Goal: Task Accomplishment & Management: Use online tool/utility

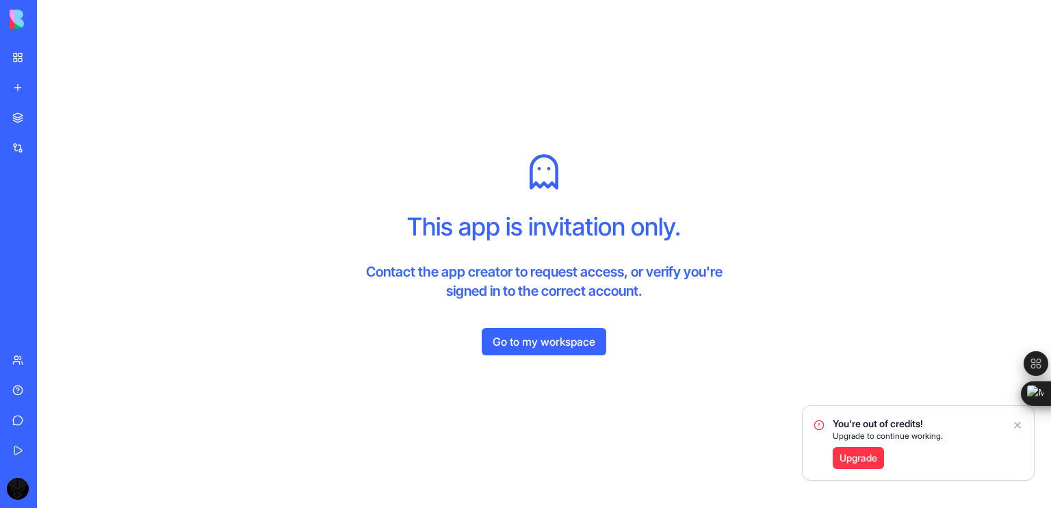
click at [47, 214] on div "Growth" at bounding box center [31, 214] width 38 height 14
click at [51, 223] on link "Growth" at bounding box center [31, 213] width 55 height 27
click at [503, 339] on link "Go to my workspace" at bounding box center [544, 341] width 125 height 27
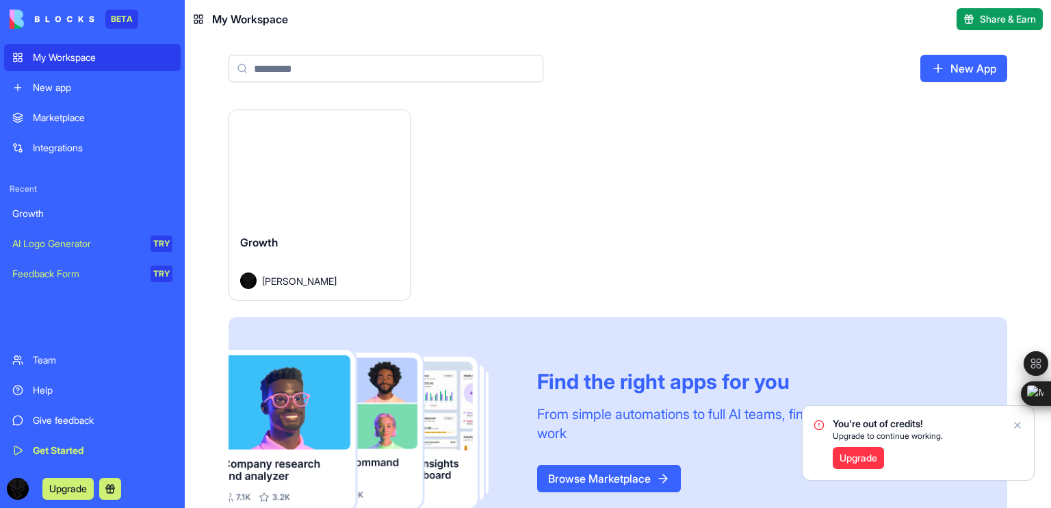
click at [1016, 425] on icon "Notifications alt+T" at bounding box center [1017, 424] width 11 height 11
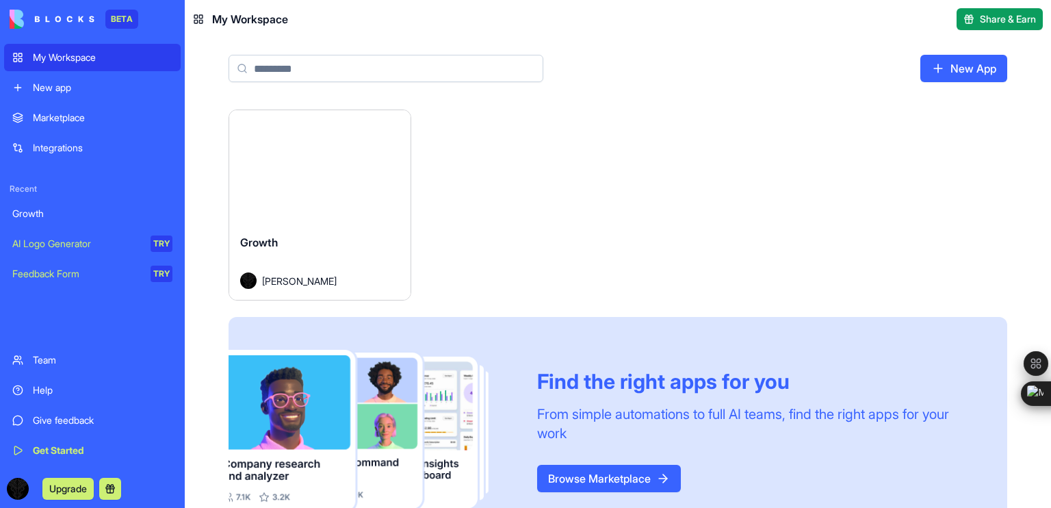
click at [296, 238] on div "Growth" at bounding box center [319, 253] width 159 height 38
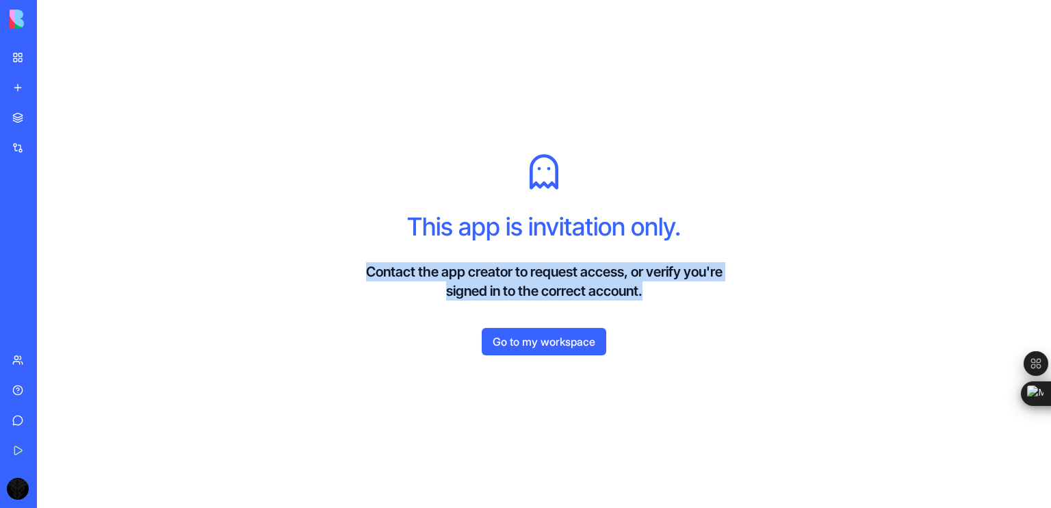
drag, startPoint x: 365, startPoint y: 269, endPoint x: 651, endPoint y: 288, distance: 287.4
click at [651, 288] on h4 "Contact the app creator to request access, or verify you're signed in to the co…" at bounding box center [544, 281] width 394 height 38
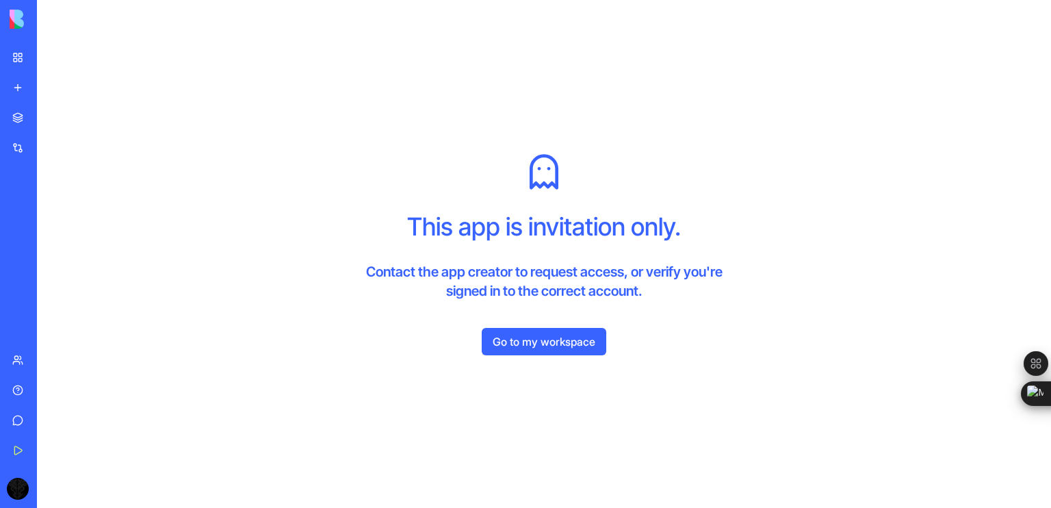
click at [51, 63] on div "My Workspace" at bounding box center [42, 58] width 18 height 14
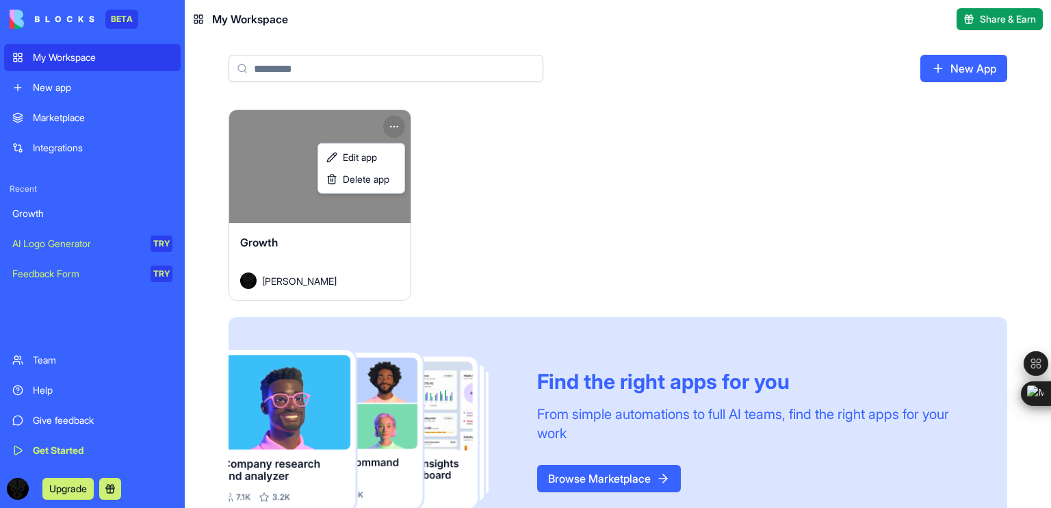
click at [391, 131] on html "BETA My Workspace New app Marketplace Integrations Recent Growth AI Logo Genera…" at bounding box center [525, 254] width 1051 height 508
click at [352, 161] on span "Edit app" at bounding box center [360, 158] width 34 height 14
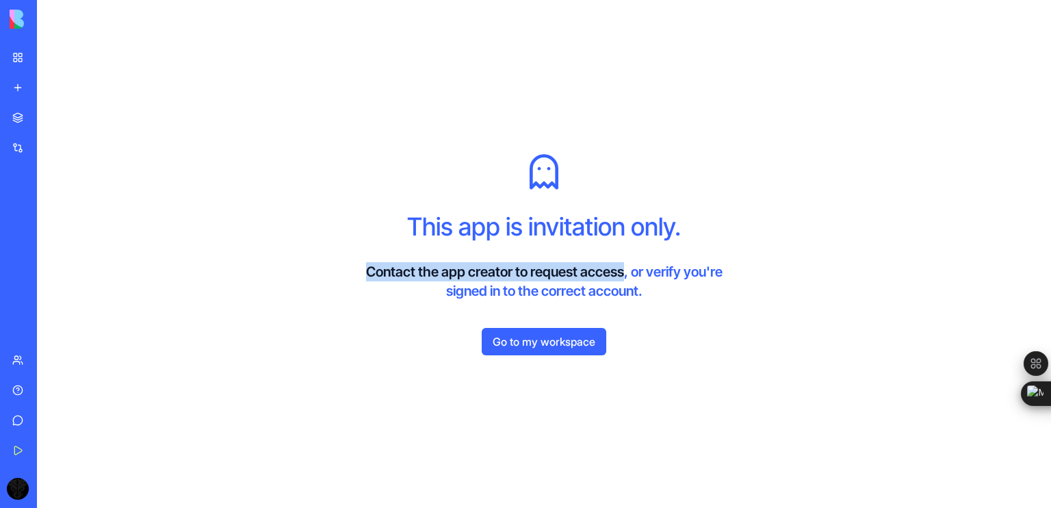
drag, startPoint x: 362, startPoint y: 268, endPoint x: 621, endPoint y: 266, distance: 258.7
click at [621, 266] on h4 "Contact the app creator to request access, or verify you're signed in to the co…" at bounding box center [544, 281] width 394 height 38
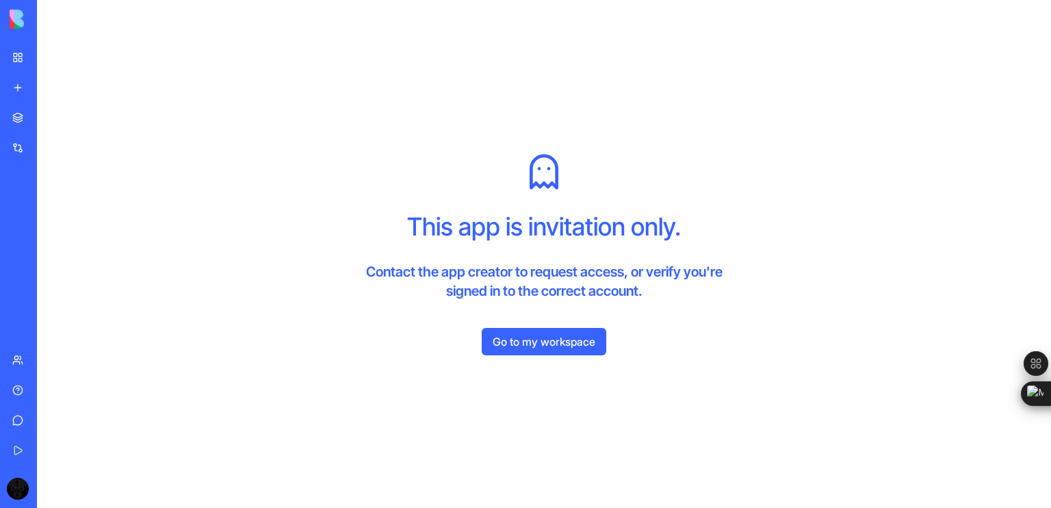
click at [645, 269] on h4 "Contact the app creator to request access, or verify you're signed in to the co…" at bounding box center [544, 281] width 394 height 38
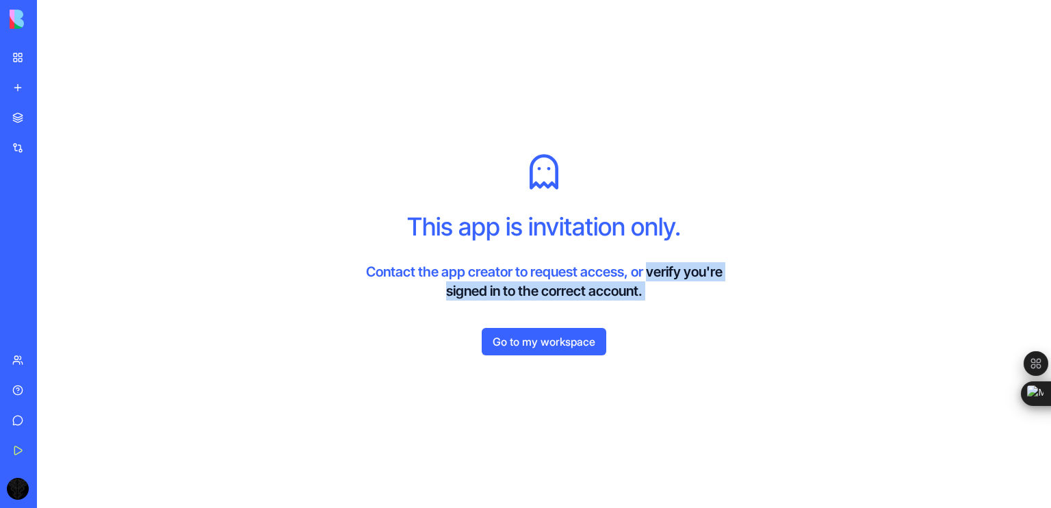
drag, startPoint x: 645, startPoint y: 269, endPoint x: 647, endPoint y: 288, distance: 19.3
click at [647, 288] on h4 "Contact the app creator to request access, or verify you're signed in to the co…" at bounding box center [544, 281] width 394 height 38
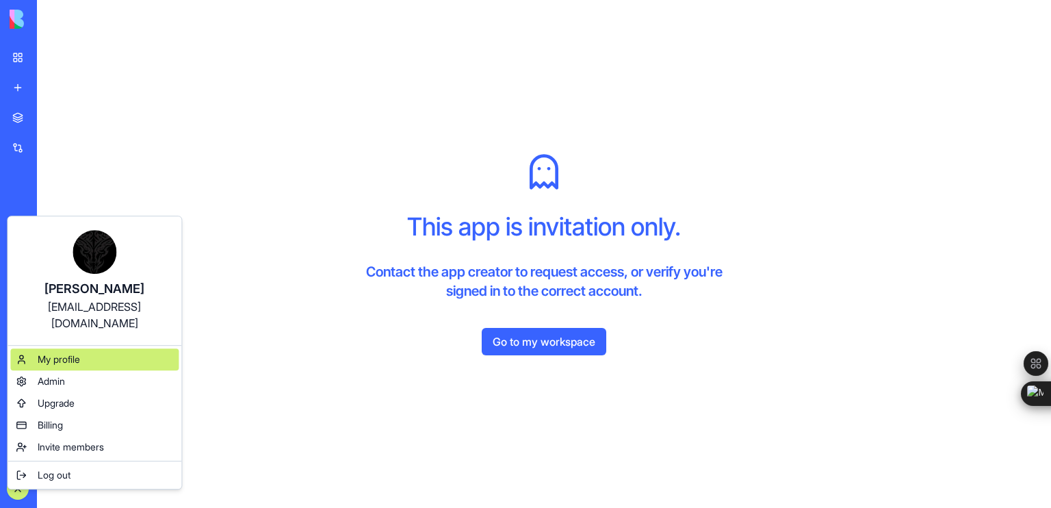
click at [129, 348] on div "My profile" at bounding box center [94, 359] width 168 height 22
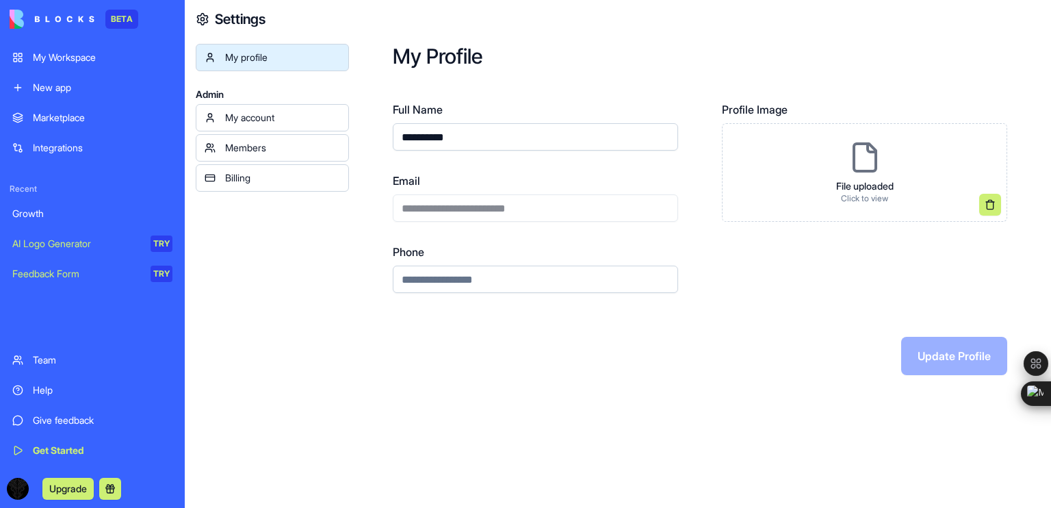
click at [416, 205] on div "**********" at bounding box center [535, 196] width 285 height 49
drag, startPoint x: 478, startPoint y: 134, endPoint x: 348, endPoint y: 139, distance: 130.1
click at [348, 139] on div "**********" at bounding box center [618, 254] width 866 height 508
type input "**********"
click at [903, 350] on button "Update Profile" at bounding box center [954, 356] width 106 height 38
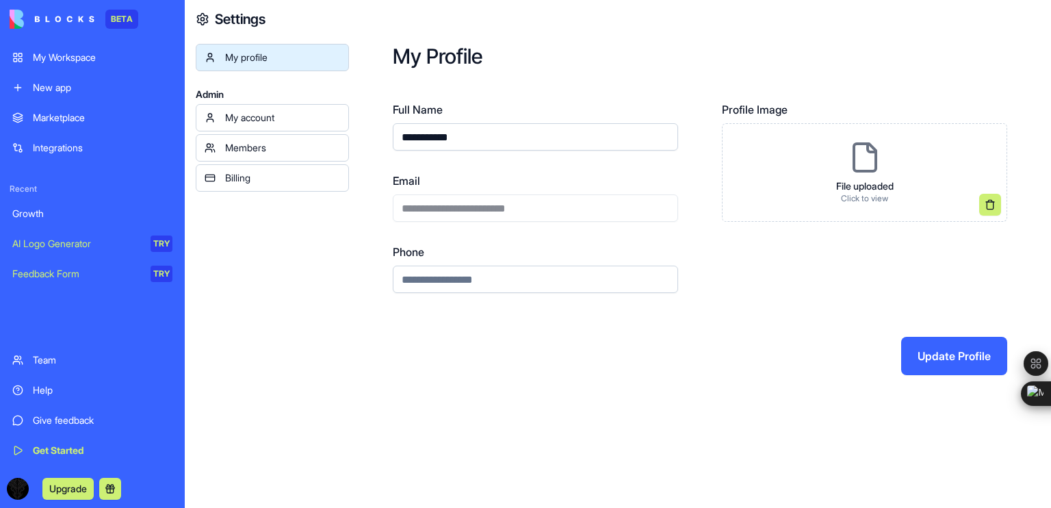
click at [903, 349] on button "Update Profile" at bounding box center [954, 356] width 106 height 38
click at [937, 376] on div "**********" at bounding box center [700, 209] width 702 height 419
click at [112, 486] on button at bounding box center [110, 489] width 22 height 22
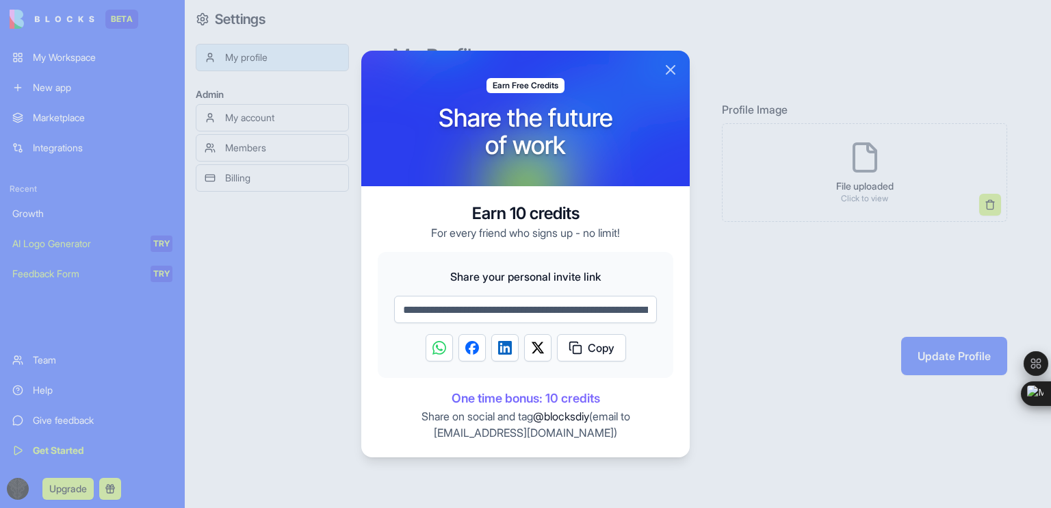
click at [668, 68] on button "Close" at bounding box center [670, 70] width 16 height 16
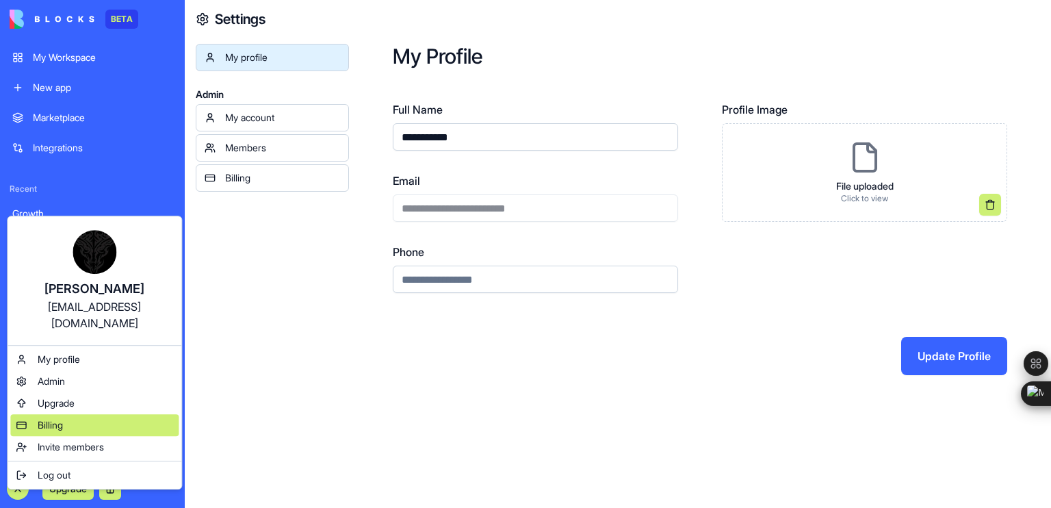
click at [44, 418] on span "Billing" at bounding box center [50, 425] width 25 height 14
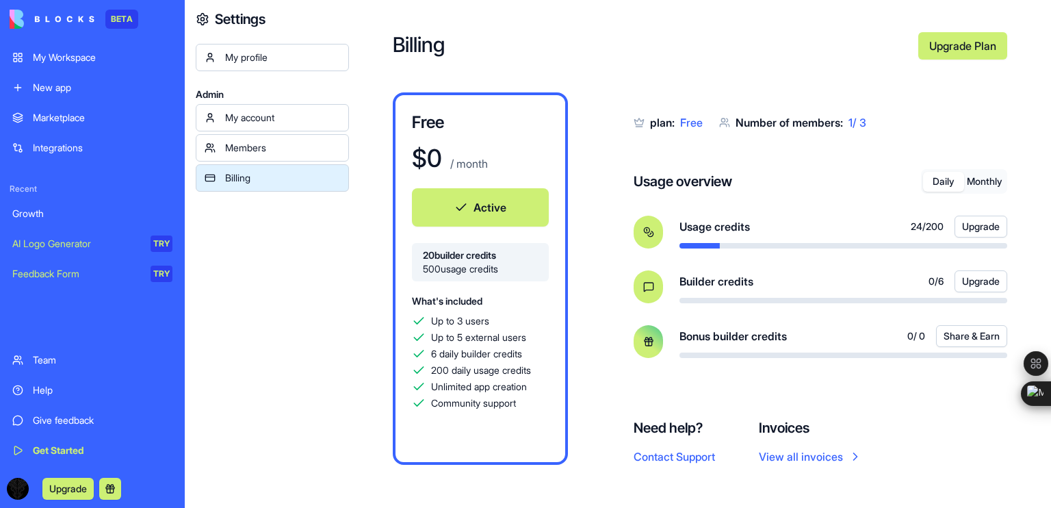
scroll to position [11, 0]
click at [981, 186] on button "Monthly" at bounding box center [984, 182] width 41 height 20
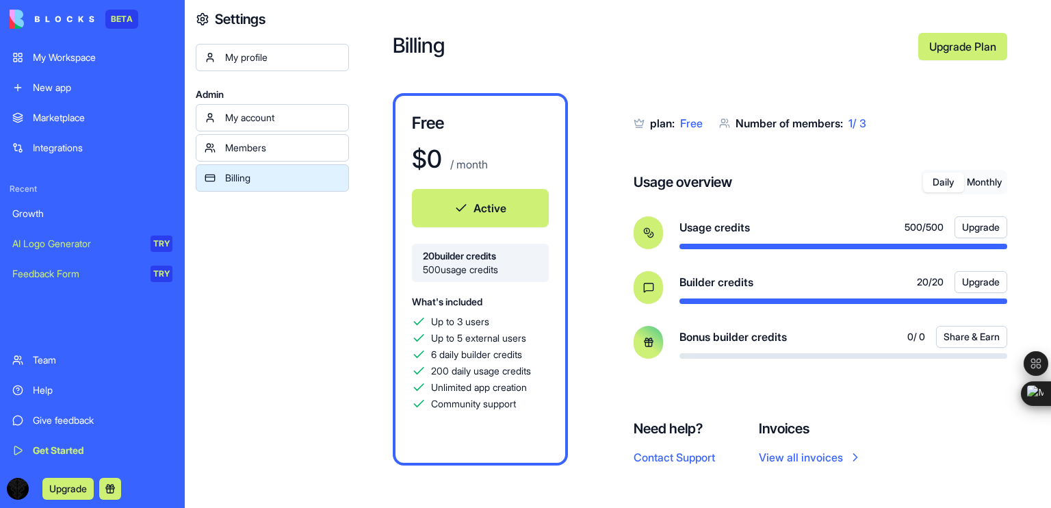
click at [929, 189] on button "Daily" at bounding box center [943, 182] width 41 height 20
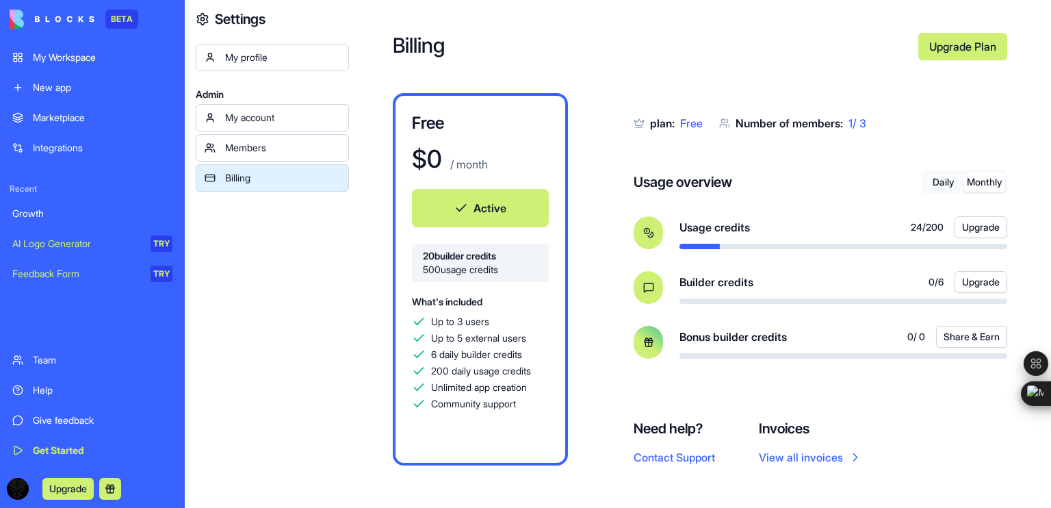
click at [974, 182] on button "Monthly" at bounding box center [984, 182] width 41 height 20
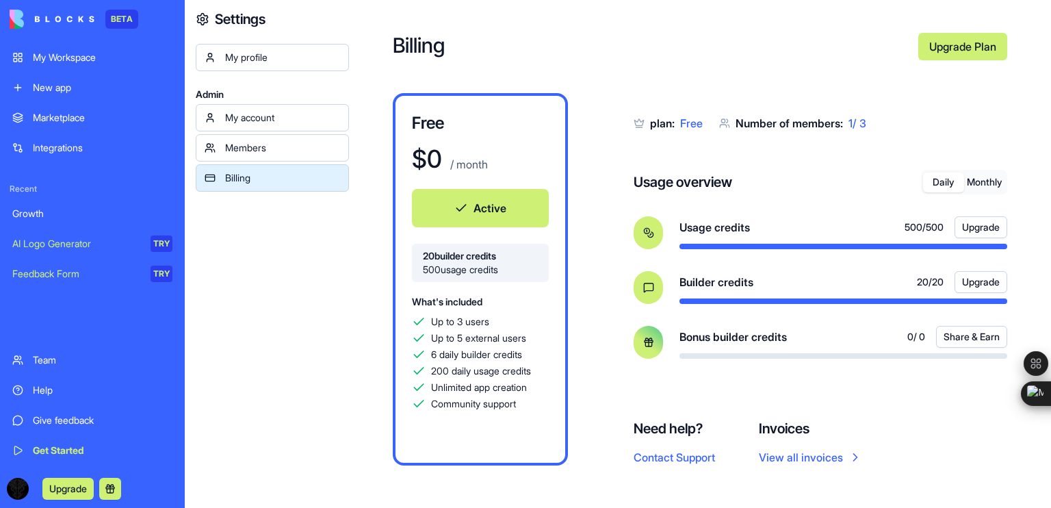
click at [948, 179] on button "Daily" at bounding box center [943, 182] width 41 height 20
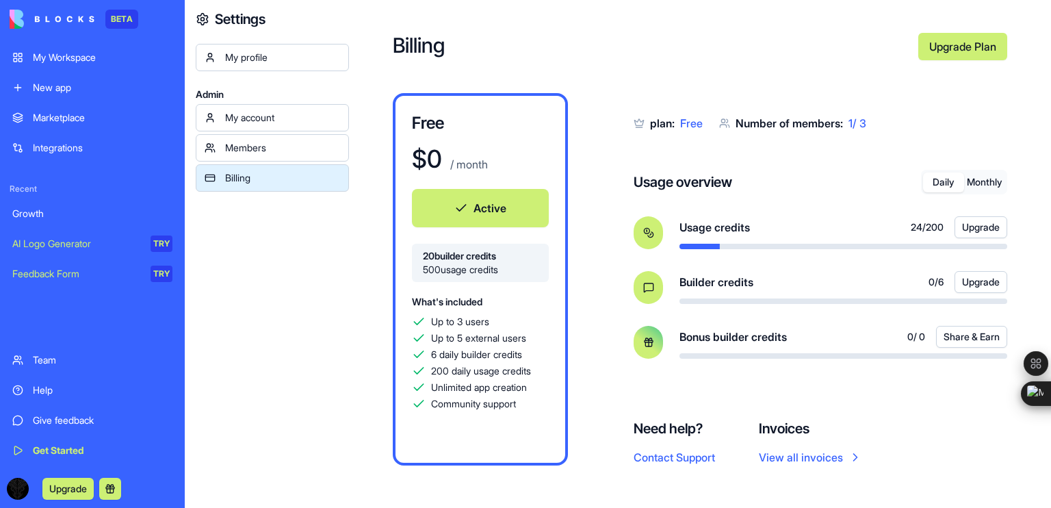
click at [124, 225] on link "Growth" at bounding box center [92, 213] width 177 height 27
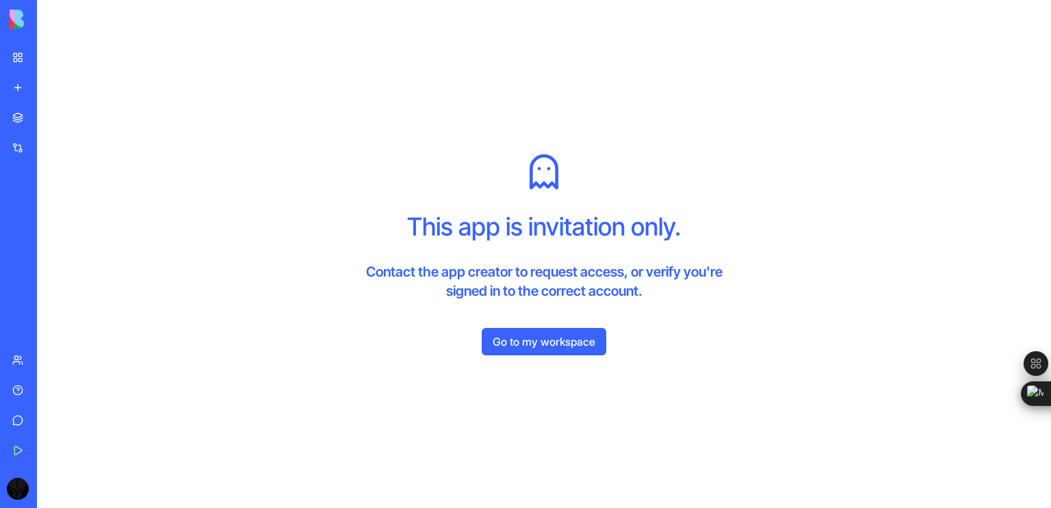
click at [520, 347] on link "Go to my workspace" at bounding box center [544, 341] width 125 height 27
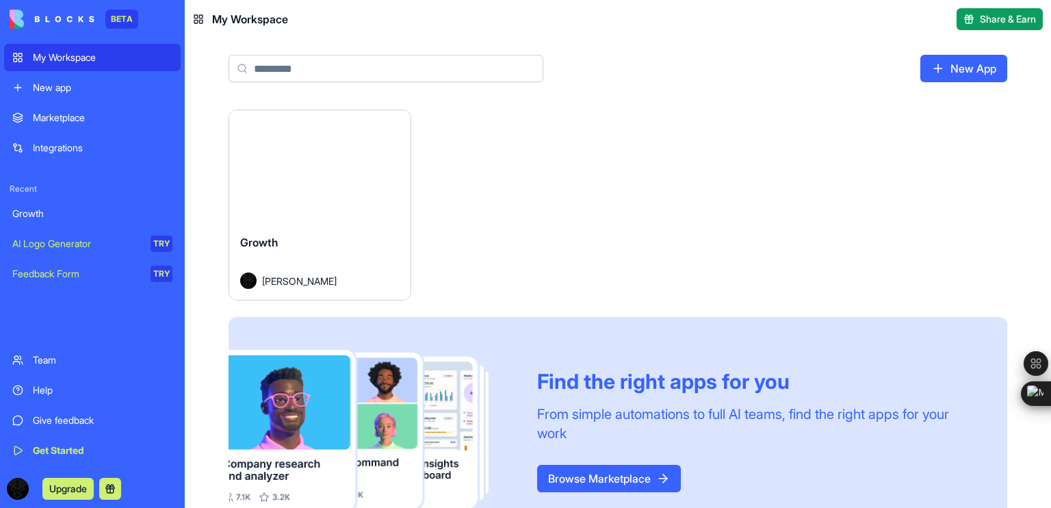
click at [318, 157] on button "Launch" at bounding box center [319, 166] width 103 height 27
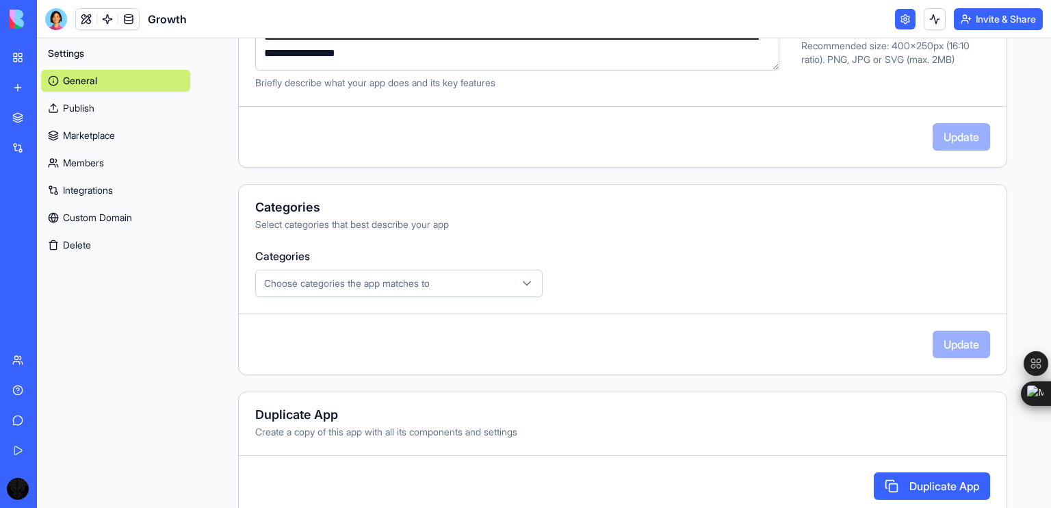
scroll to position [324, 0]
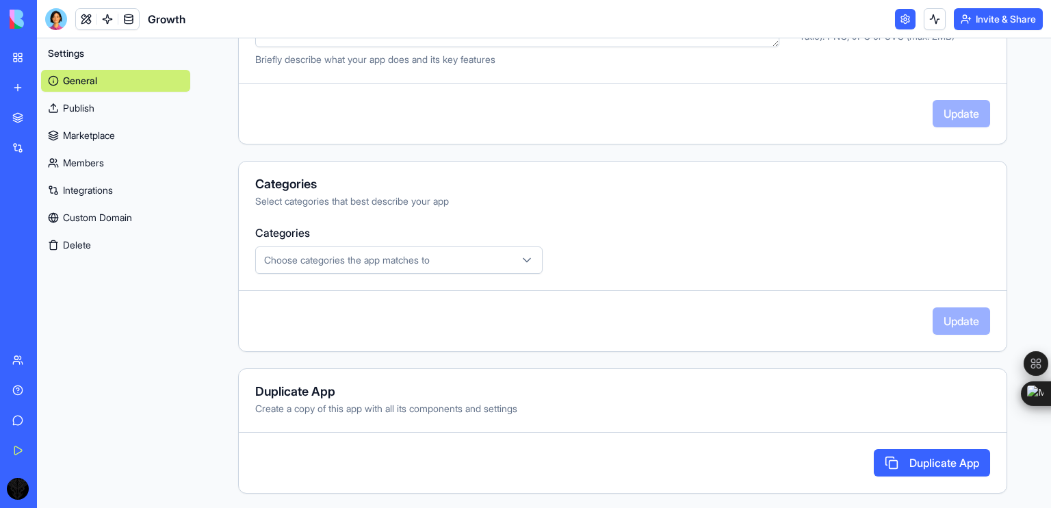
click at [93, 118] on link "Publish" at bounding box center [115, 108] width 149 height 22
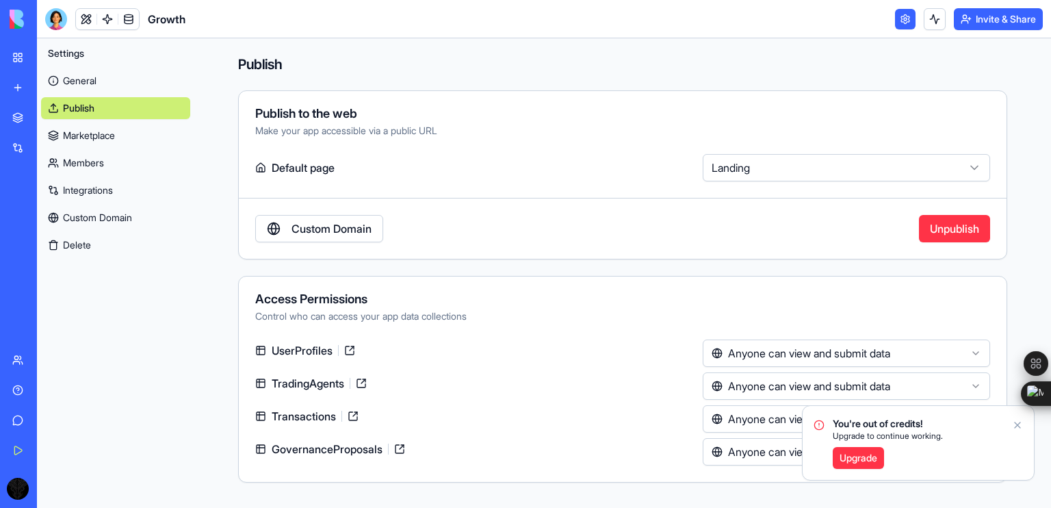
click at [1017, 424] on icon "Notifications alt+T" at bounding box center [1017, 424] width 11 height 11
click at [73, 86] on link "General" at bounding box center [115, 81] width 149 height 22
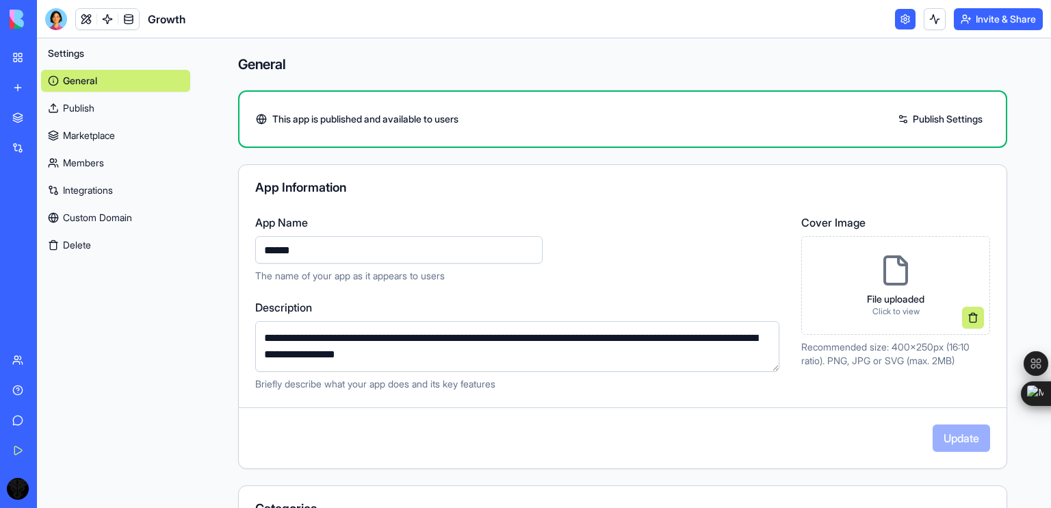
click at [918, 123] on link "Publish Settings" at bounding box center [940, 119] width 99 height 22
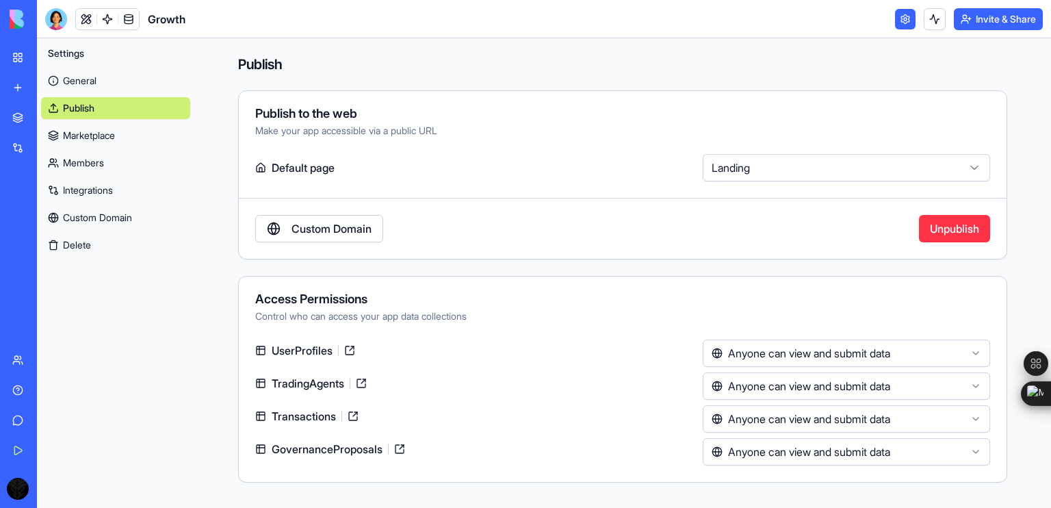
click at [352, 224] on link "Custom Domain" at bounding box center [319, 228] width 128 height 27
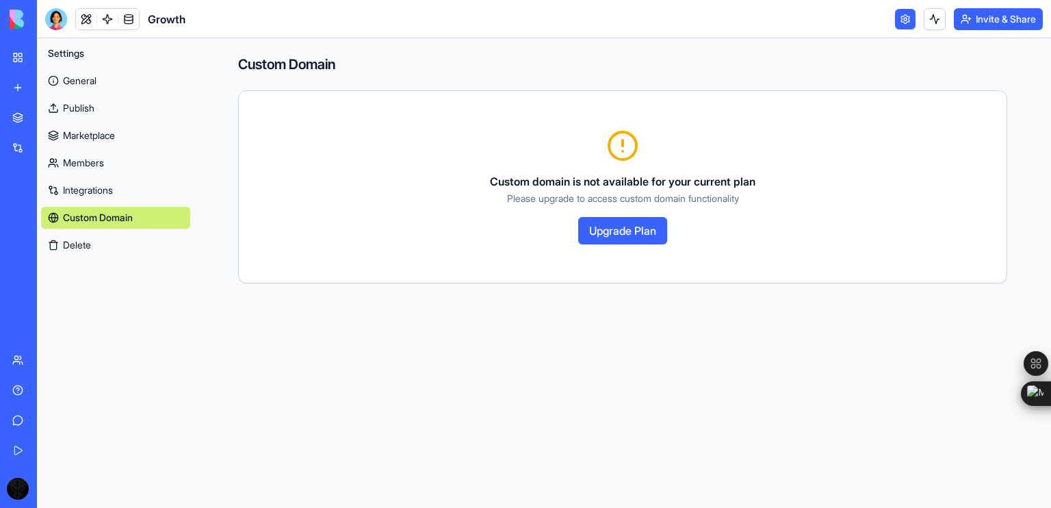
drag, startPoint x: 352, startPoint y: 224, endPoint x: 208, endPoint y: 205, distance: 145.7
click at [208, 205] on div "Custom Domain Custom domain is not available for your current plan Please upgra…" at bounding box center [622, 168] width 857 height 261
click at [93, 192] on link "Integrations" at bounding box center [115, 190] width 149 height 22
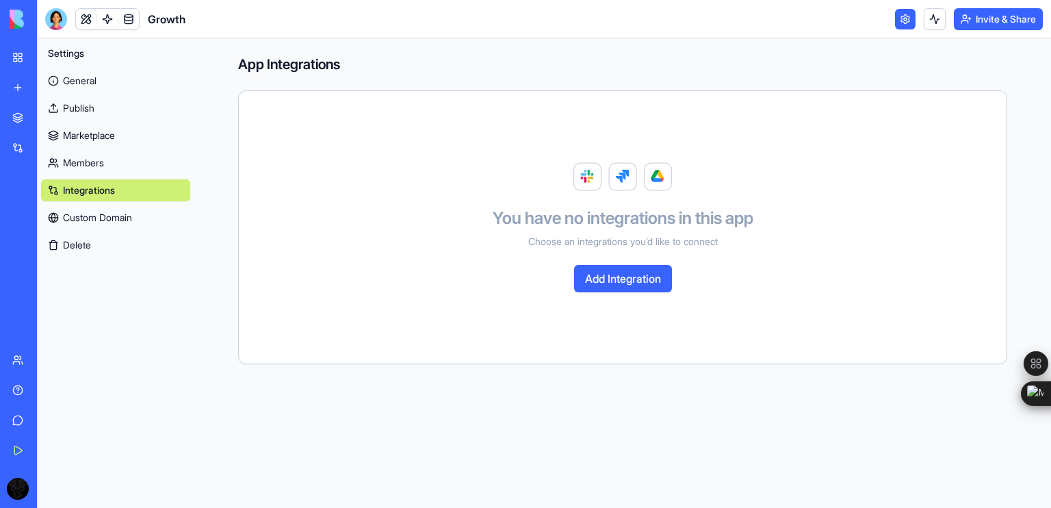
click at [96, 168] on link "Members" at bounding box center [115, 163] width 149 height 22
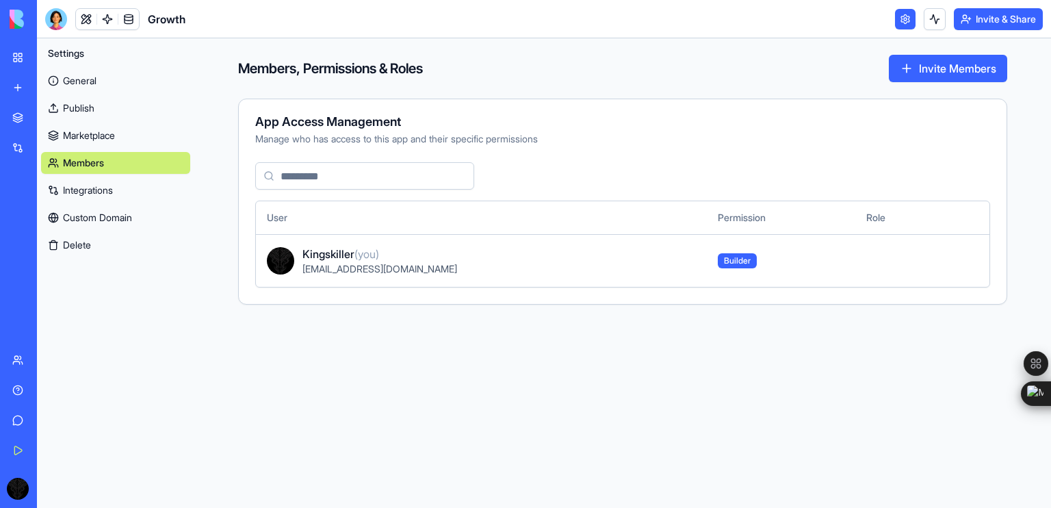
click at [718, 261] on span "Builder" at bounding box center [737, 260] width 39 height 15
click at [138, 142] on link "Marketplace" at bounding box center [115, 136] width 149 height 22
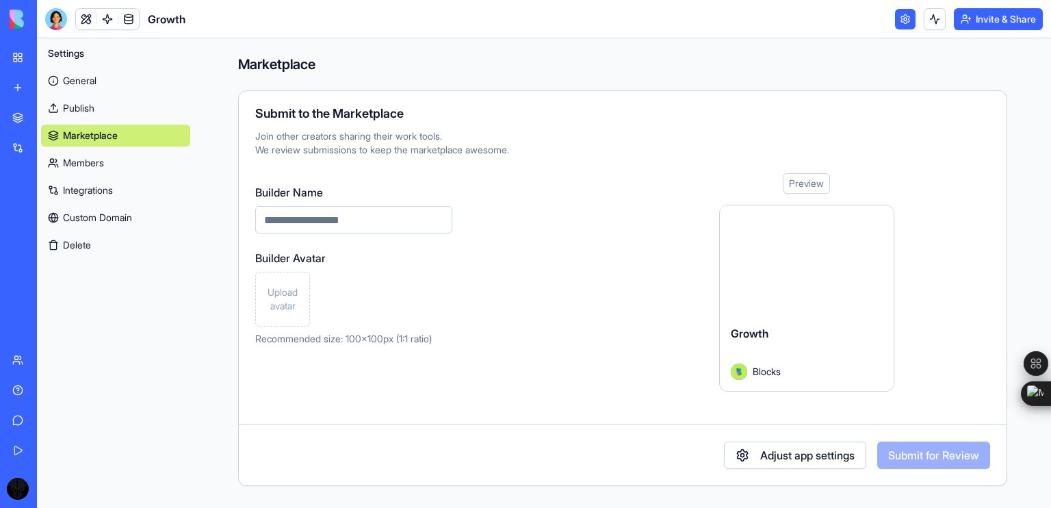
click at [350, 227] on input "Builder Name" at bounding box center [353, 219] width 197 height 27
type input "**********"
click at [816, 464] on button "Adjust app settings" at bounding box center [795, 454] width 142 height 27
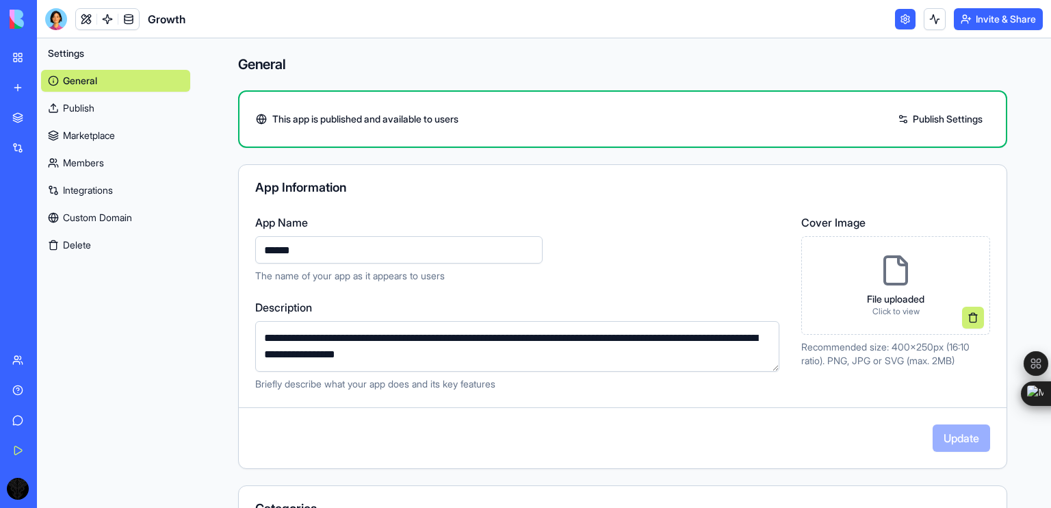
click at [80, 107] on link "Publish" at bounding box center [115, 108] width 149 height 22
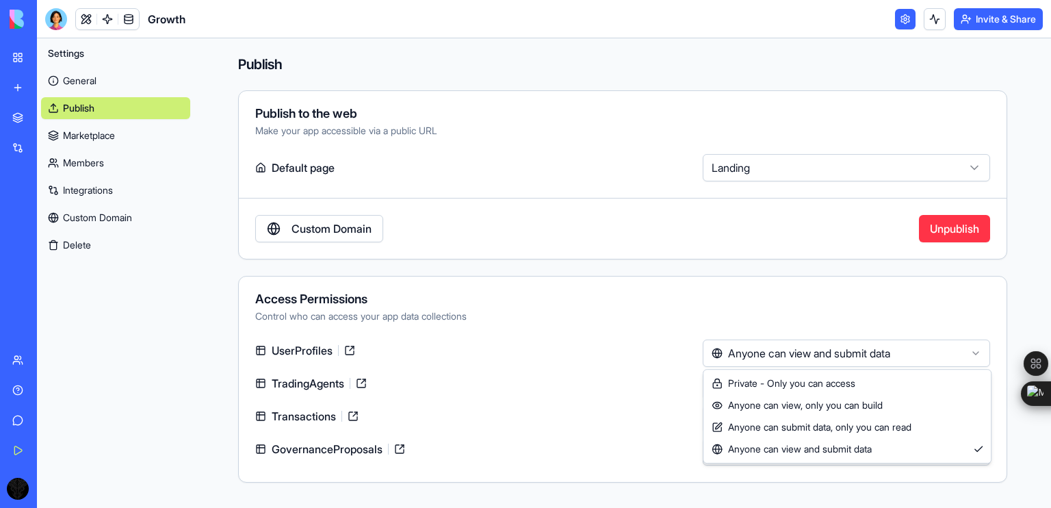
click at [777, 358] on html "**********" at bounding box center [525, 254] width 1051 height 508
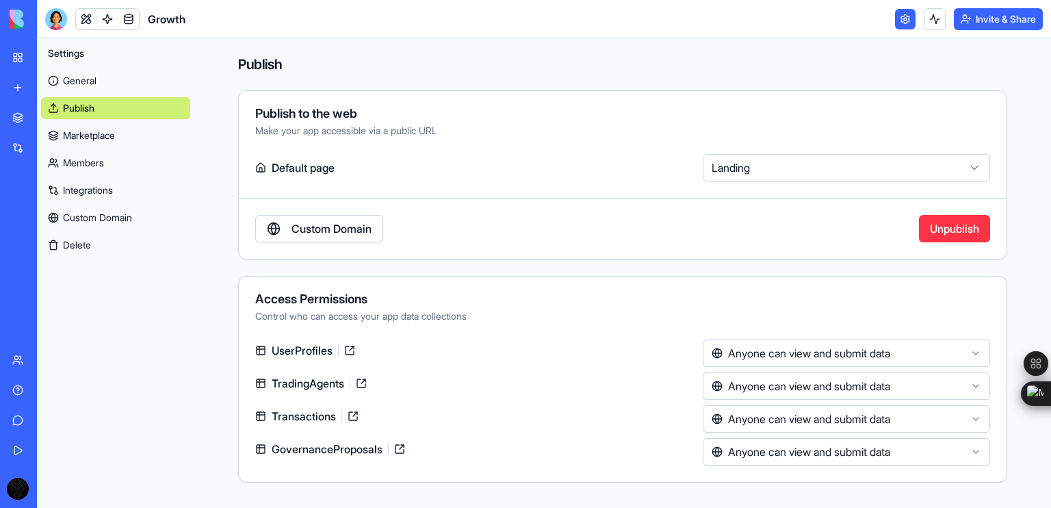
click at [777, 358] on html "**********" at bounding box center [525, 254] width 1051 height 508
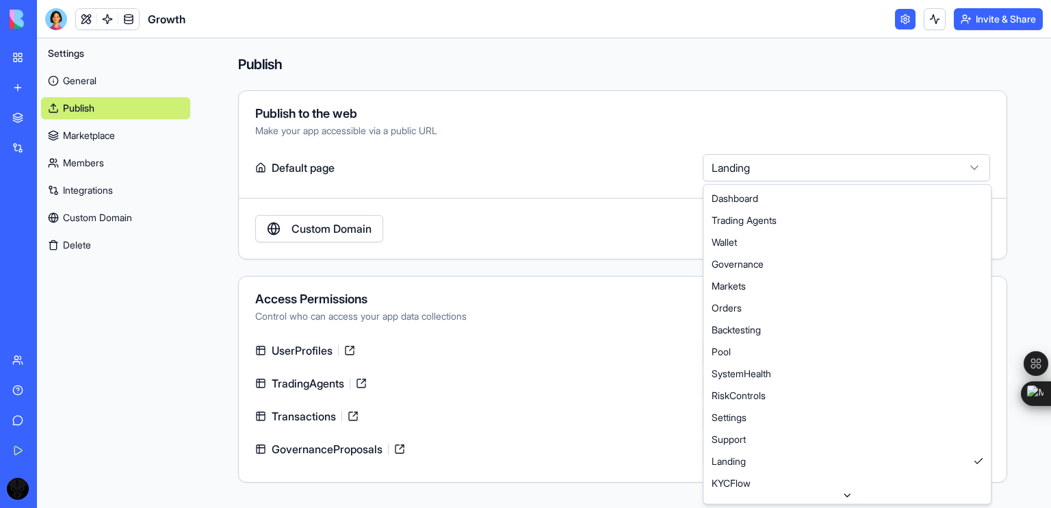
click at [772, 180] on html "**********" at bounding box center [525, 254] width 1051 height 508
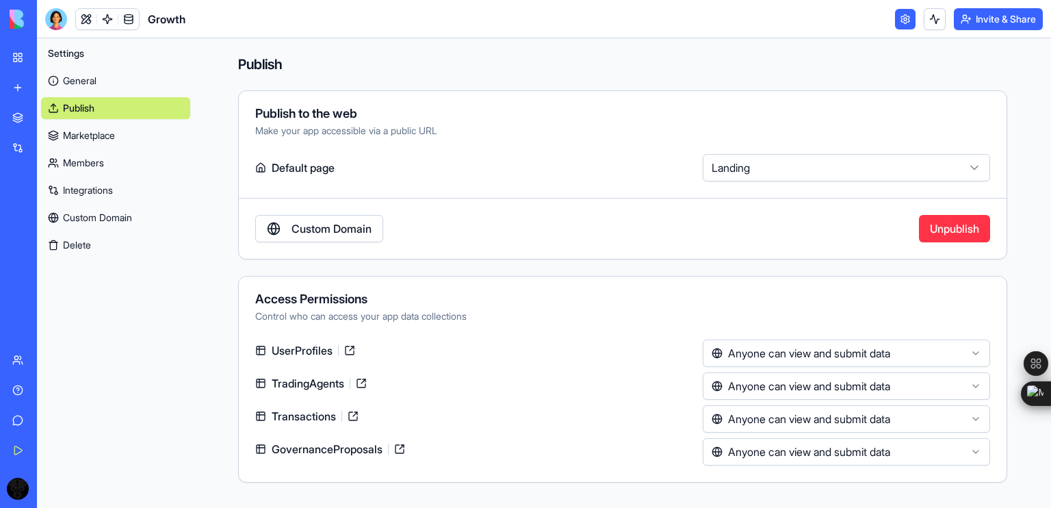
click at [772, 180] on html "**********" at bounding box center [525, 254] width 1051 height 508
click at [932, 229] on button "Unpublish" at bounding box center [954, 228] width 71 height 27
click at [932, 229] on button "Publish" at bounding box center [951, 228] width 77 height 27
click at [975, 11] on button "Invite & Share" at bounding box center [998, 19] width 89 height 22
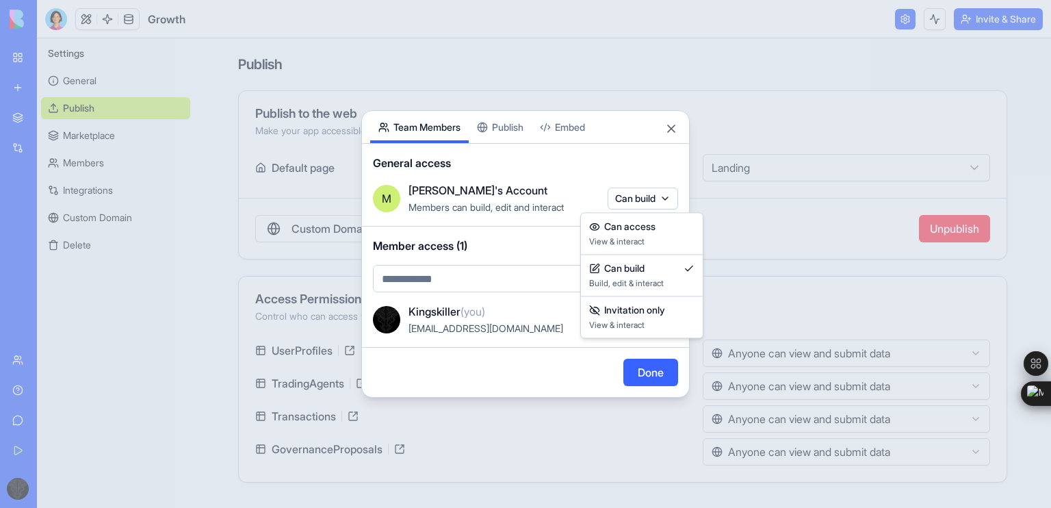
click at [627, 191] on body "**********" at bounding box center [525, 254] width 1051 height 508
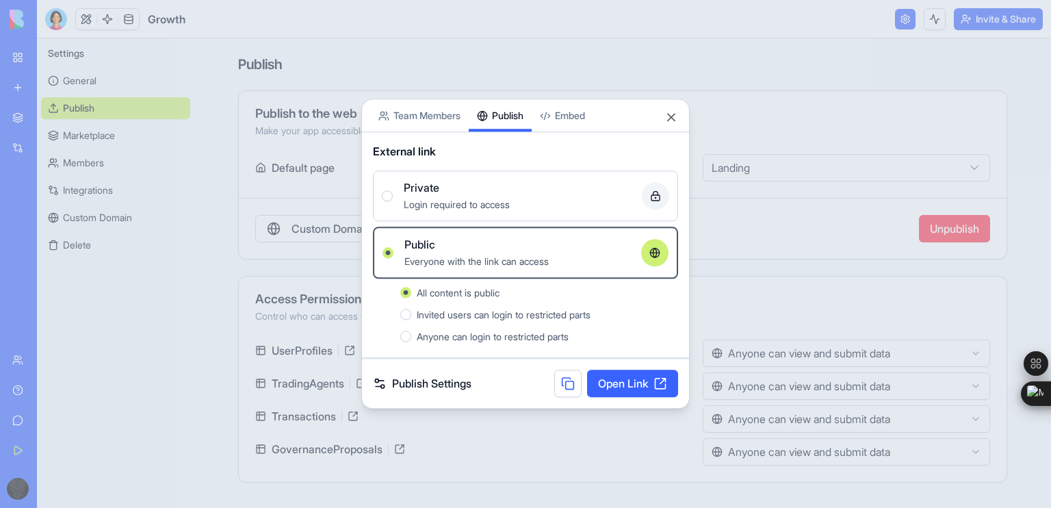
click at [478, 120] on button "Publish" at bounding box center [500, 115] width 63 height 32
click at [664, 114] on button "Close" at bounding box center [671, 116] width 14 height 14
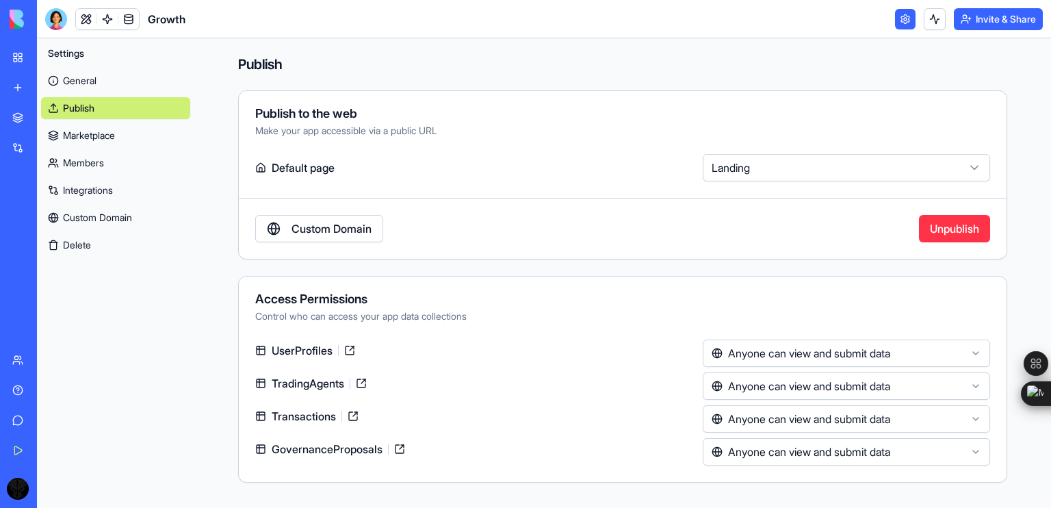
click at [61, 19] on div at bounding box center [56, 19] width 22 height 22
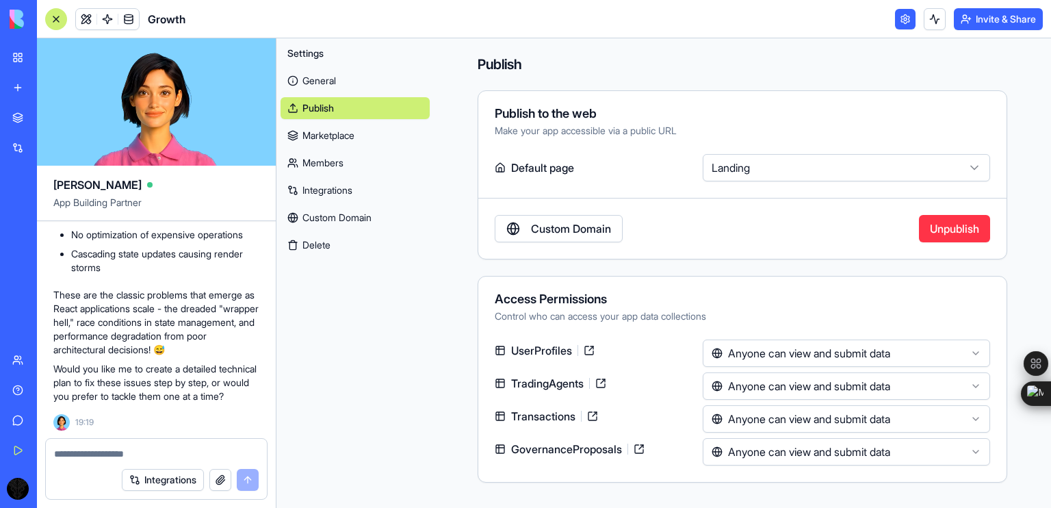
scroll to position [26946, 0]
click at [905, 17] on link at bounding box center [905, 19] width 21 height 21
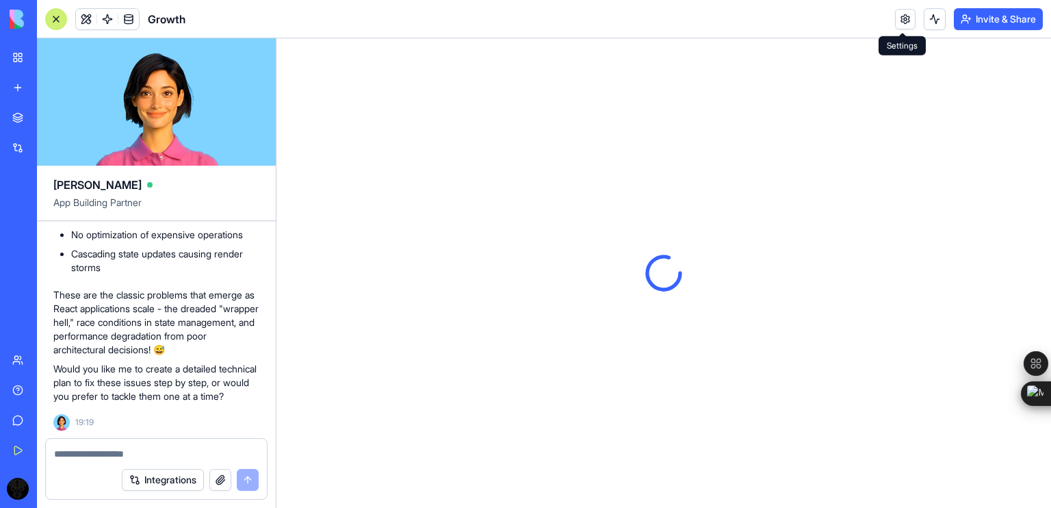
scroll to position [26915, 0]
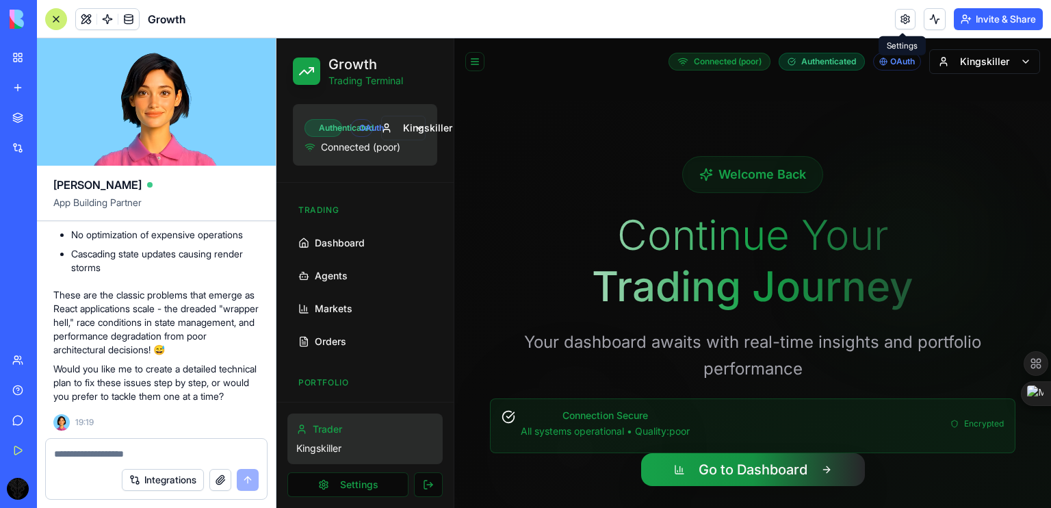
scroll to position [27288, 0]
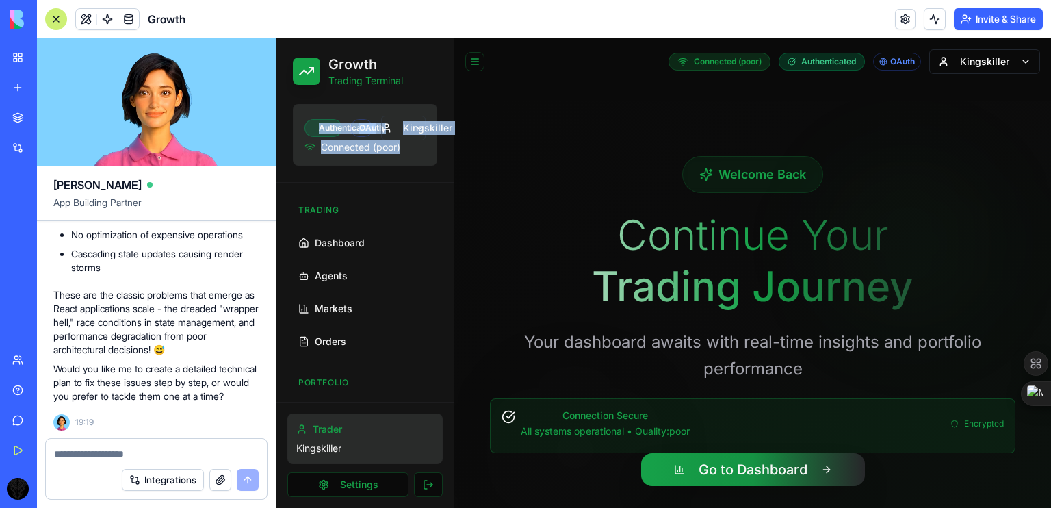
drag, startPoint x: 293, startPoint y: 105, endPoint x: 419, endPoint y: 171, distance: 142.3
click at [419, 171] on div "Growth Trading Terminal Authenticated OAuth Kingskiller Connected (poor)" at bounding box center [364, 110] width 177 height 144
click at [61, 27] on div at bounding box center [56, 19] width 22 height 22
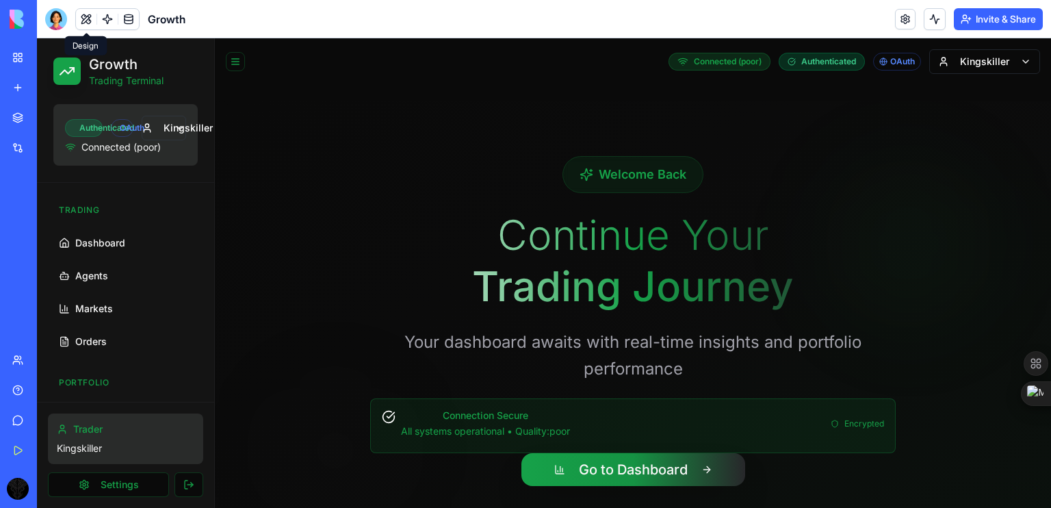
click at [94, 23] on button at bounding box center [86, 19] width 21 height 21
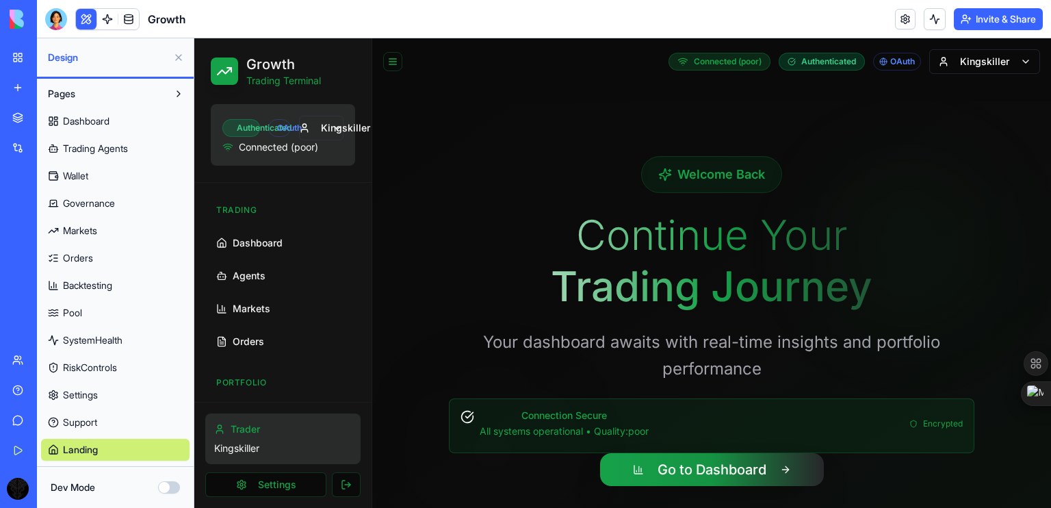
click at [165, 489] on button "Dev Mode" at bounding box center [169, 487] width 22 height 12
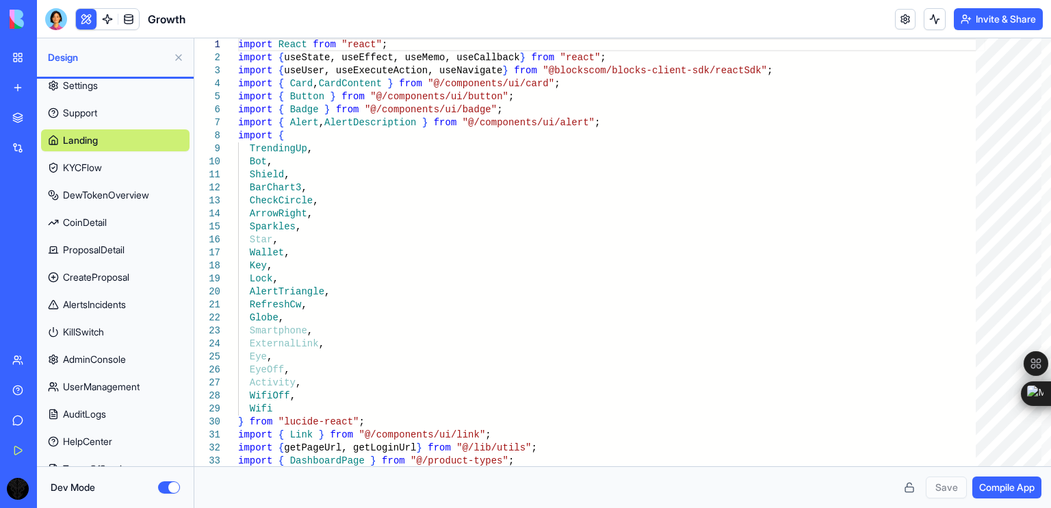
scroll to position [470, 0]
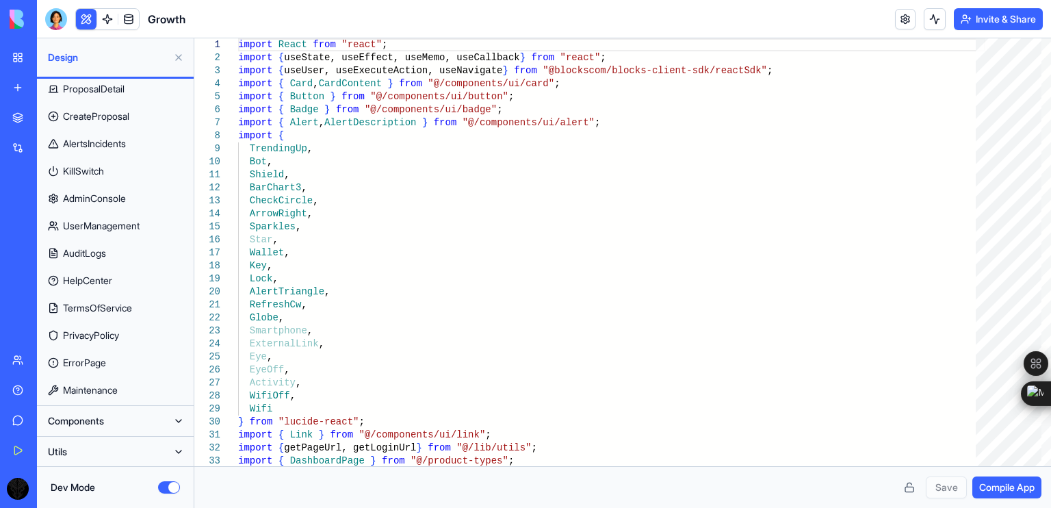
click at [161, 431] on button "Components" at bounding box center [104, 421] width 127 height 22
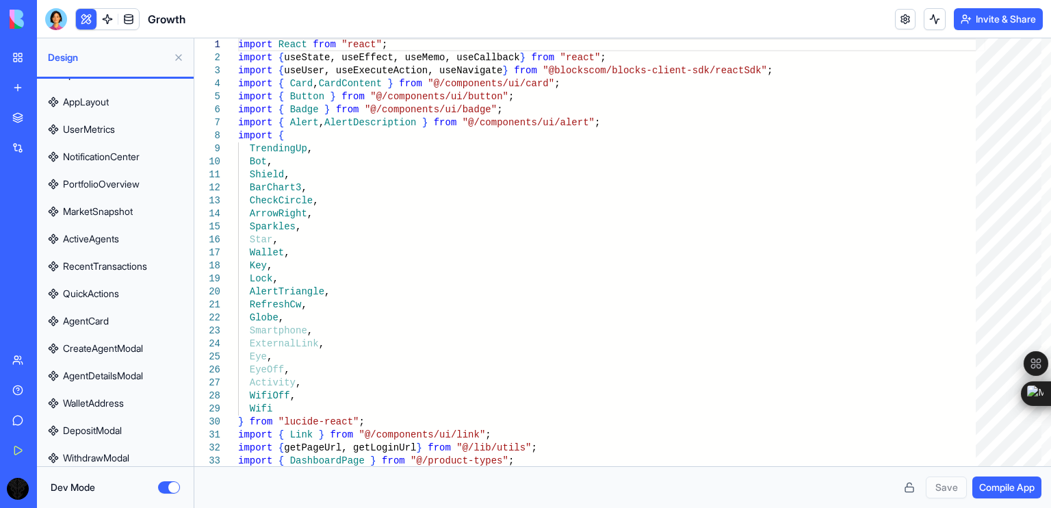
scroll to position [750, 0]
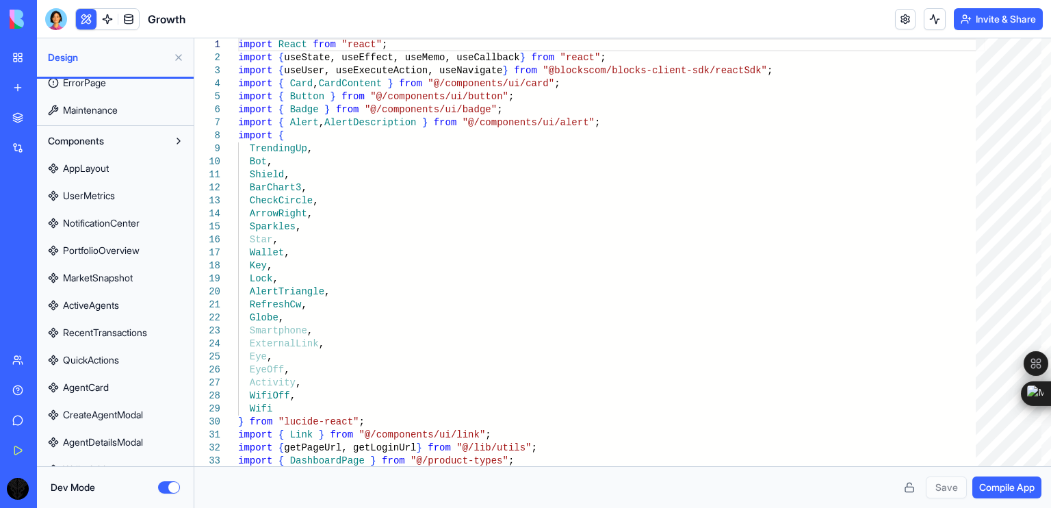
click at [99, 162] on span "AppLayout" at bounding box center [86, 168] width 46 height 14
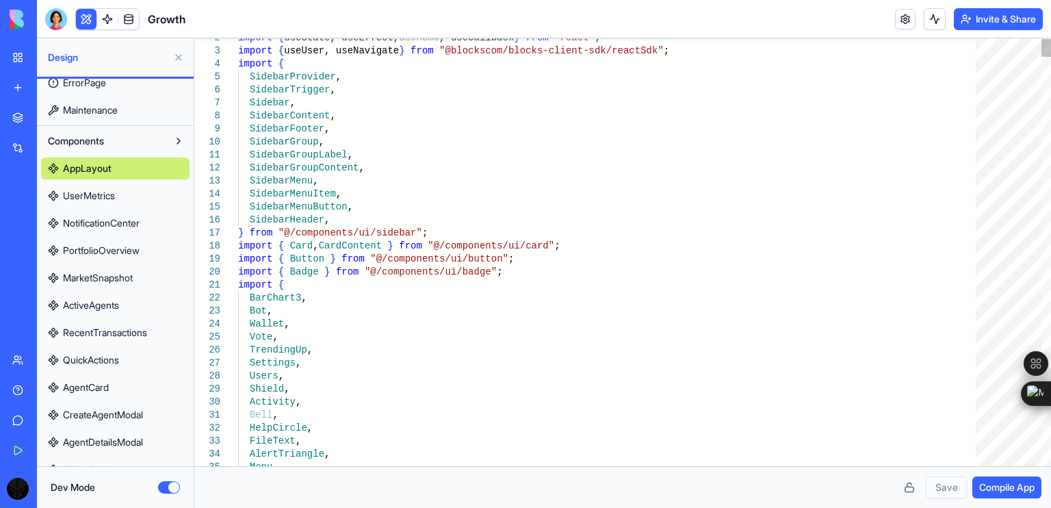
scroll to position [0, 4]
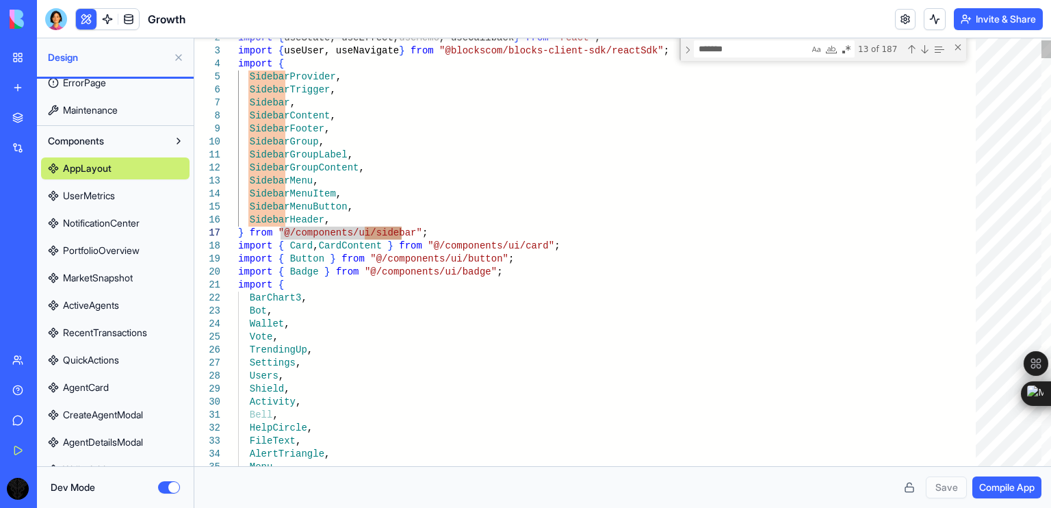
click at [914, 42] on div "13 of 187" at bounding box center [901, 48] width 92 height 17
click at [913, 47] on div "Previous Match (Shift+Enter)" at bounding box center [911, 49] width 11 height 11
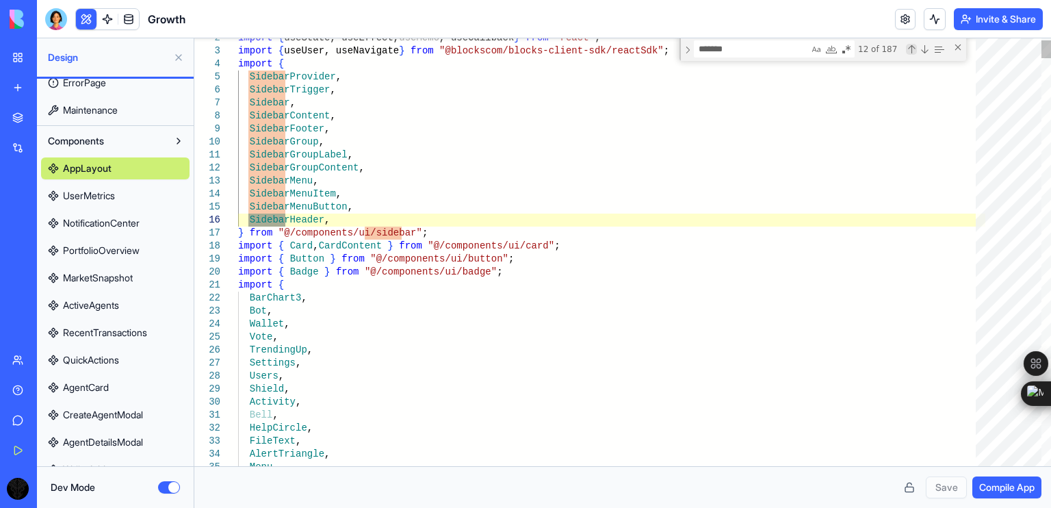
click at [913, 47] on div "Previous Match (Shift+Enter)" at bounding box center [911, 49] width 11 height 11
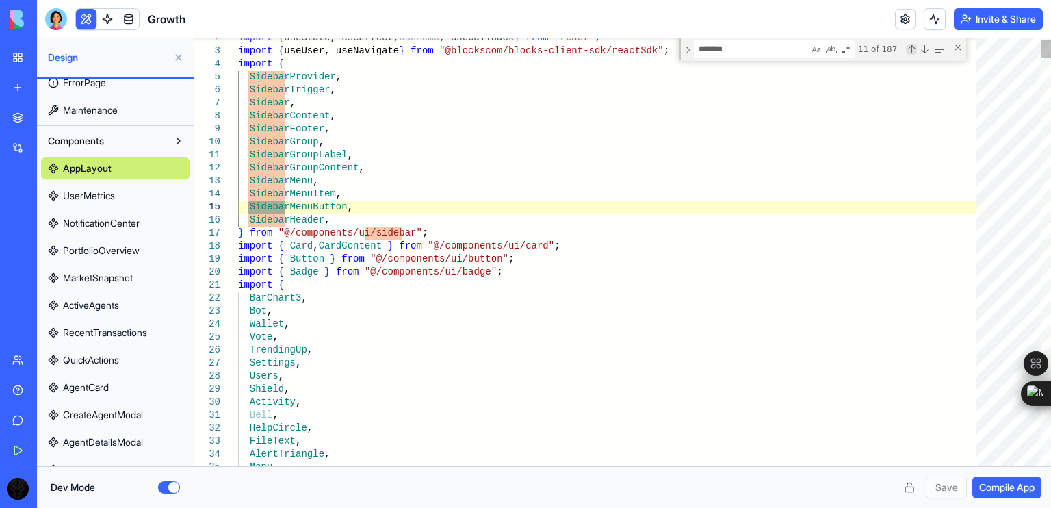
click at [913, 47] on div "Previous Match (Shift+Enter)" at bounding box center [911, 49] width 11 height 11
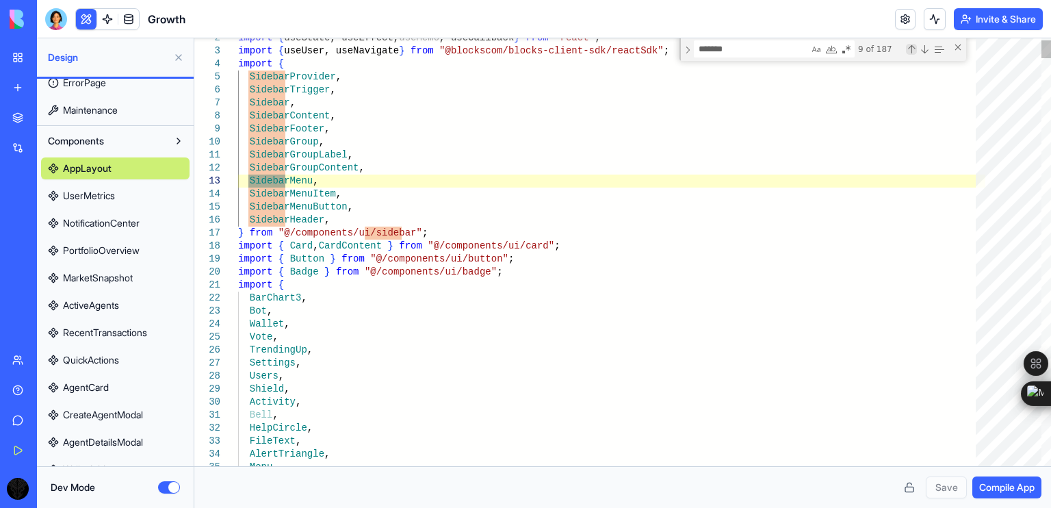
click at [913, 47] on div "Previous Match (Shift+Enter)" at bounding box center [911, 49] width 11 height 11
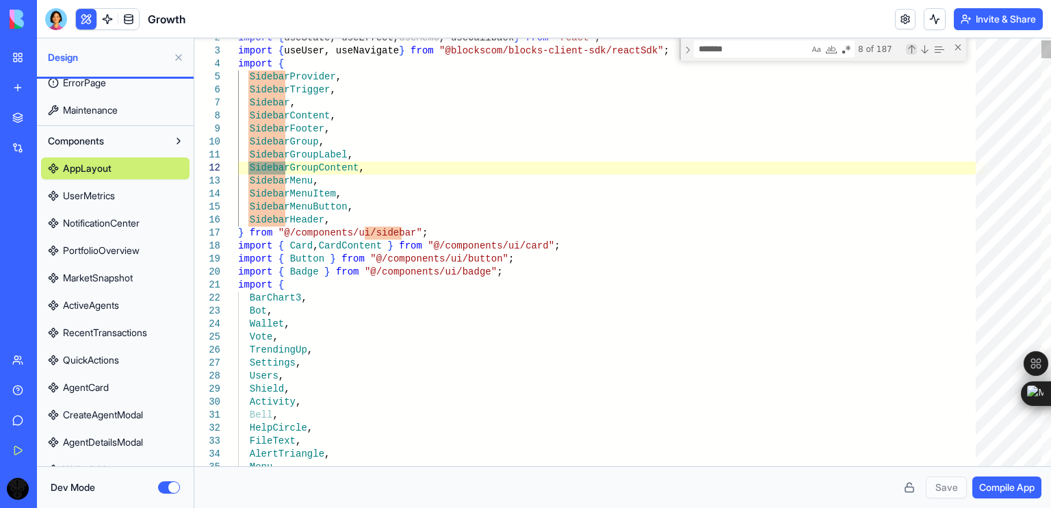
click at [913, 47] on div "Previous Match (Shift+Enter)" at bounding box center [911, 49] width 11 height 11
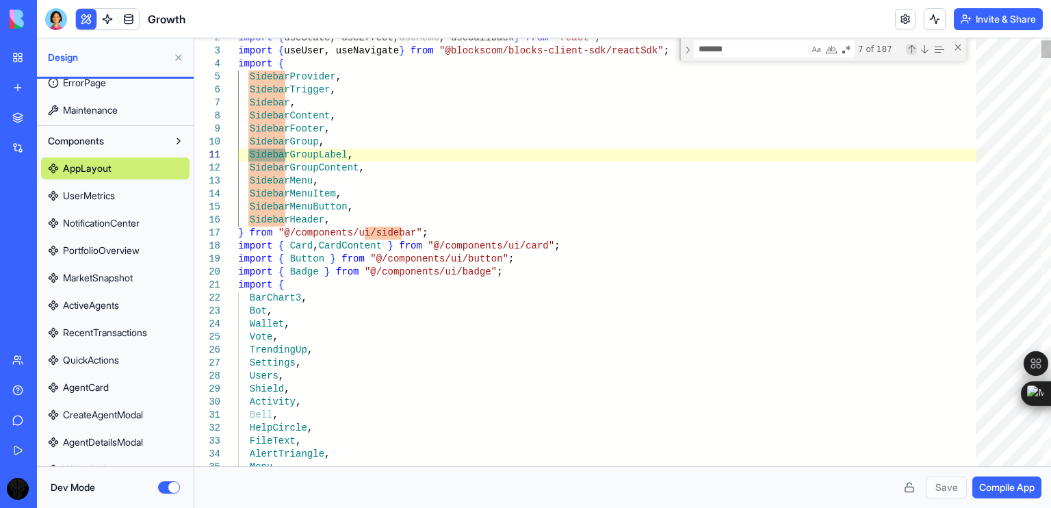
click at [913, 47] on div "Previous Match (Shift+Enter)" at bounding box center [911, 49] width 11 height 11
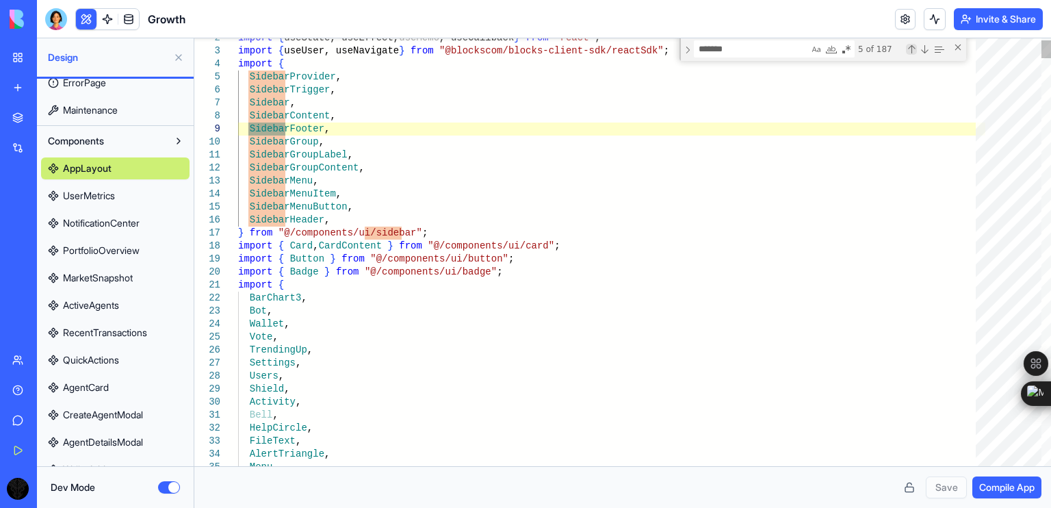
click at [913, 47] on div "Previous Match (Shift+Enter)" at bounding box center [911, 49] width 11 height 11
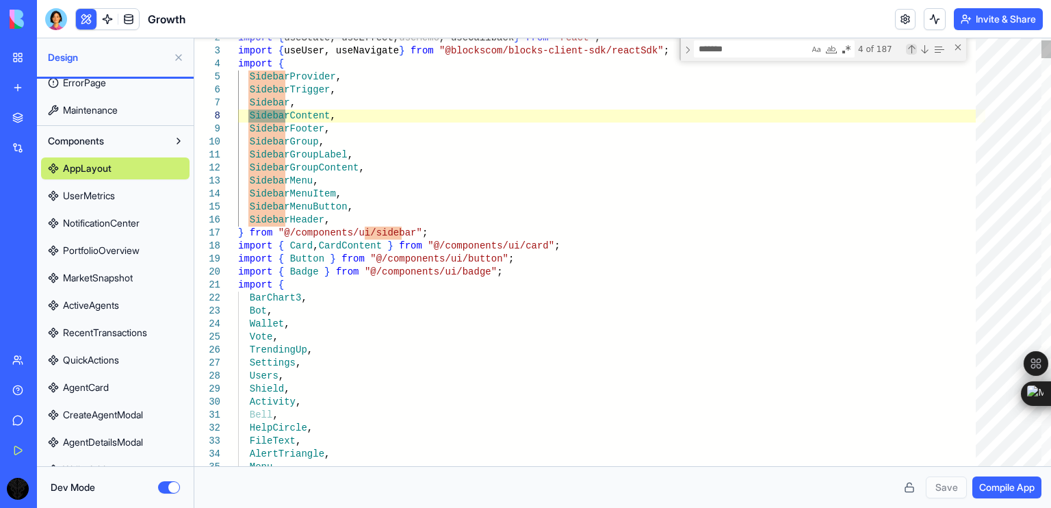
click at [913, 47] on div "Previous Match (Shift+Enter)" at bounding box center [911, 49] width 11 height 11
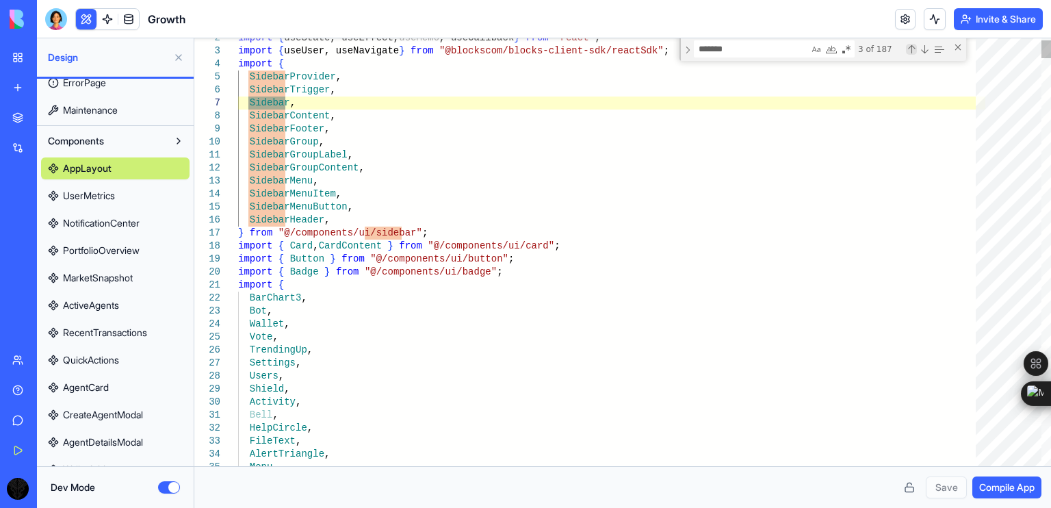
click at [913, 47] on div "Previous Match (Shift+Enter)" at bounding box center [911, 49] width 11 height 11
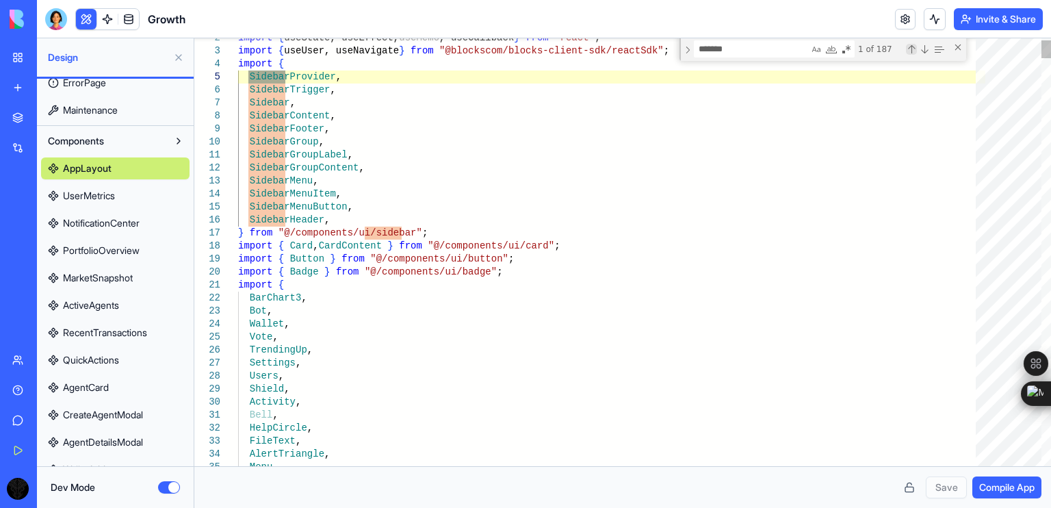
click at [913, 47] on div "Previous Match (Shift+Enter)" at bounding box center [911, 49] width 11 height 11
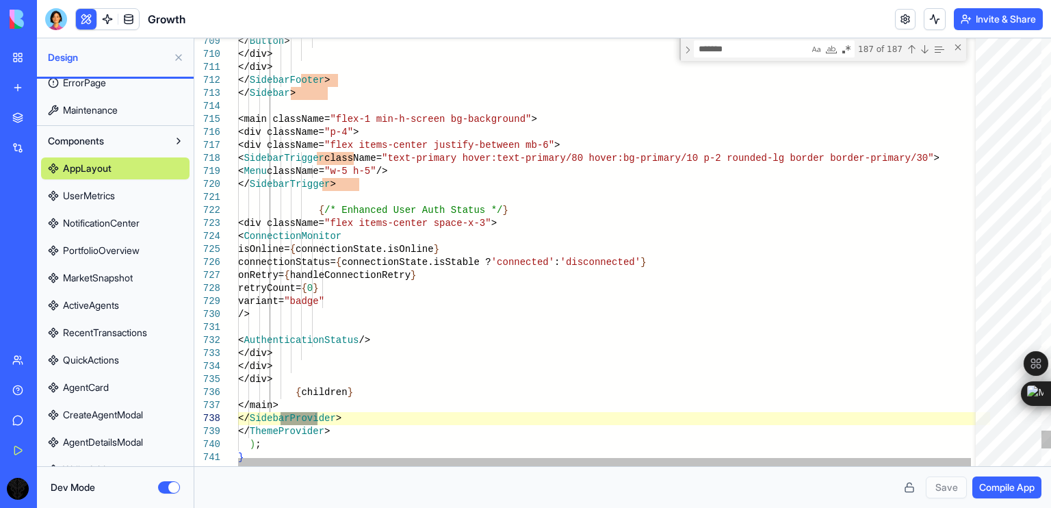
scroll to position [0, 0]
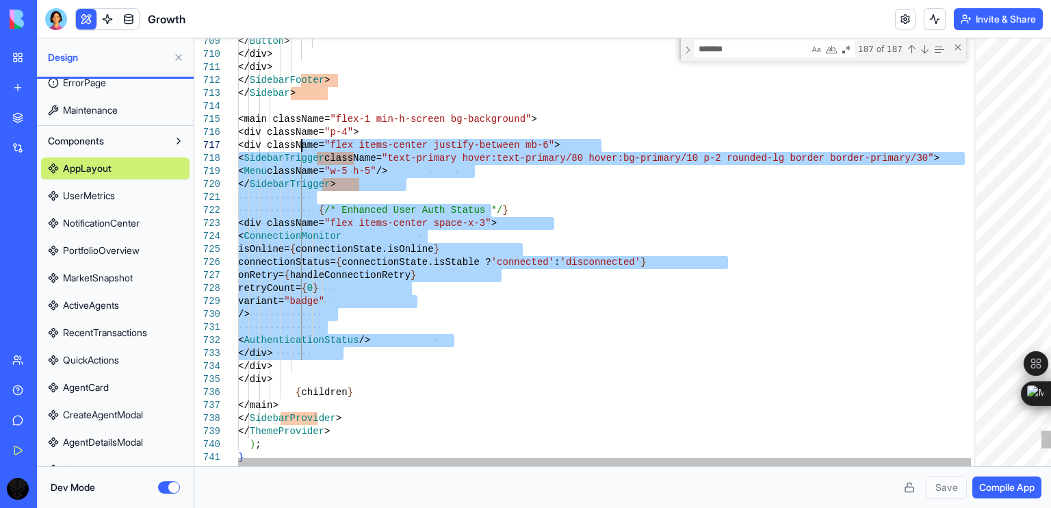
drag, startPoint x: 348, startPoint y: 352, endPoint x: 300, endPoint y: 148, distance: 209.5
drag, startPoint x: 300, startPoint y: 148, endPoint x: 331, endPoint y: 365, distance: 218.4
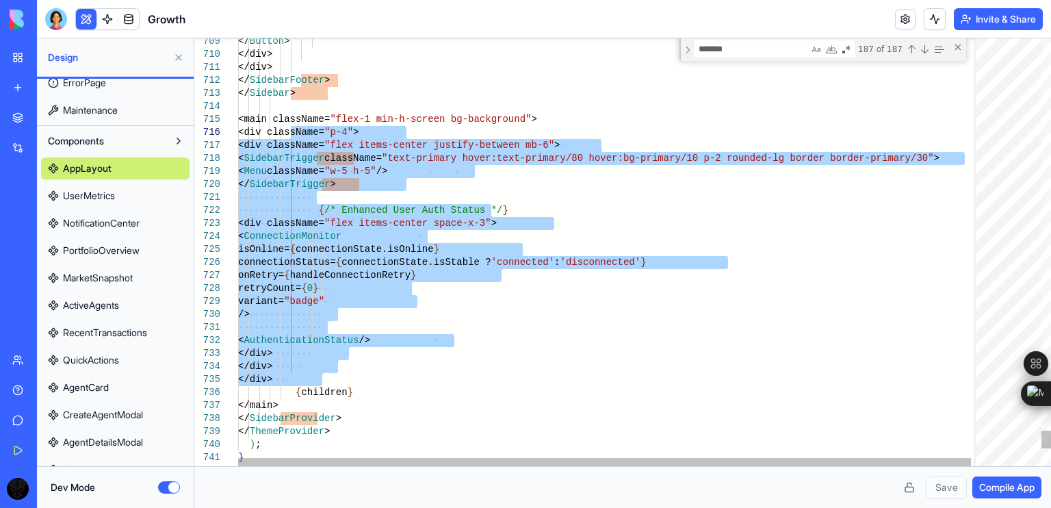
drag, startPoint x: 323, startPoint y: 380, endPoint x: 289, endPoint y: 130, distance: 252.1
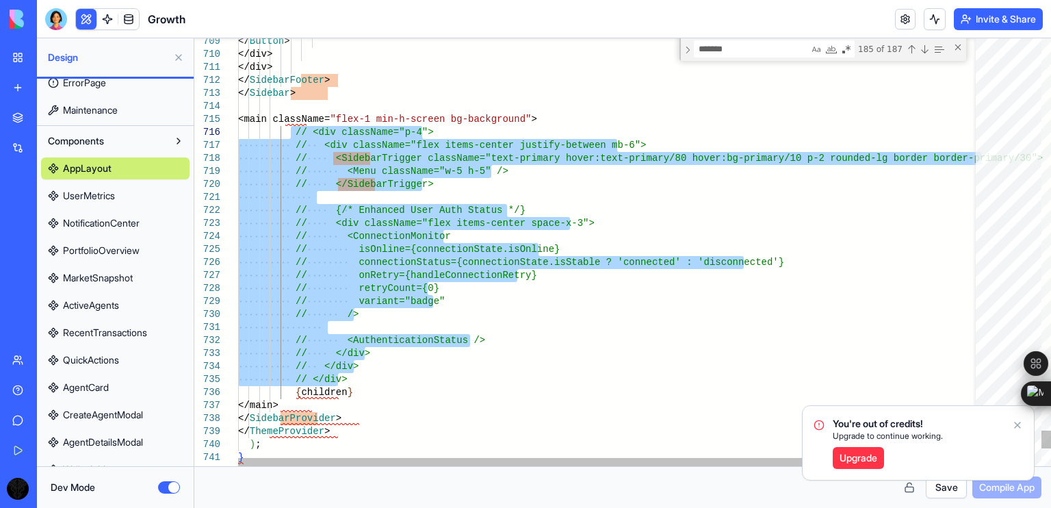
drag, startPoint x: 347, startPoint y: 377, endPoint x: 290, endPoint y: 130, distance: 253.5
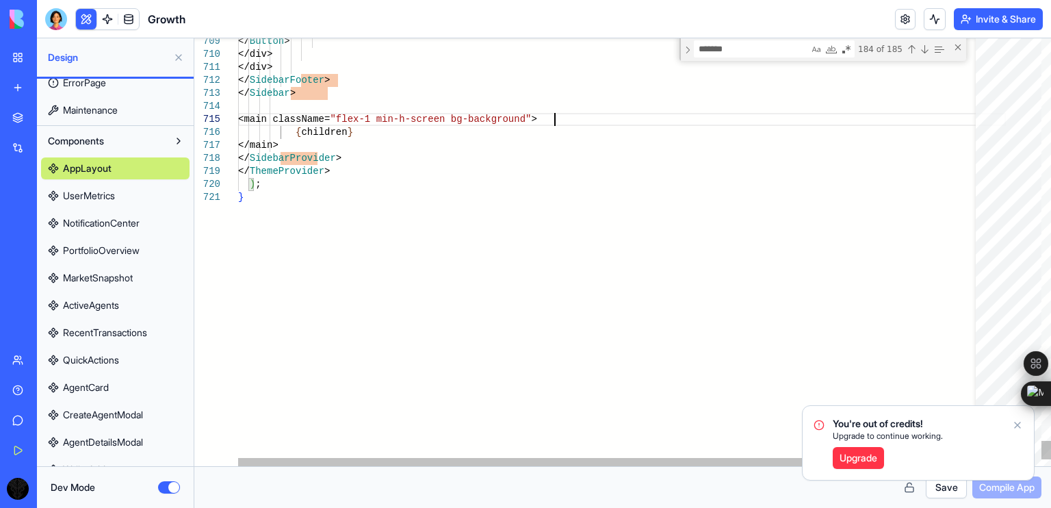
type textarea "**********"
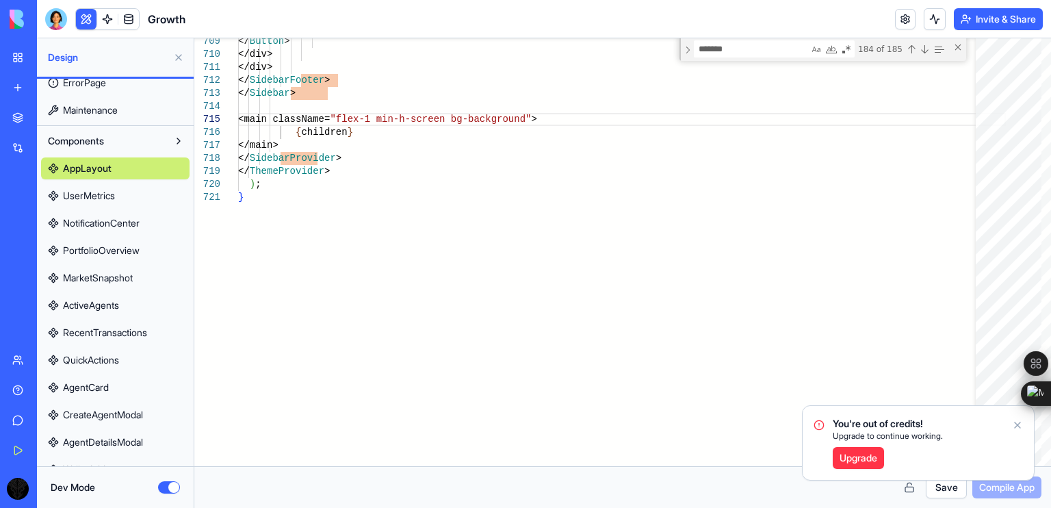
click at [1016, 426] on icon "Notifications alt+T" at bounding box center [1017, 424] width 5 height 5
click at [931, 486] on button "Save" at bounding box center [946, 487] width 41 height 22
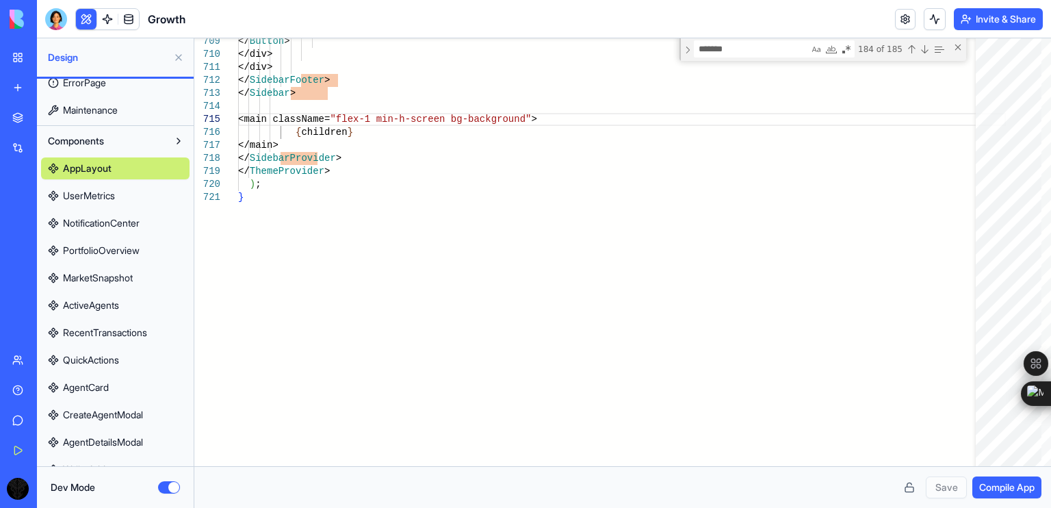
click at [1005, 482] on span "Compile App" at bounding box center [1006, 487] width 55 height 14
click at [168, 487] on button "Dev Mode" at bounding box center [169, 487] width 22 height 12
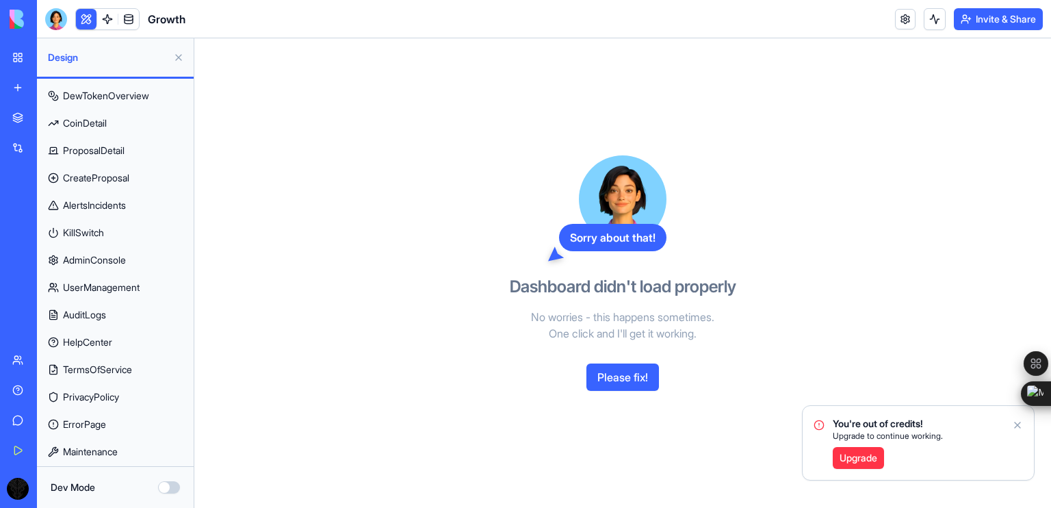
click at [173, 487] on button "Dev Mode" at bounding box center [169, 487] width 22 height 12
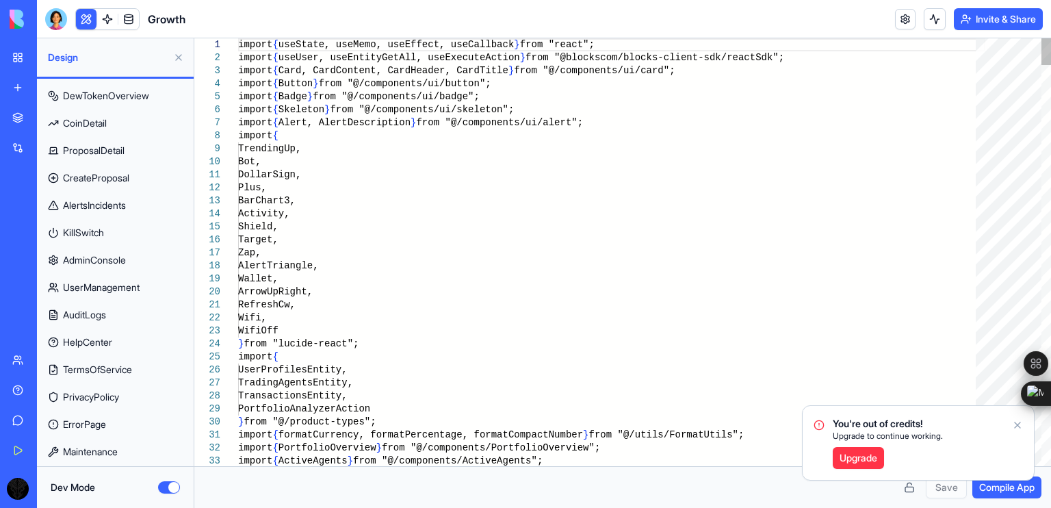
scroll to position [470, 0]
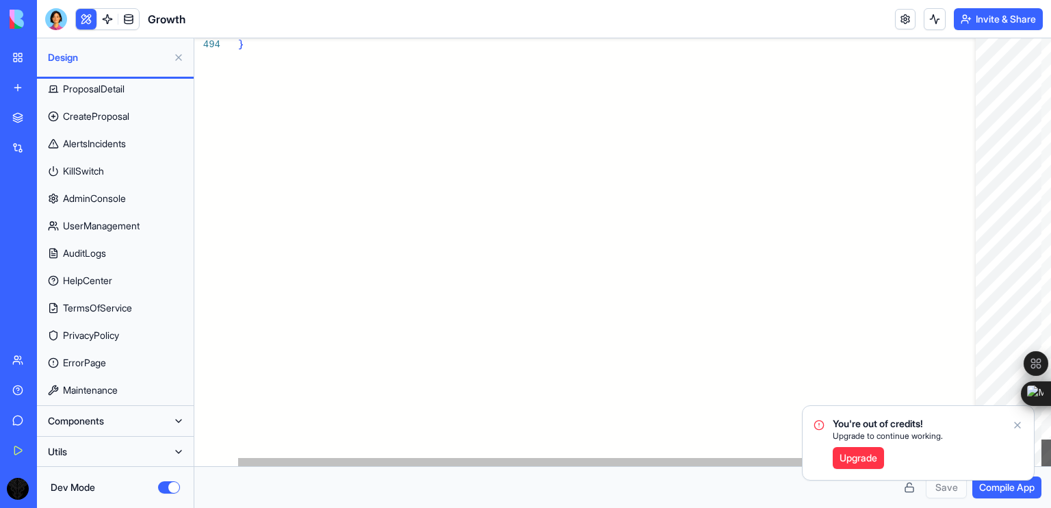
click at [1042, 466] on div at bounding box center [1047, 452] width 10 height 27
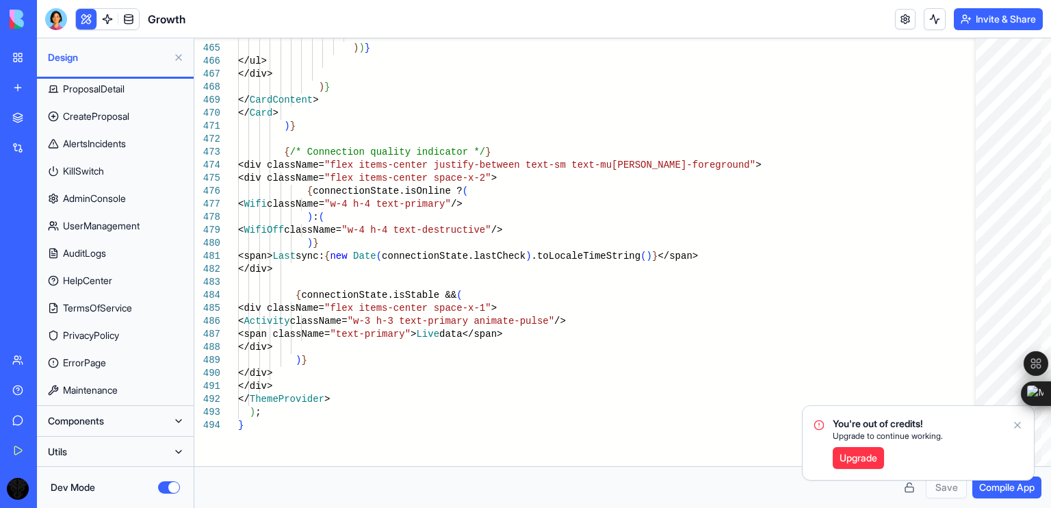
click at [166, 416] on button "Components" at bounding box center [104, 421] width 127 height 22
click at [112, 450] on link "AppLayout" at bounding box center [115, 448] width 148 height 22
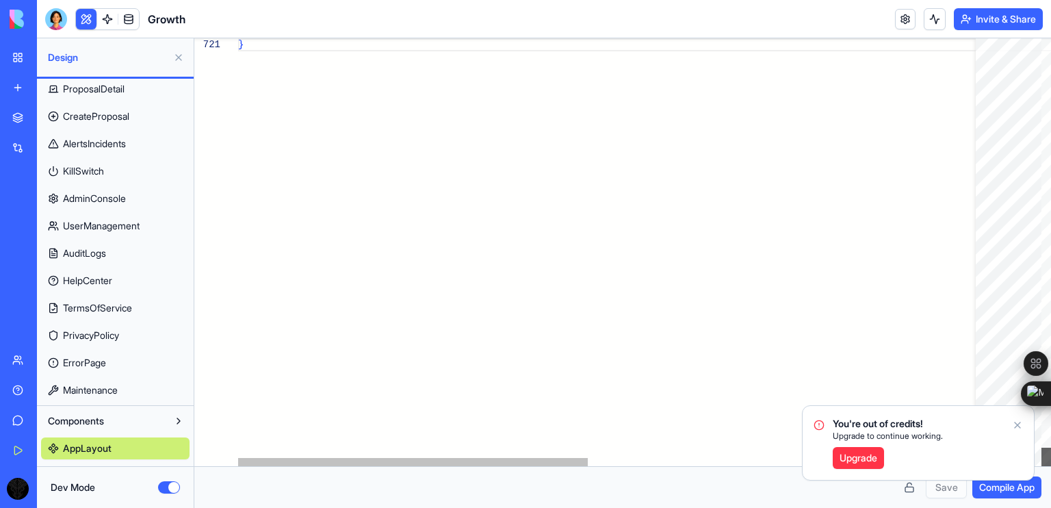
click at [1042, 466] on div at bounding box center [1047, 252] width 10 height 428
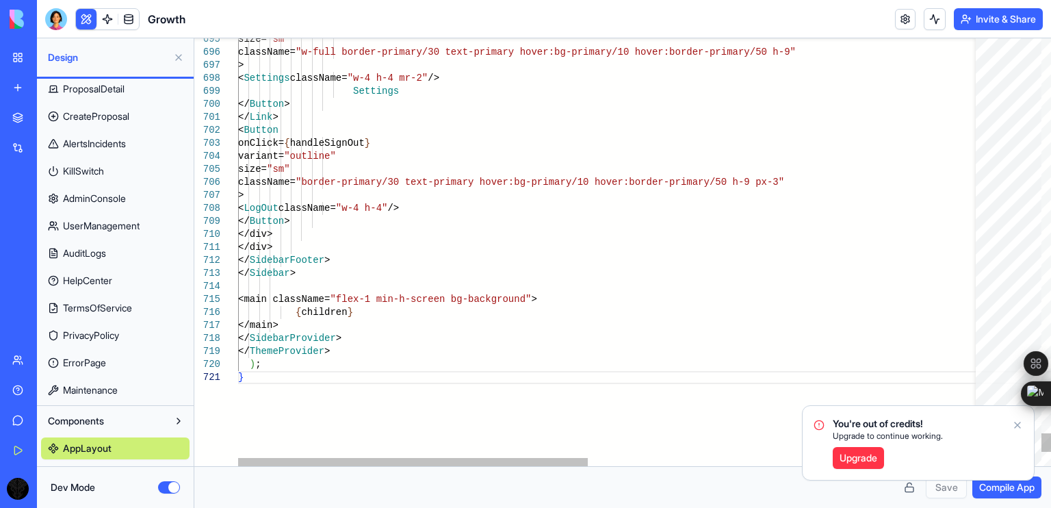
scroll to position [0, 4]
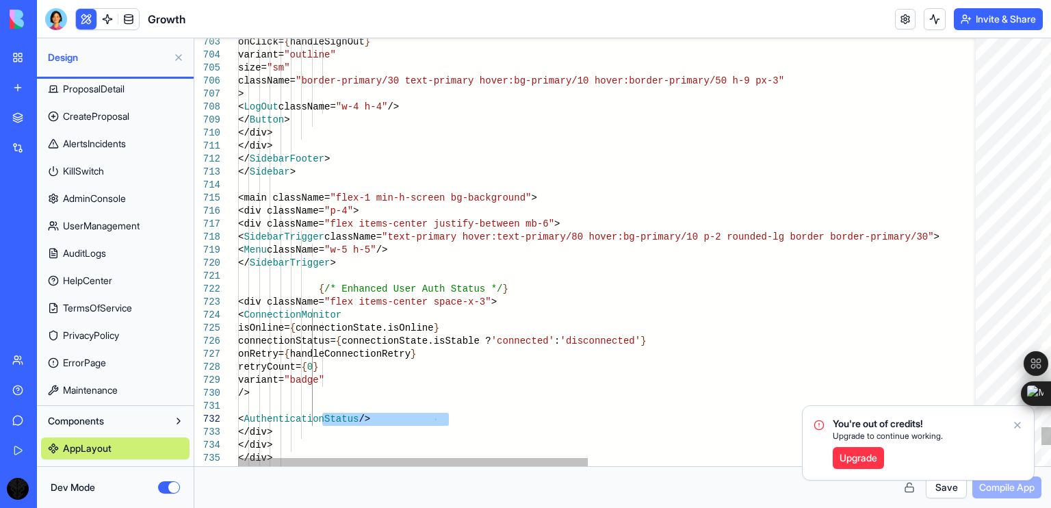
drag, startPoint x: 322, startPoint y: 418, endPoint x: 461, endPoint y: 421, distance: 138.9
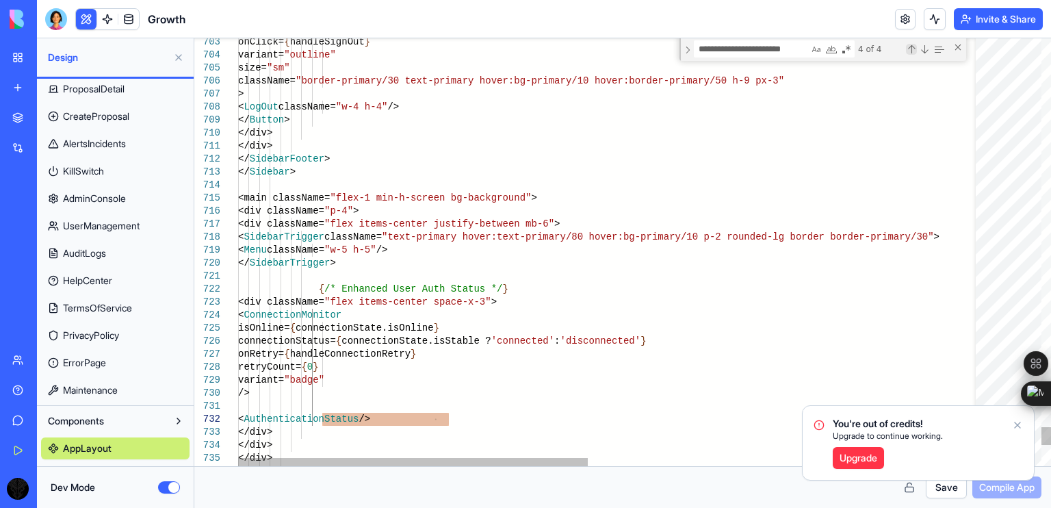
click at [912, 46] on div "Previous Match (Shift+Enter)" at bounding box center [911, 49] width 11 height 11
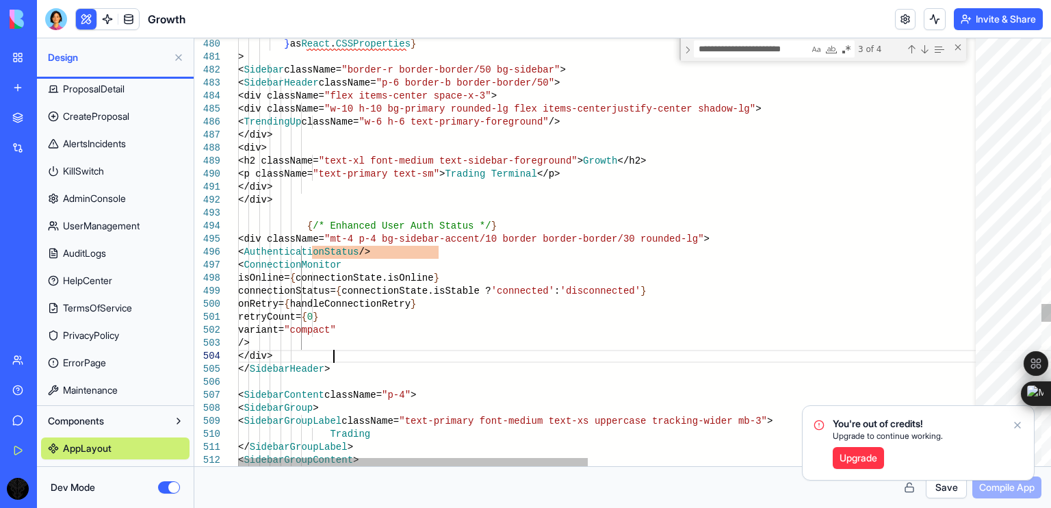
scroll to position [65, 0]
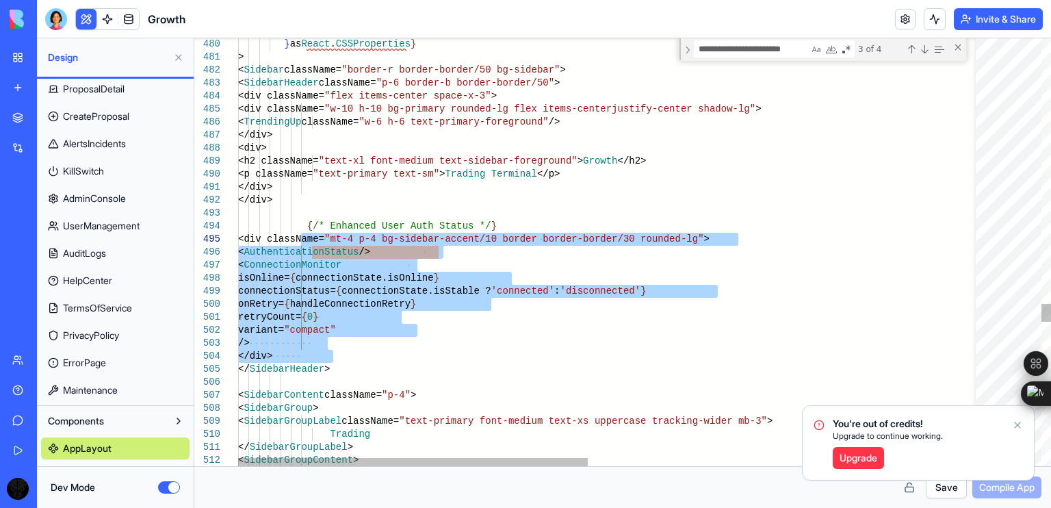
drag, startPoint x: 340, startPoint y: 357, endPoint x: 300, endPoint y: 236, distance: 126.8
type textarea "**********"
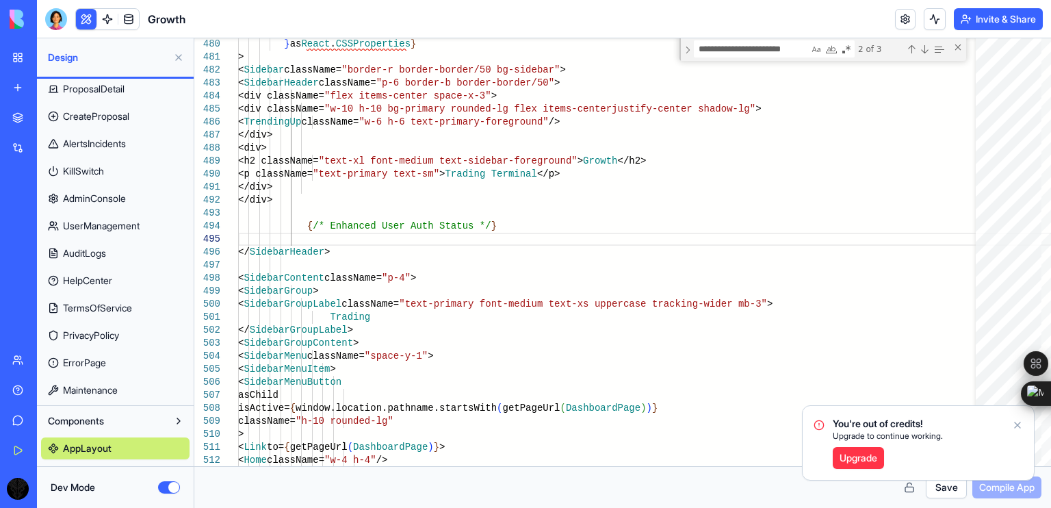
click at [1014, 428] on icon "Notifications alt+T" at bounding box center [1017, 424] width 11 height 11
click at [927, 484] on button "Save" at bounding box center [946, 487] width 41 height 22
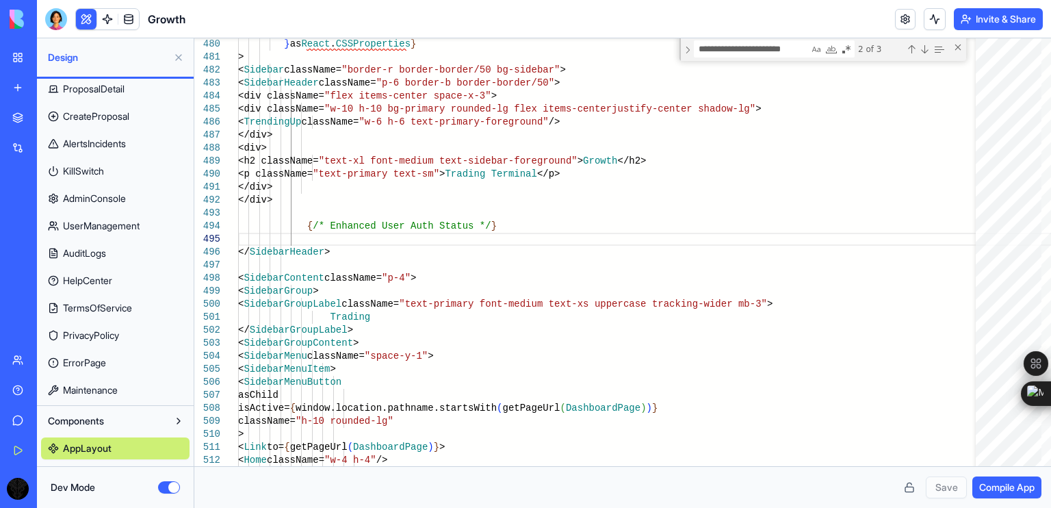
click at [980, 487] on span "Compile App" at bounding box center [1006, 487] width 55 height 14
click at [162, 487] on button "Dev Mode" at bounding box center [169, 487] width 22 height 12
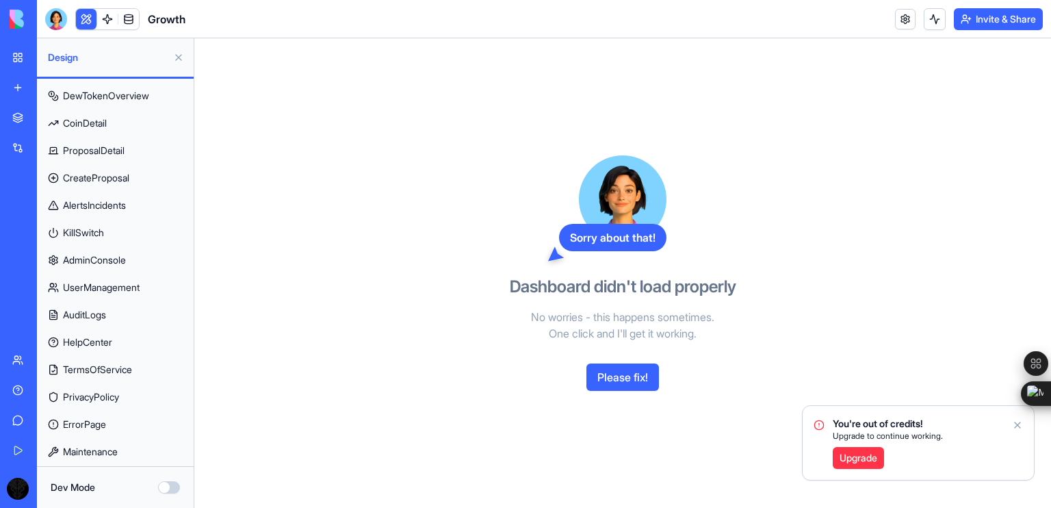
click at [635, 380] on button "Please fix!" at bounding box center [622, 376] width 73 height 27
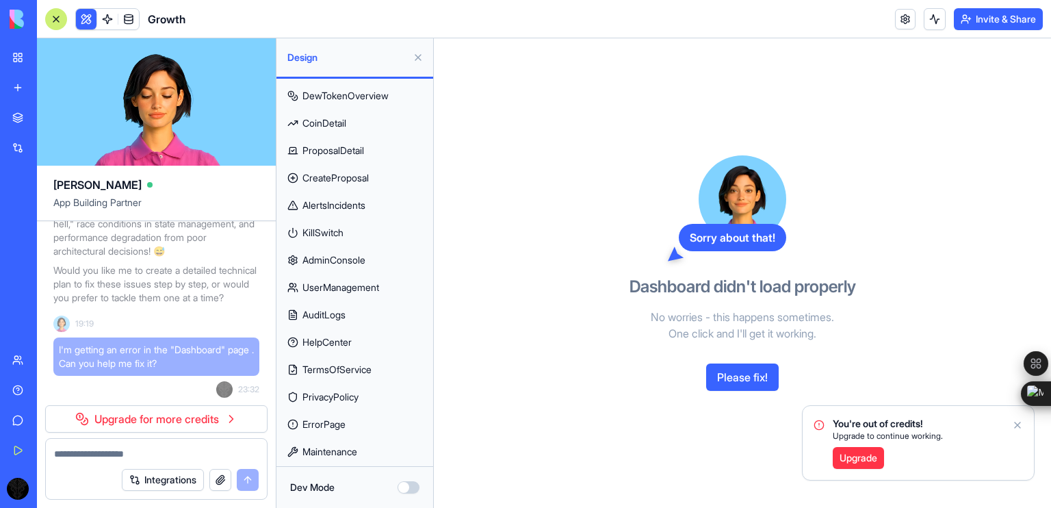
scroll to position [27386, 0]
click at [1020, 424] on icon "Notifications alt+T" at bounding box center [1017, 424] width 11 height 11
click at [55, 16] on div at bounding box center [56, 19] width 22 height 22
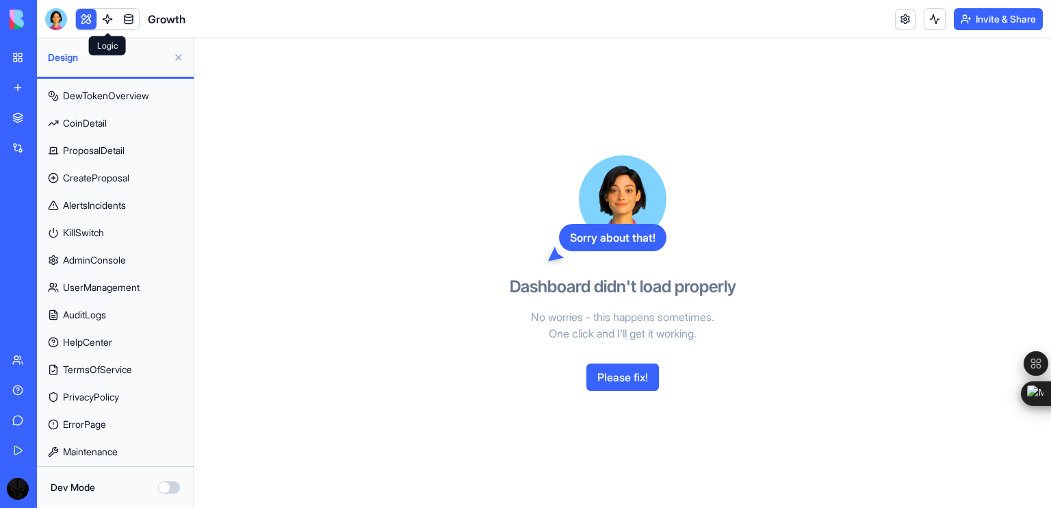
click at [105, 14] on link at bounding box center [107, 19] width 21 height 21
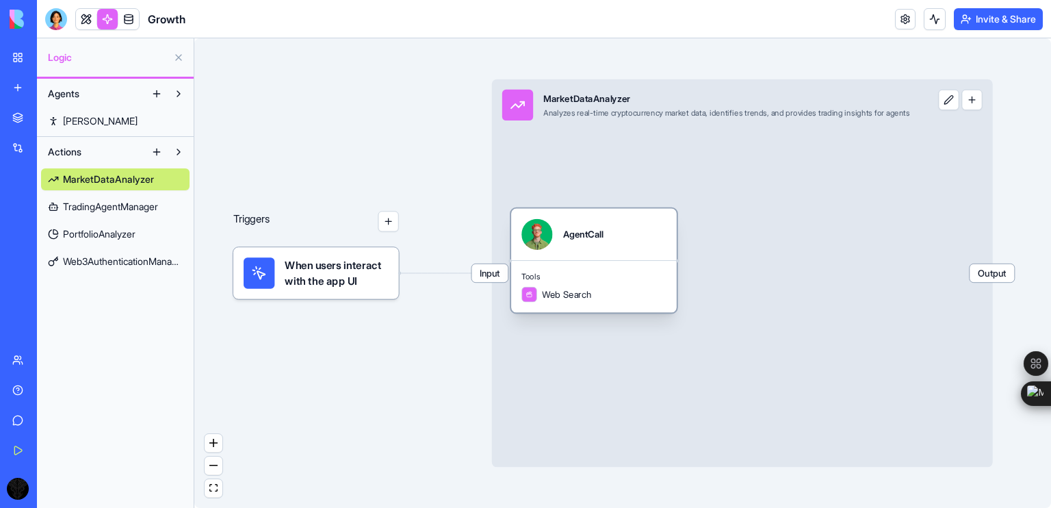
click at [549, 248] on div "AgentCall" at bounding box center [593, 234] width 145 height 31
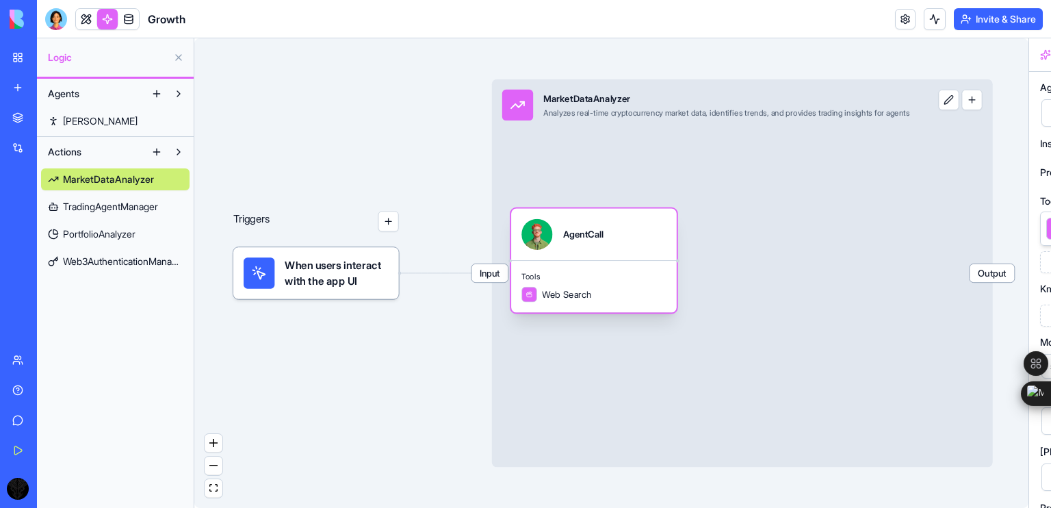
click at [549, 248] on div "AgentCall" at bounding box center [593, 234] width 145 height 31
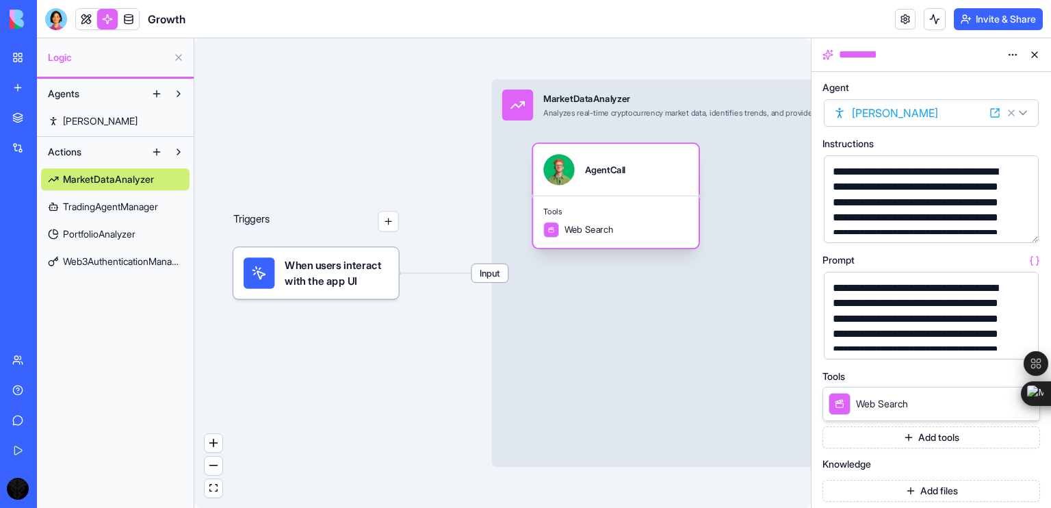
drag, startPoint x: 549, startPoint y: 248, endPoint x: 532, endPoint y: 178, distance: 71.7
click at [533, 178] on div "AgentCall" at bounding box center [616, 170] width 166 height 52
drag, startPoint x: 430, startPoint y: 140, endPoint x: 362, endPoint y: 104, distance: 77.4
click at [362, 104] on div "Triggers When users interact with the app UI Input MarketDataAnalyzer Analyzes …" at bounding box center [502, 272] width 617 height 469
drag, startPoint x: 362, startPoint y: 104, endPoint x: 445, endPoint y: 126, distance: 85.6
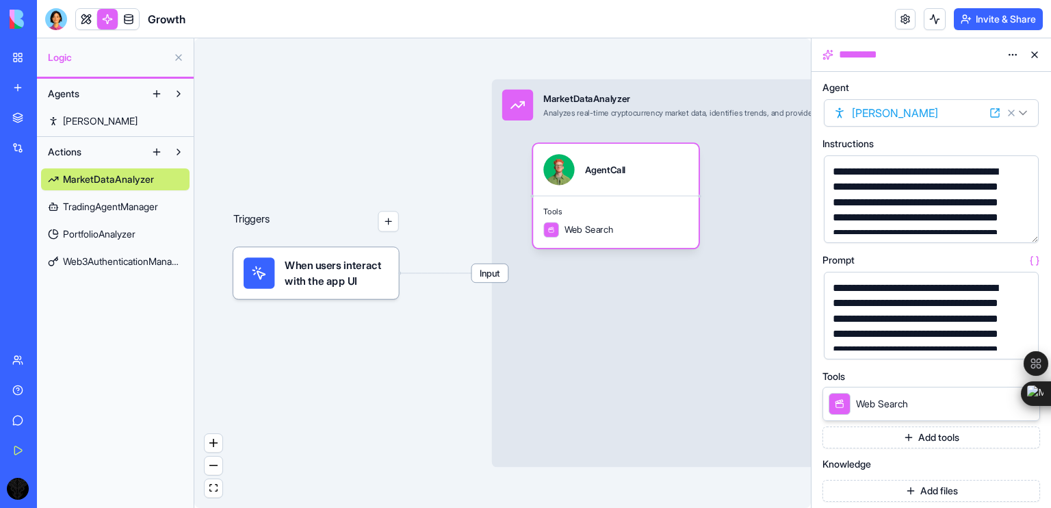
click at [445, 126] on div "Triggers When users interact with the app UI Input MarketDataAnalyzer Analyzes …" at bounding box center [502, 272] width 617 height 469
drag, startPoint x: 445, startPoint y: 126, endPoint x: 905, endPoint y: 104, distance: 460.4
click at [905, 104] on div "**********" at bounding box center [544, 272] width 1014 height 469
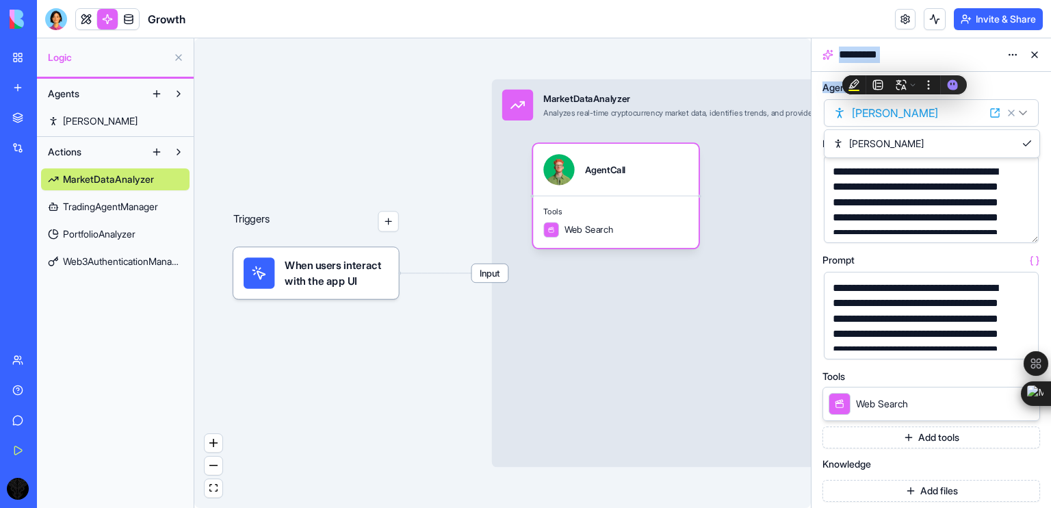
click at [905, 104] on html "**********" at bounding box center [525, 254] width 1051 height 508
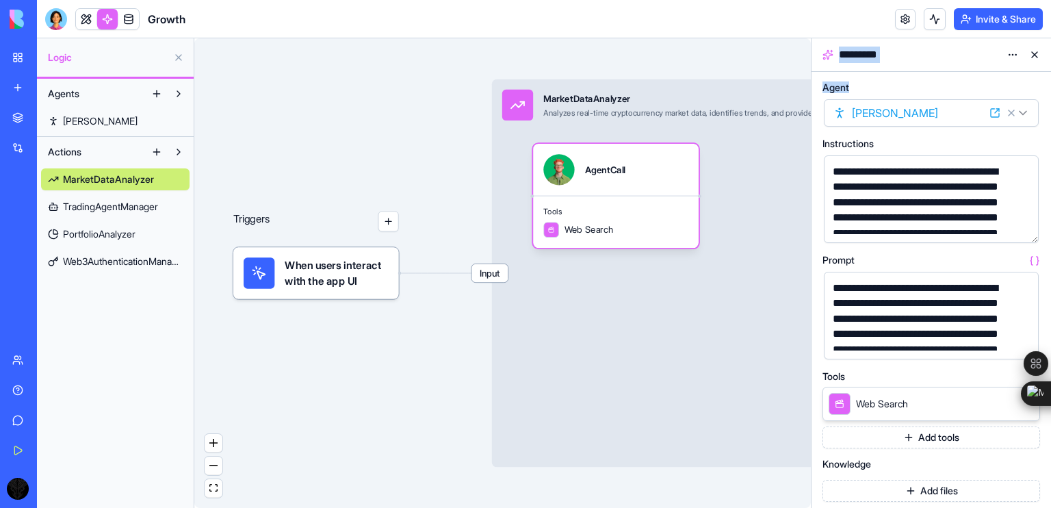
click at [868, 106] on html "**********" at bounding box center [525, 254] width 1051 height 508
click at [346, 144] on div "Triggers When users interact with the app UI Input MarketDataAnalyzer Analyzes …" at bounding box center [502, 272] width 617 height 469
click at [109, 210] on span "TradingAgentManager" at bounding box center [110, 207] width 95 height 14
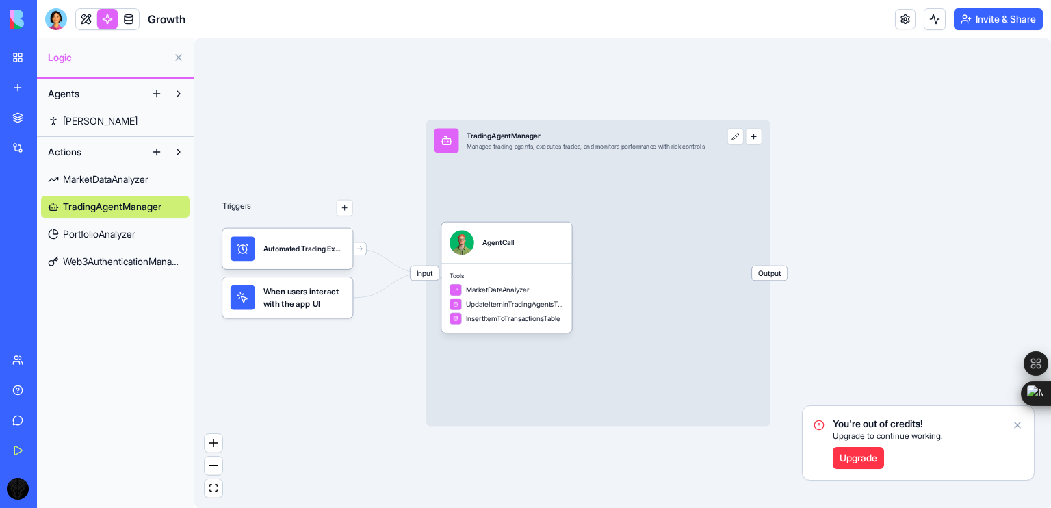
click at [116, 179] on span "MarketDataAnalyzer" at bounding box center [106, 179] width 86 height 14
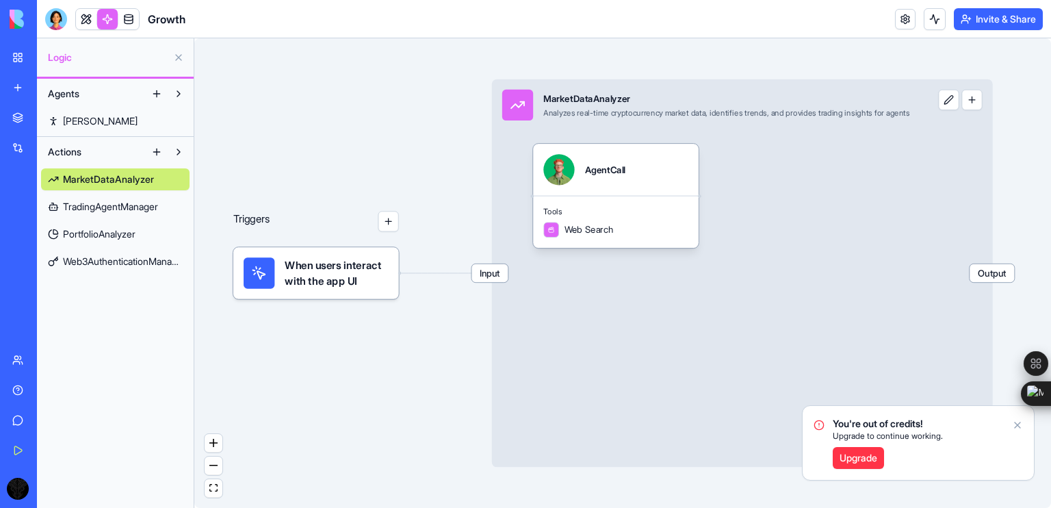
click at [112, 213] on link "TradingAgentManager" at bounding box center [115, 207] width 148 height 22
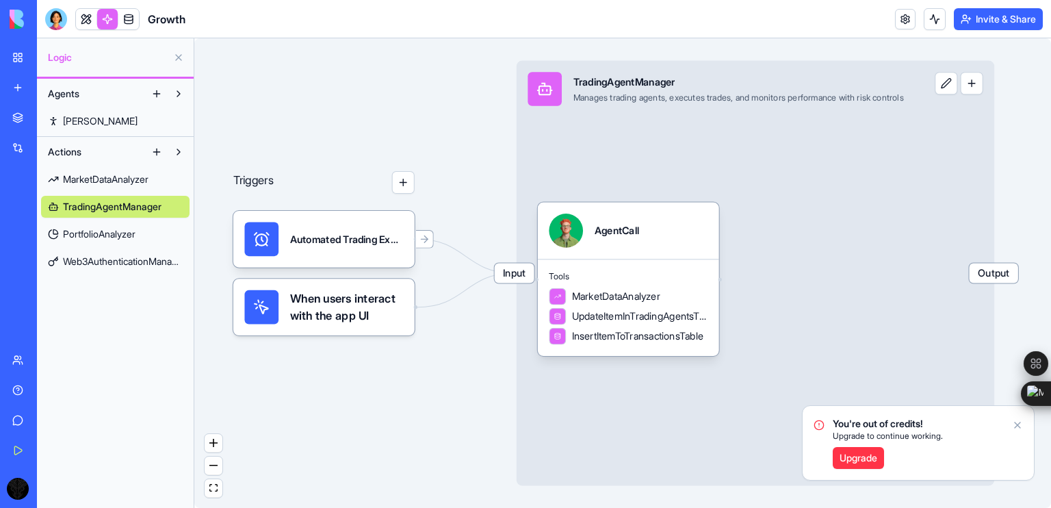
click at [109, 231] on span "PortfolioAnalyzer" at bounding box center [99, 234] width 73 height 14
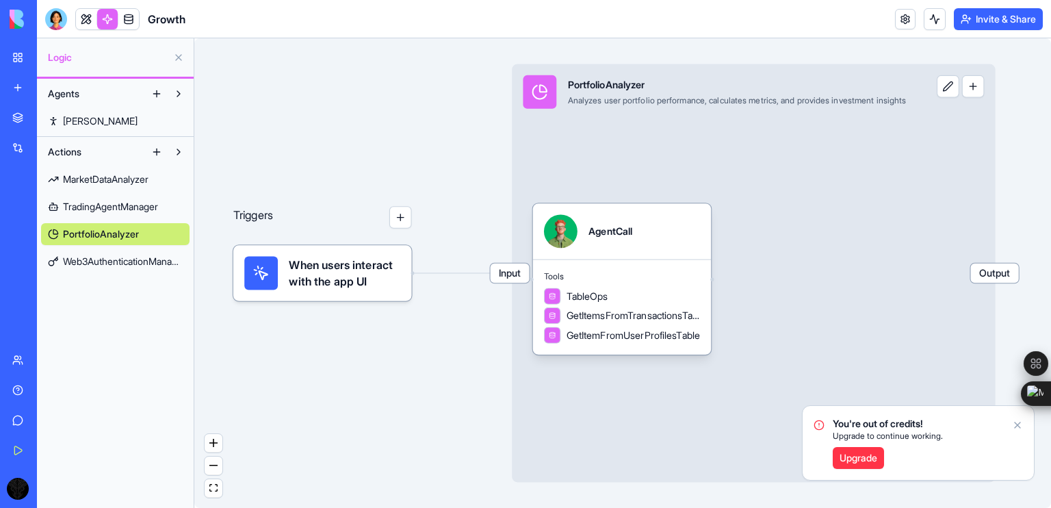
click at [115, 257] on span "Web3AuthenticationManager" at bounding box center [123, 262] width 120 height 14
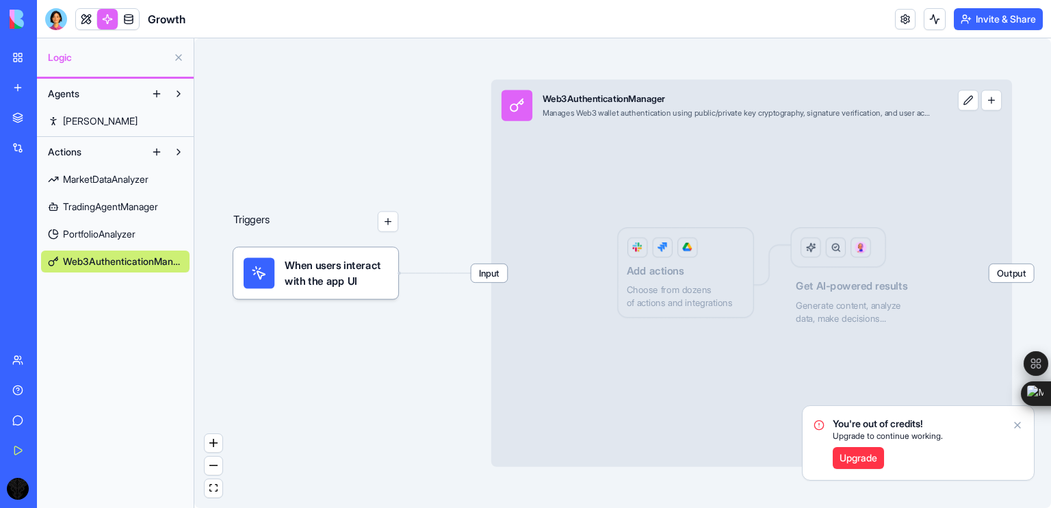
click at [102, 224] on link "PortfolioAnalyzer" at bounding box center [115, 234] width 148 height 22
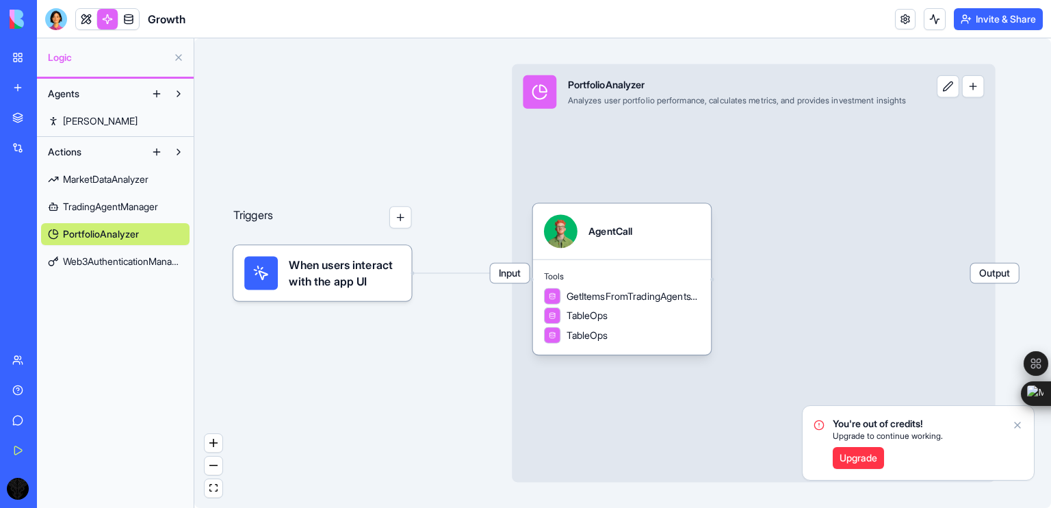
click at [110, 259] on span "Web3AuthenticationManager" at bounding box center [123, 262] width 120 height 14
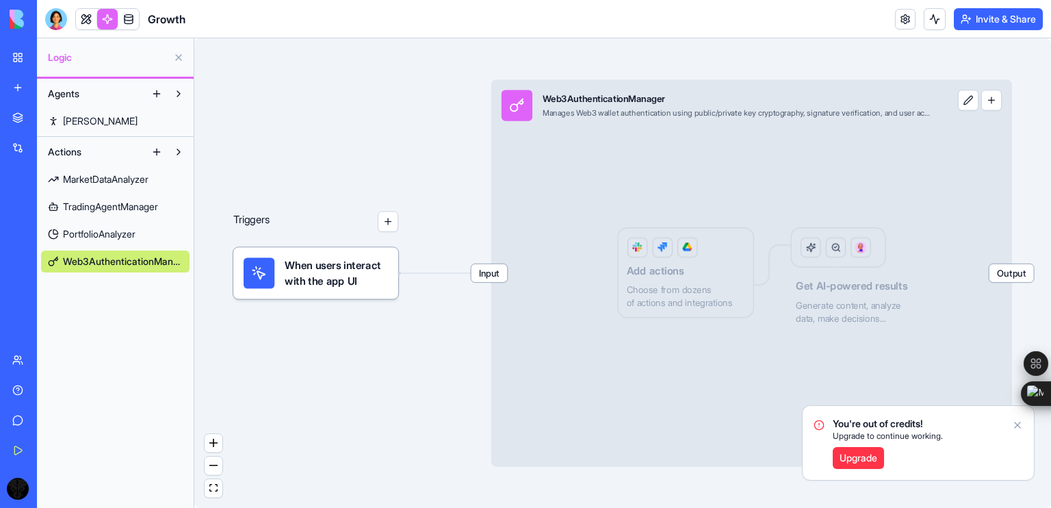
click at [119, 214] on link "TradingAgentManager" at bounding box center [115, 207] width 148 height 22
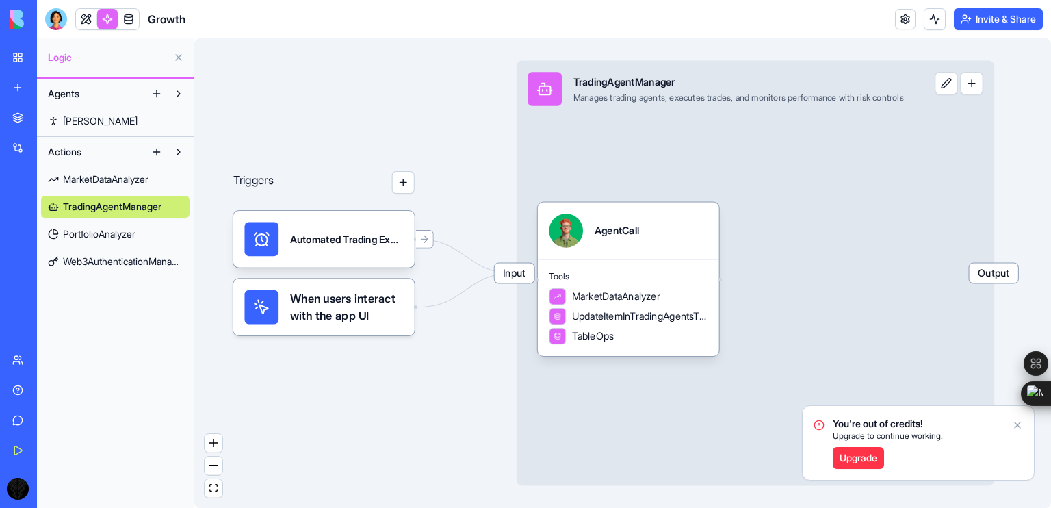
click at [121, 176] on span "MarketDataAnalyzer" at bounding box center [106, 179] width 86 height 14
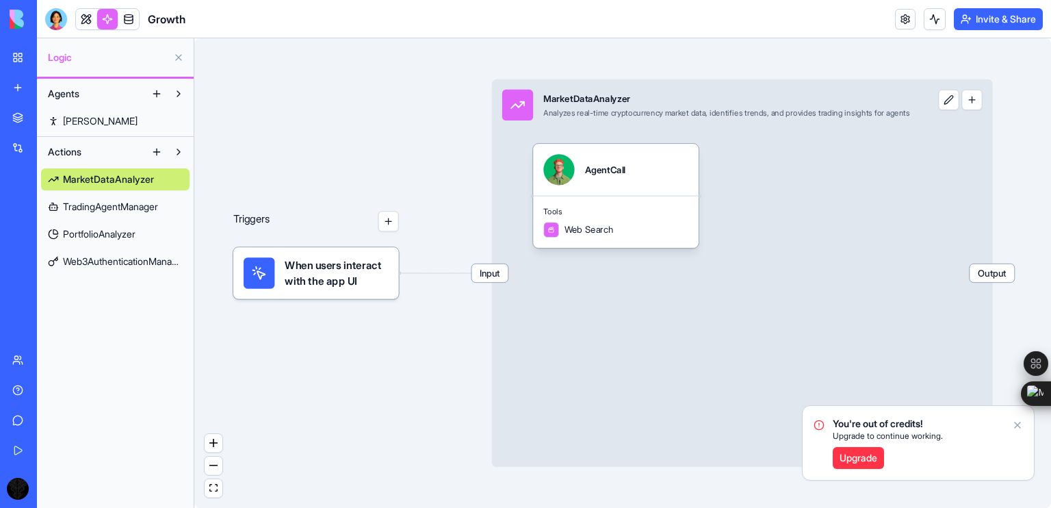
click at [155, 97] on button at bounding box center [157, 94] width 22 height 22
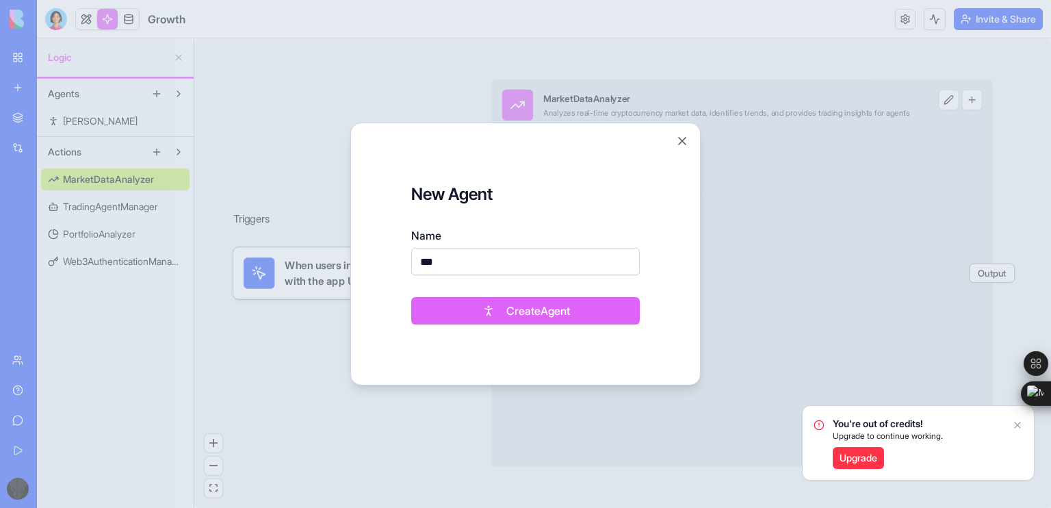
type input "***"
click at [515, 322] on button "Create Agent" at bounding box center [525, 310] width 229 height 27
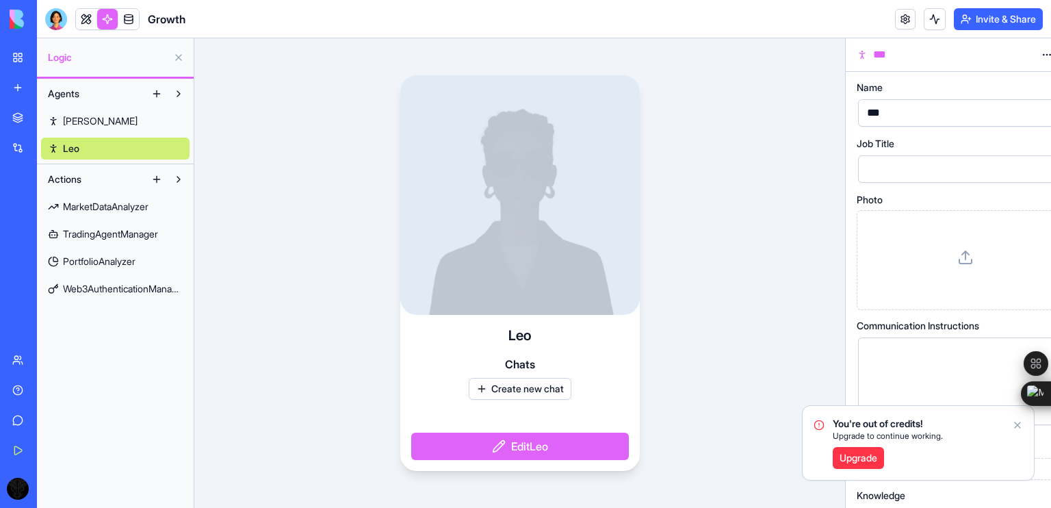
click at [155, 91] on button at bounding box center [157, 94] width 22 height 22
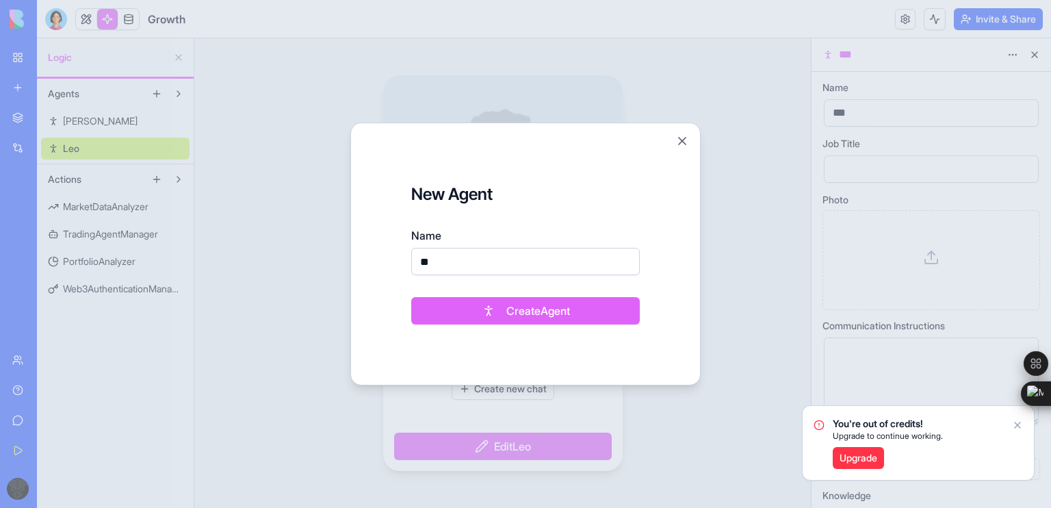
type input "*"
type input "****"
click at [567, 315] on button "Create Agent" at bounding box center [525, 310] width 229 height 27
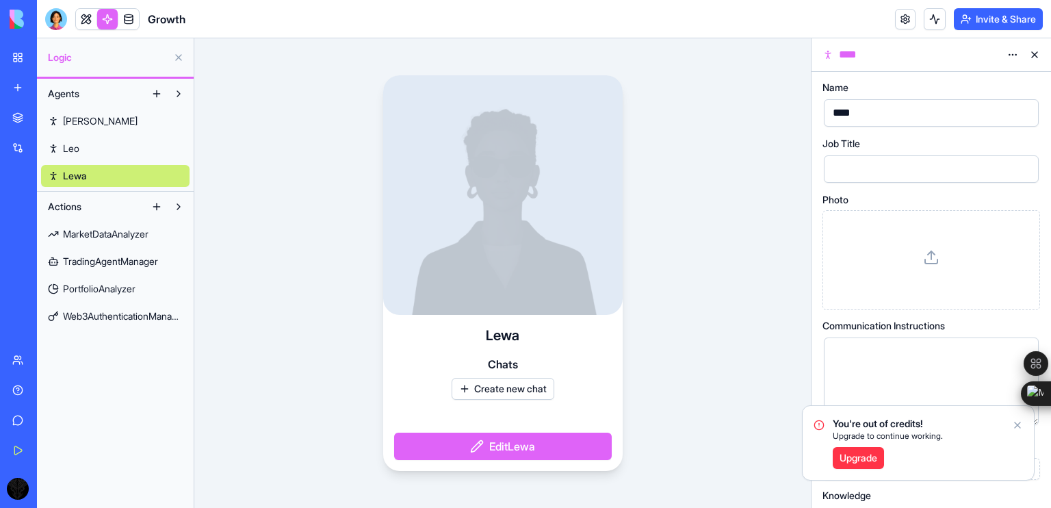
click at [79, 146] on span "Leo" at bounding box center [71, 149] width 16 height 14
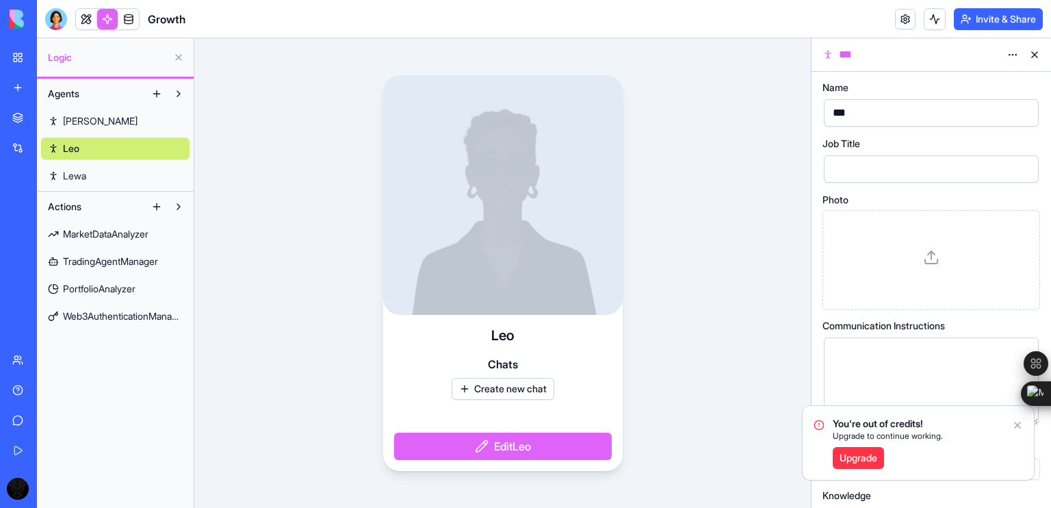
click at [85, 120] on span "Ryan" at bounding box center [100, 121] width 75 height 14
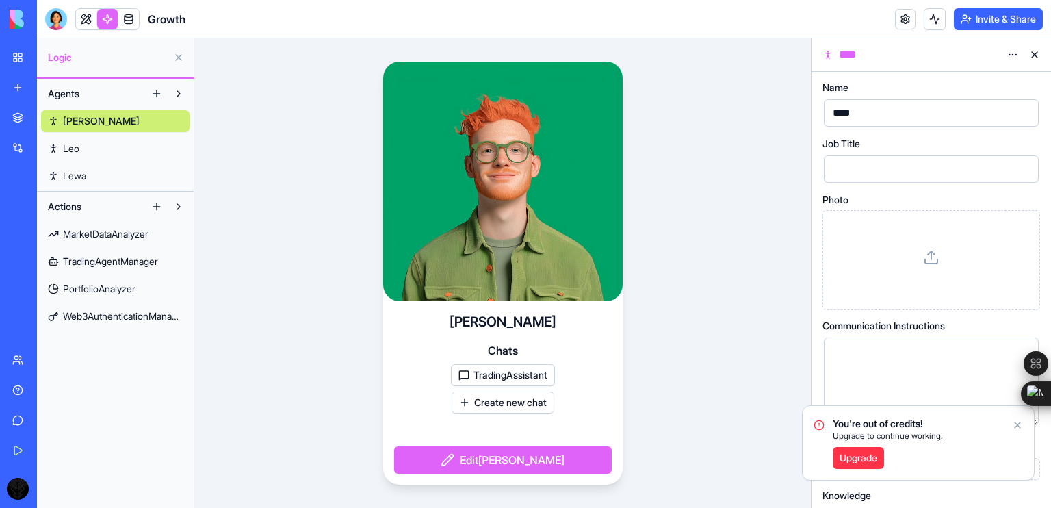
scroll to position [36, 0]
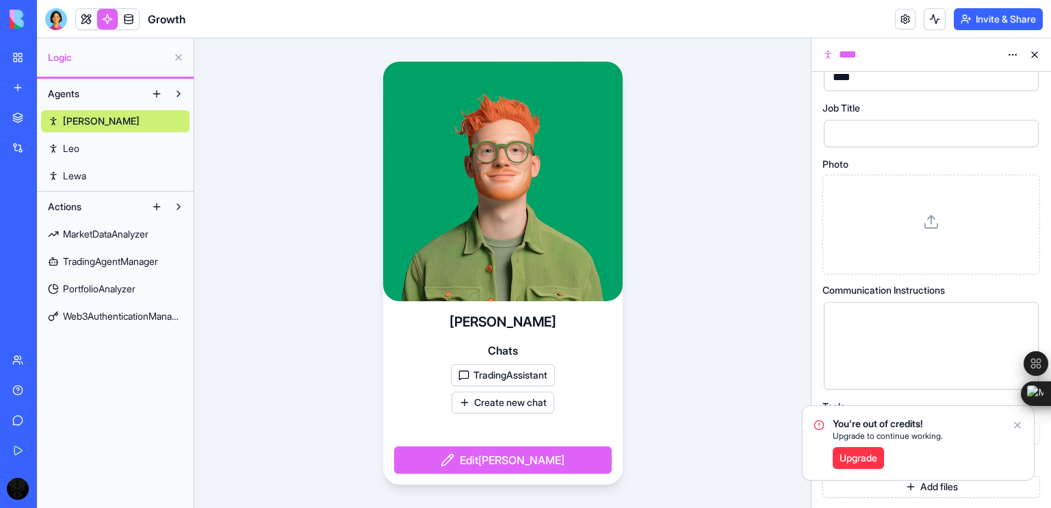
click at [1017, 425] on icon "Notifications alt+T" at bounding box center [1017, 424] width 5 height 5
click at [506, 376] on button "TradingAssistant" at bounding box center [503, 375] width 104 height 22
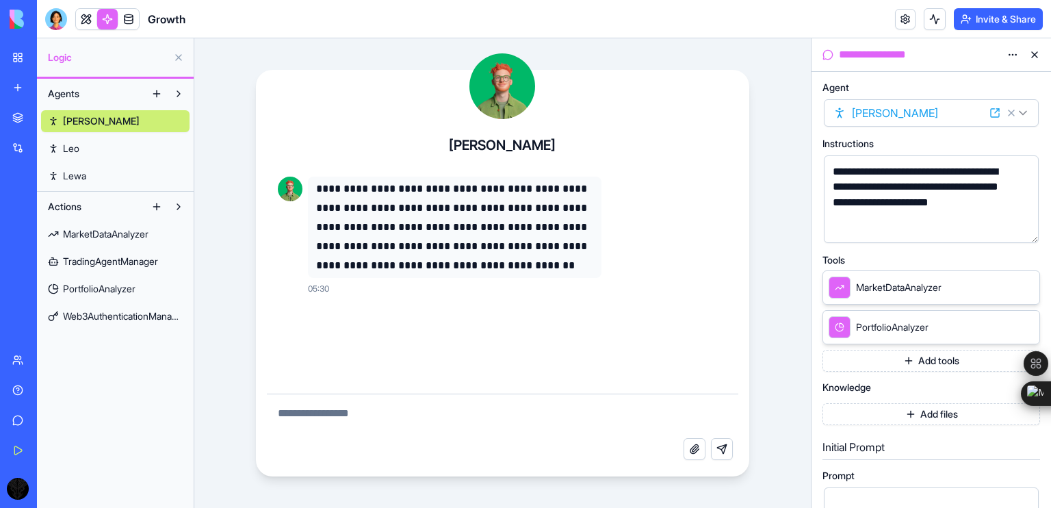
click at [484, 404] on textarea at bounding box center [502, 416] width 471 height 44
type textarea "*****"
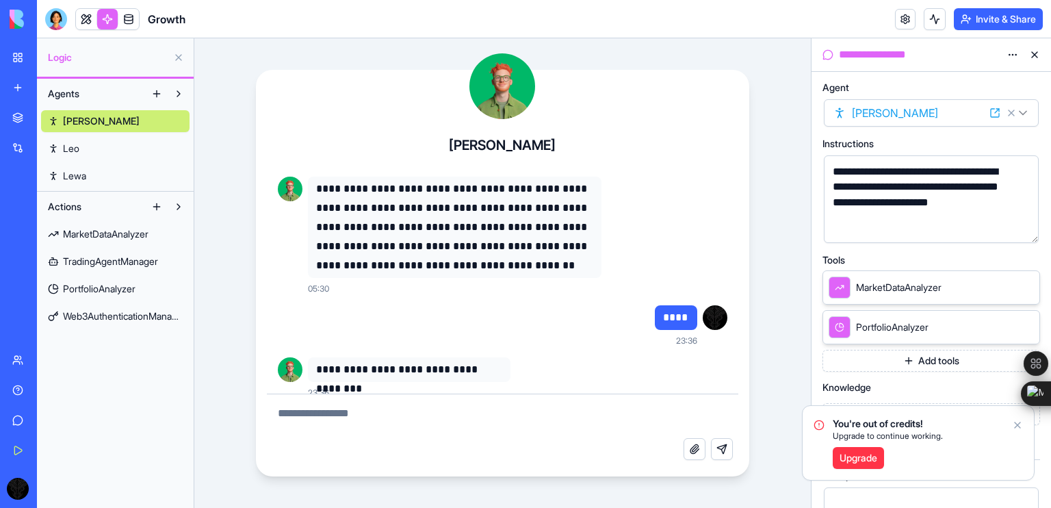
scroll to position [16, 0]
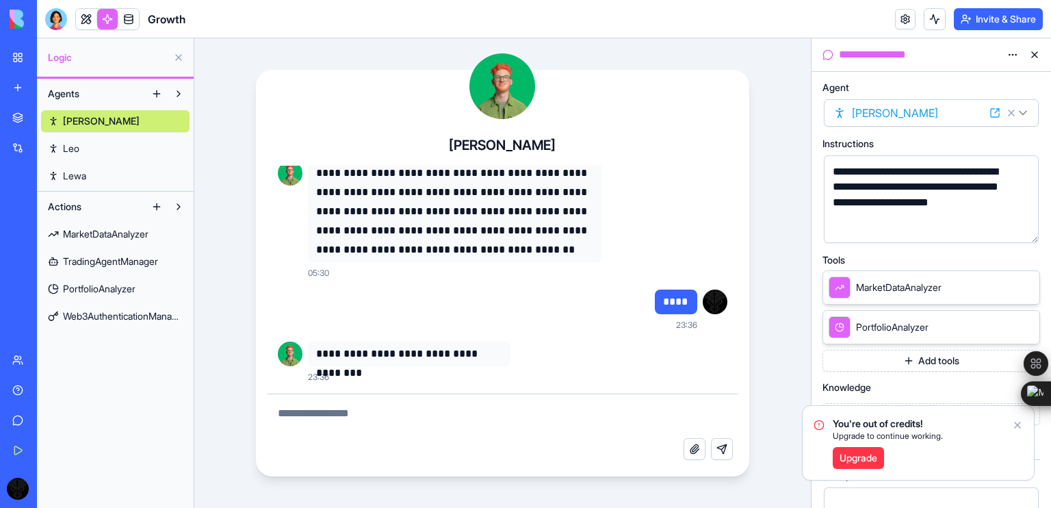
click at [1016, 424] on icon "Notifications alt+T" at bounding box center [1017, 424] width 5 height 5
click at [101, 263] on span "TradingAgentManager" at bounding box center [110, 262] width 95 height 14
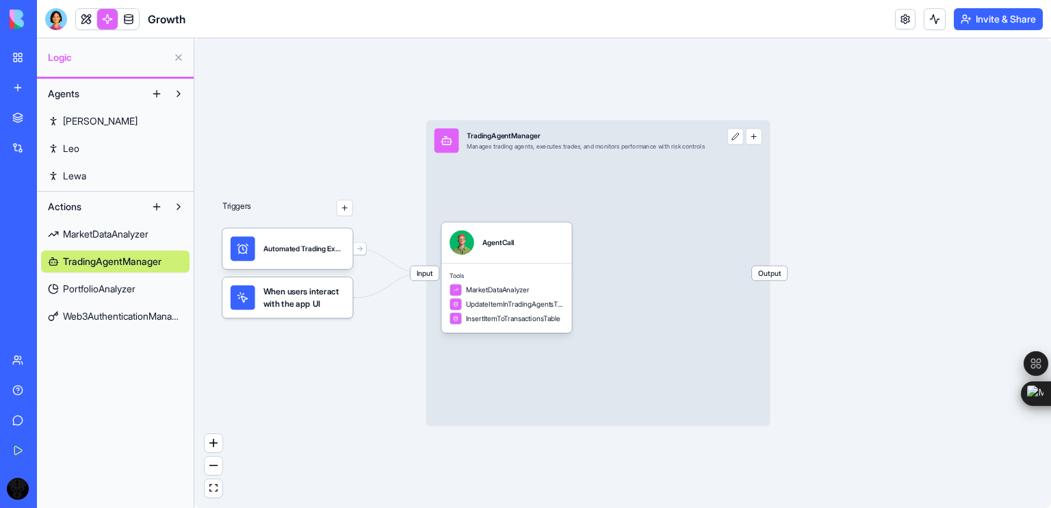
click at [119, 232] on span "MarketDataAnalyzer" at bounding box center [106, 234] width 86 height 14
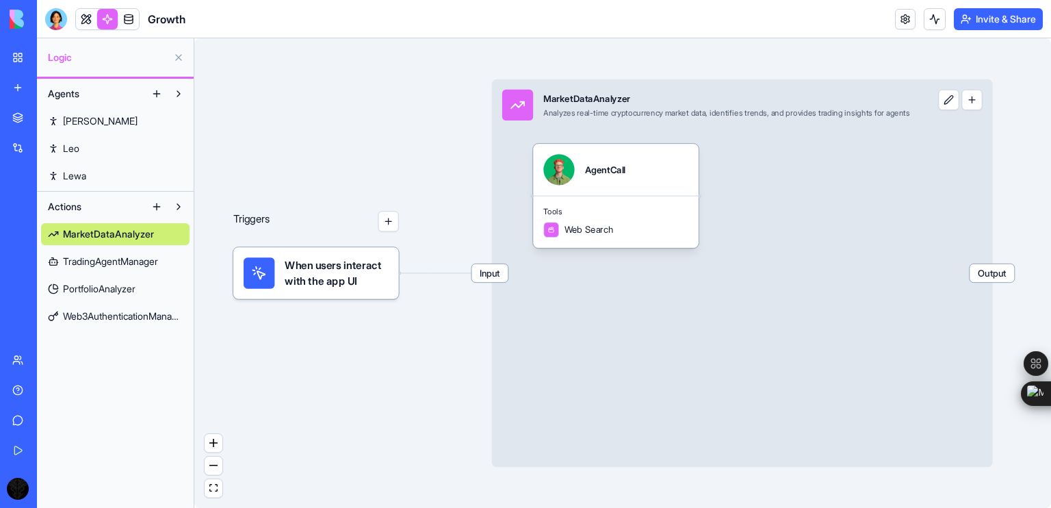
click at [116, 257] on span "TradingAgentManager" at bounding box center [110, 262] width 95 height 14
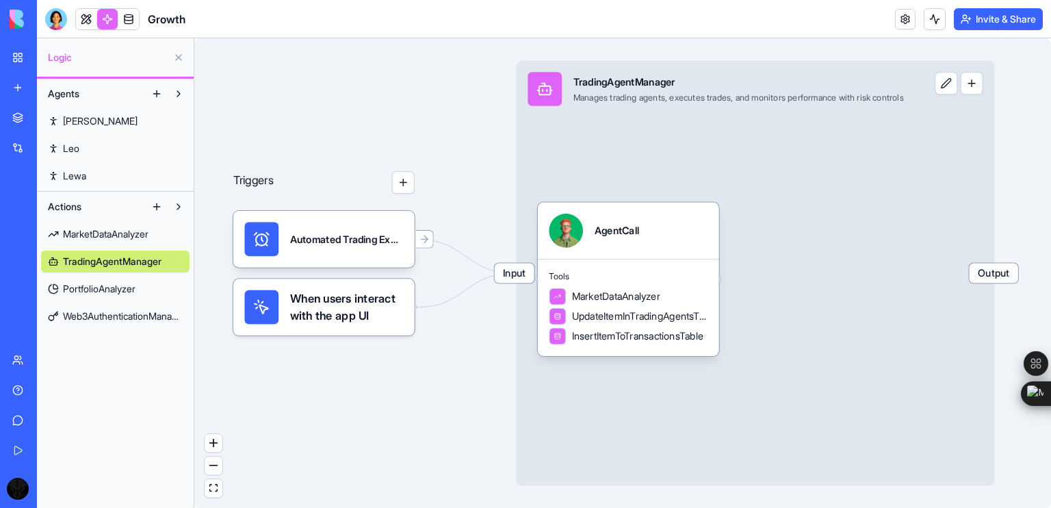
click at [96, 284] on span "PortfolioAnalyzer" at bounding box center [99, 289] width 73 height 14
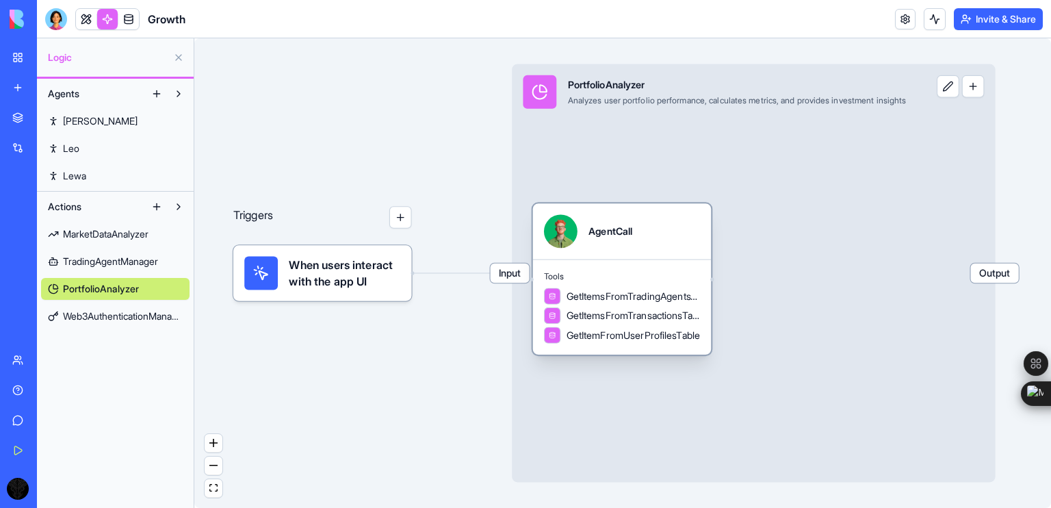
click at [567, 242] on div at bounding box center [561, 231] width 34 height 34
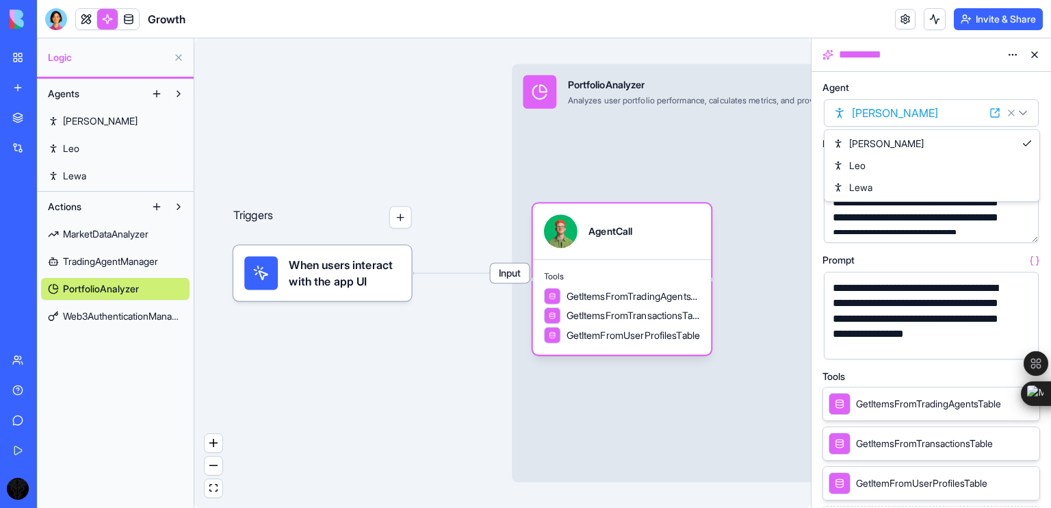
click at [1026, 112] on html "**********" at bounding box center [525, 254] width 1051 height 508
select select "**********"
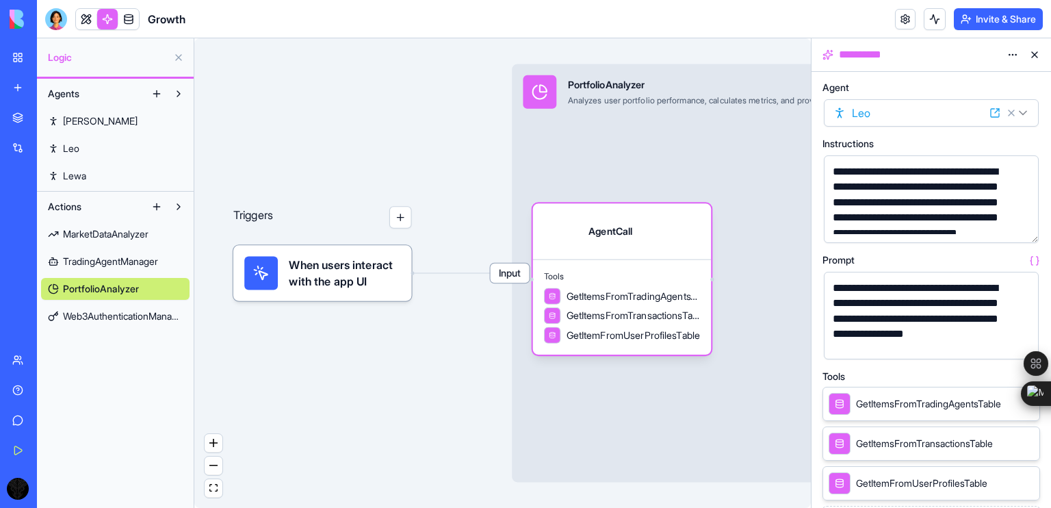
click at [476, 144] on div "Triggers When users interact with the app UI Input PortfolioAnalyzer Analyzes u…" at bounding box center [502, 272] width 617 height 469
click at [1043, 49] on button at bounding box center [1035, 55] width 22 height 22
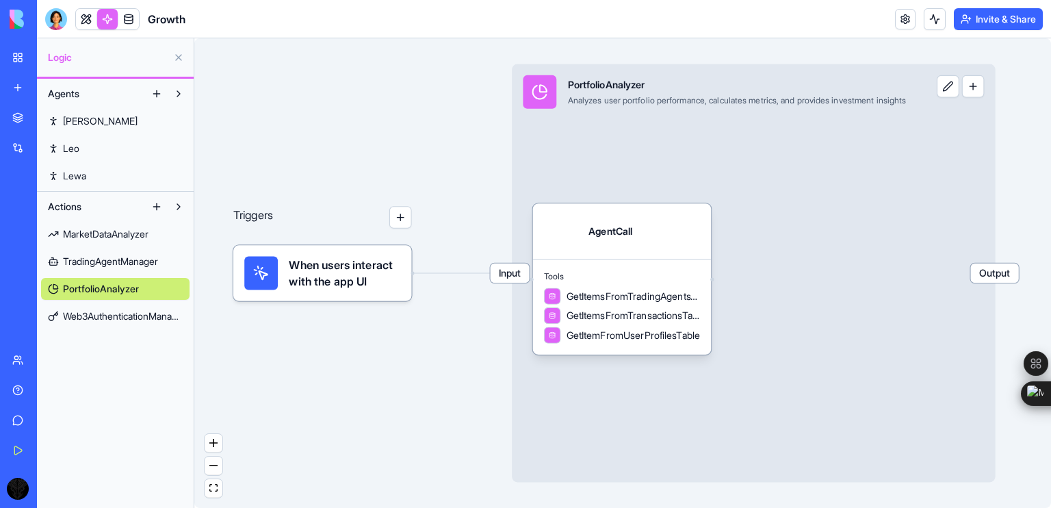
click at [135, 260] on span "TradingAgentManager" at bounding box center [110, 262] width 95 height 14
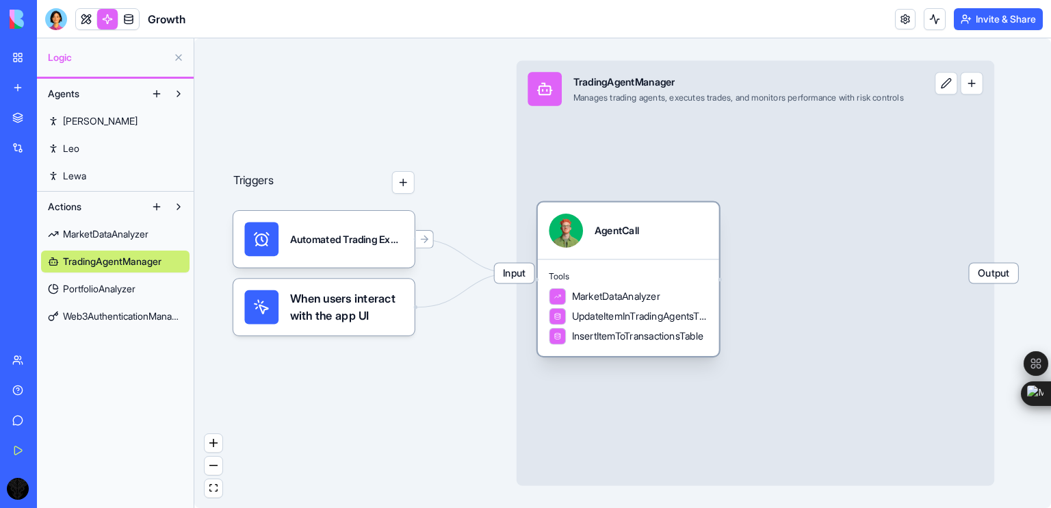
click at [628, 240] on div "AgentCall" at bounding box center [617, 231] width 44 height 34
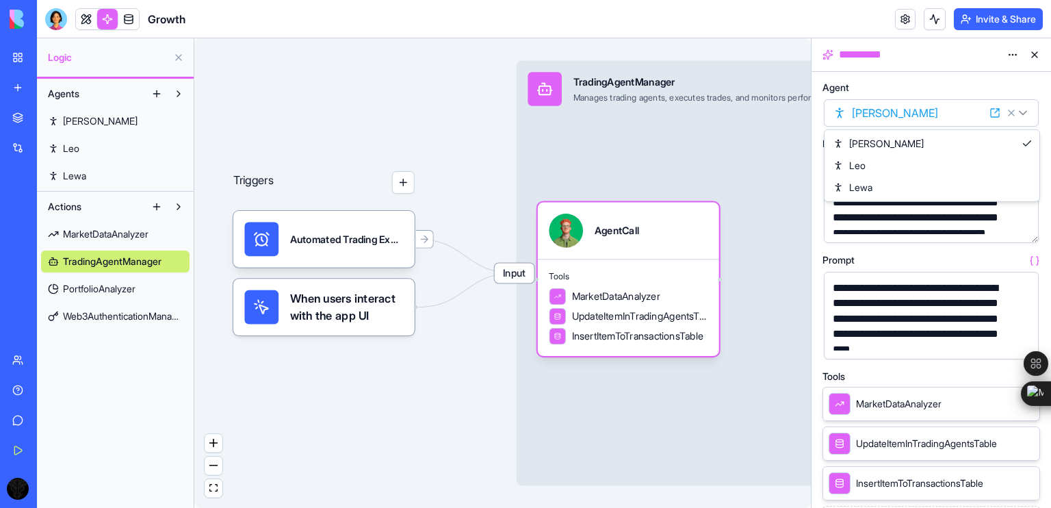
click at [1026, 116] on html "**********" at bounding box center [525, 254] width 1051 height 508
select select "**********"
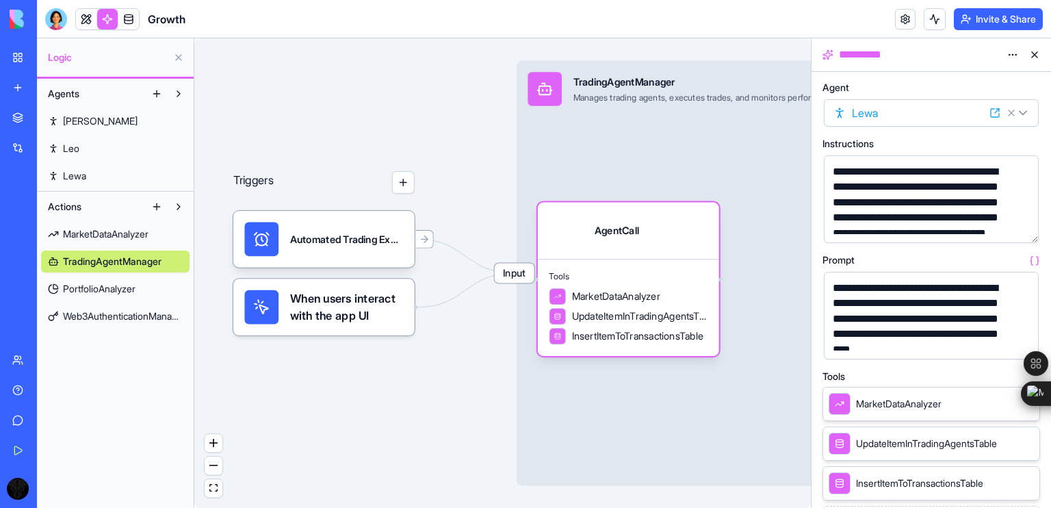
click at [387, 70] on div "Triggers Automated Trading ExecutionTrigger When users interact with the app UI…" at bounding box center [502, 272] width 617 height 469
click at [1044, 62] on button at bounding box center [1035, 55] width 22 height 22
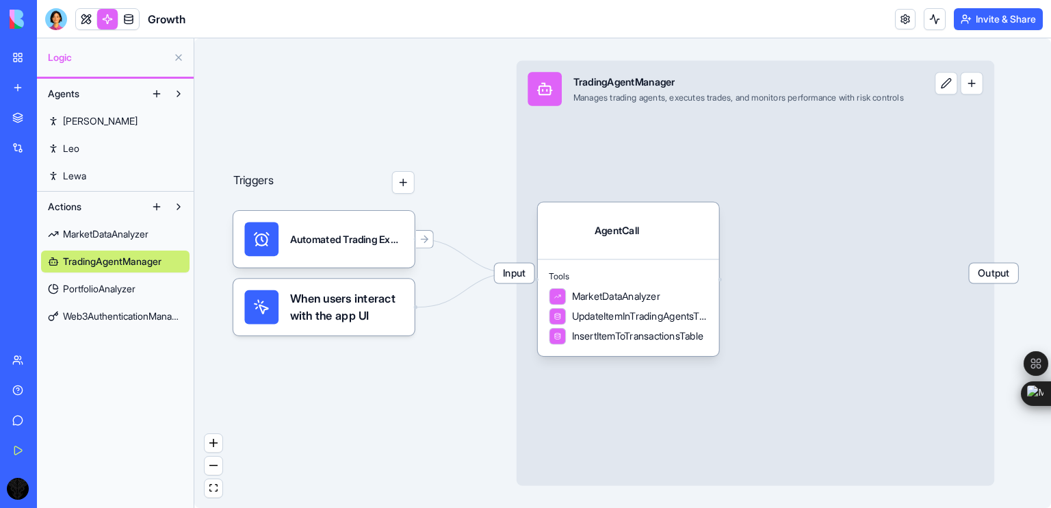
click at [130, 290] on span "PortfolioAnalyzer" at bounding box center [99, 289] width 73 height 14
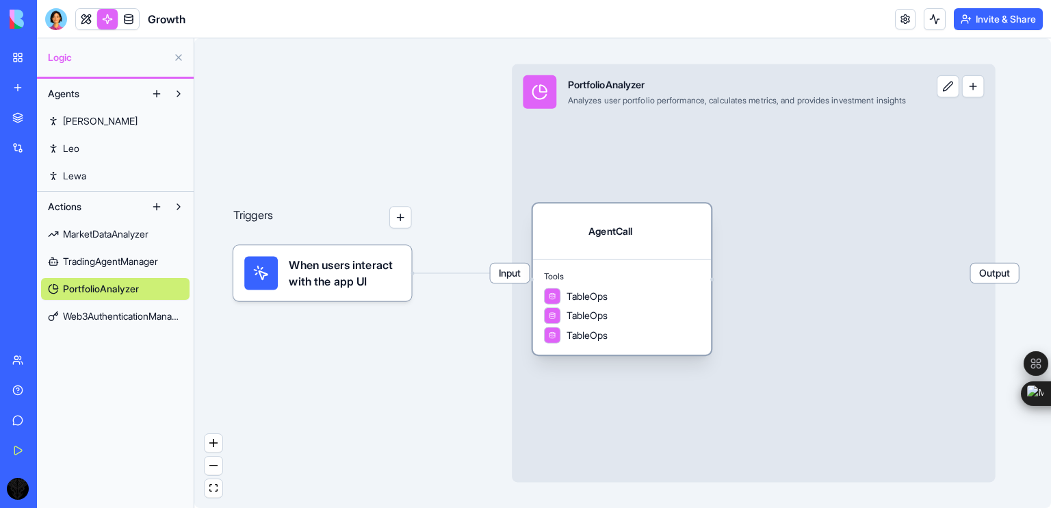
click at [620, 244] on div "AgentCall" at bounding box center [611, 231] width 44 height 34
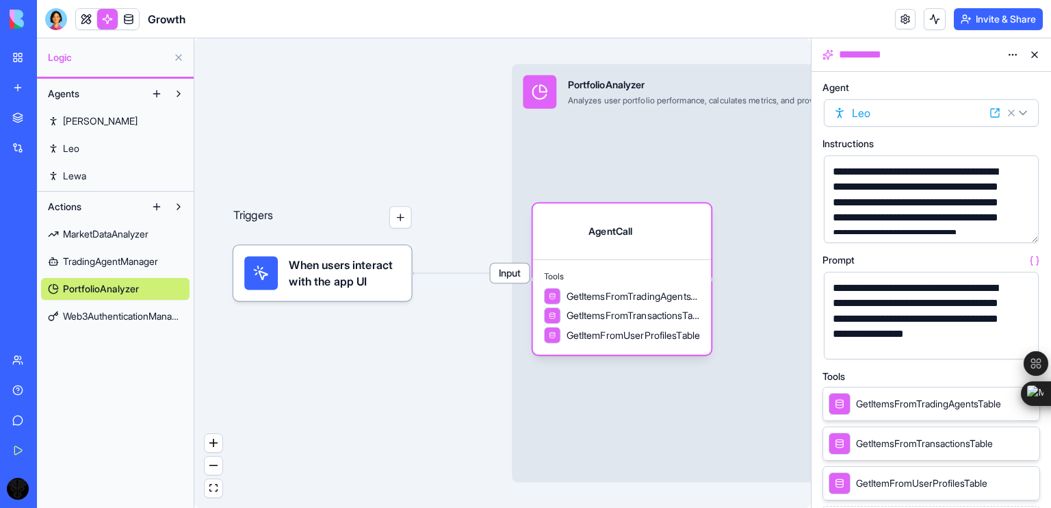
click at [1035, 52] on button at bounding box center [1035, 55] width 22 height 22
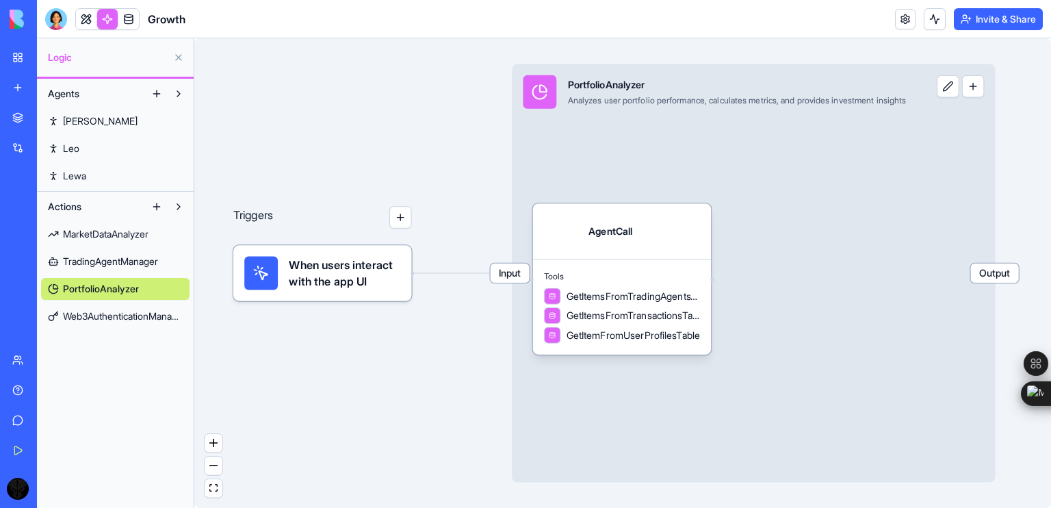
click at [335, 142] on div "Triggers When users interact with the app UI Input PortfolioAnalyzer Analyzes u…" at bounding box center [622, 272] width 857 height 469
click at [77, 150] on span "Leo" at bounding box center [71, 149] width 16 height 14
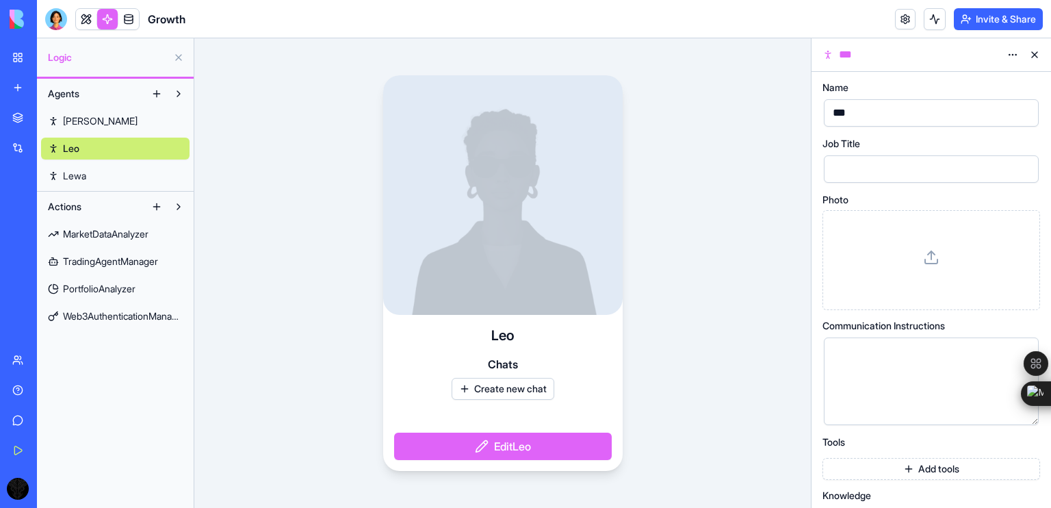
click at [506, 179] on div at bounding box center [503, 195] width 240 height 240
click at [509, 218] on div at bounding box center [503, 195] width 240 height 240
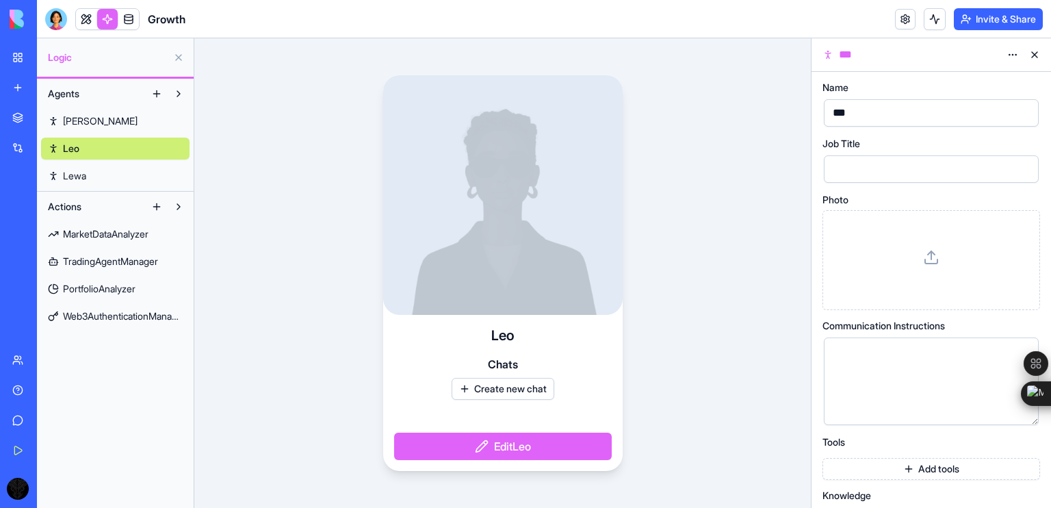
click at [509, 218] on div at bounding box center [503, 195] width 240 height 240
click at [521, 253] on div at bounding box center [503, 195] width 240 height 240
click at [502, 332] on h4 "Leo" at bounding box center [502, 335] width 23 height 19
click at [519, 445] on button "Edit Leo" at bounding box center [503, 445] width 218 height 27
click at [491, 445] on button "Edit Leo" at bounding box center [503, 445] width 218 height 27
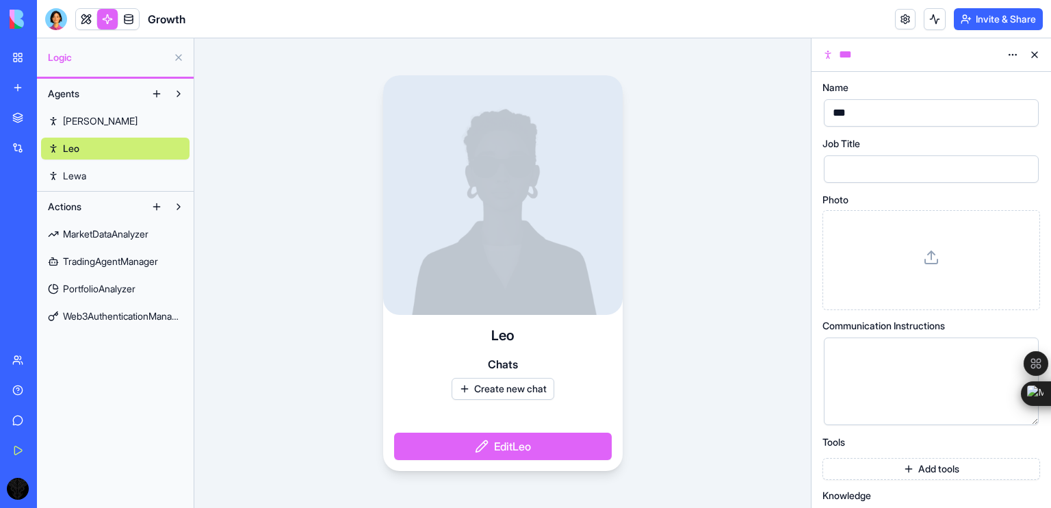
click at [899, 259] on div at bounding box center [931, 260] width 194 height 77
click at [1018, 65] on html "BETA My Workspace New app Marketplace Integrations Recent Growth AI Logo Genera…" at bounding box center [525, 254] width 1051 height 508
click at [1034, 47] on html "BETA My Workspace New app Marketplace Integrations Recent Growth AI Logo Genera…" at bounding box center [525, 254] width 1051 height 508
click at [1031, 54] on button at bounding box center [1035, 55] width 22 height 22
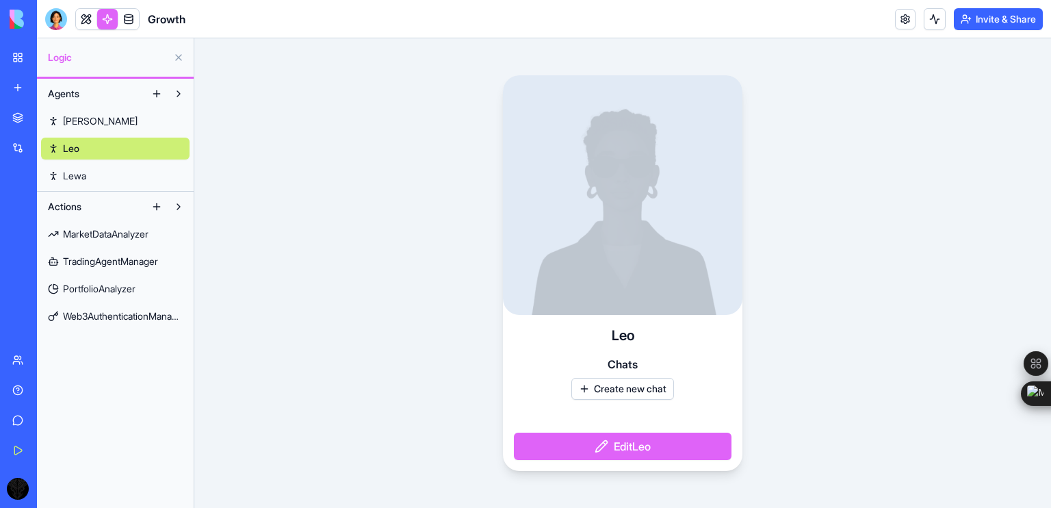
click at [137, 281] on link "PortfolioAnalyzer" at bounding box center [115, 289] width 148 height 22
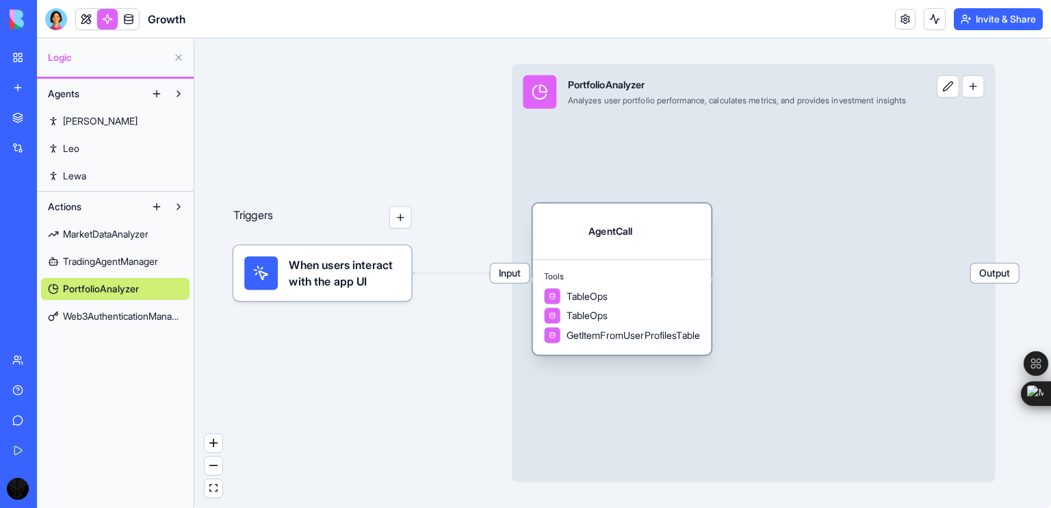
click at [594, 235] on div "AgentCall" at bounding box center [611, 231] width 44 height 14
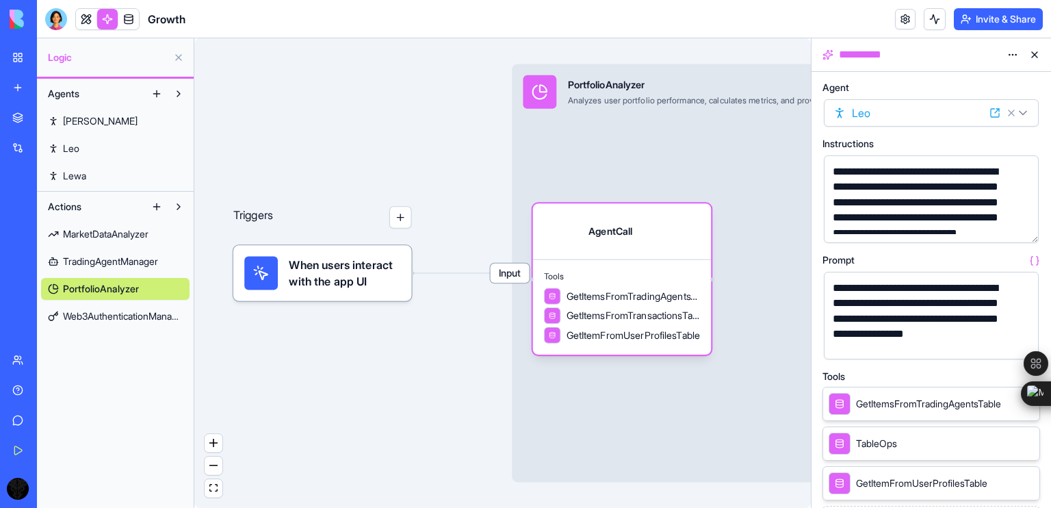
click at [897, 112] on html "**********" at bounding box center [525, 254] width 1051 height 508
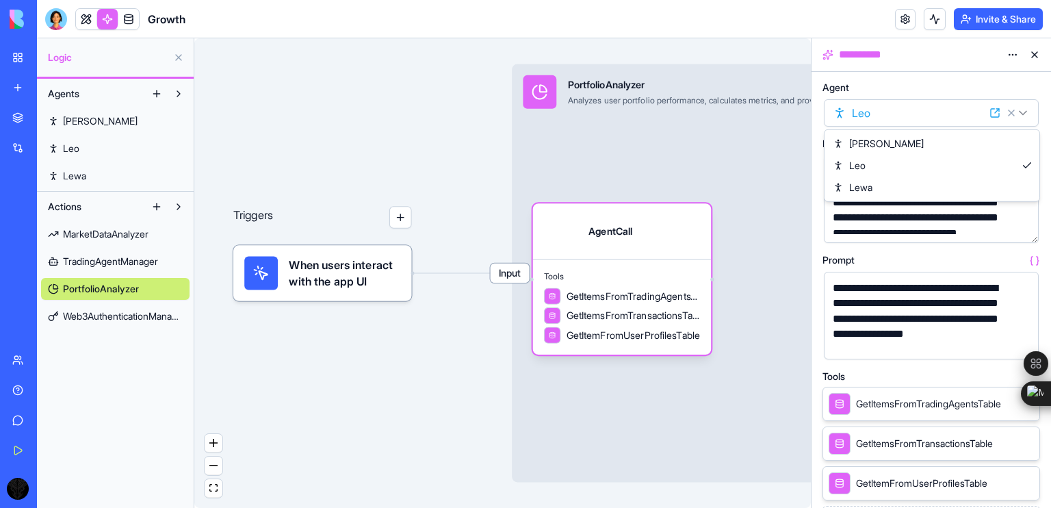
select select "**********"
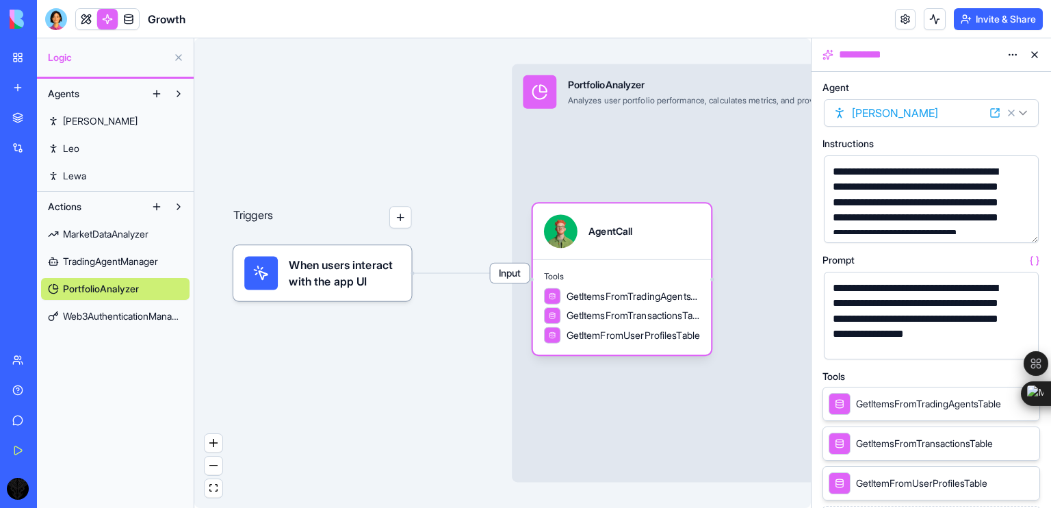
click at [105, 255] on span "TradingAgentManager" at bounding box center [110, 262] width 95 height 14
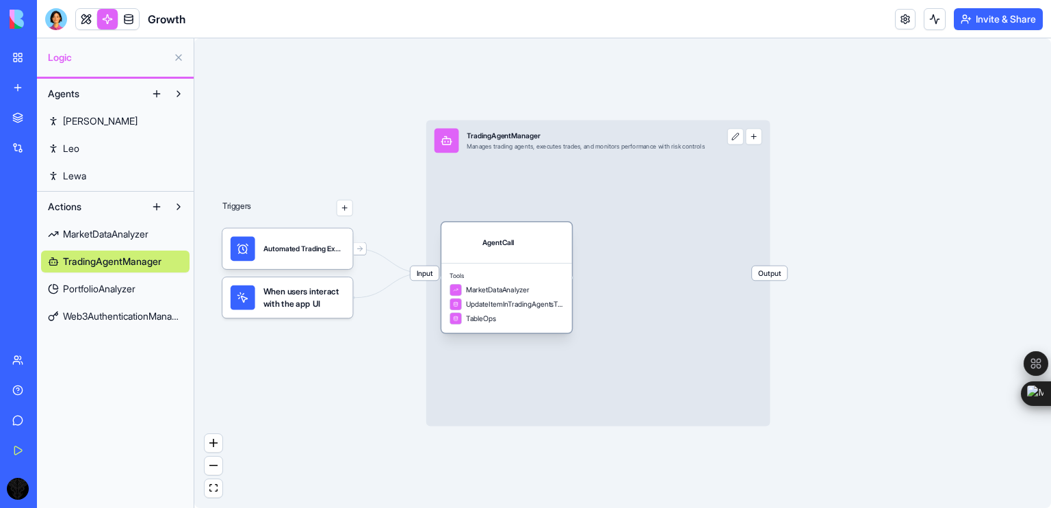
click at [508, 247] on div "AgentCall" at bounding box center [498, 242] width 32 height 10
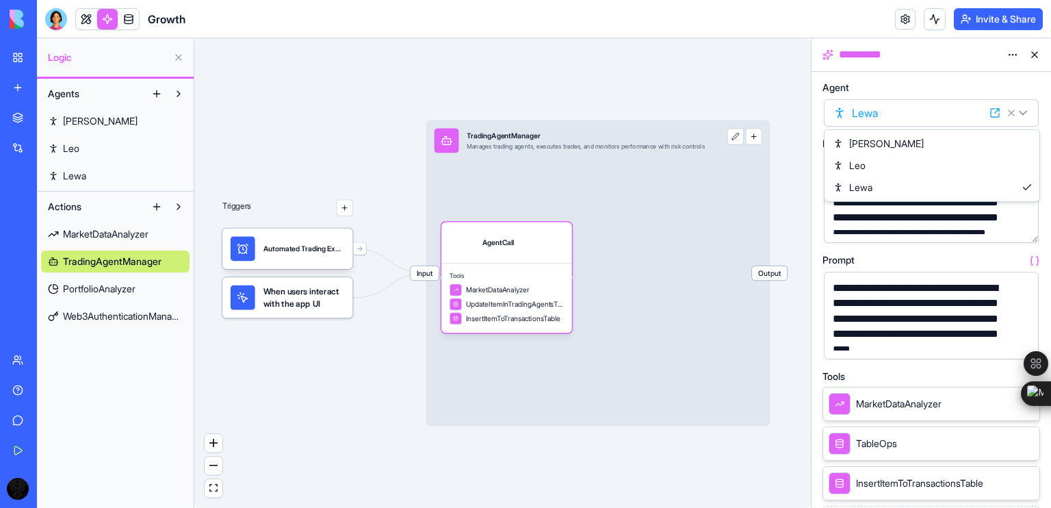
click at [909, 114] on html "**********" at bounding box center [525, 254] width 1051 height 508
select select "**********"
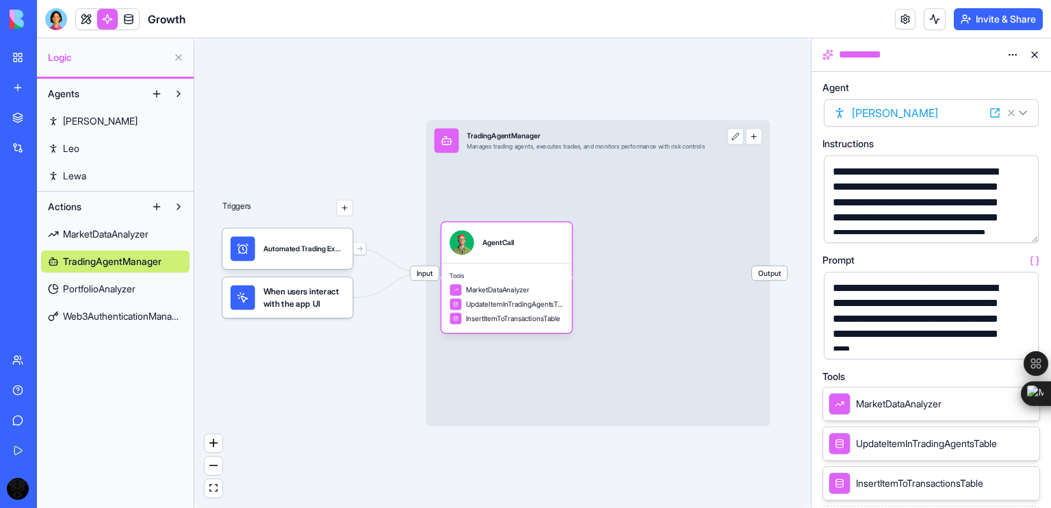
click at [82, 118] on span "Ryan" at bounding box center [100, 121] width 75 height 14
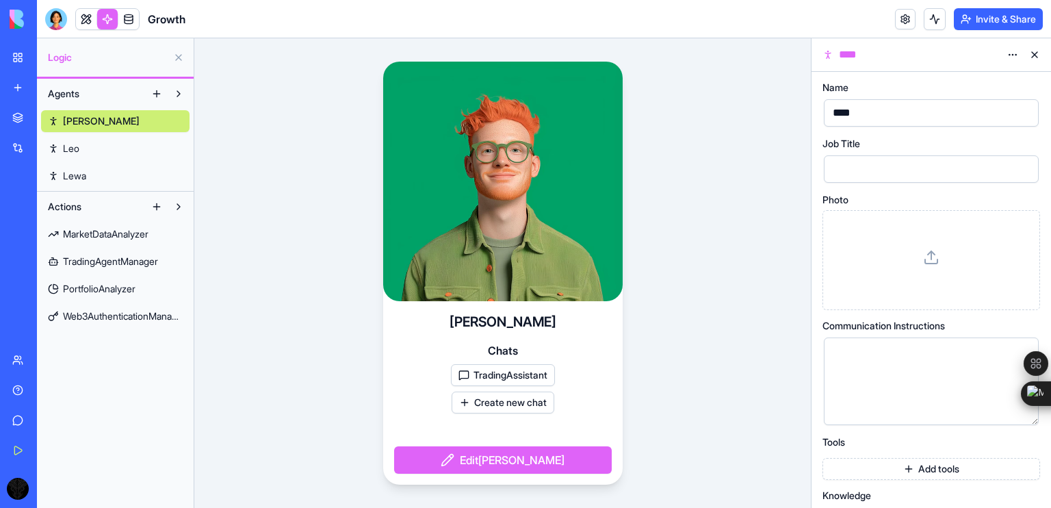
click at [90, 135] on div "Ryan Leo Lewa" at bounding box center [115, 146] width 148 height 82
click at [75, 147] on span "Leo" at bounding box center [71, 149] width 16 height 14
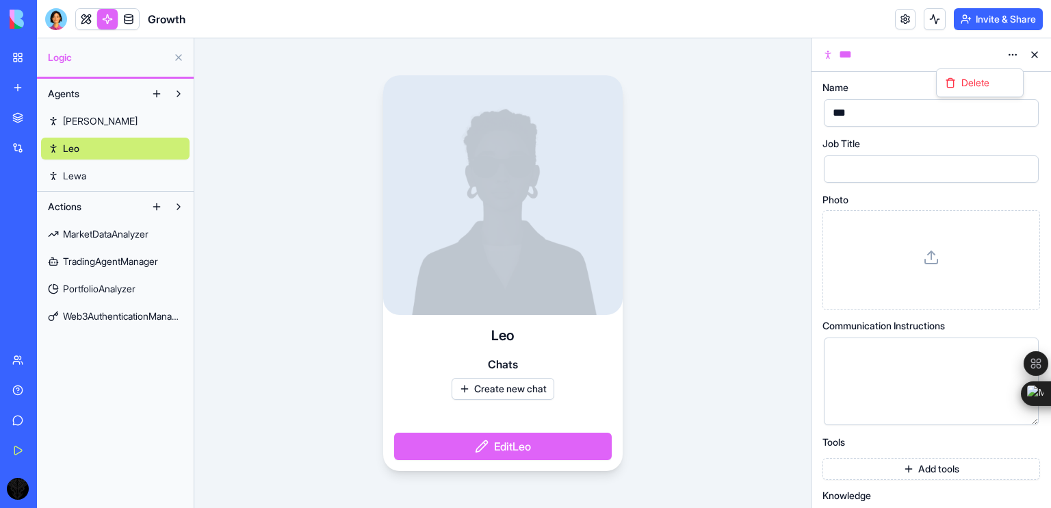
click at [1014, 54] on html "BETA My Workspace New app Marketplace Integrations Recent Growth AI Logo Genera…" at bounding box center [525, 254] width 1051 height 508
click at [955, 86] on div "Delete" at bounding box center [980, 83] width 81 height 22
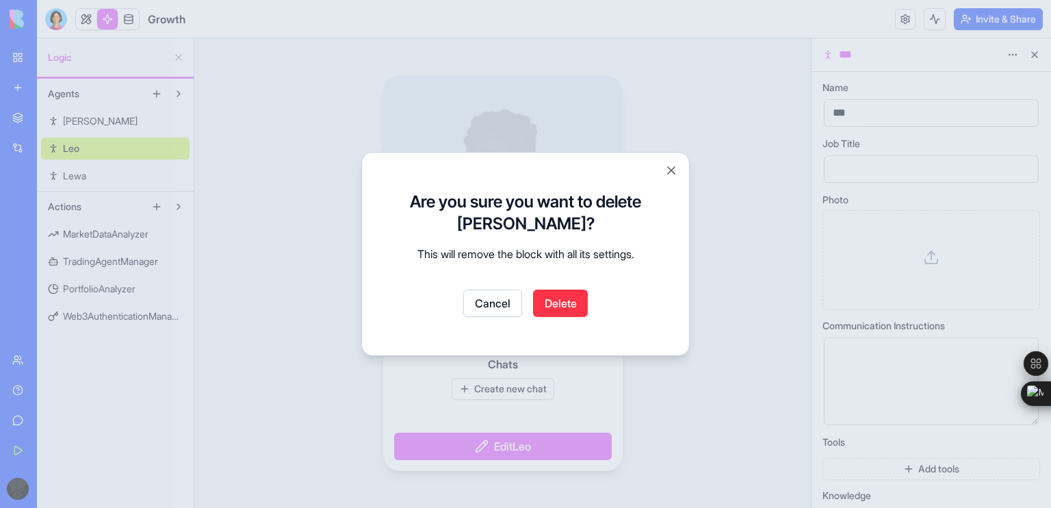
click at [553, 300] on button "Delete" at bounding box center [560, 302] width 55 height 27
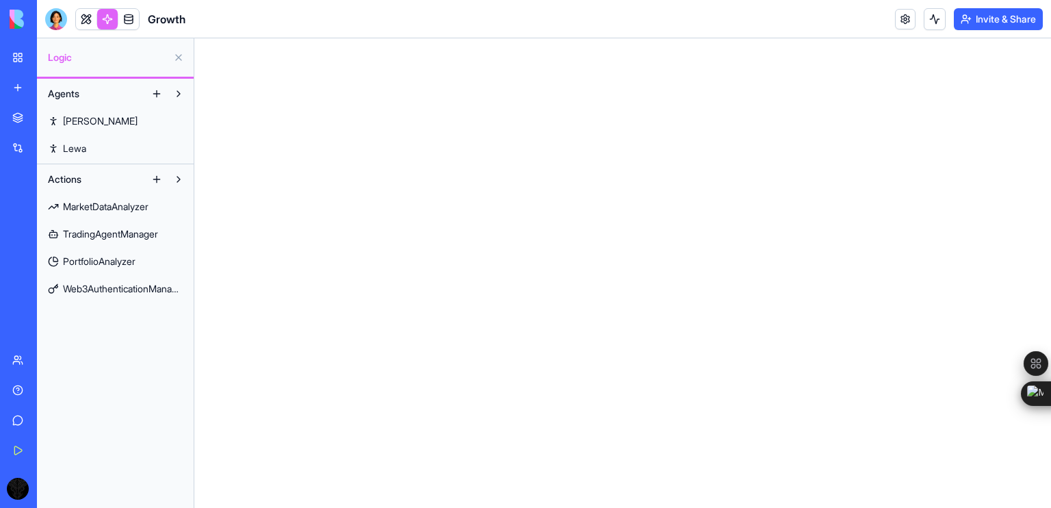
click at [99, 145] on link "Lewa" at bounding box center [115, 149] width 148 height 22
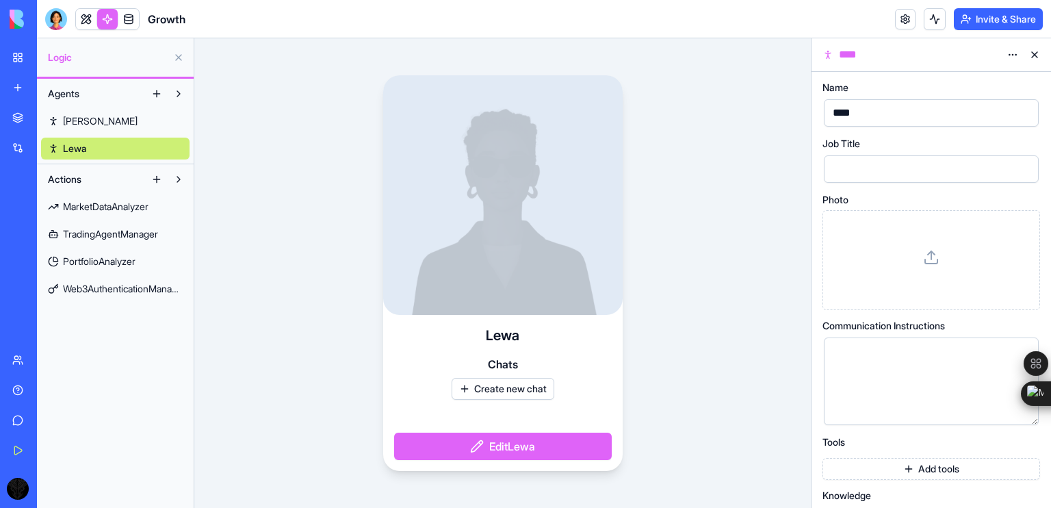
click at [132, 16] on link at bounding box center [128, 19] width 21 height 21
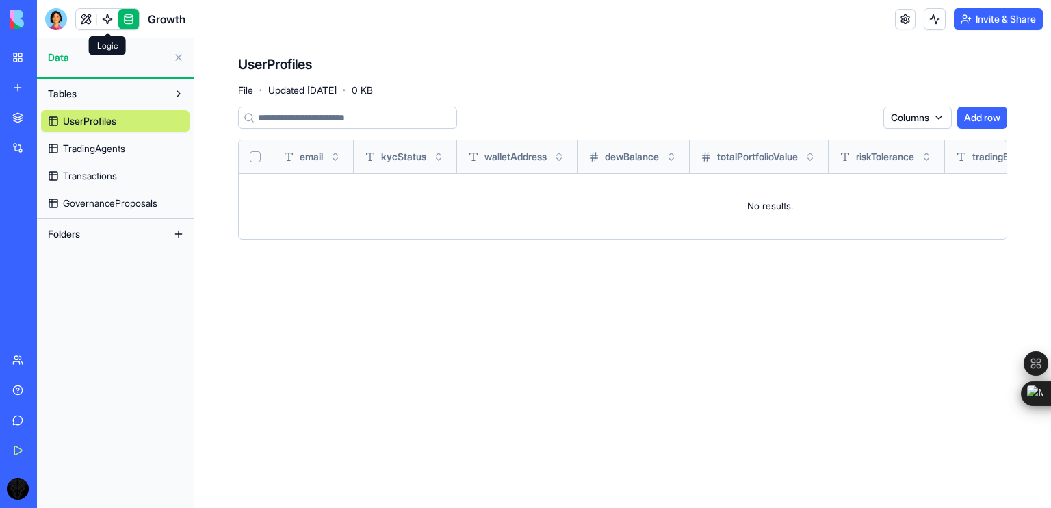
click at [109, 16] on link at bounding box center [107, 19] width 21 height 21
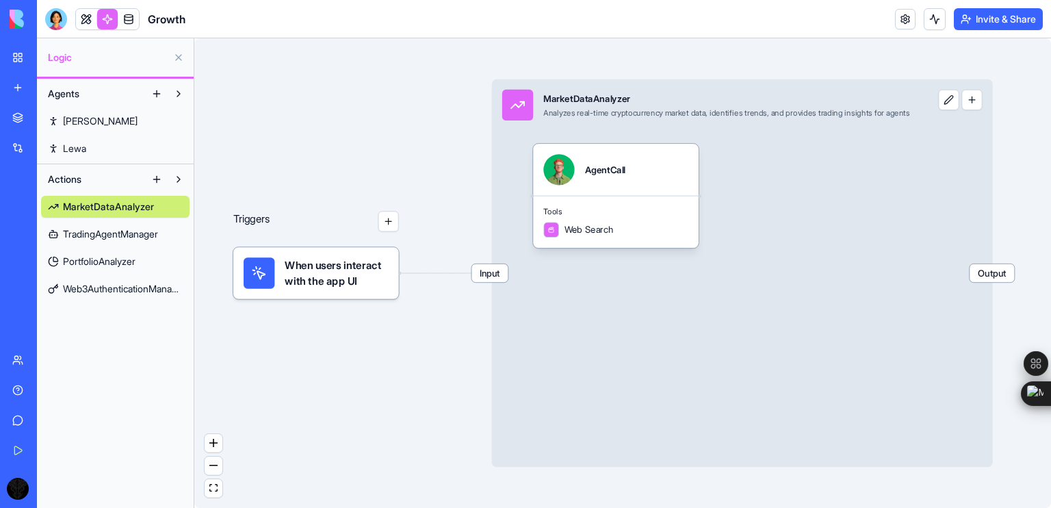
click at [104, 146] on link "Lewa" at bounding box center [115, 149] width 148 height 22
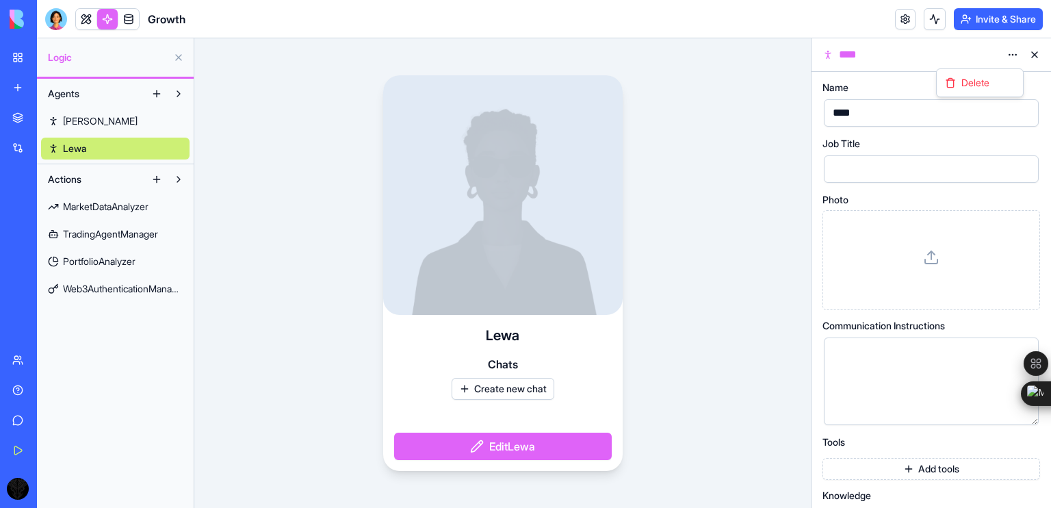
click at [1014, 49] on html "BETA My Workspace New app Marketplace Integrations Recent Growth AI Logo Genera…" at bounding box center [525, 254] width 1051 height 508
click at [994, 83] on div "Delete" at bounding box center [980, 83] width 81 height 22
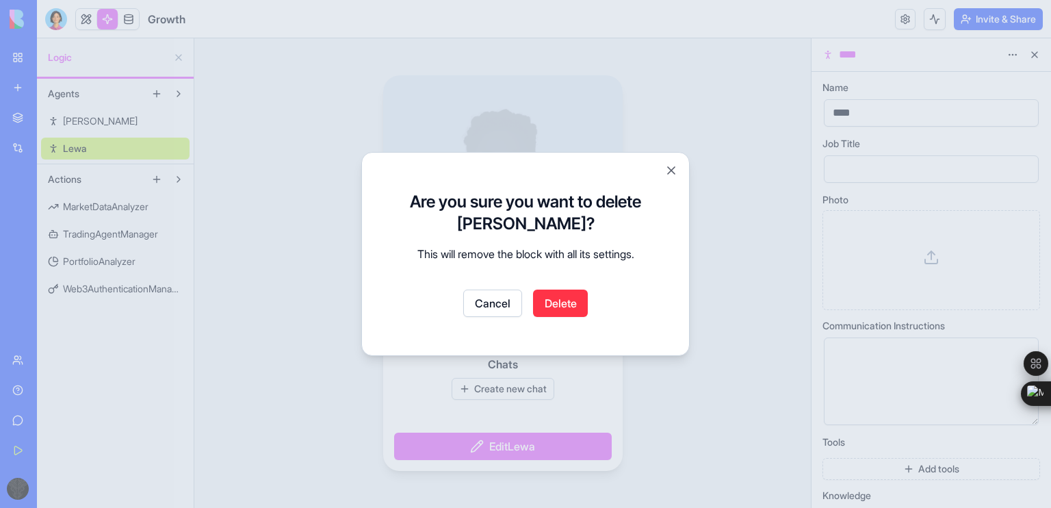
click at [552, 304] on button "Delete" at bounding box center [560, 302] width 55 height 27
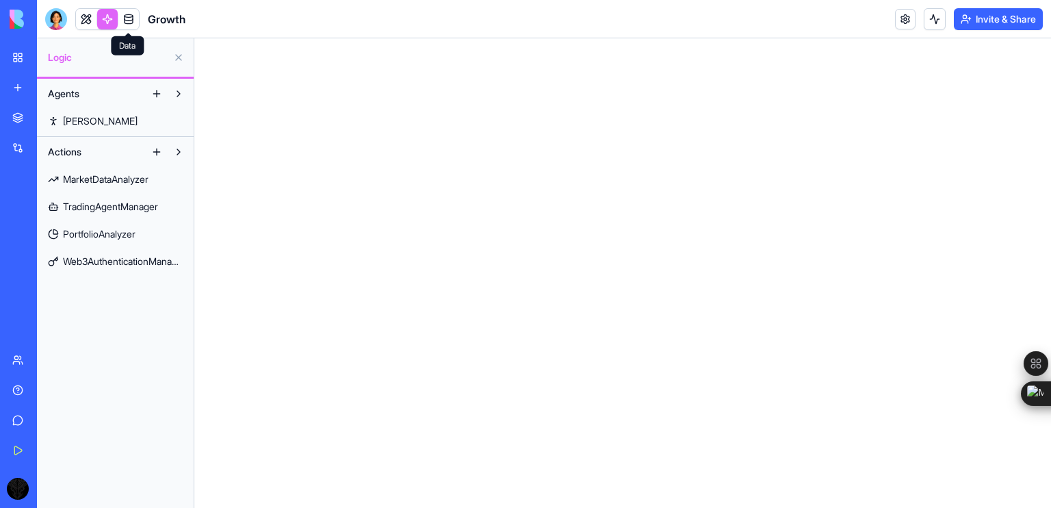
click at [130, 15] on link at bounding box center [128, 19] width 21 height 21
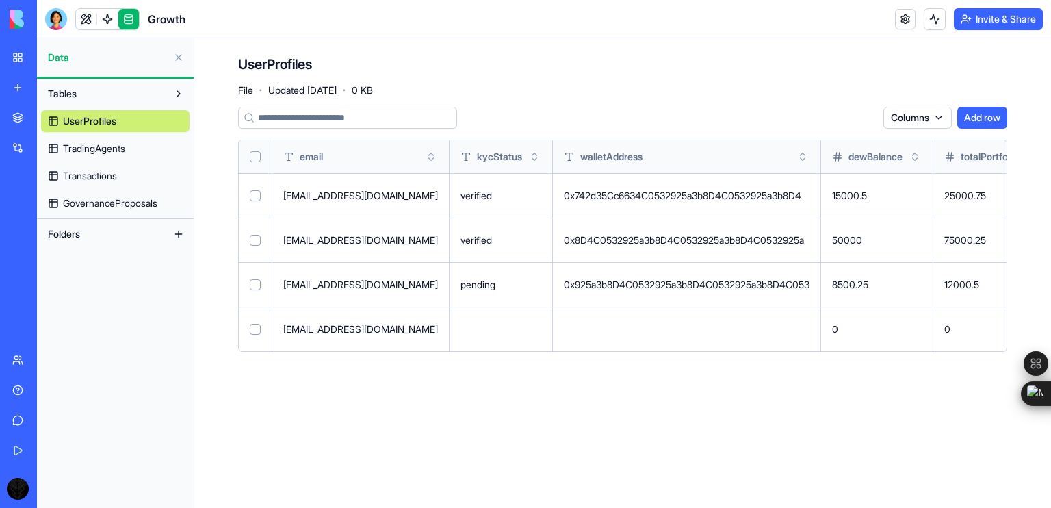
click at [0, 0] on button at bounding box center [0, 0] width 0 height 0
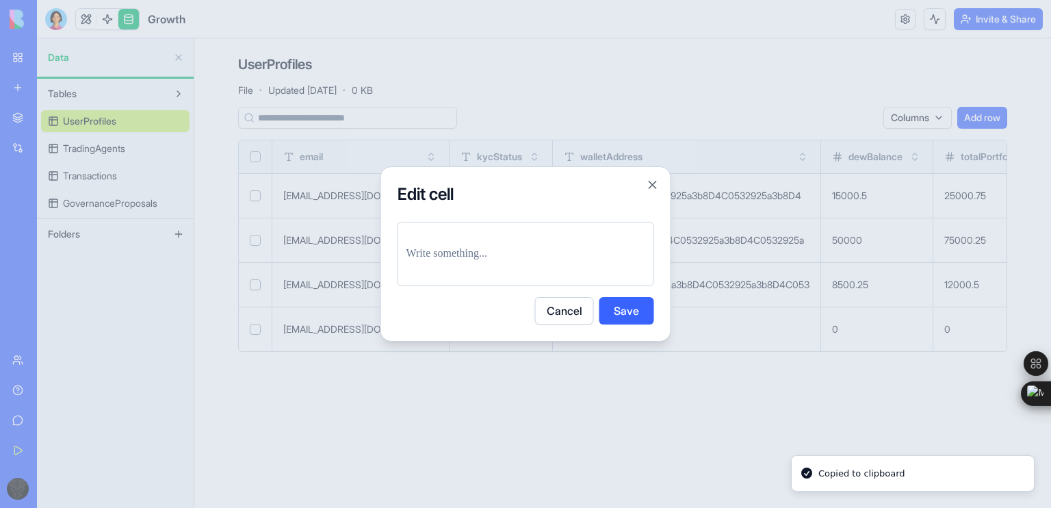
click at [563, 315] on button "Cancel" at bounding box center [564, 310] width 59 height 27
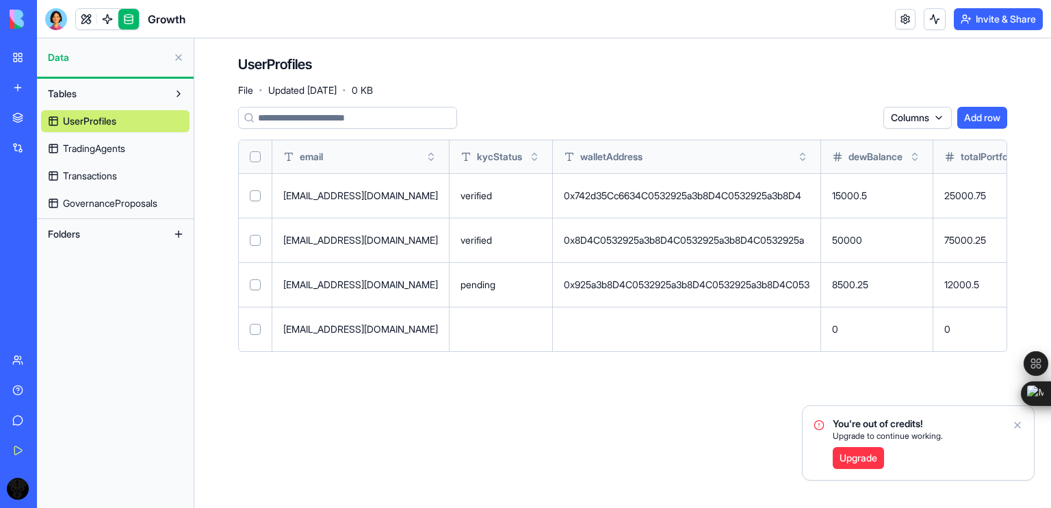
click at [1018, 428] on icon "Notifications alt+T" at bounding box center [1017, 424] width 11 height 11
click at [88, 14] on link at bounding box center [86, 19] width 21 height 21
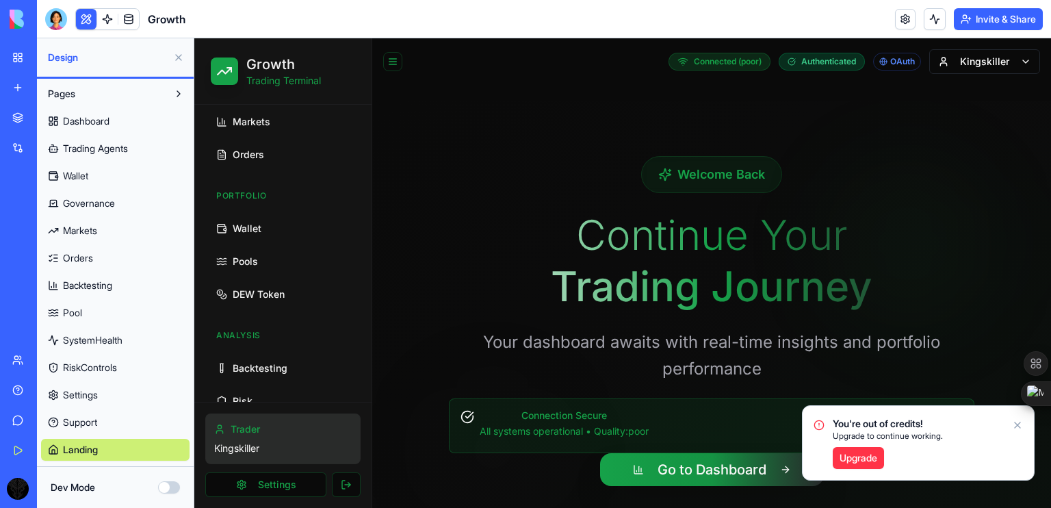
scroll to position [244, 0]
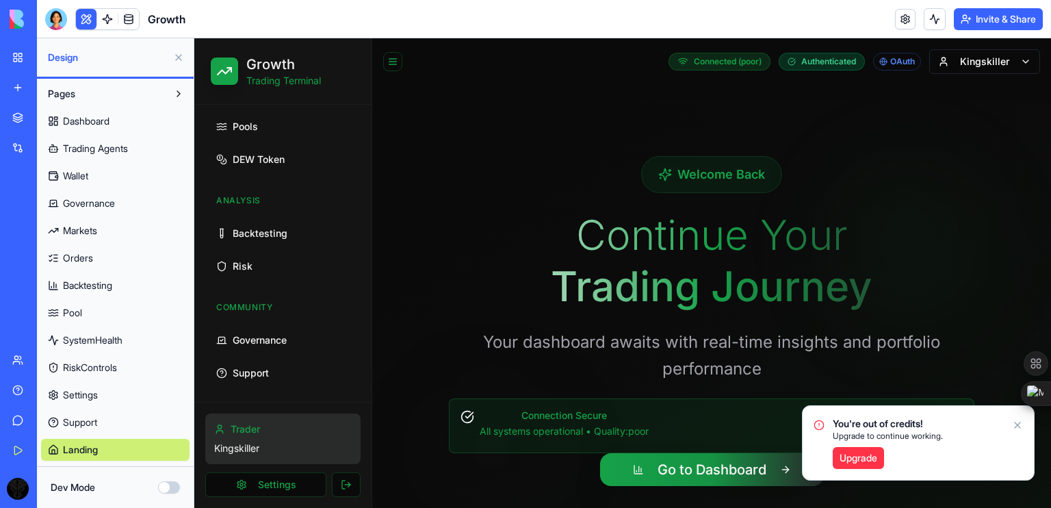
click at [1018, 423] on icon "Notifications alt+T" at bounding box center [1017, 424] width 11 height 11
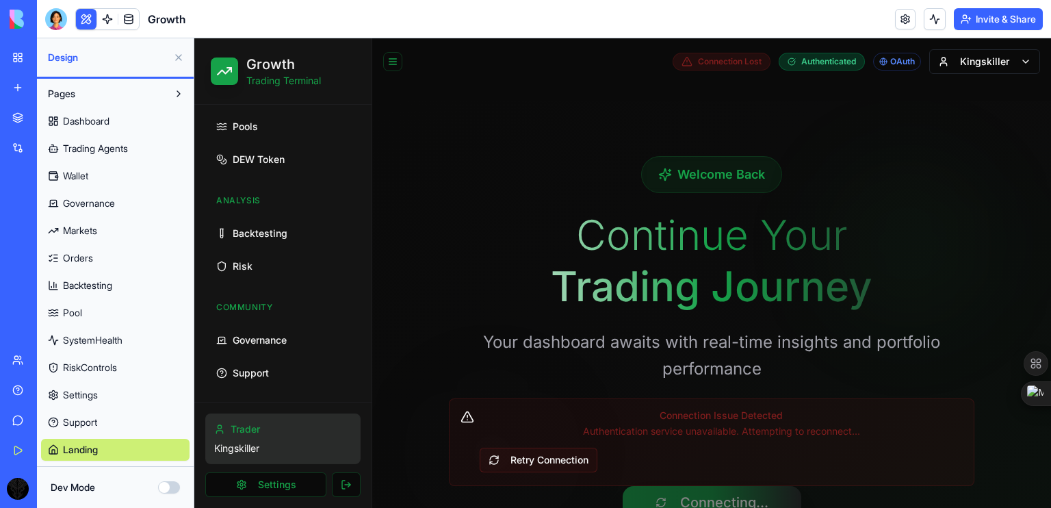
click at [545, 457] on button "Retry Connection" at bounding box center [539, 460] width 118 height 25
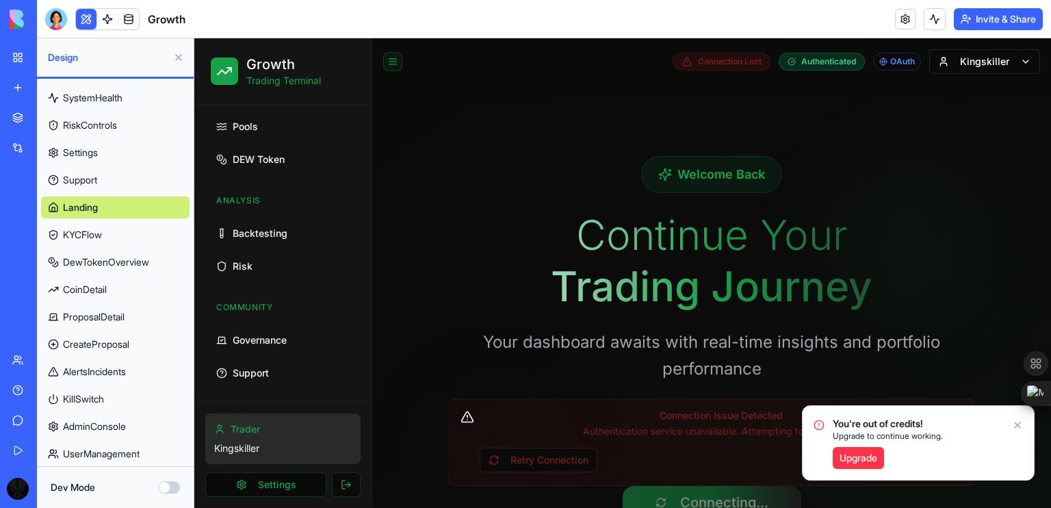
click at [400, 69] on button at bounding box center [392, 61] width 19 height 19
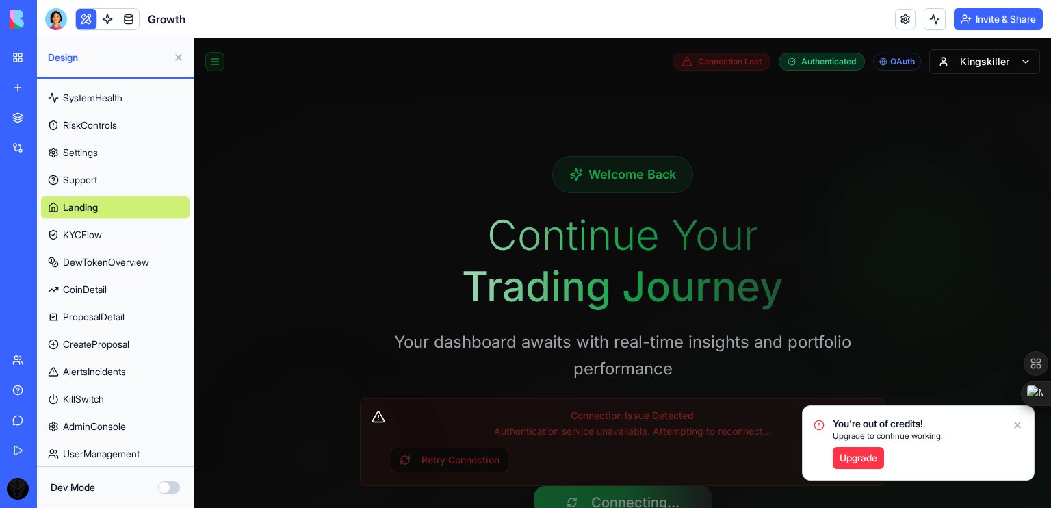
click at [220, 60] on button at bounding box center [214, 61] width 19 height 19
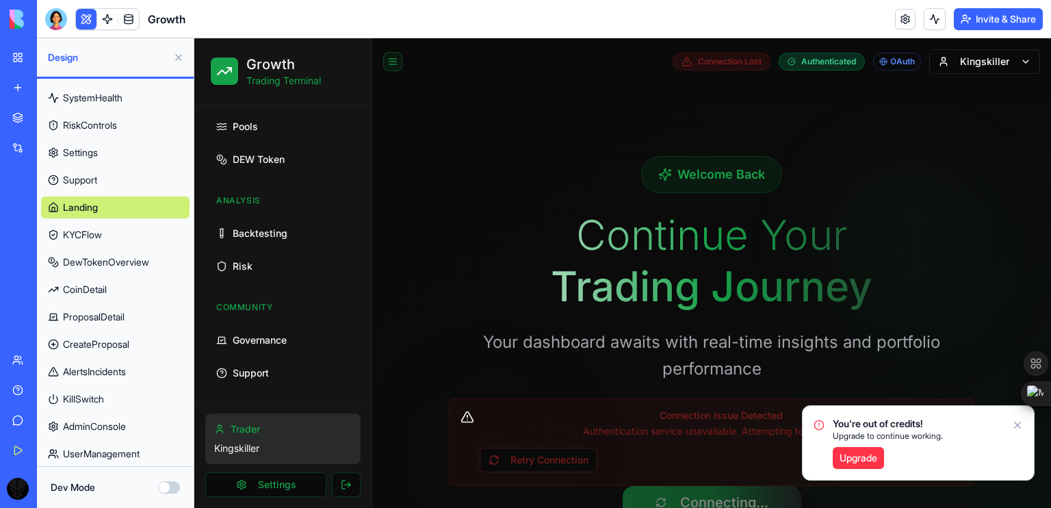
click at [393, 57] on button at bounding box center [392, 61] width 19 height 19
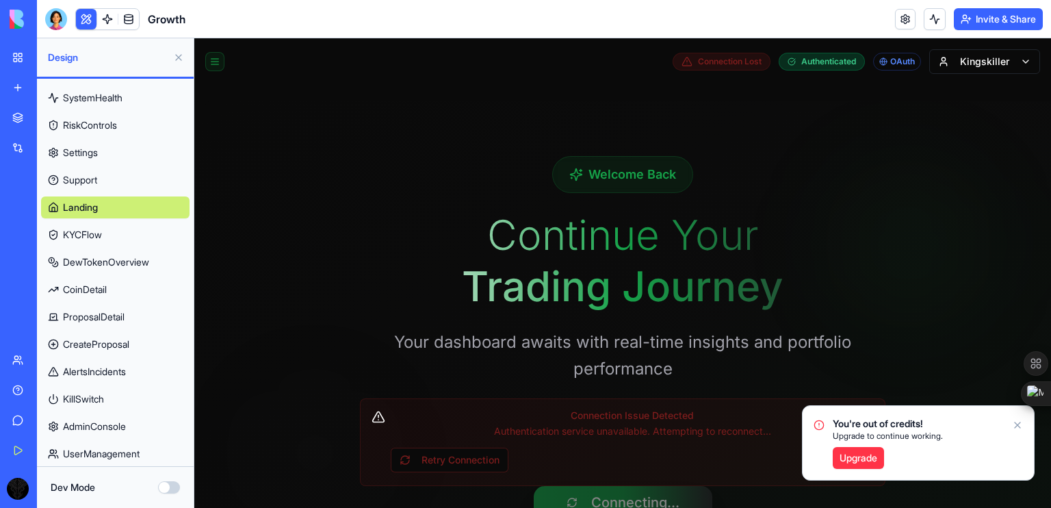
click at [220, 66] on button at bounding box center [214, 61] width 19 height 19
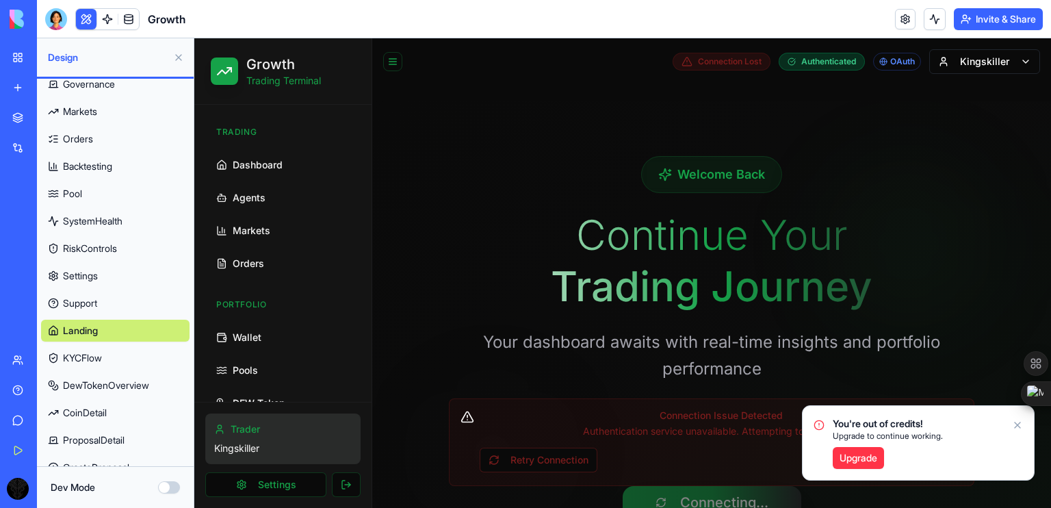
scroll to position [0, 0]
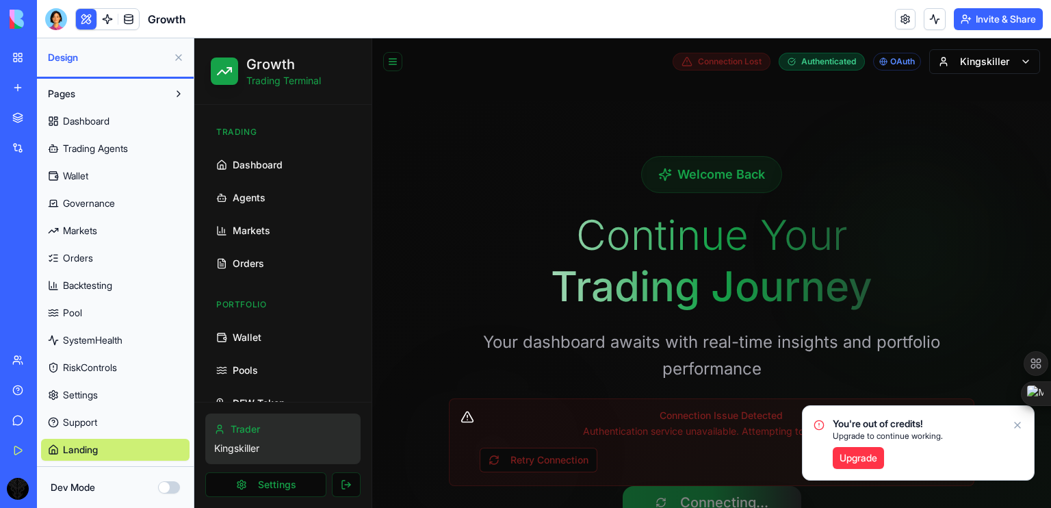
click at [143, 84] on button "Pages" at bounding box center [104, 94] width 127 height 22
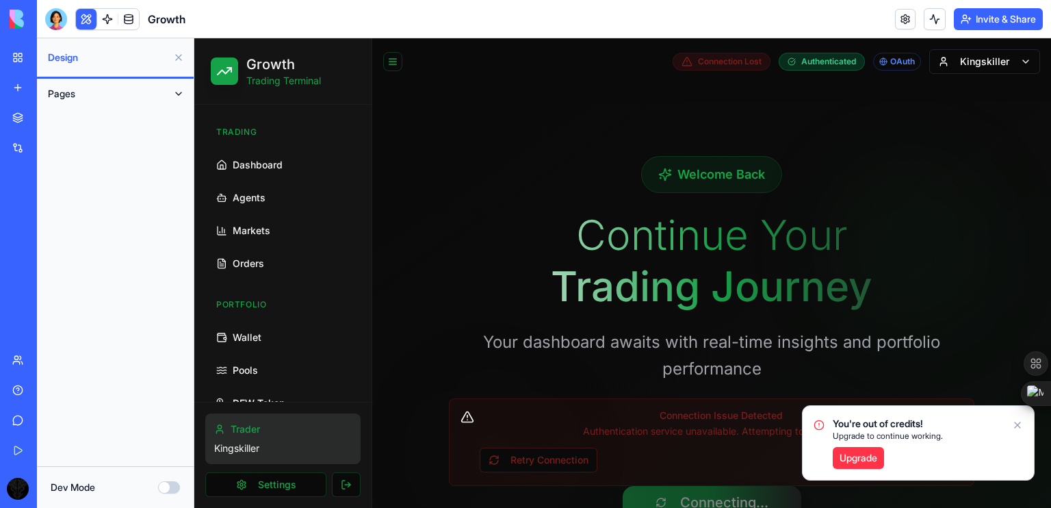
click at [143, 84] on button "Pages" at bounding box center [104, 94] width 127 height 22
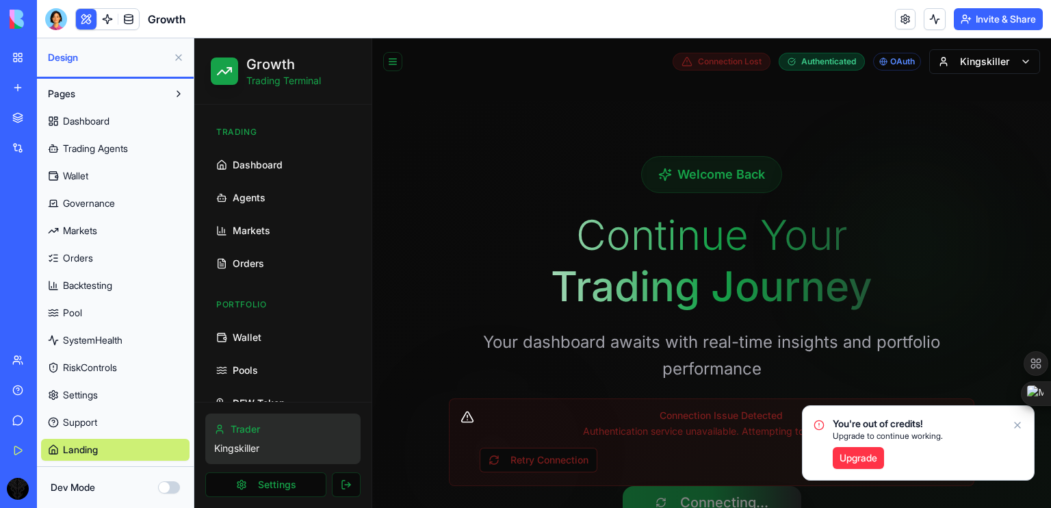
click at [171, 489] on button "Dev Mode" at bounding box center [169, 487] width 22 height 12
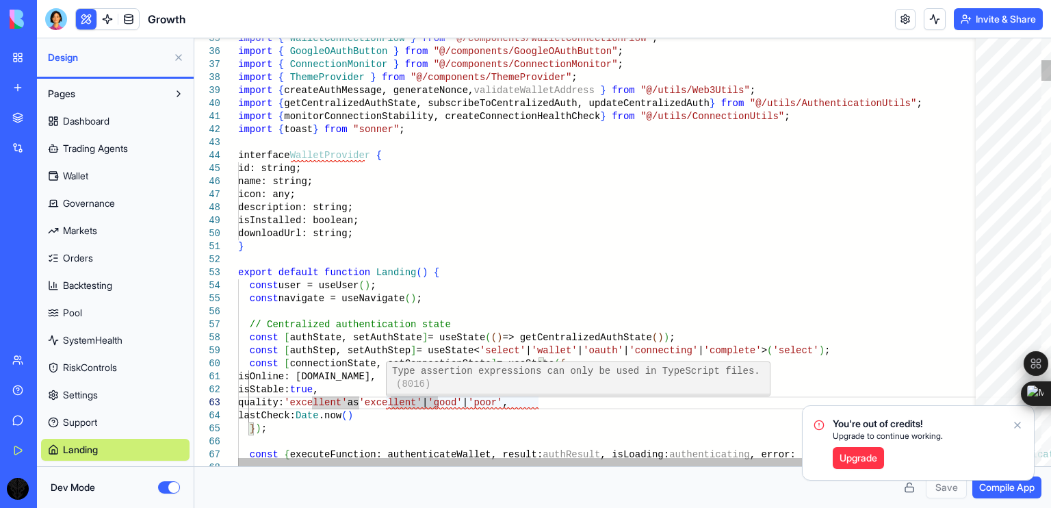
click at [418, 397] on span "View Problem (Alt+F8)" at bounding box center [438, 402] width 92 height 10
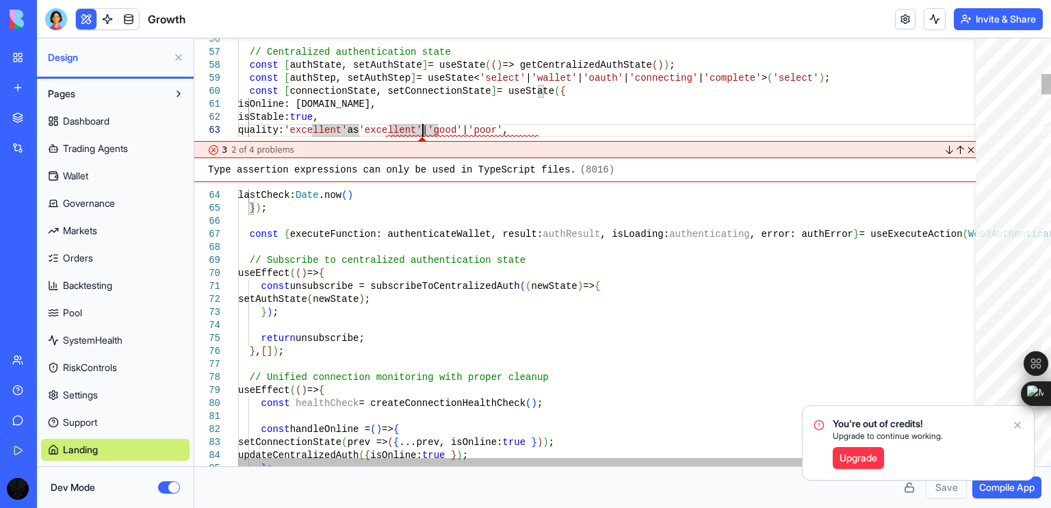
click at [970, 148] on link "Close" at bounding box center [969, 149] width 11 height 11
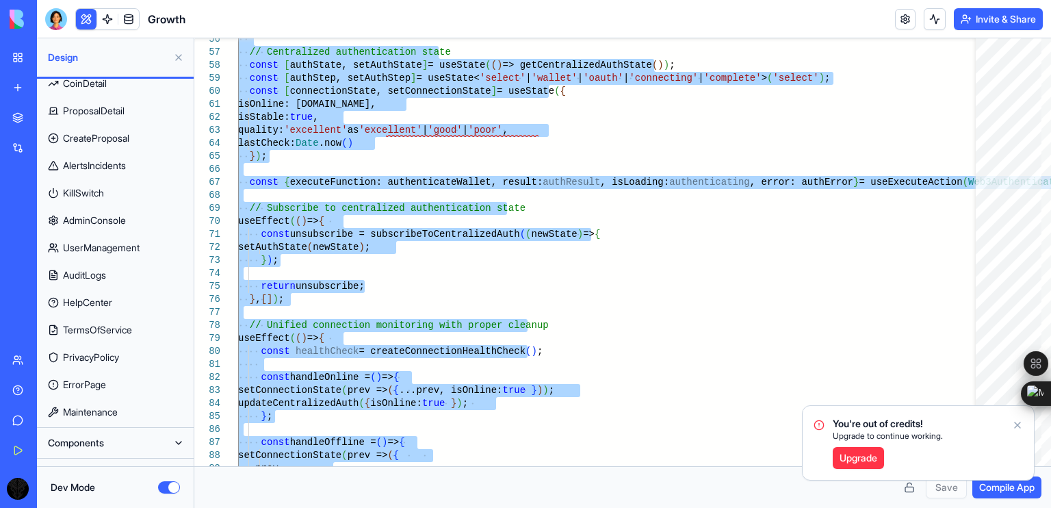
scroll to position [470, 0]
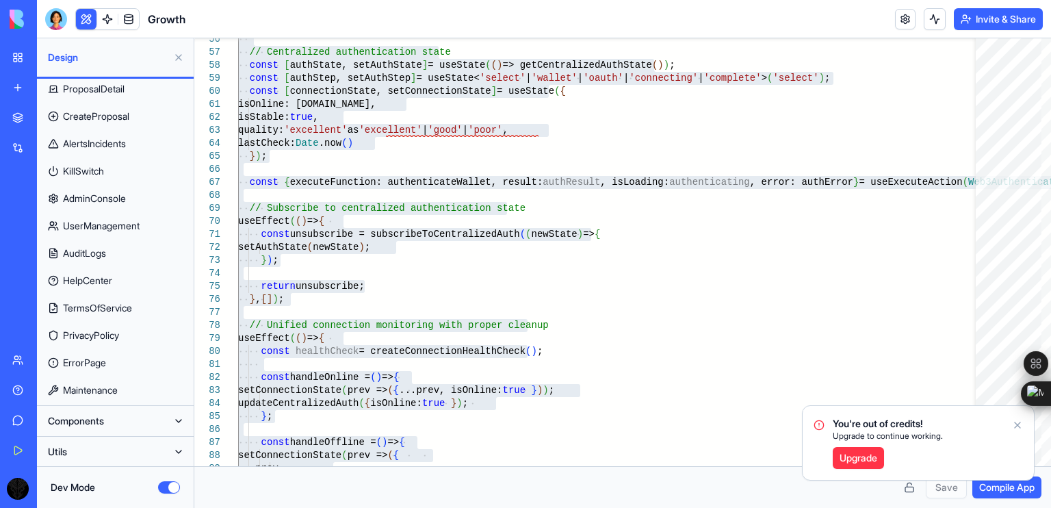
click at [121, 420] on button "Components" at bounding box center [104, 421] width 127 height 22
click at [96, 418] on span "Components" at bounding box center [76, 421] width 56 height 14
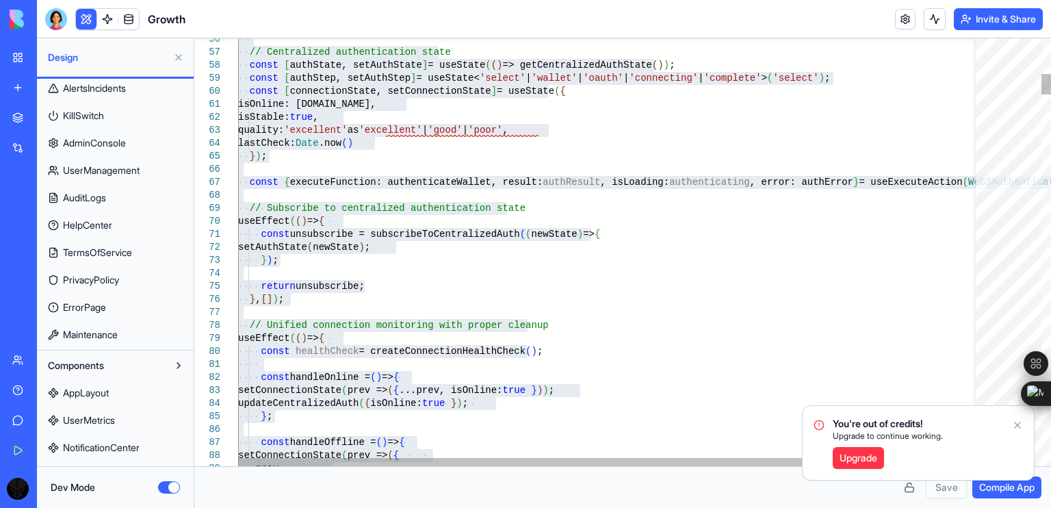
type textarea "**********"
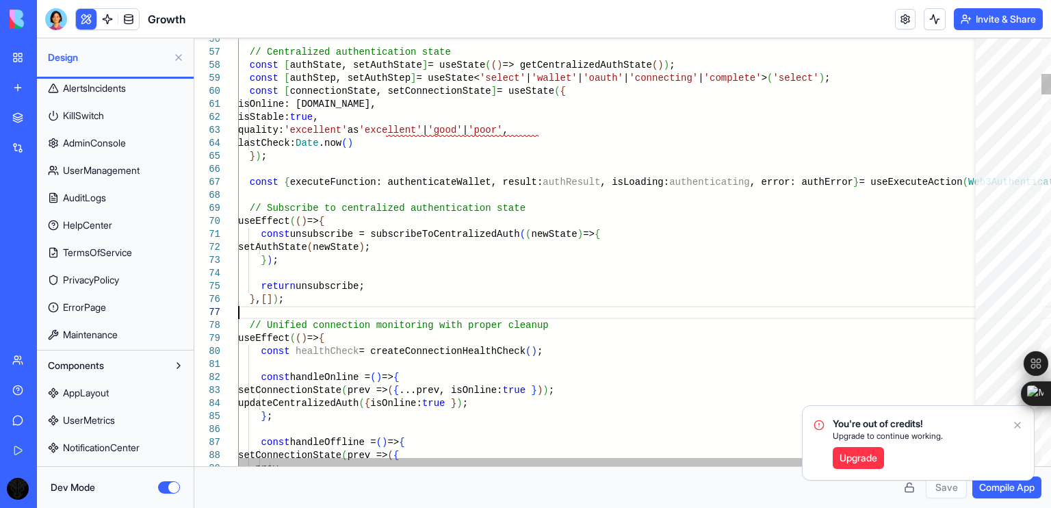
type textarea "**********"
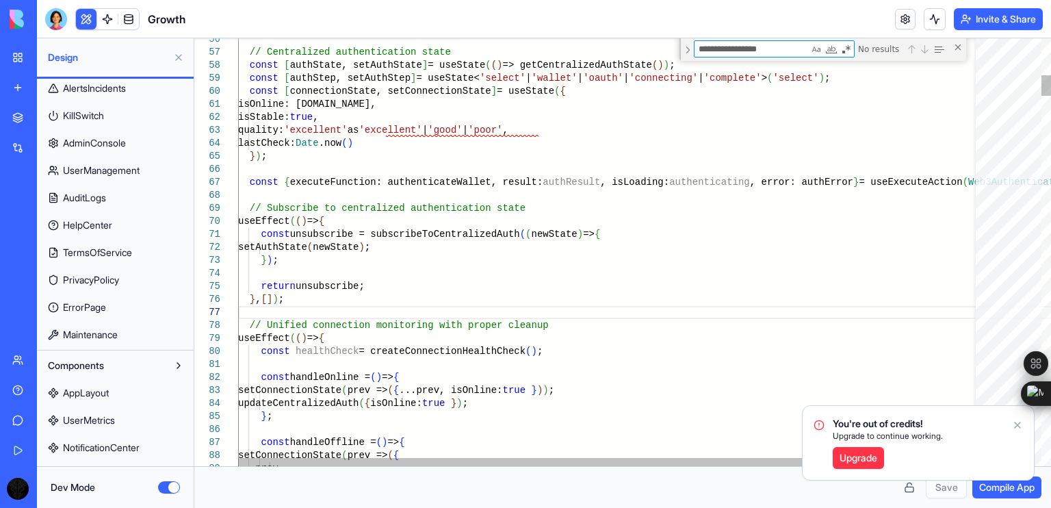
type textarea "**********"
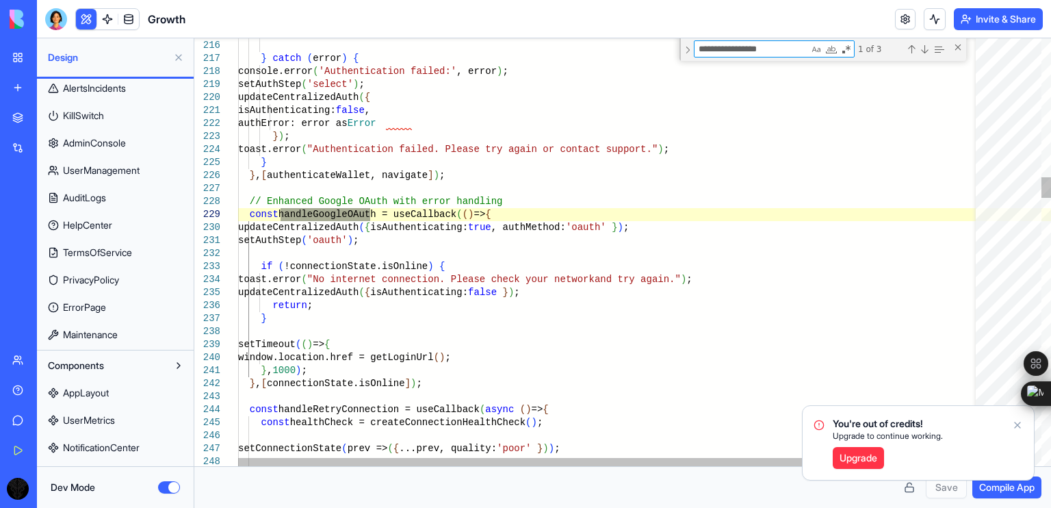
type textarea "**********"
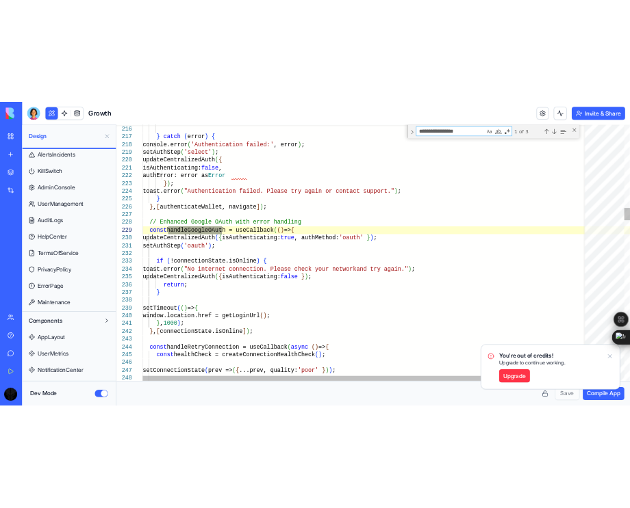
scroll to position [0, 0]
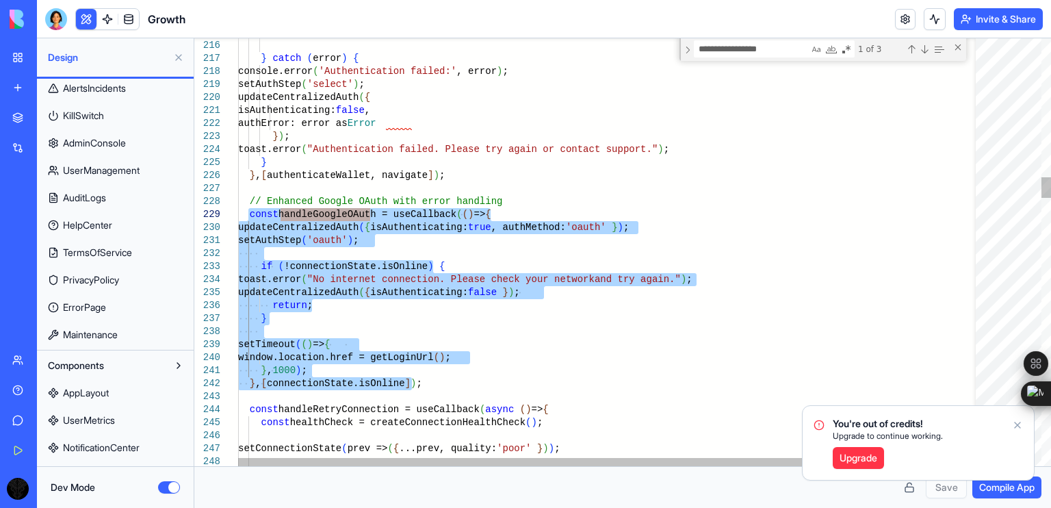
drag, startPoint x: 417, startPoint y: 383, endPoint x: 249, endPoint y: 218, distance: 236.1
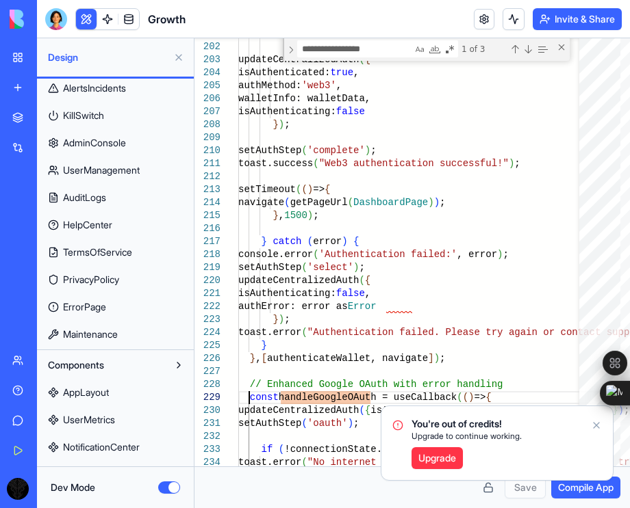
click at [179, 61] on button at bounding box center [179, 58] width 22 height 22
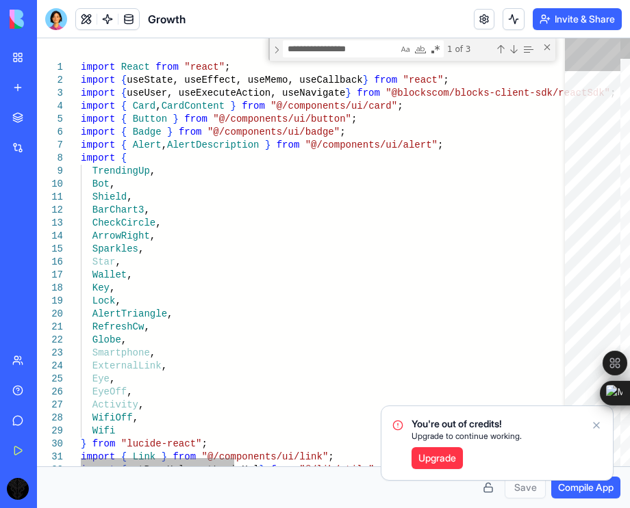
click at [594, 43] on div at bounding box center [592, 252] width 55 height 428
click at [597, 36] on div at bounding box center [592, 53] width 55 height 35
click at [599, 425] on icon "Notifications alt+T" at bounding box center [596, 425] width 11 height 11
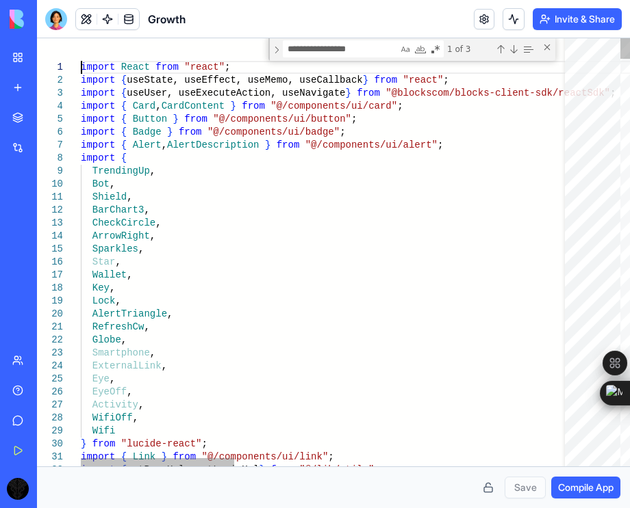
scroll to position [0, 62]
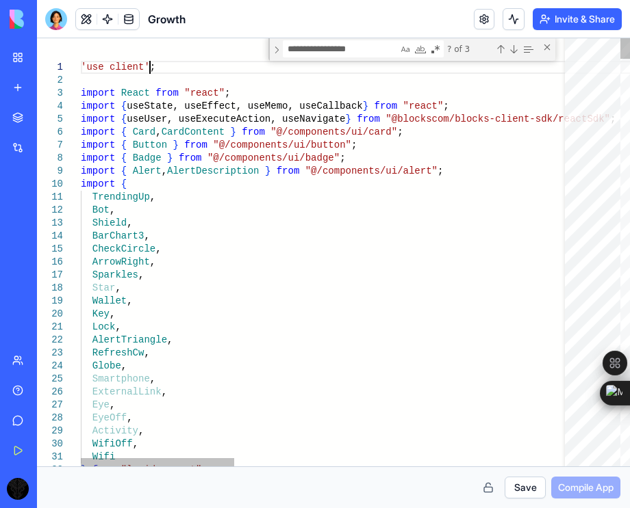
scroll to position [11, 67]
click at [528, 481] on button "Save" at bounding box center [524, 488] width 41 height 22
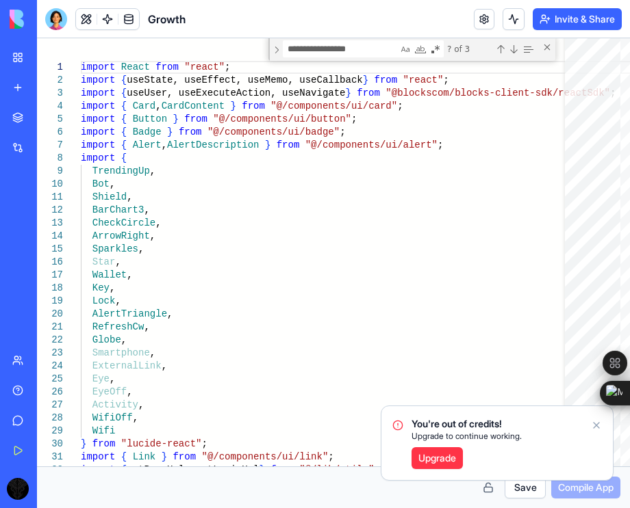
click at [597, 424] on icon "Notifications alt+T" at bounding box center [596, 425] width 11 height 11
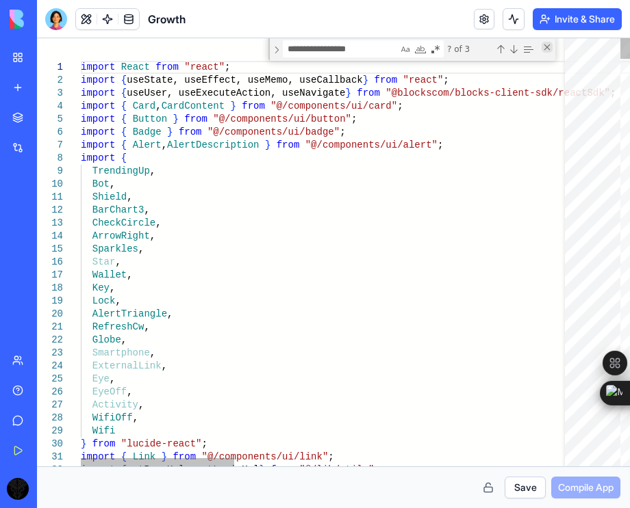
click at [550, 48] on div "Close (Escape)" at bounding box center [546, 47] width 11 height 11
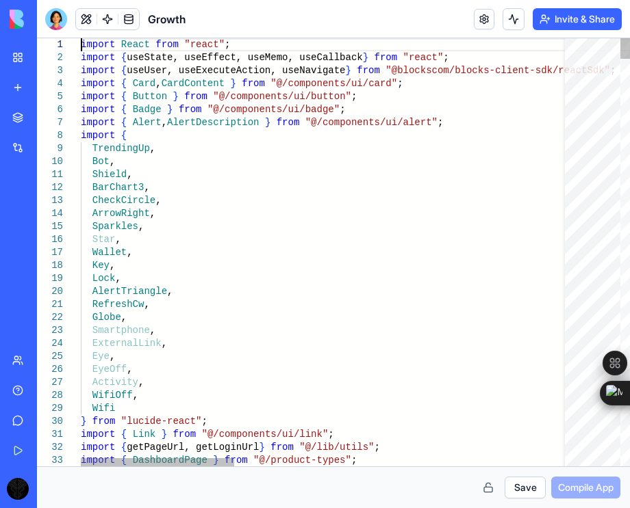
scroll to position [11, 0]
type textarea "**********"
click at [86, 16] on button at bounding box center [86, 19] width 21 height 21
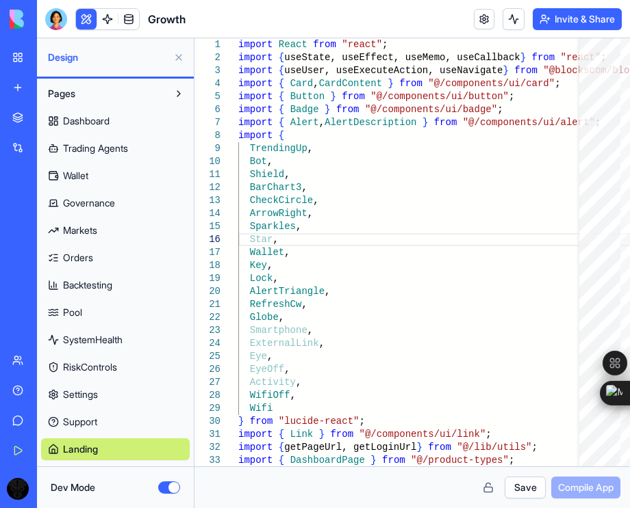
click at [167, 490] on button "Dev Mode" at bounding box center [169, 488] width 22 height 12
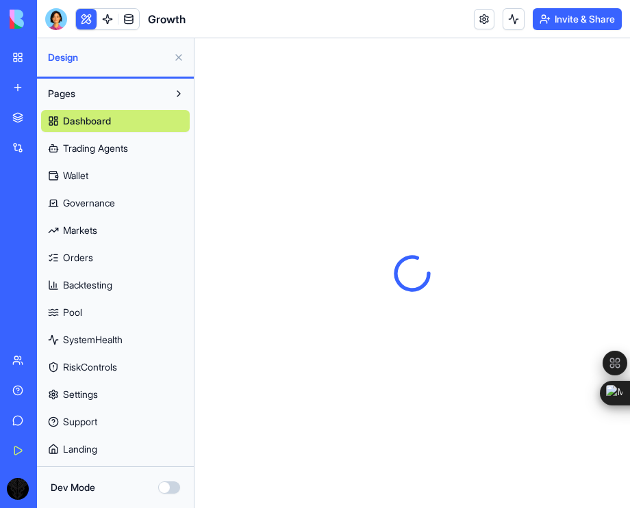
click at [92, 18] on button at bounding box center [86, 19] width 21 height 21
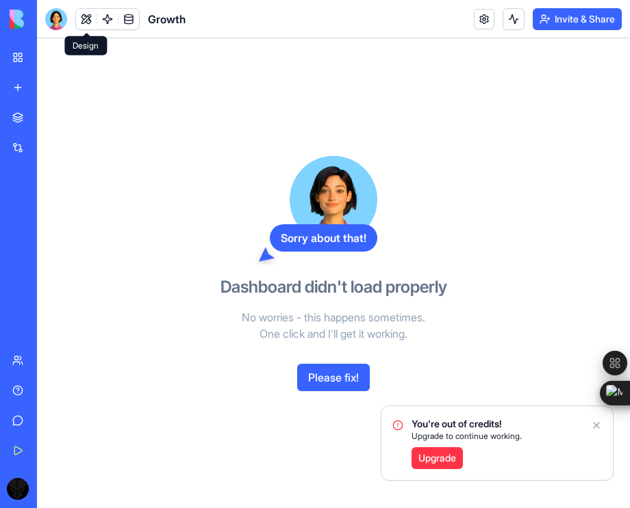
click at [551, 23] on button "Invite & Share" at bounding box center [576, 19] width 89 height 22
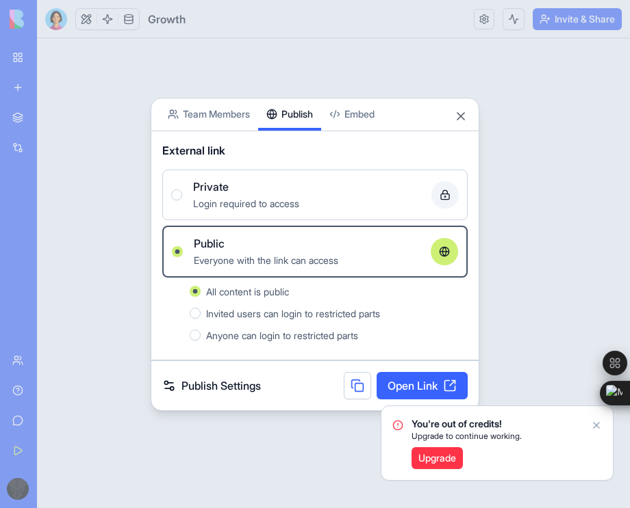
click at [389, 387] on link "Open Link" at bounding box center [421, 385] width 91 height 27
click at [461, 112] on button "Close" at bounding box center [461, 116] width 14 height 14
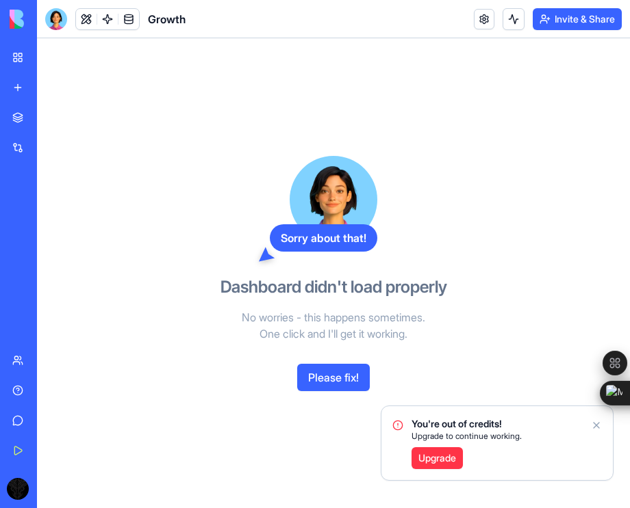
click at [483, 15] on link at bounding box center [484, 19] width 21 height 21
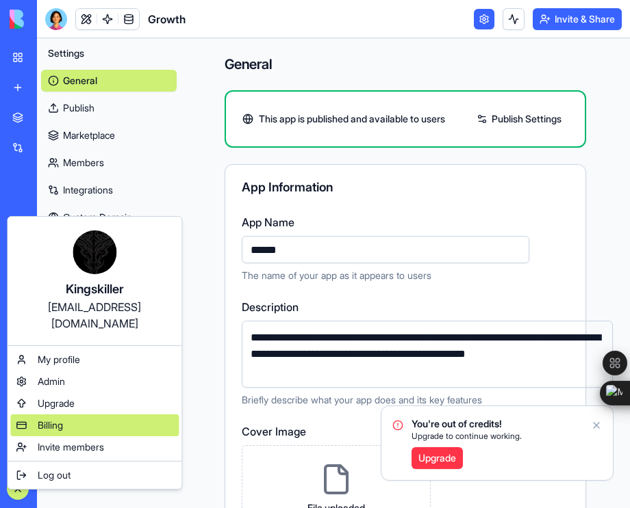
click at [63, 419] on span "Billing" at bounding box center [50, 426] width 25 height 14
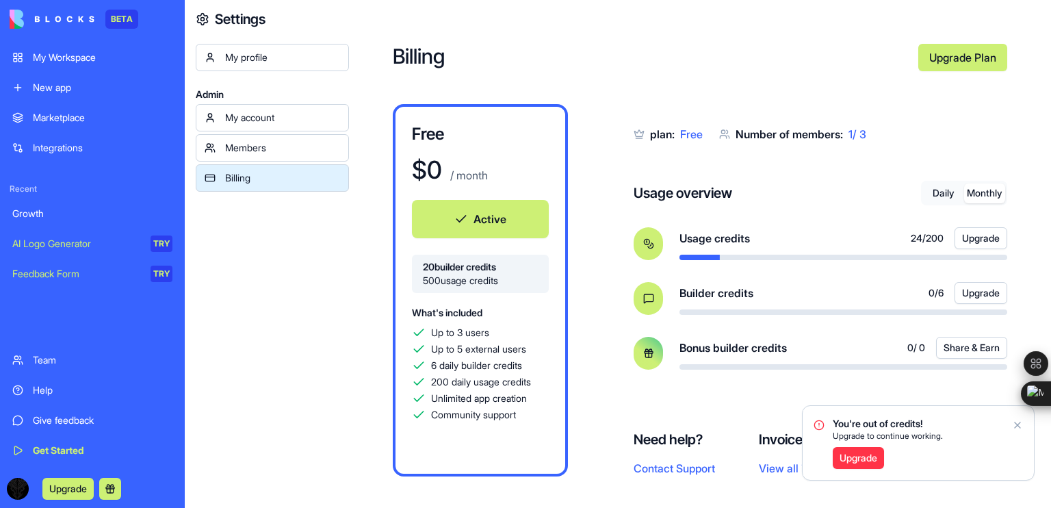
click at [986, 198] on button "Monthly" at bounding box center [984, 193] width 41 height 20
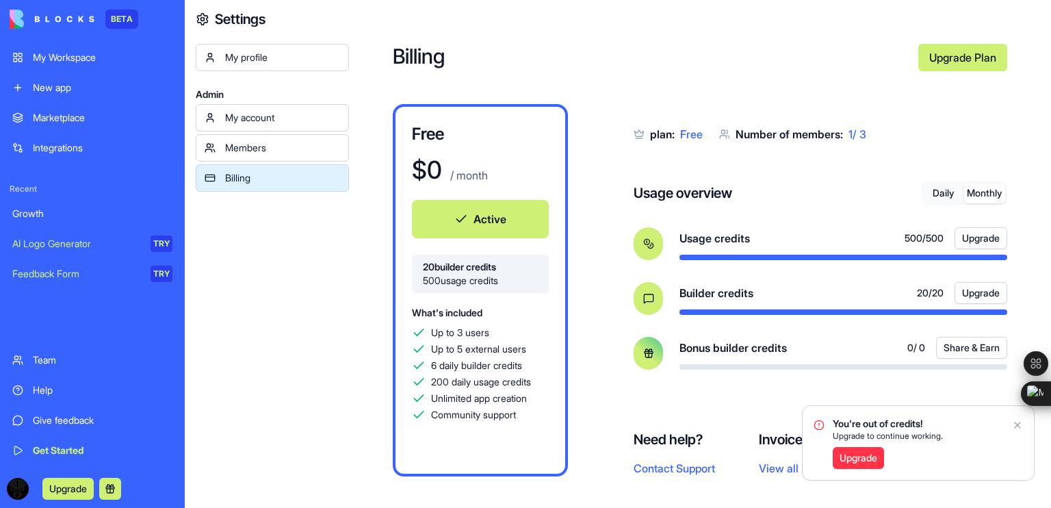
scroll to position [12, 0]
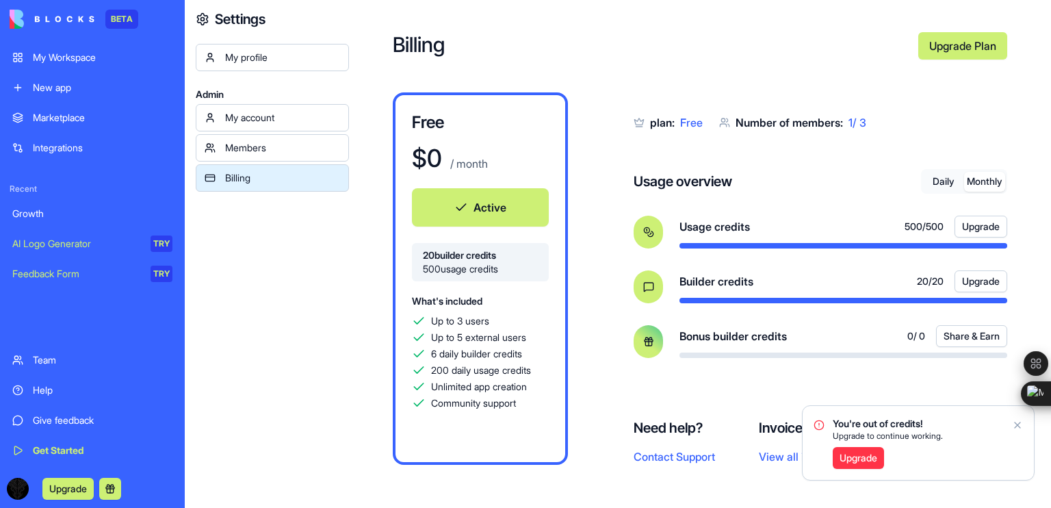
click at [1018, 427] on icon "Notifications alt+T" at bounding box center [1017, 424] width 11 height 11
click at [950, 179] on button "Daily" at bounding box center [943, 182] width 41 height 20
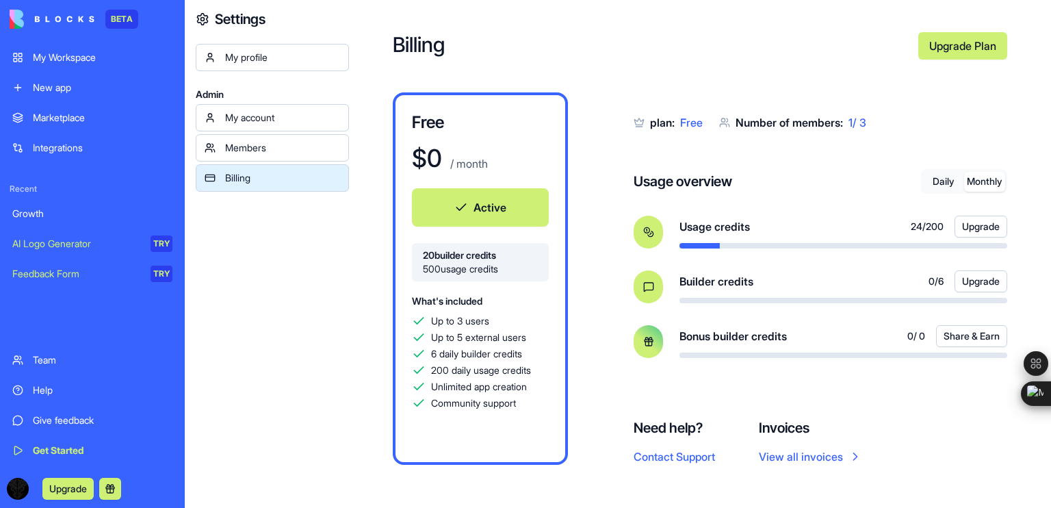
click at [1000, 182] on button "Monthly" at bounding box center [984, 182] width 41 height 20
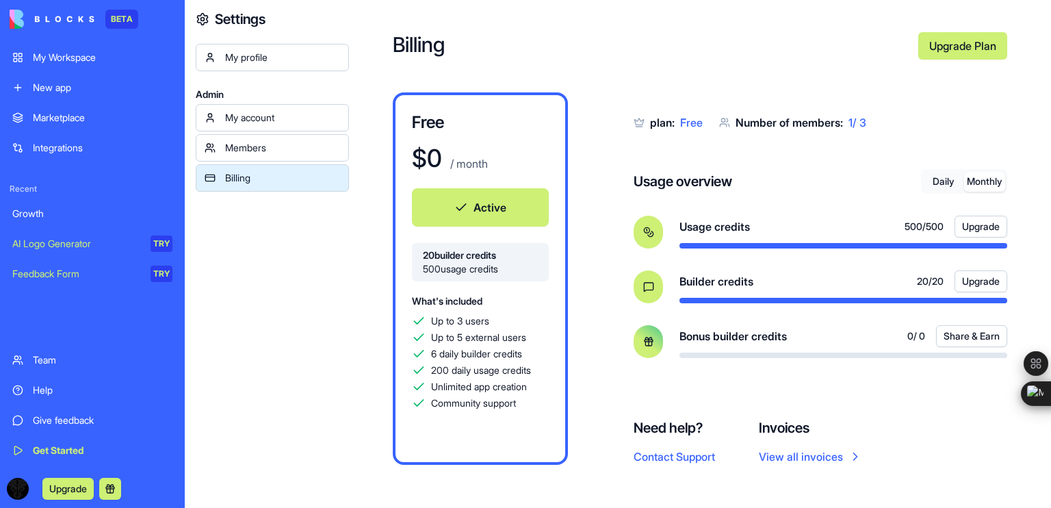
click at [946, 188] on button "Daily" at bounding box center [943, 182] width 41 height 20
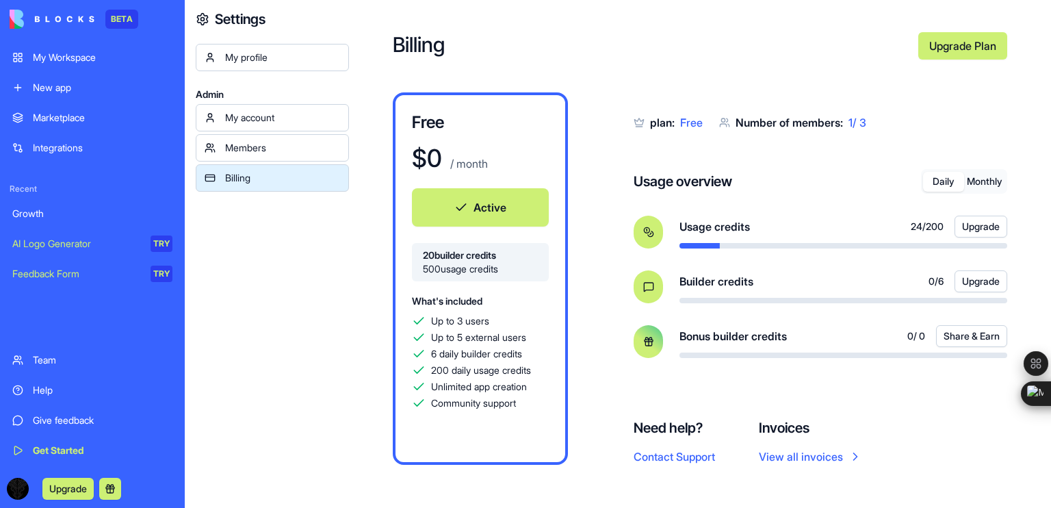
click at [719, 247] on div at bounding box center [556, 245] width 328 height 5
click at [649, 233] on icon at bounding box center [648, 232] width 11 height 11
click at [649, 284] on icon at bounding box center [648, 286] width 11 height 11
click at [643, 343] on icon at bounding box center [648, 341] width 11 height 11
click at [988, 183] on button "Monthly" at bounding box center [984, 182] width 41 height 20
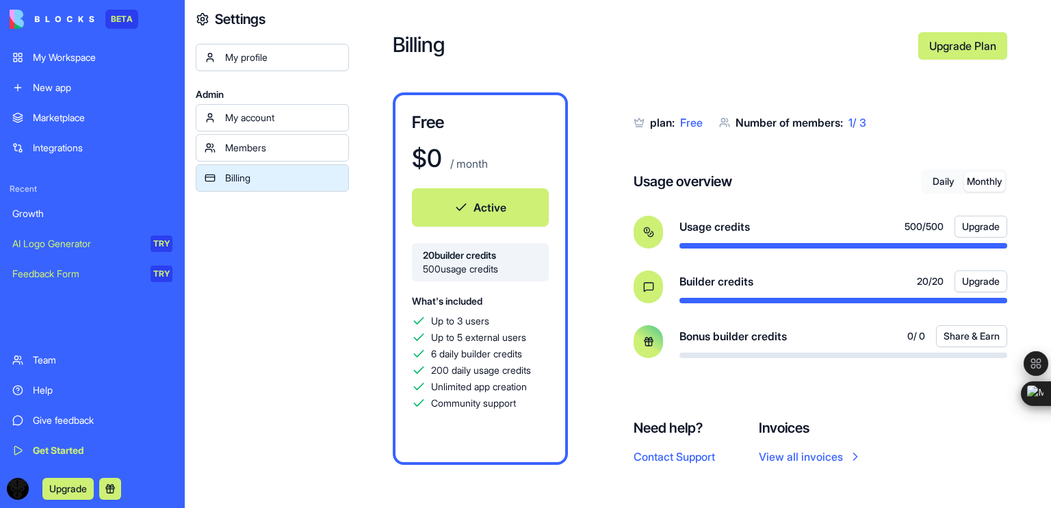
click at [806, 461] on link "View all invoices" at bounding box center [810, 456] width 103 height 16
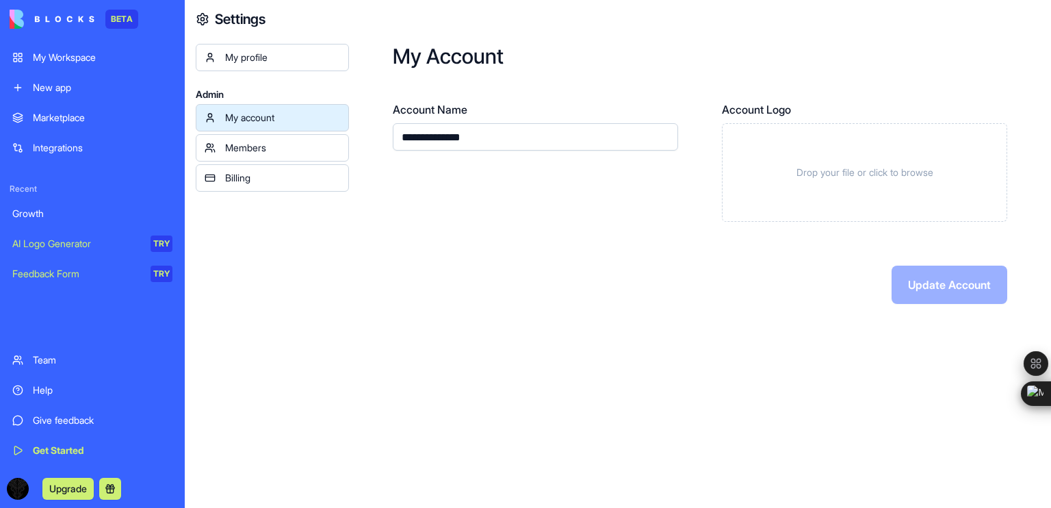
click at [495, 146] on input "**********" at bounding box center [535, 136] width 285 height 27
drag, startPoint x: 495, startPoint y: 146, endPoint x: 375, endPoint y: 138, distance: 120.8
click at [375, 138] on div "**********" at bounding box center [700, 174] width 702 height 348
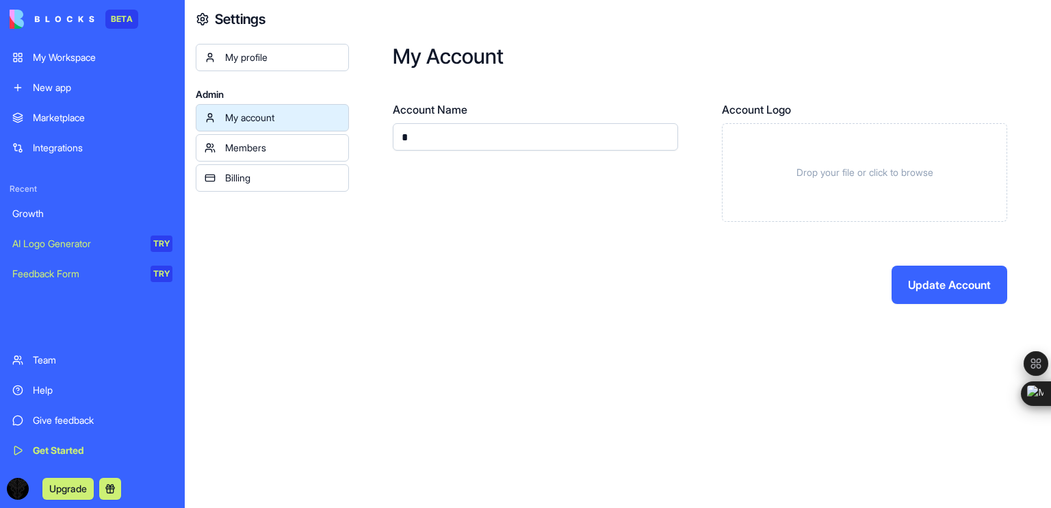
type input "**********"
click at [930, 275] on button "Update Account" at bounding box center [950, 285] width 116 height 38
click at [984, 281] on button "Update Account" at bounding box center [950, 285] width 116 height 38
click at [244, 144] on div "Members" at bounding box center [282, 148] width 115 height 14
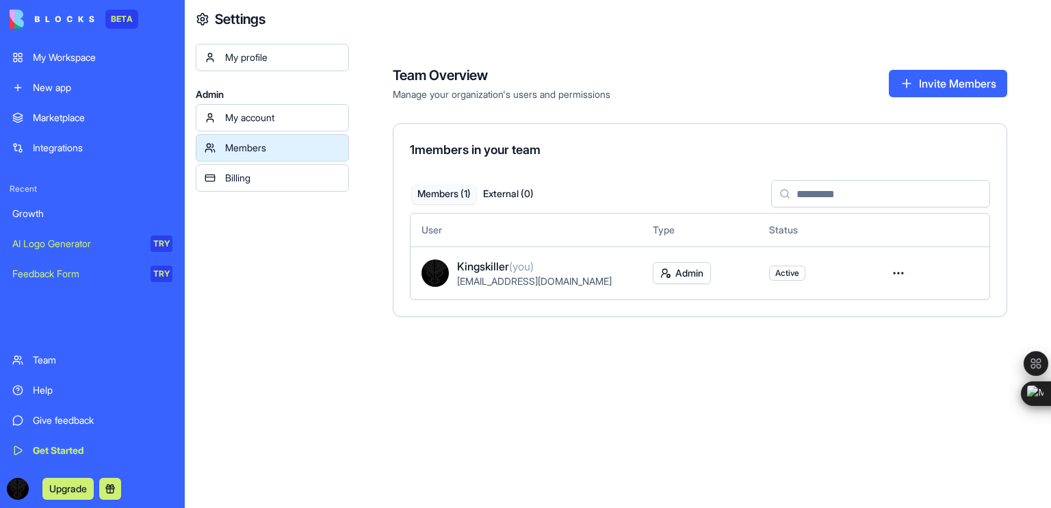
click at [901, 275] on html "BETA My Workspace New app Marketplace Integrations Recent Growth AI Logo Genera…" at bounding box center [525, 254] width 1051 height 508
click at [230, 68] on link "My profile" at bounding box center [272, 57] width 153 height 27
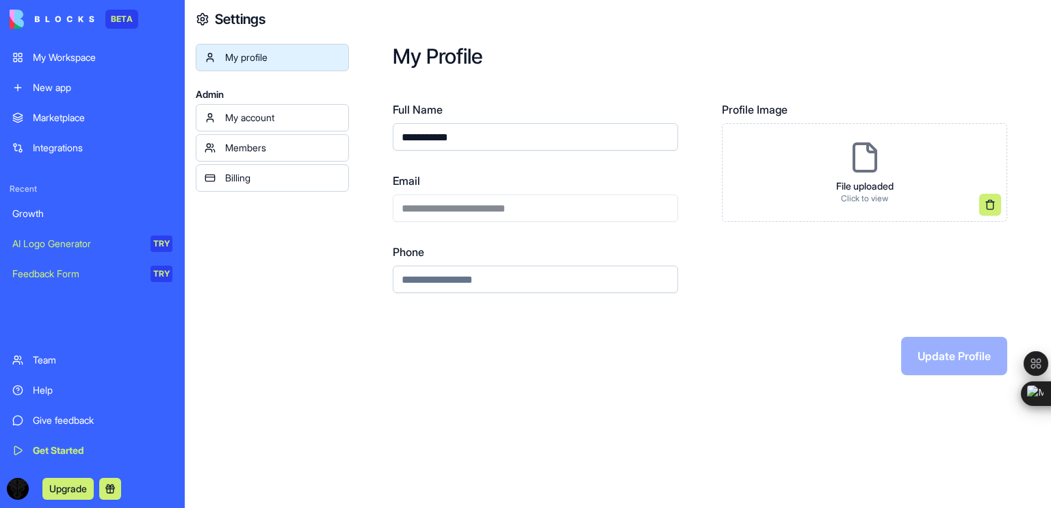
click at [94, 56] on div "My Workspace" at bounding box center [103, 58] width 140 height 14
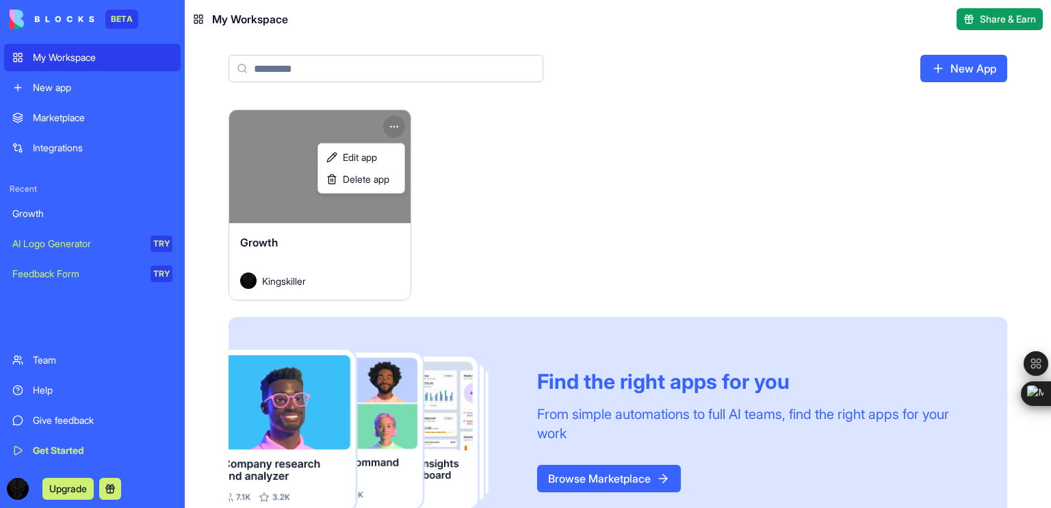
click at [391, 124] on html "BETA My Workspace New app Marketplace Integrations Recent Growth AI Logo Genera…" at bounding box center [525, 254] width 1051 height 508
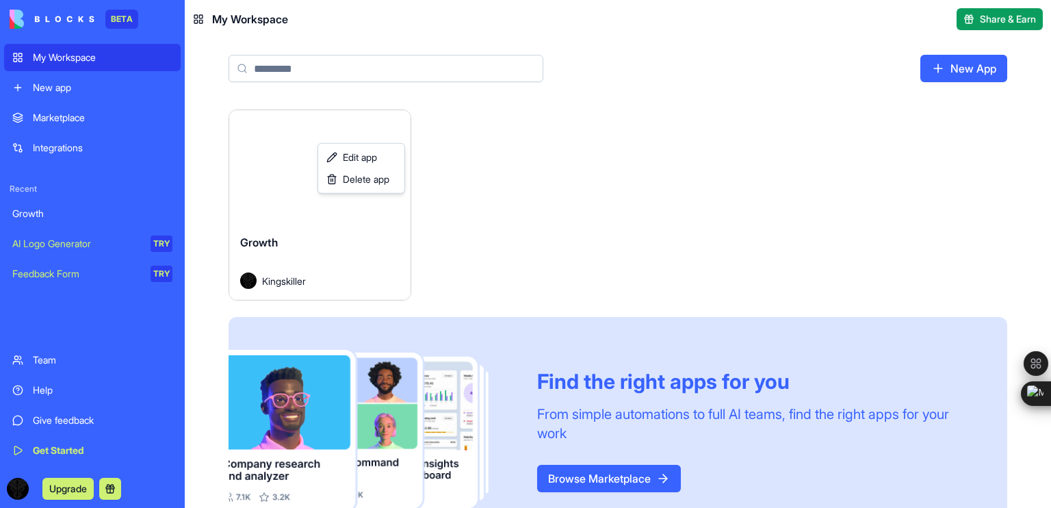
click at [992, 20] on html "BETA My Workspace New app Marketplace Integrations Recent Growth AI Logo Genera…" at bounding box center [525, 254] width 1051 height 508
click at [992, 20] on span "Share & Earn" at bounding box center [1008, 19] width 56 height 14
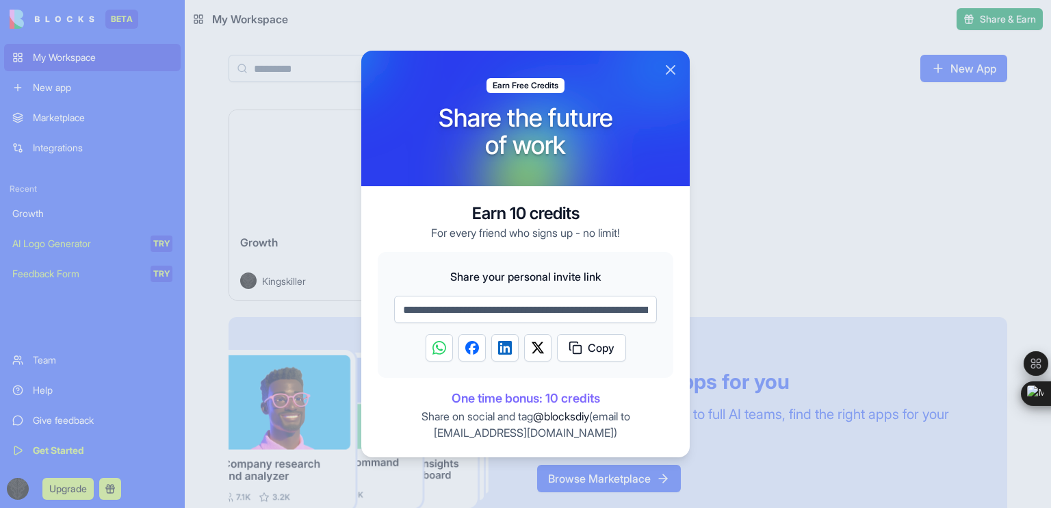
click at [672, 66] on button "Close" at bounding box center [670, 70] width 16 height 16
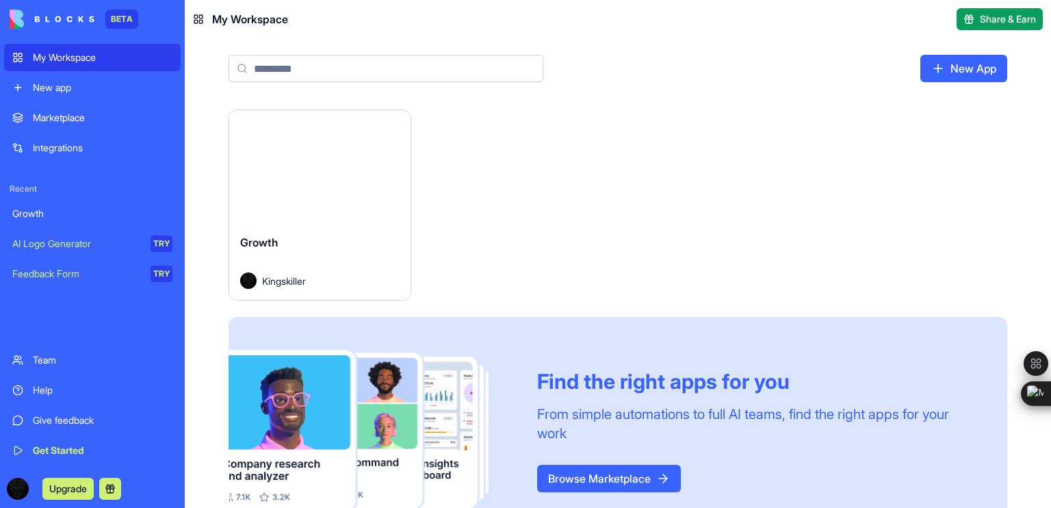
click at [37, 446] on div "Get Started" at bounding box center [103, 450] width 140 height 14
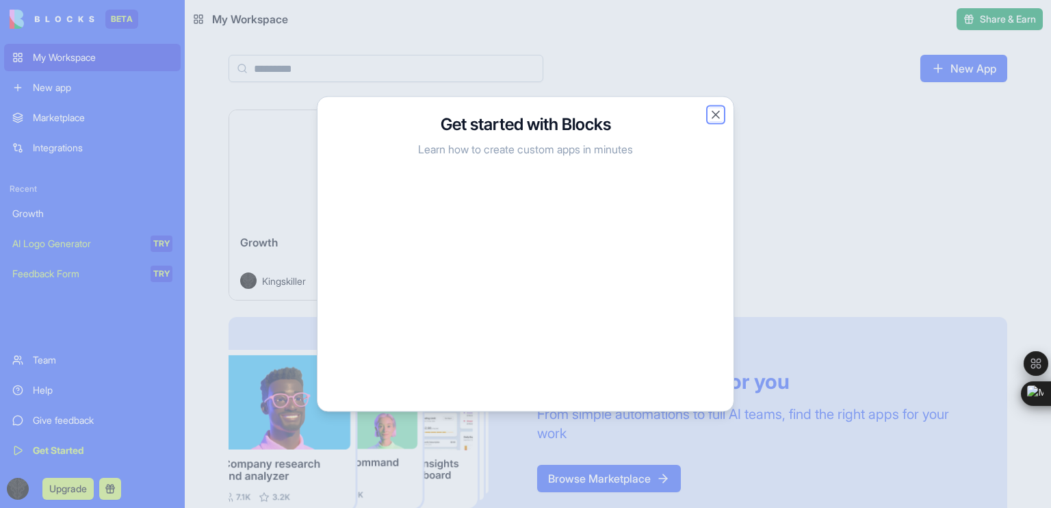
click at [716, 116] on button "Close" at bounding box center [716, 115] width 14 height 14
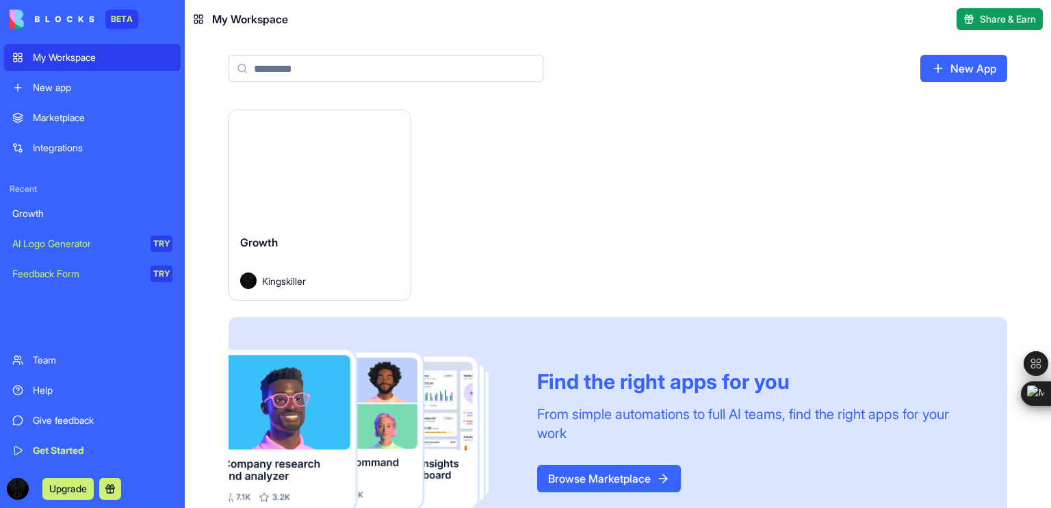
click at [72, 242] on div "AI Logo Generator" at bounding box center [76, 244] width 129 height 14
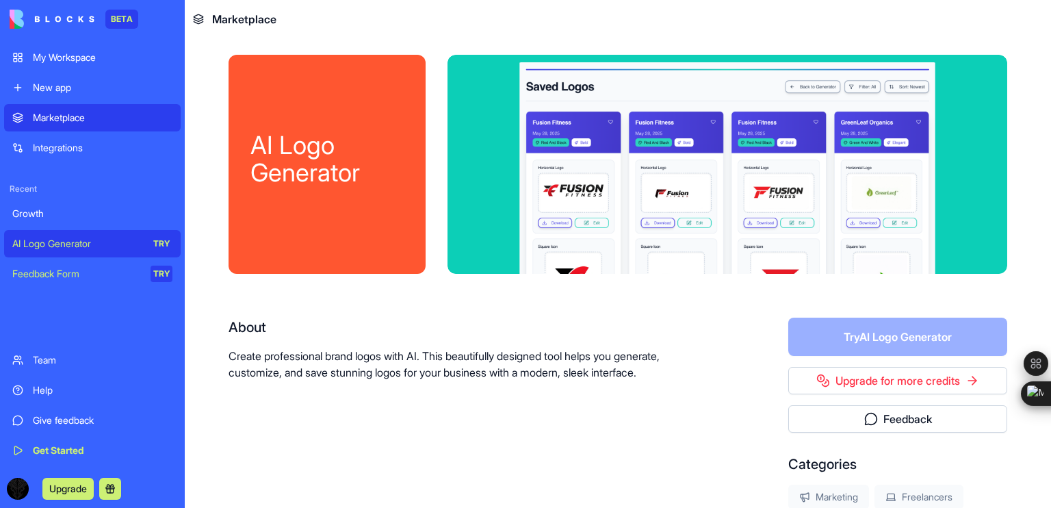
click at [66, 122] on div "Marketplace" at bounding box center [103, 118] width 140 height 14
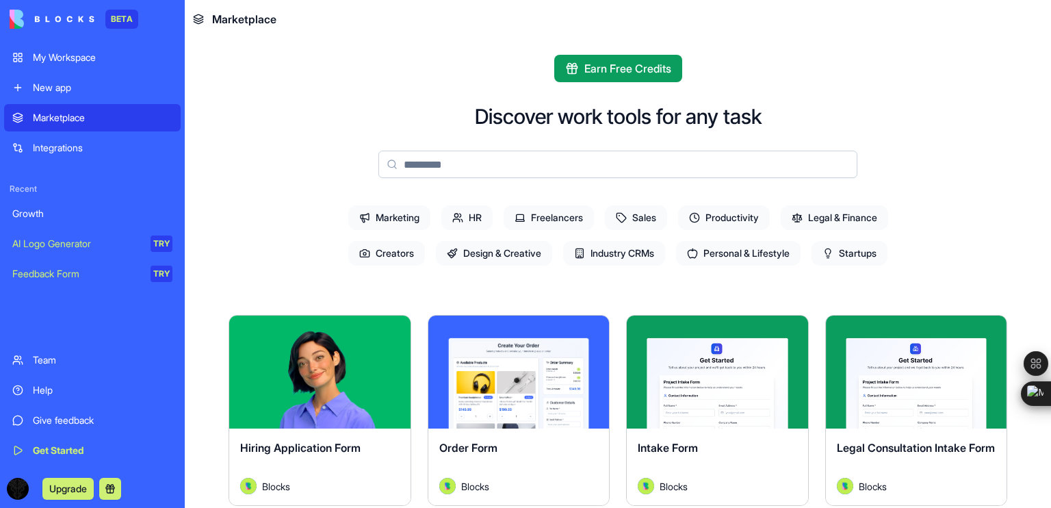
click at [571, 219] on span "Freelancers" at bounding box center [549, 217] width 90 height 25
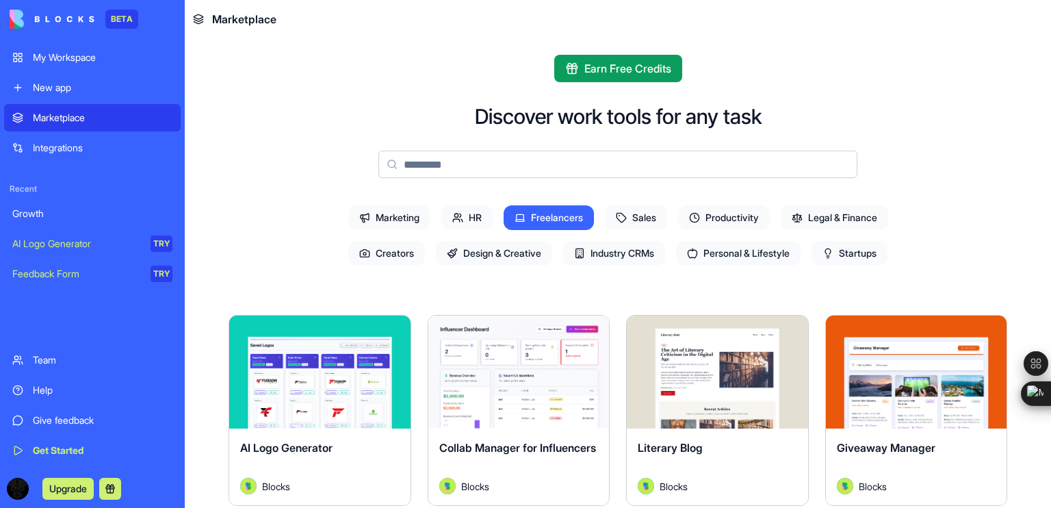
click at [932, 454] on div "Giveaway Manager" at bounding box center [916, 458] width 159 height 38
click at [877, 443] on span "Giveaway Manager" at bounding box center [886, 448] width 99 height 14
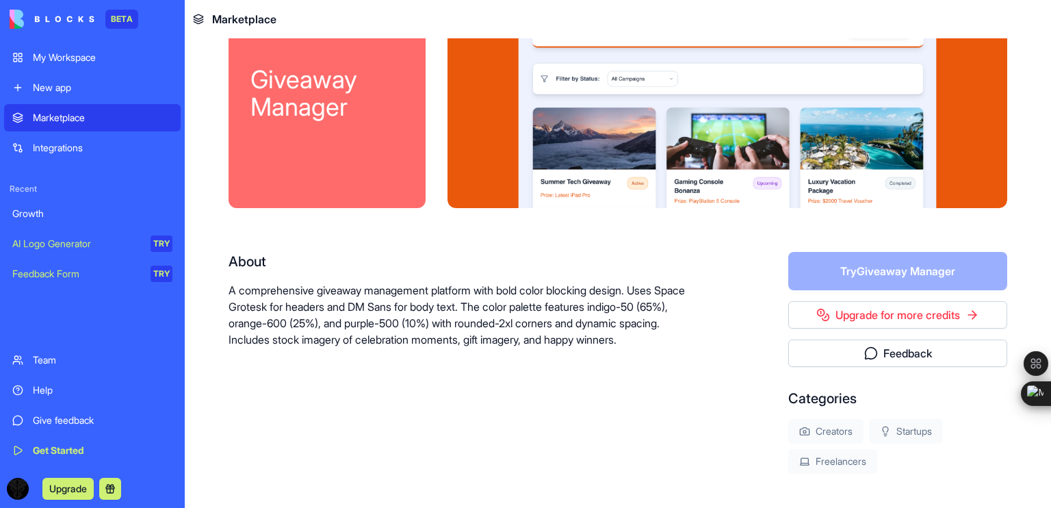
scroll to position [66, 0]
click at [869, 276] on form "Try Giveaway Manager" at bounding box center [897, 271] width 219 height 38
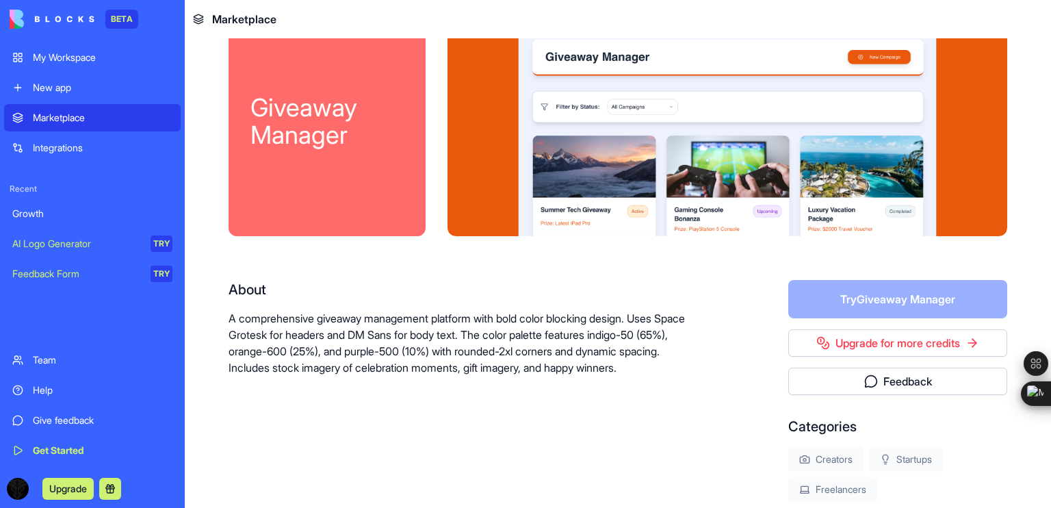
scroll to position [0, 0]
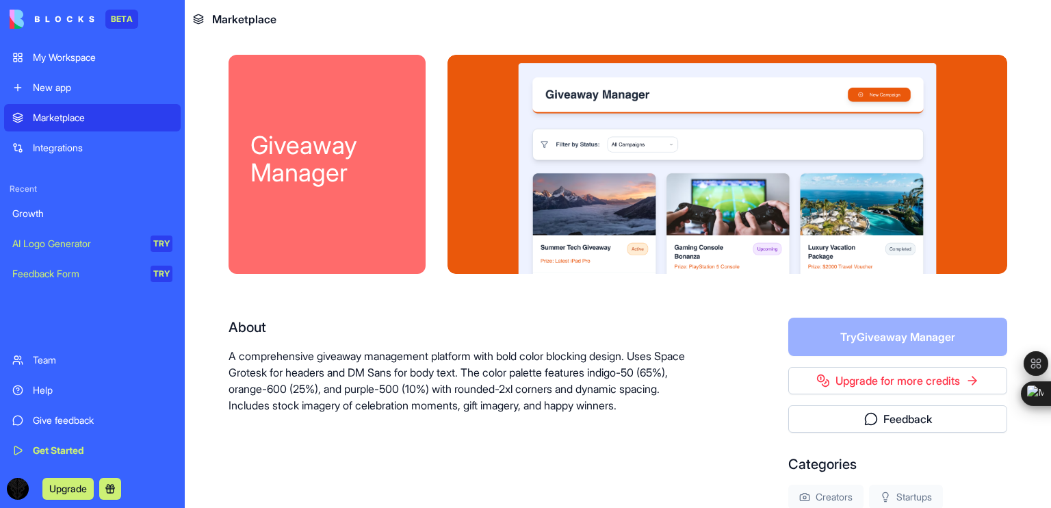
click at [295, 181] on div "Giveaway Manager" at bounding box center [326, 158] width 153 height 55
click at [46, 209] on div "Growth" at bounding box center [92, 214] width 160 height 14
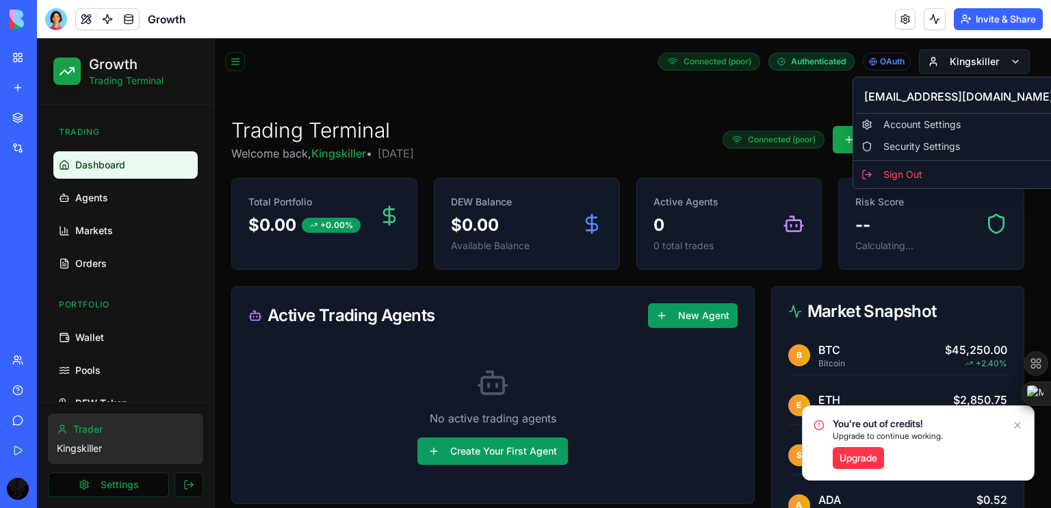
click at [984, 63] on html "Skipping ads... Growth Trading Terminal Trading Dashboard Agents Markets Orders…" at bounding box center [544, 473] width 1014 height 870
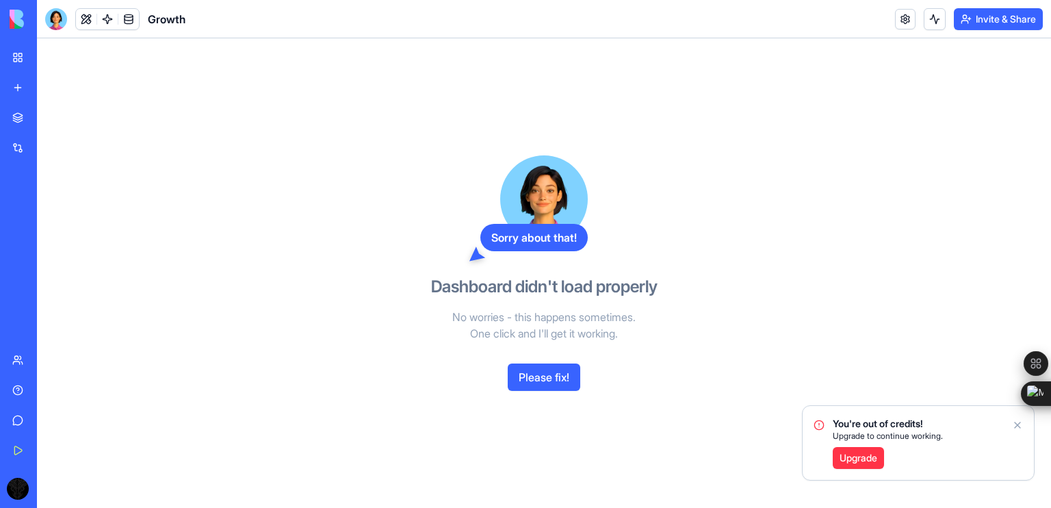
click at [520, 383] on button "Please fix!" at bounding box center [544, 376] width 73 height 27
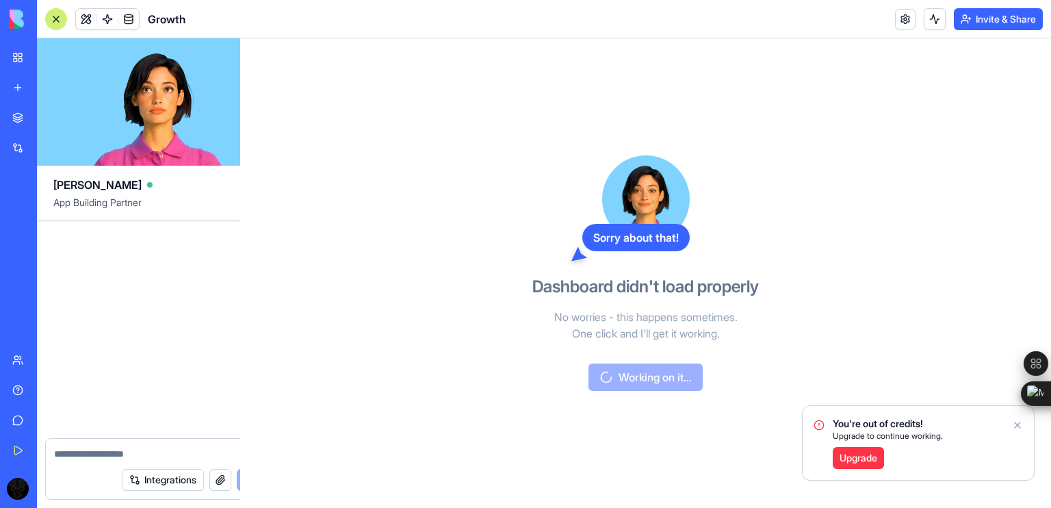
scroll to position [27353, 0]
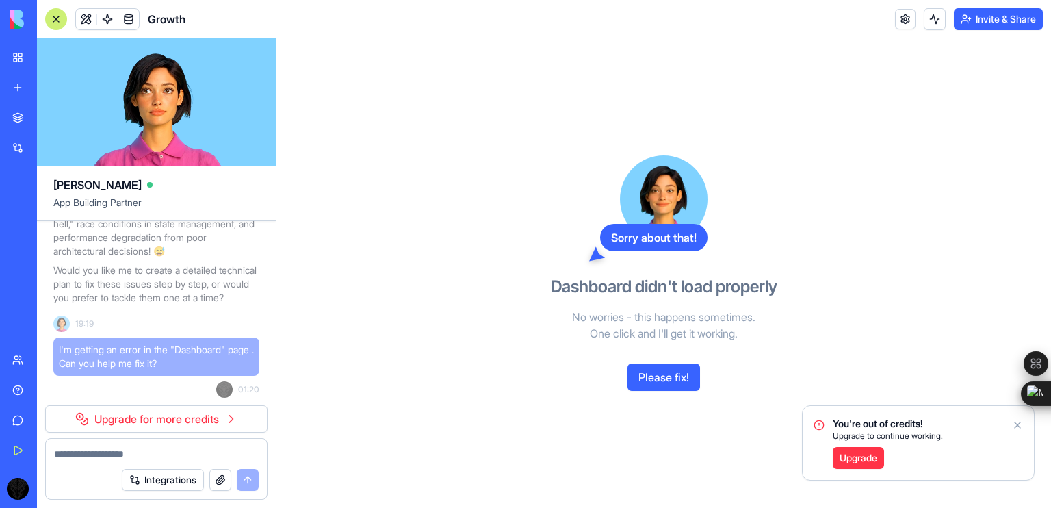
click at [183, 370] on span "I'm getting an error in the "Dashboard" page . Can you help me fix it?" at bounding box center [156, 356] width 195 height 27
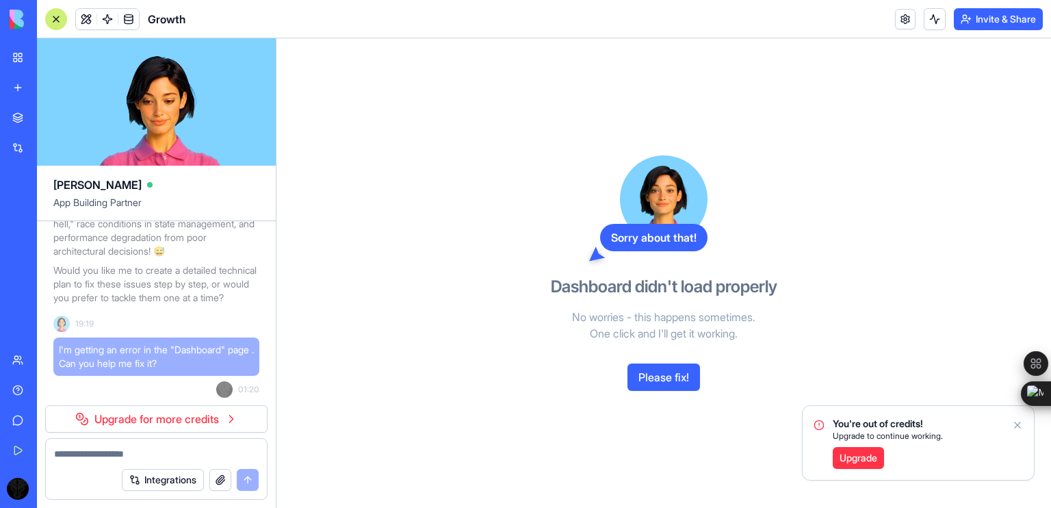
click at [150, 131] on video at bounding box center [156, 101] width 239 height 127
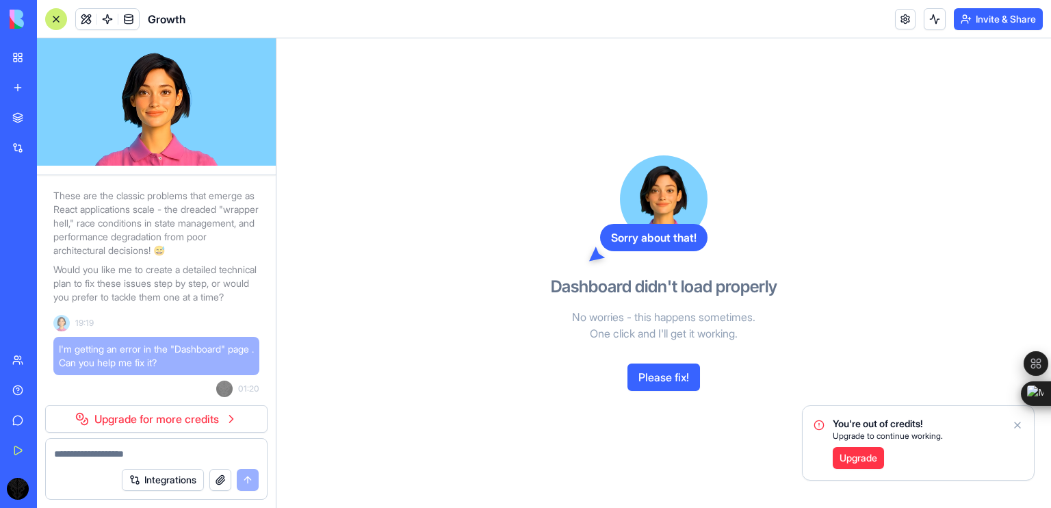
scroll to position [27331, 0]
click at [148, 90] on video at bounding box center [156, 101] width 239 height 127
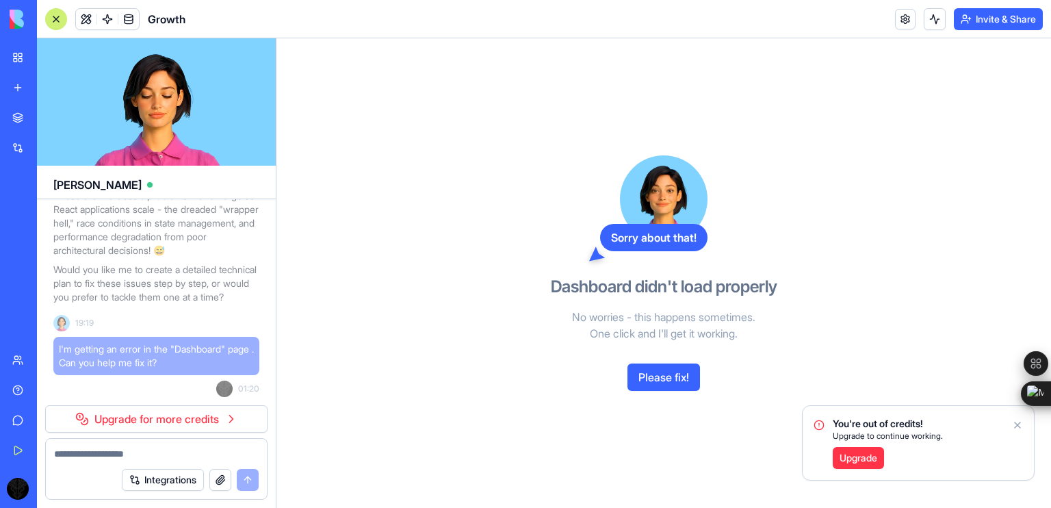
click at [148, 90] on video at bounding box center [156, 101] width 239 height 127
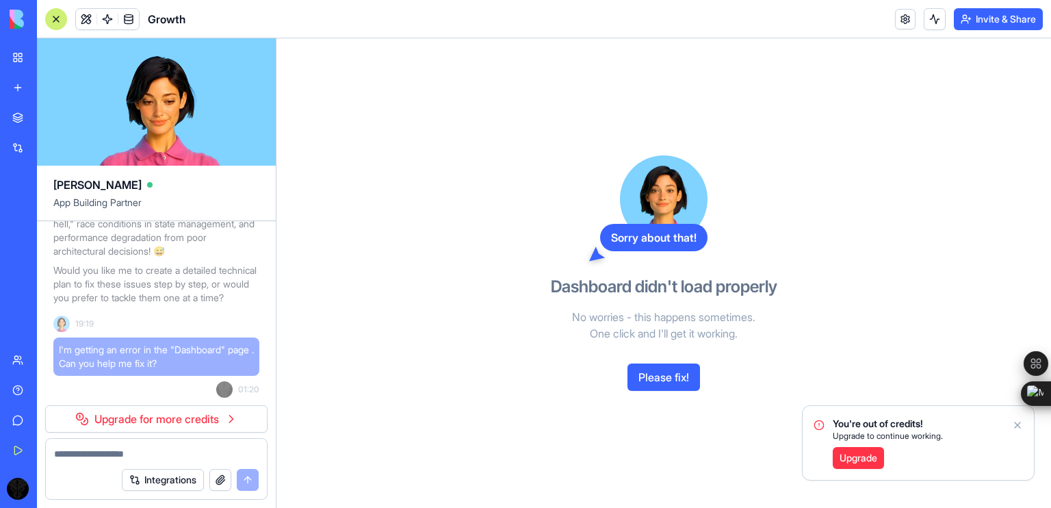
click at [150, 84] on video at bounding box center [156, 101] width 239 height 127
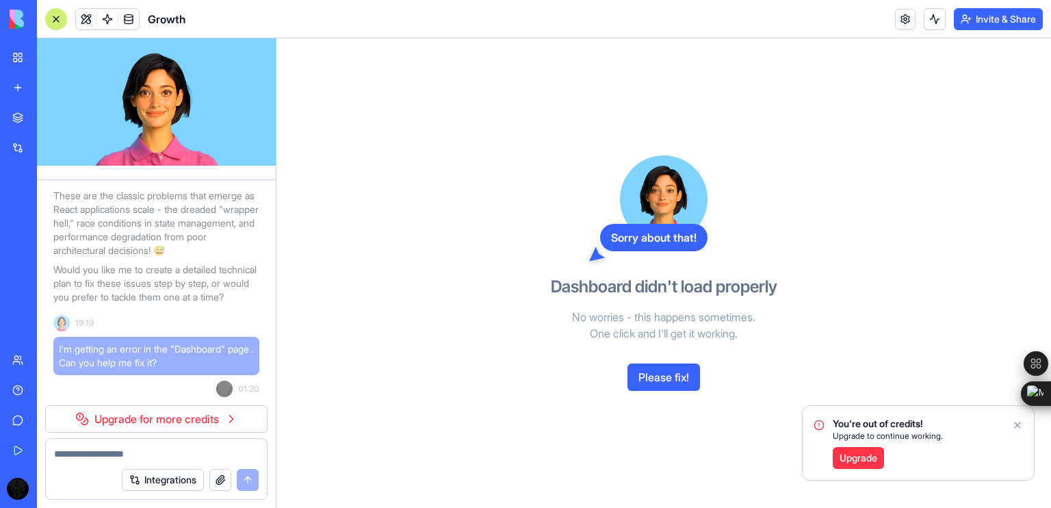
scroll to position [27331, 0]
click at [81, 14] on button at bounding box center [86, 19] width 21 height 21
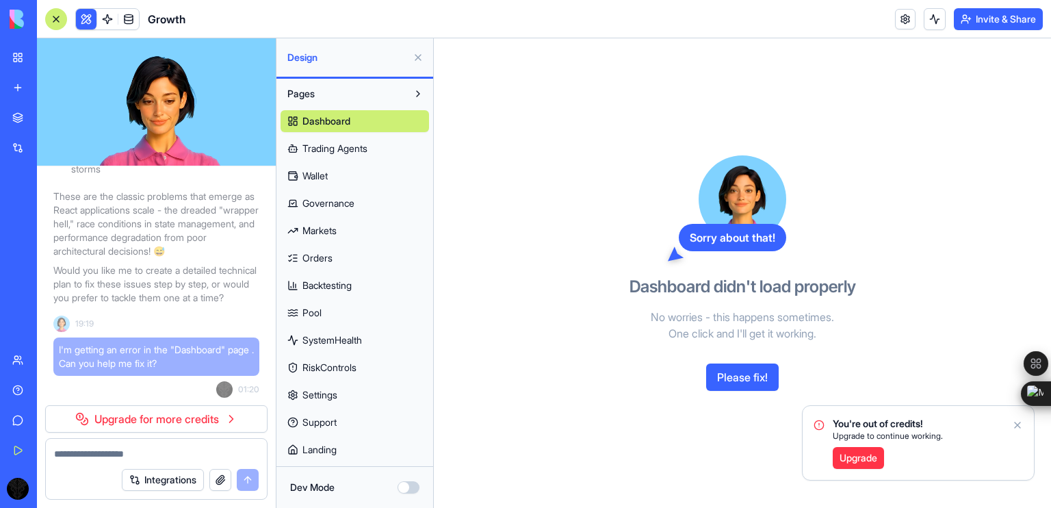
click at [57, 26] on div at bounding box center [56, 19] width 22 height 22
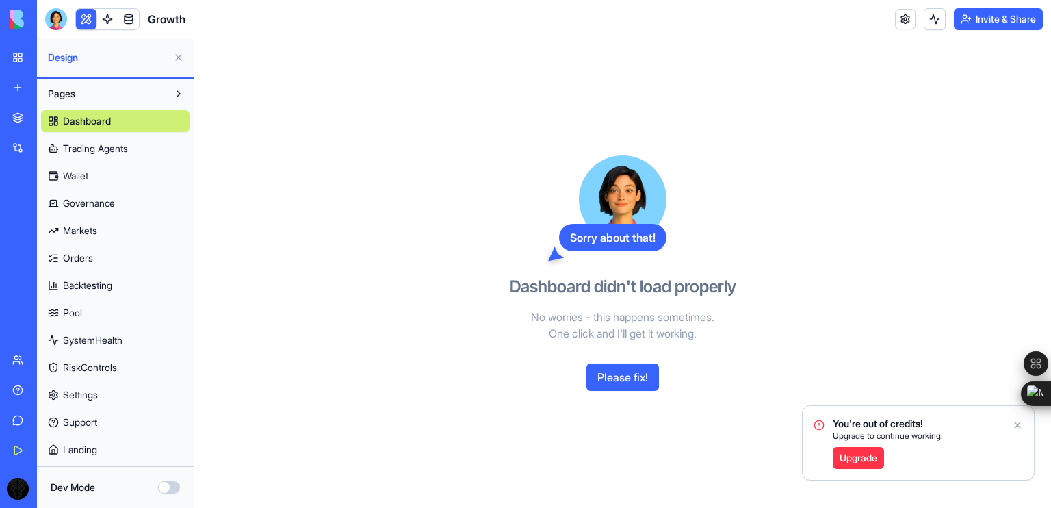
click at [174, 490] on button "Dev Mode" at bounding box center [169, 487] width 22 height 12
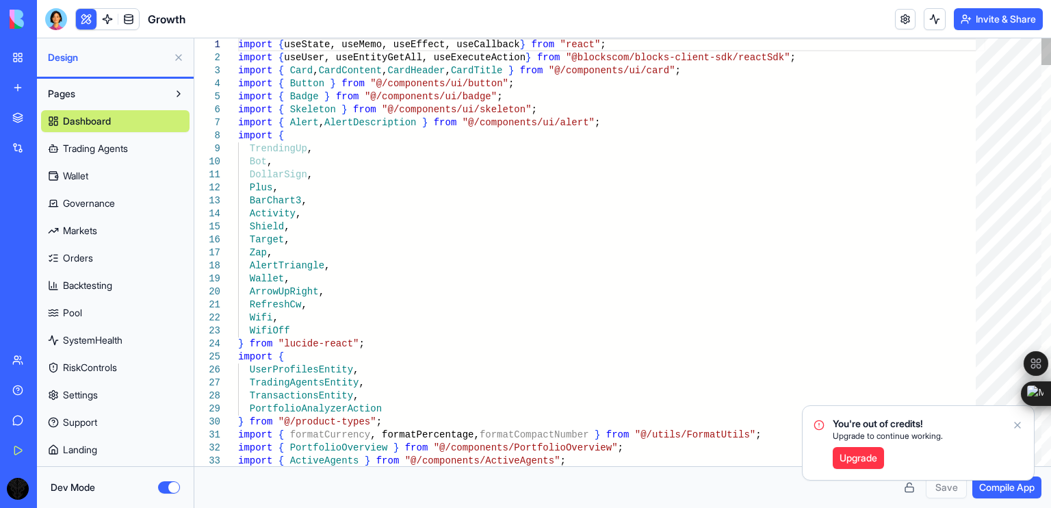
scroll to position [0, 0]
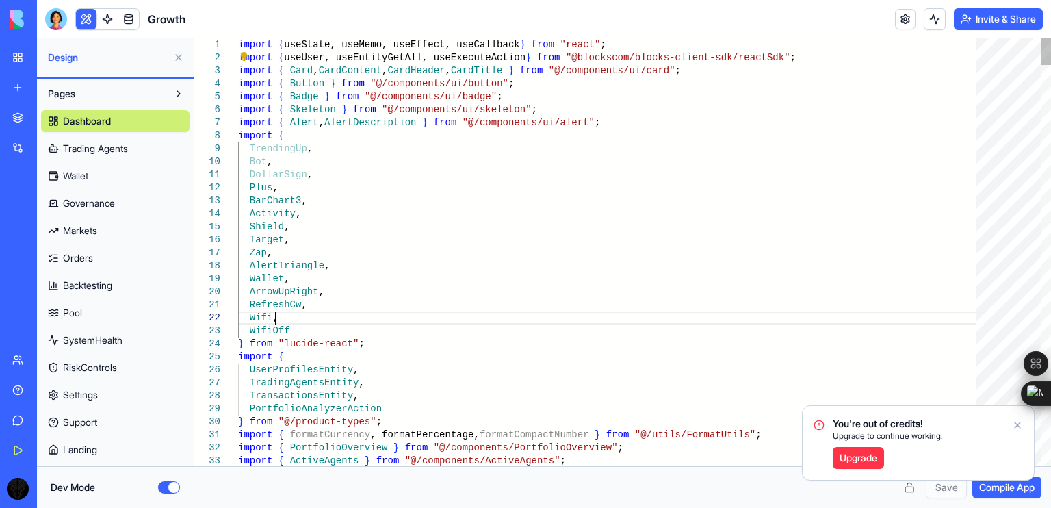
click at [1013, 428] on icon "Notifications alt+T" at bounding box center [1017, 424] width 11 height 11
type textarea "**********"
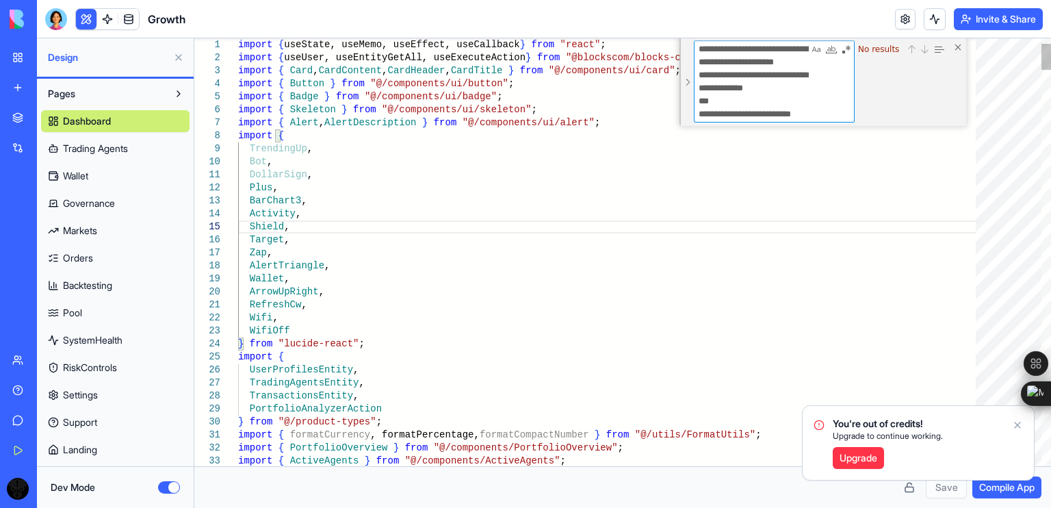
scroll to position [25, 0]
type textarea "**********"
drag, startPoint x: 807, startPoint y: 112, endPoint x: 697, endPoint y: 34, distance: 134.6
click at [697, 34] on div "Growth Invite & Share Design Pages Dashboard Trading Agents Wallet Governance M…" at bounding box center [544, 254] width 1014 height 508
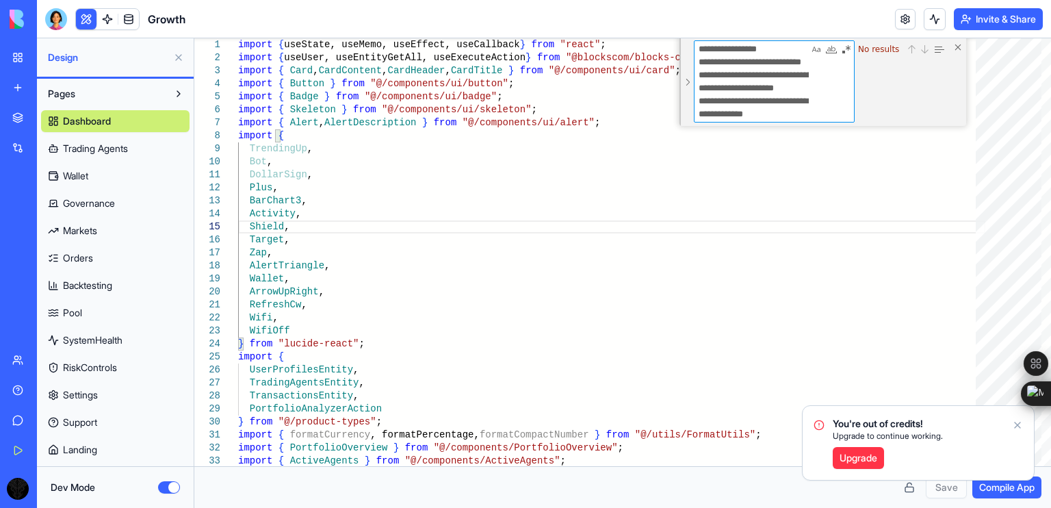
paste textarea "Find"
type textarea "**********"
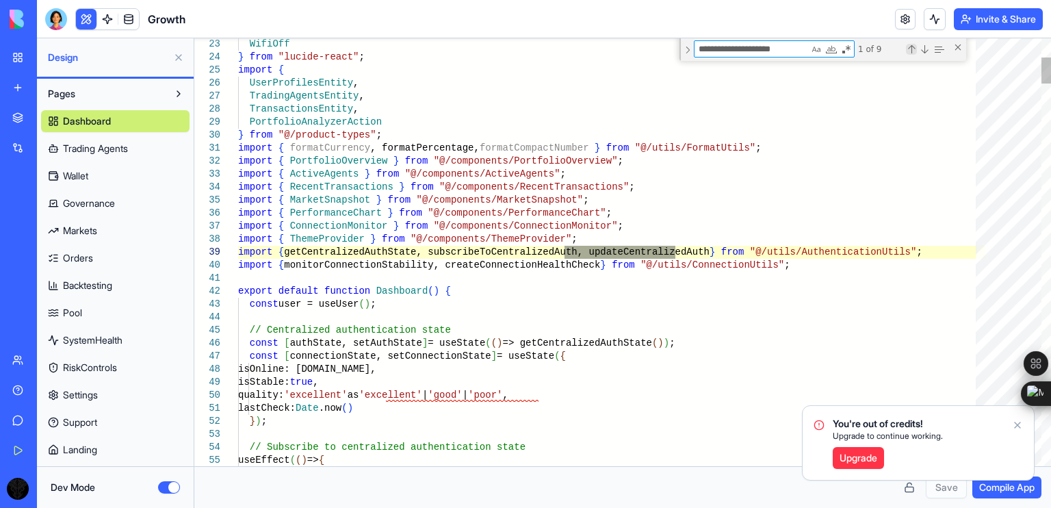
type textarea "**********"
click at [908, 46] on div "Previous Match (Shift+Enter)" at bounding box center [911, 49] width 11 height 11
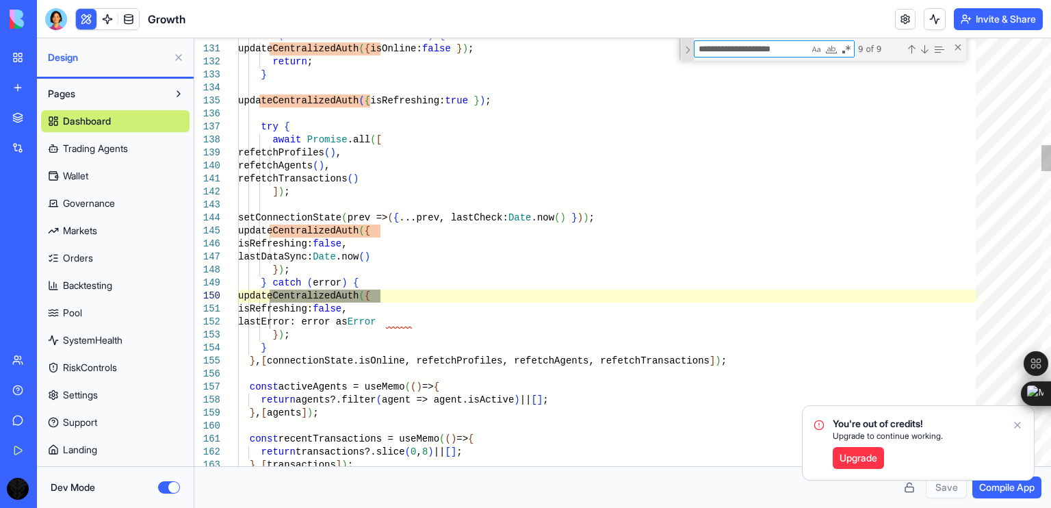
drag, startPoint x: 799, startPoint y: 42, endPoint x: 692, endPoint y: 51, distance: 107.8
click at [692, 51] on div "**********" at bounding box center [823, 49] width 287 height 23
type textarea "**********"
type textarea "*"
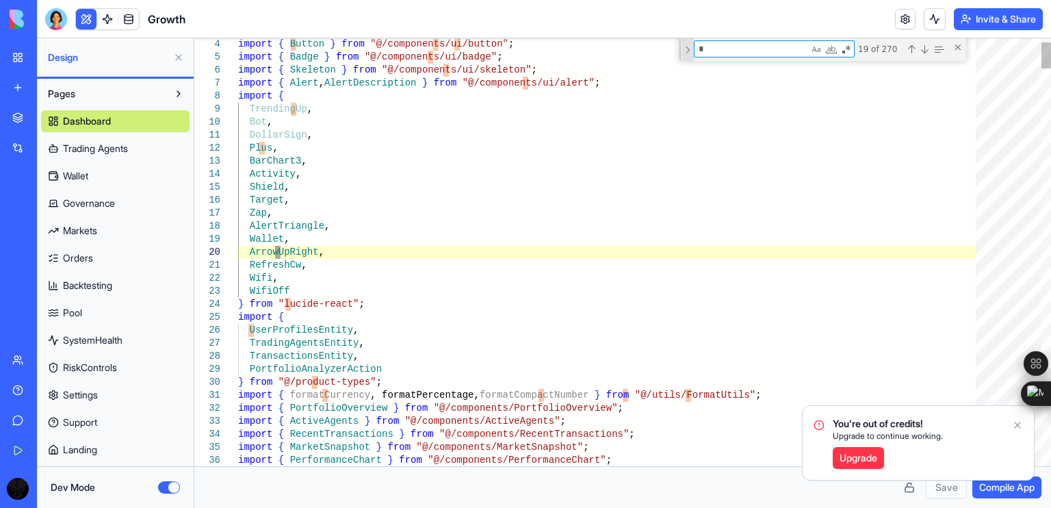
type textarea "**********"
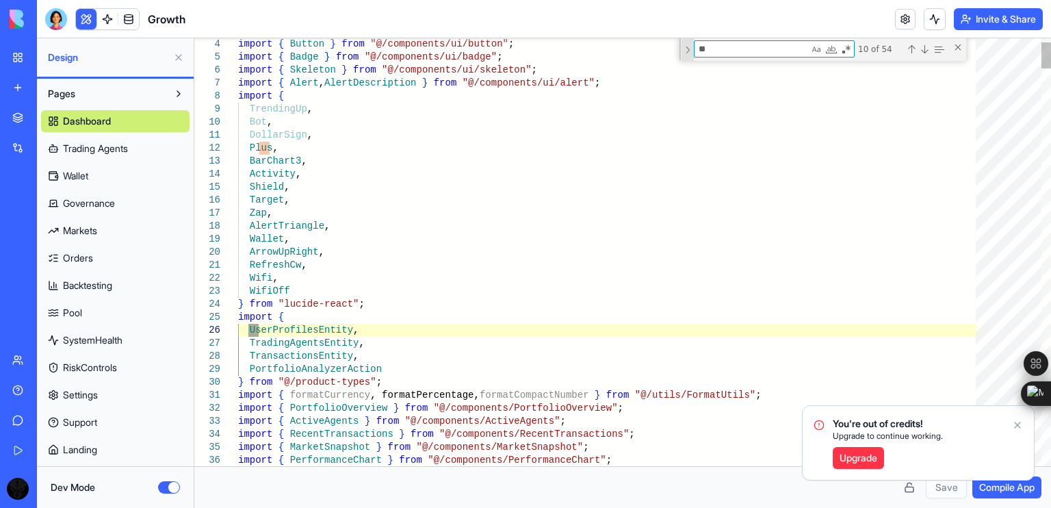
type textarea "***"
type textarea "**********"
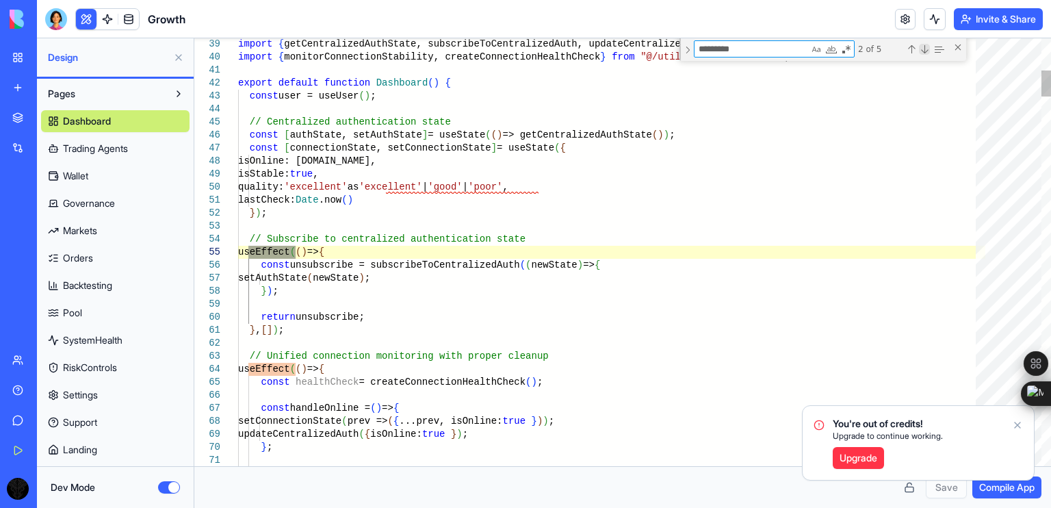
type textarea "*********"
click at [925, 47] on div "Next Match (Enter)" at bounding box center [924, 49] width 11 height 11
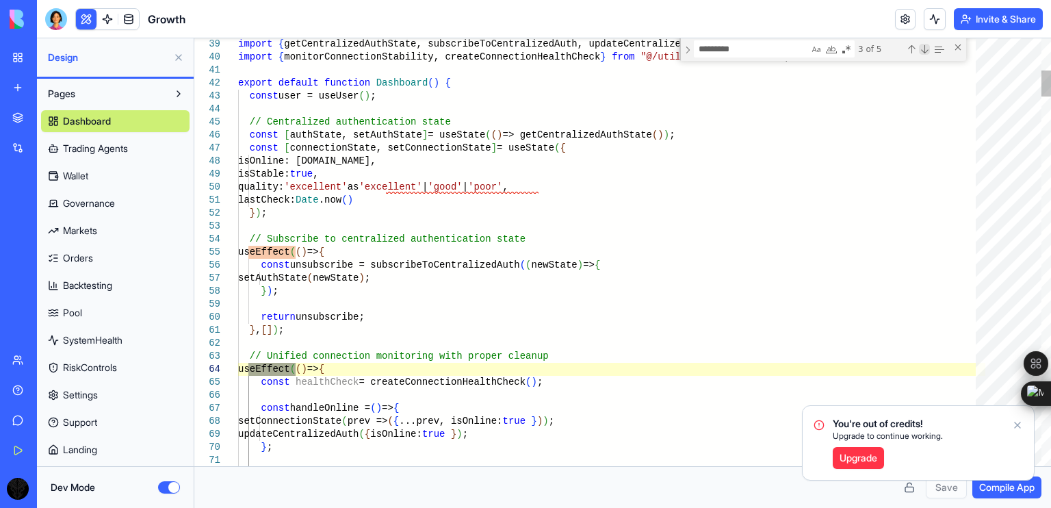
click at [925, 47] on div "Next Match (Enter)" at bounding box center [924, 49] width 11 height 11
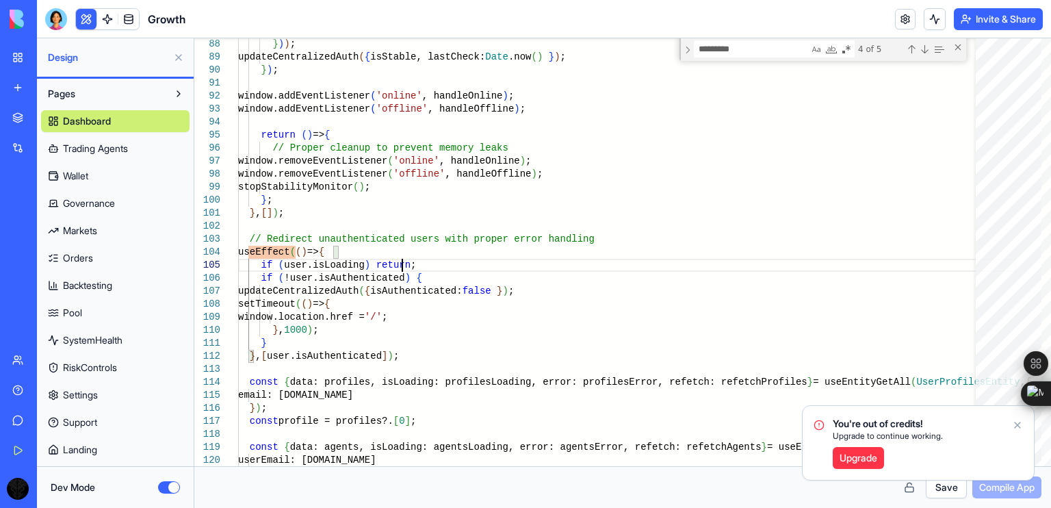
type textarea "**********"
click at [1017, 424] on icon "Notifications alt+T" at bounding box center [1017, 424] width 11 height 11
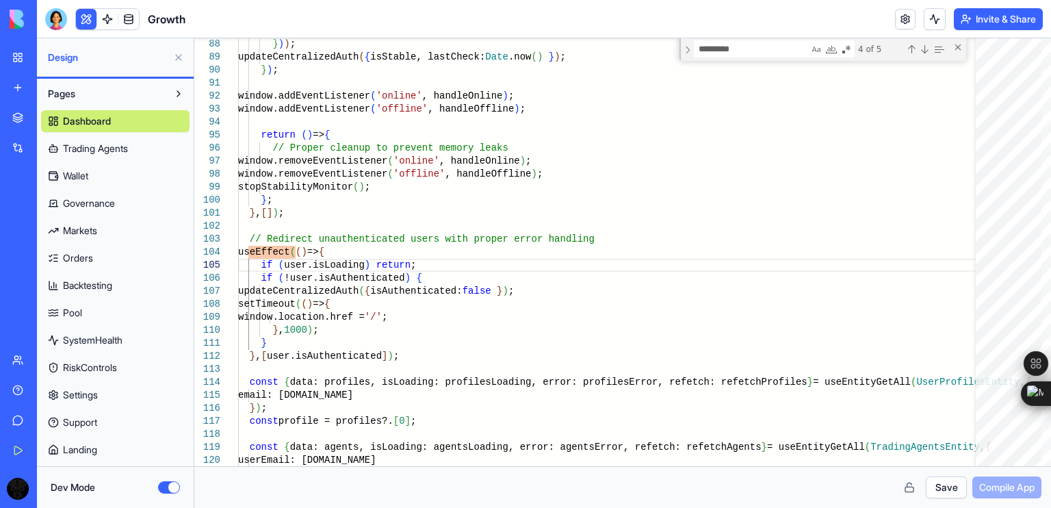
click at [952, 484] on button "Save" at bounding box center [946, 487] width 41 height 22
click at [985, 485] on span "Compile App" at bounding box center [1006, 487] width 55 height 14
click at [164, 491] on button "Dev Mode" at bounding box center [169, 487] width 22 height 12
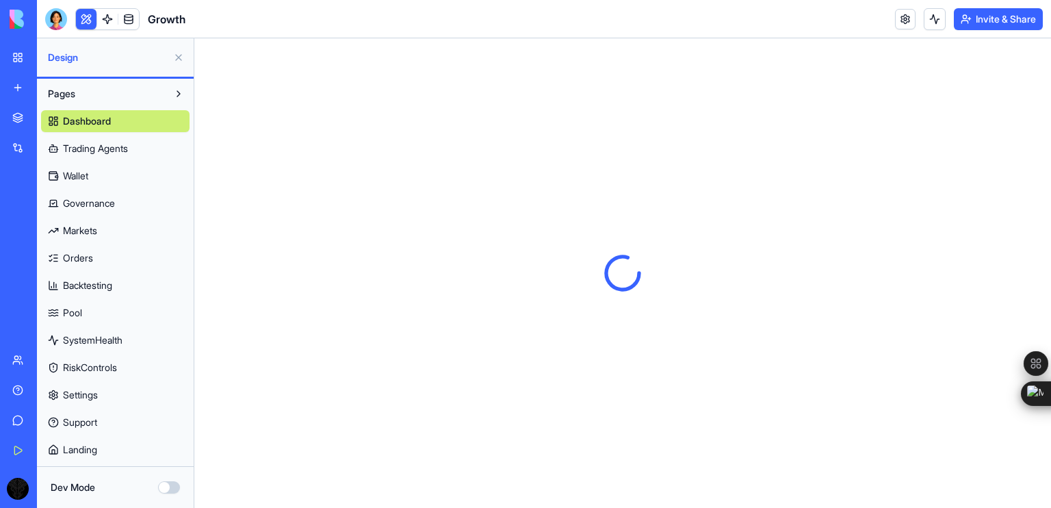
scroll to position [0, 0]
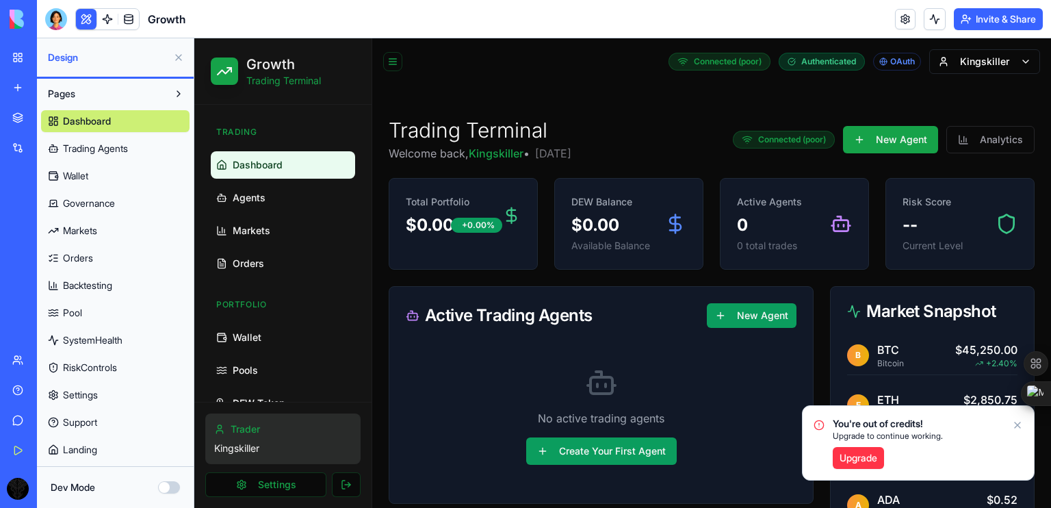
click at [1018, 428] on icon "Notifications alt+T" at bounding box center [1017, 424] width 11 height 11
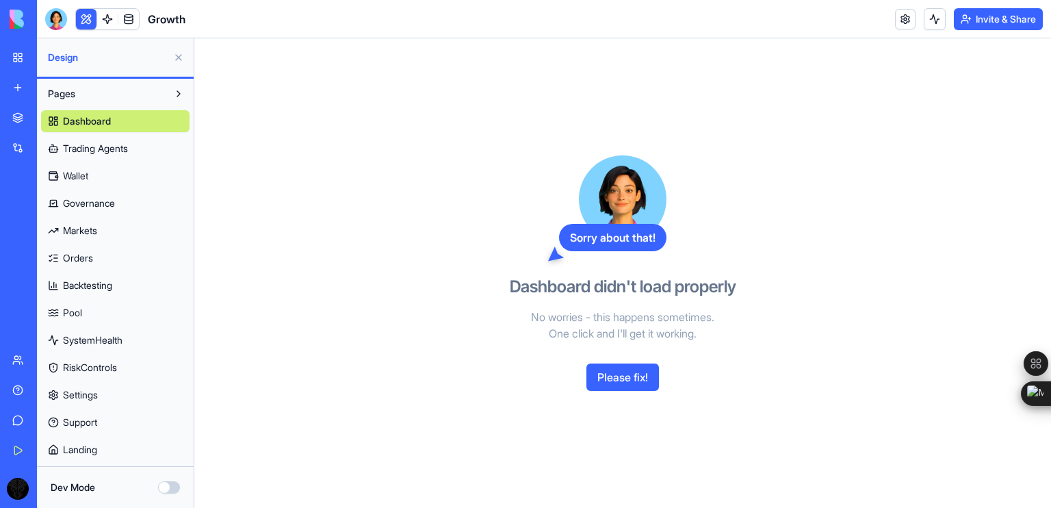
click at [167, 484] on button "Dev Mode" at bounding box center [169, 487] width 22 height 12
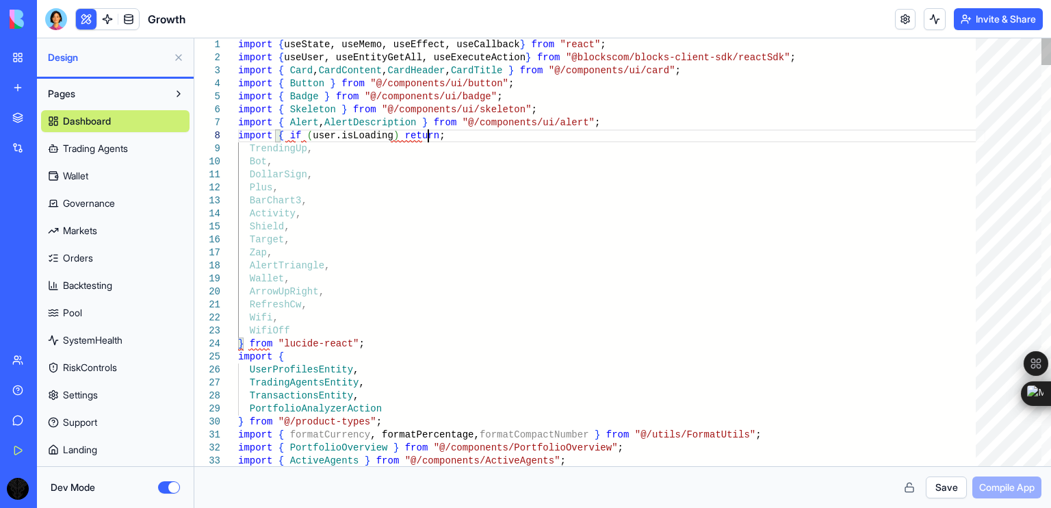
type textarea "**********"
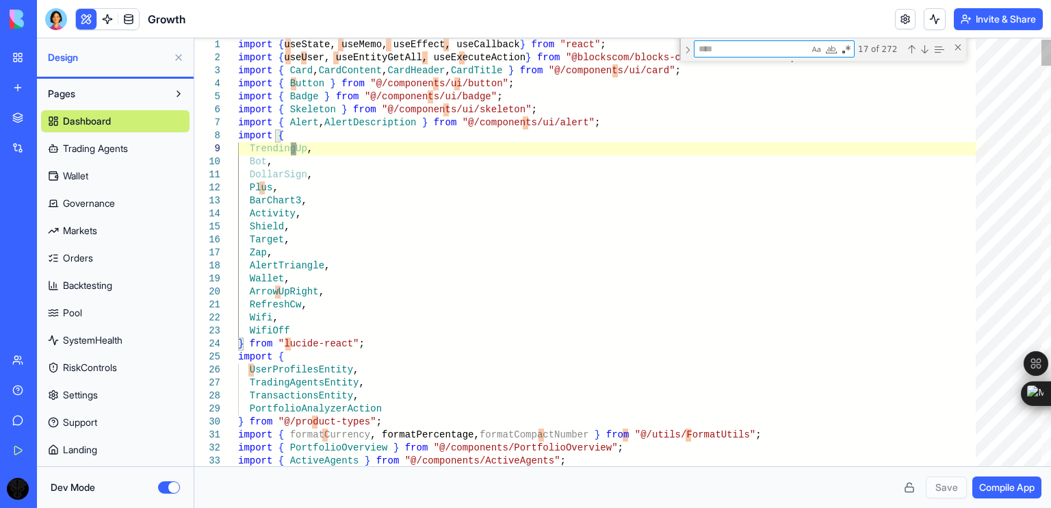
type textarea "*"
type textarea "**********"
type textarea "**"
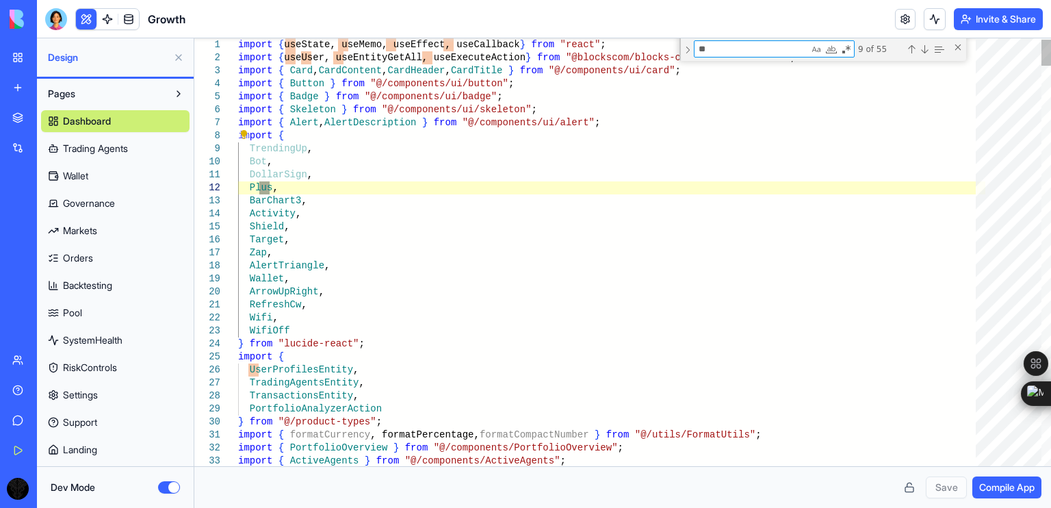
type textarea "**********"
type textarea "***"
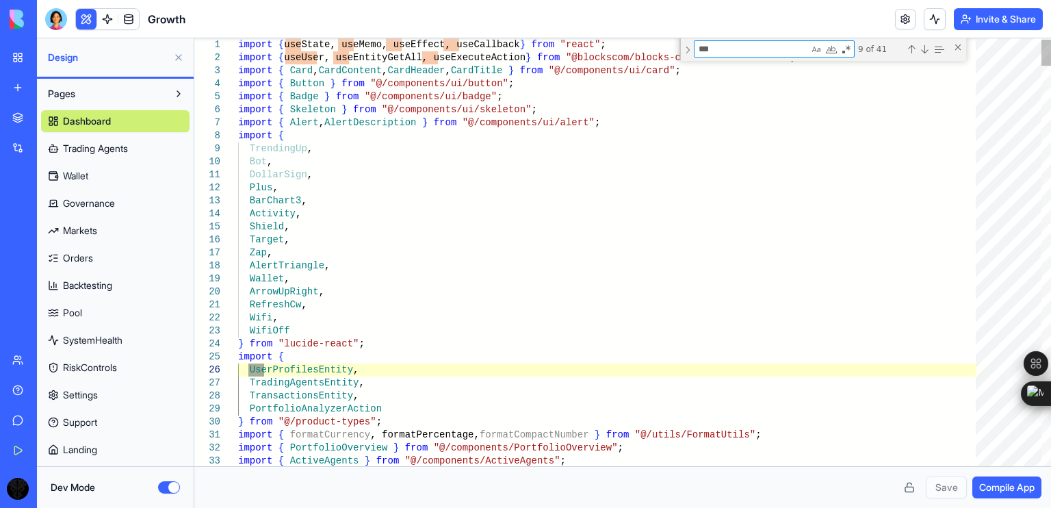
type textarea "**********"
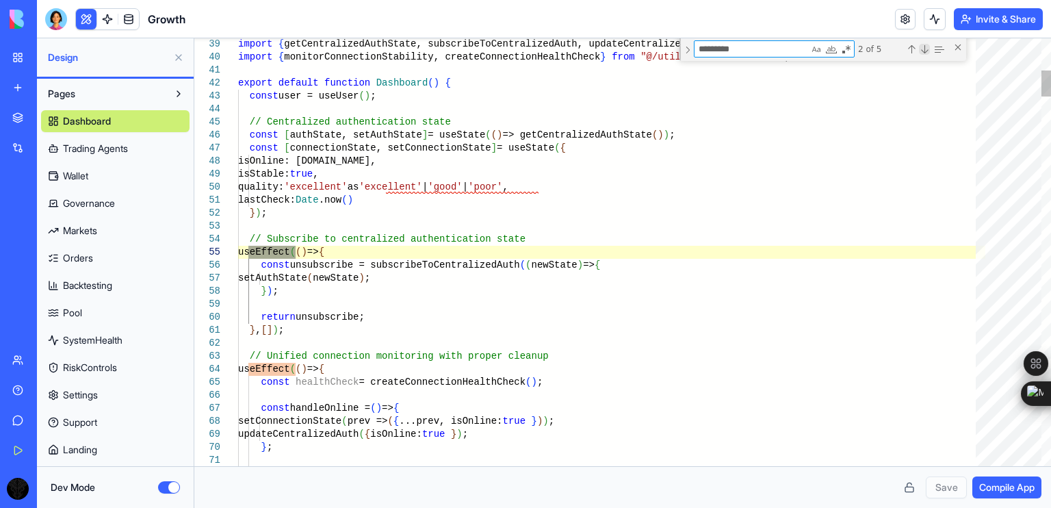
type textarea "*********"
click at [926, 51] on div "Next Match (Enter)" at bounding box center [924, 49] width 11 height 11
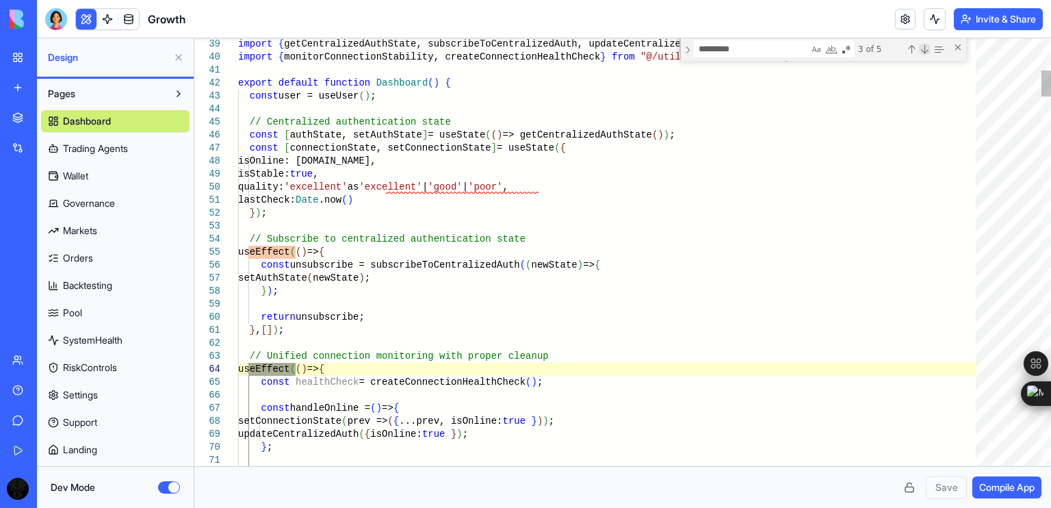
click at [926, 51] on div "Next Match (Enter)" at bounding box center [924, 49] width 11 height 11
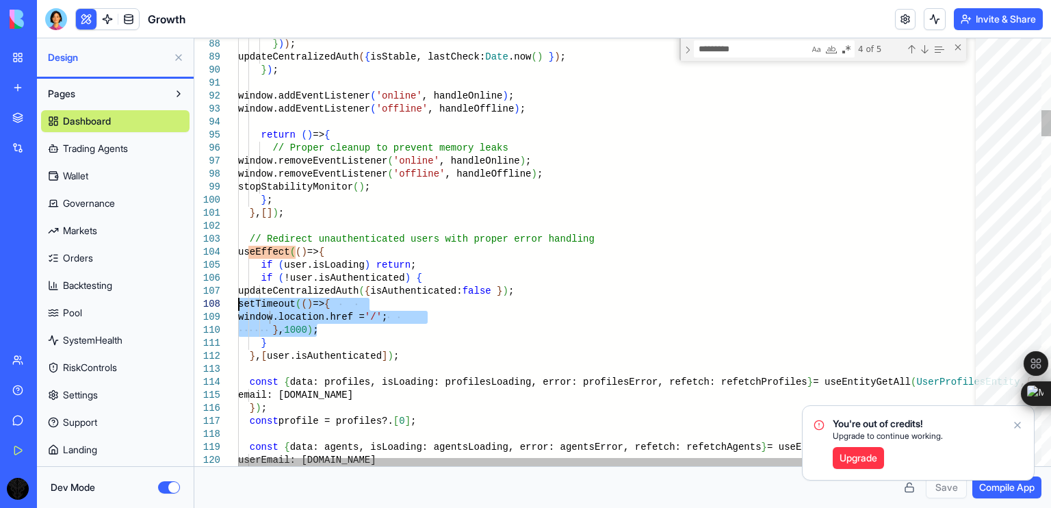
drag, startPoint x: 318, startPoint y: 328, endPoint x: 227, endPoint y: 307, distance: 94.0
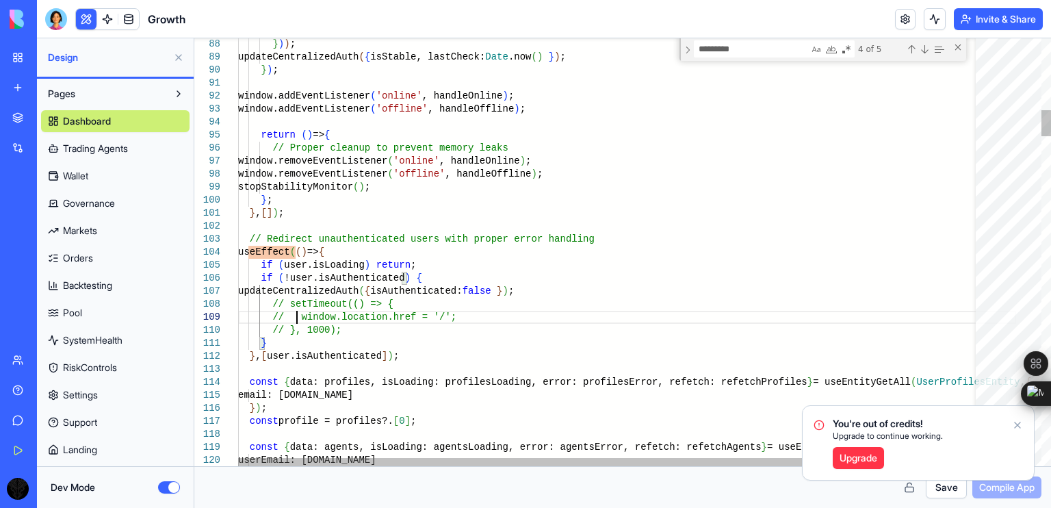
drag, startPoint x: 296, startPoint y: 315, endPoint x: 437, endPoint y: 317, distance: 141.7
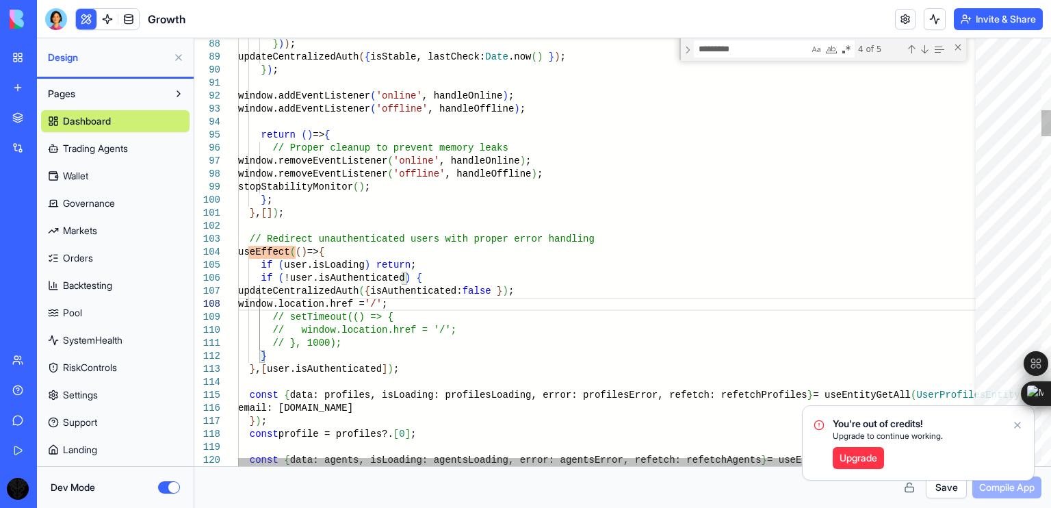
type textarea "**********"
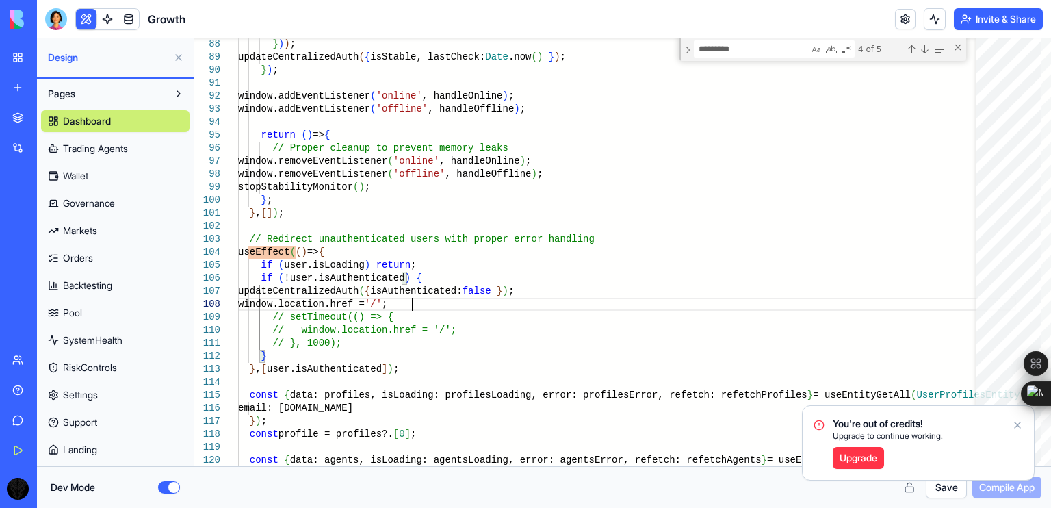
click at [931, 491] on button "Save" at bounding box center [946, 487] width 41 height 22
click at [1015, 424] on icon "Notifications alt+T" at bounding box center [1017, 424] width 11 height 11
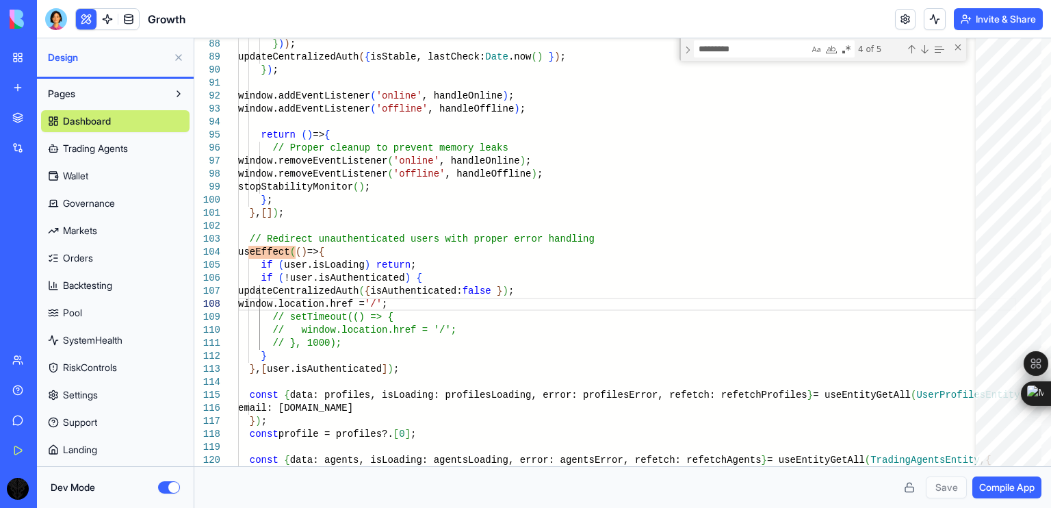
click at [1010, 489] on span "Compile App" at bounding box center [1006, 487] width 55 height 14
click at [166, 487] on button "Dev Mode" at bounding box center [169, 487] width 22 height 12
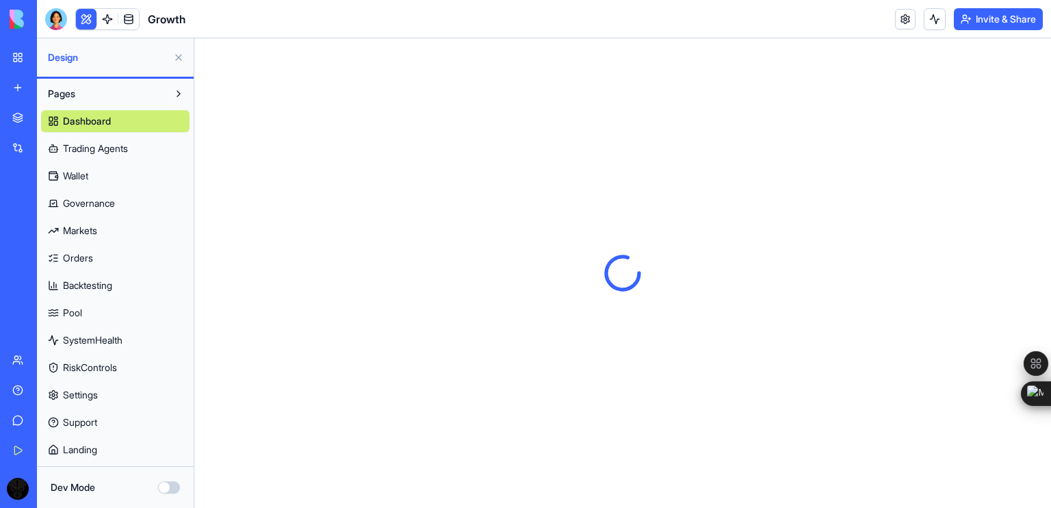
scroll to position [0, 0]
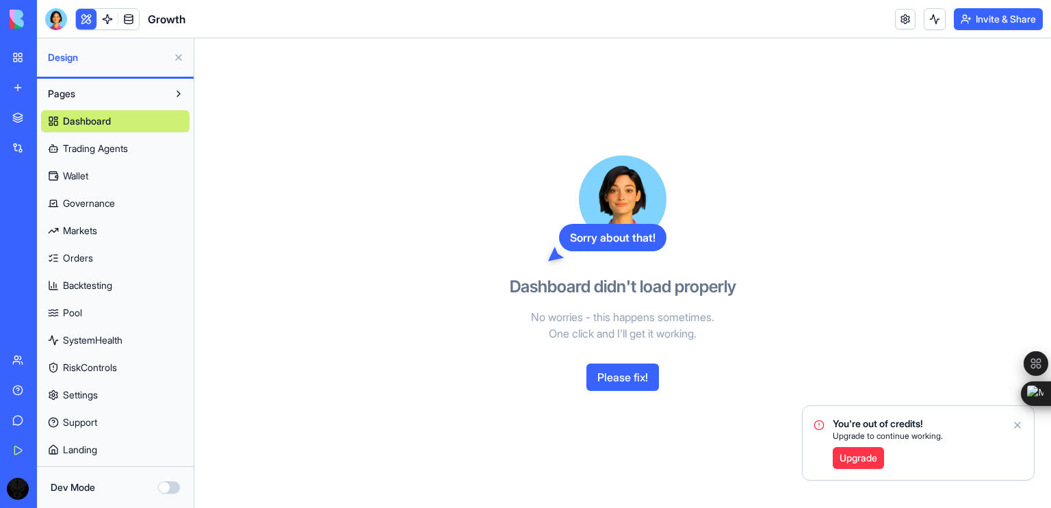
click at [166, 487] on button "Dev Mode" at bounding box center [169, 487] width 22 height 12
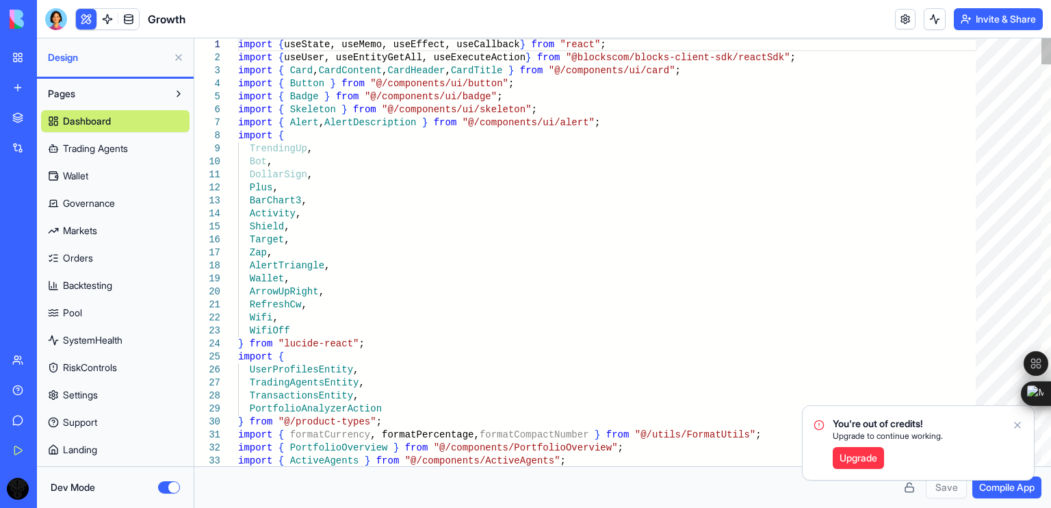
type textarea "**********"
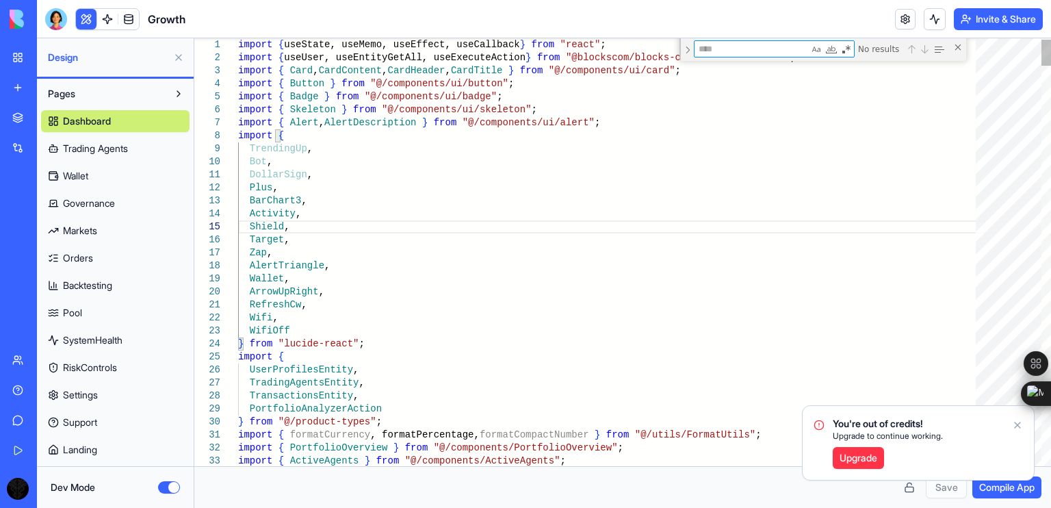
type textarea "*"
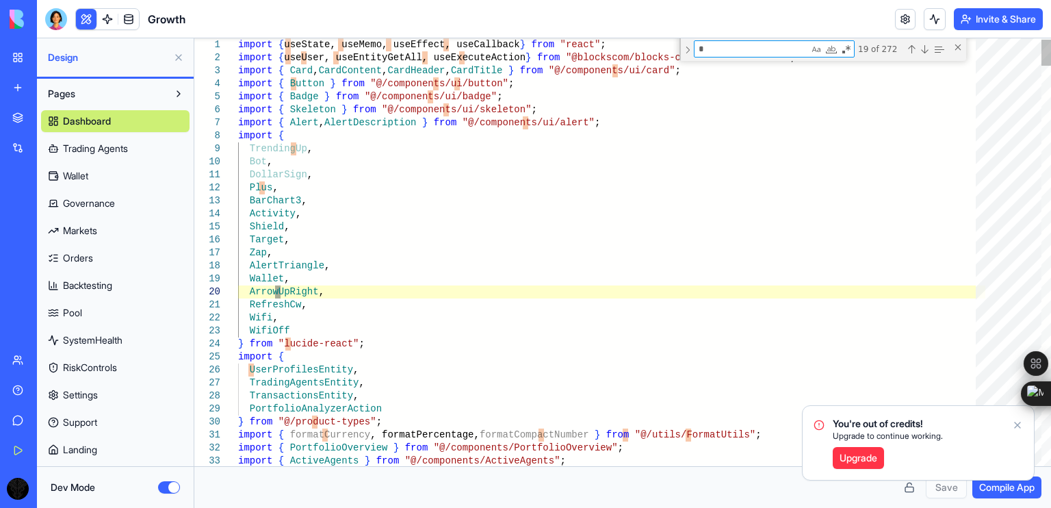
type textarea "**********"
type textarea "***"
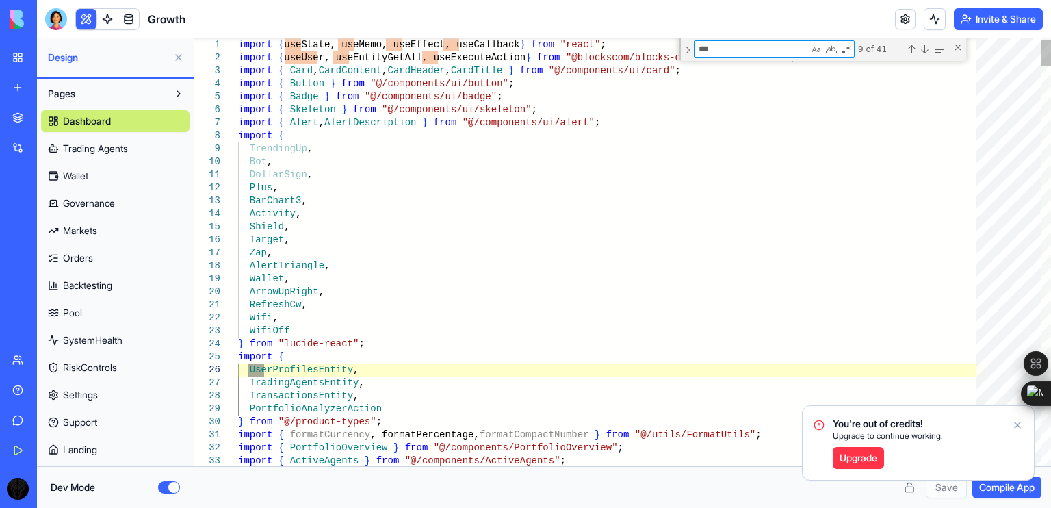
type textarea "**********"
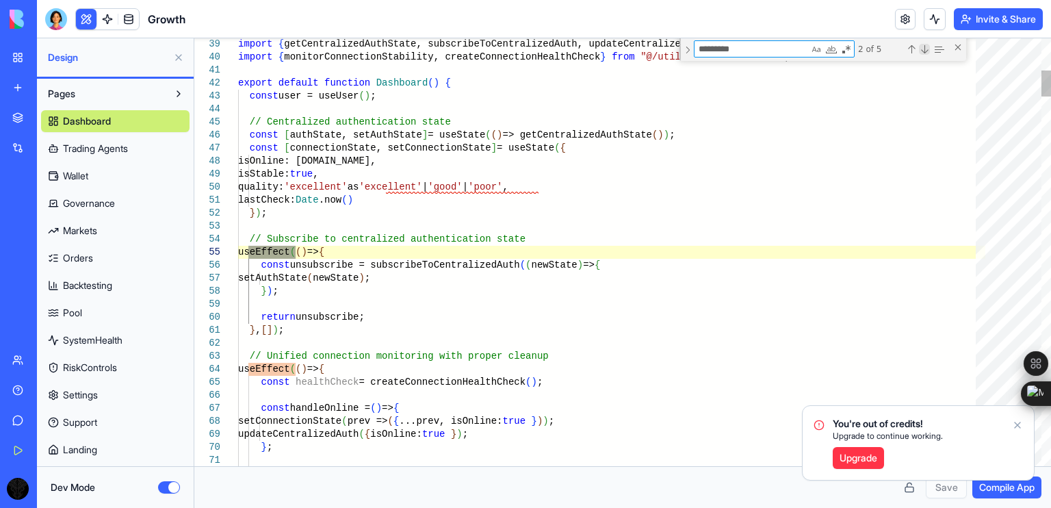
type textarea "*********"
click at [924, 47] on div "Next Match (Enter)" at bounding box center [924, 49] width 11 height 11
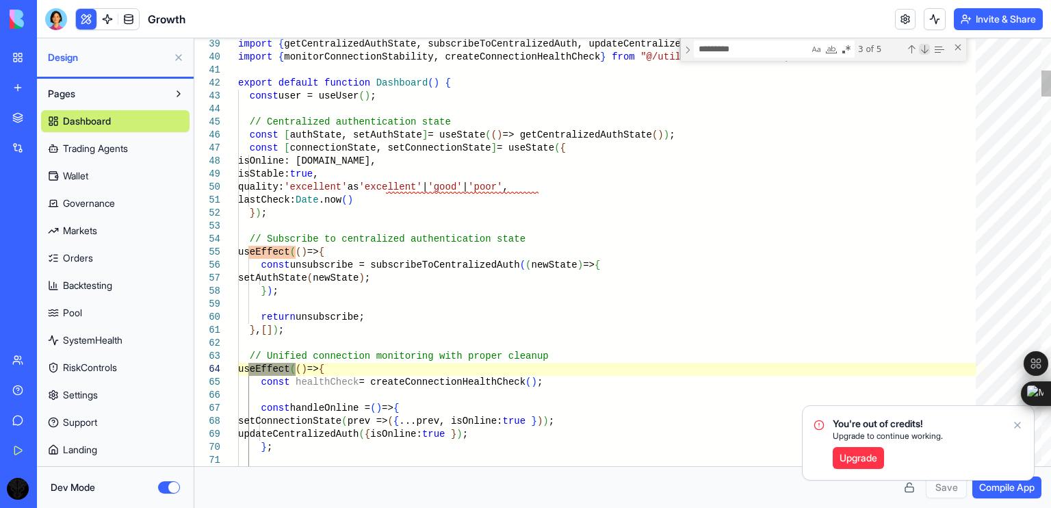
click at [924, 47] on div "Next Match (Enter)" at bounding box center [924, 49] width 11 height 11
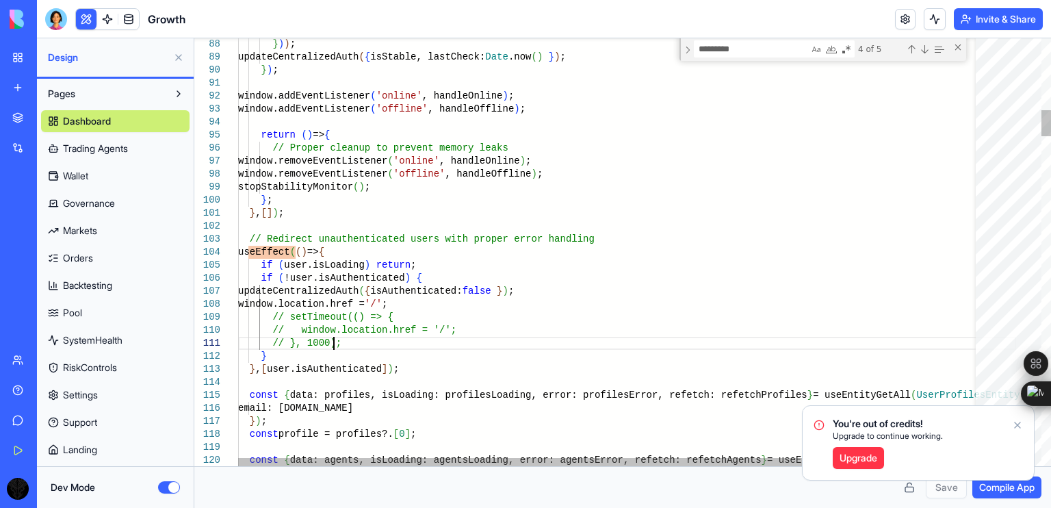
drag, startPoint x: 339, startPoint y: 341, endPoint x: 235, endPoint y: 318, distance: 107.4
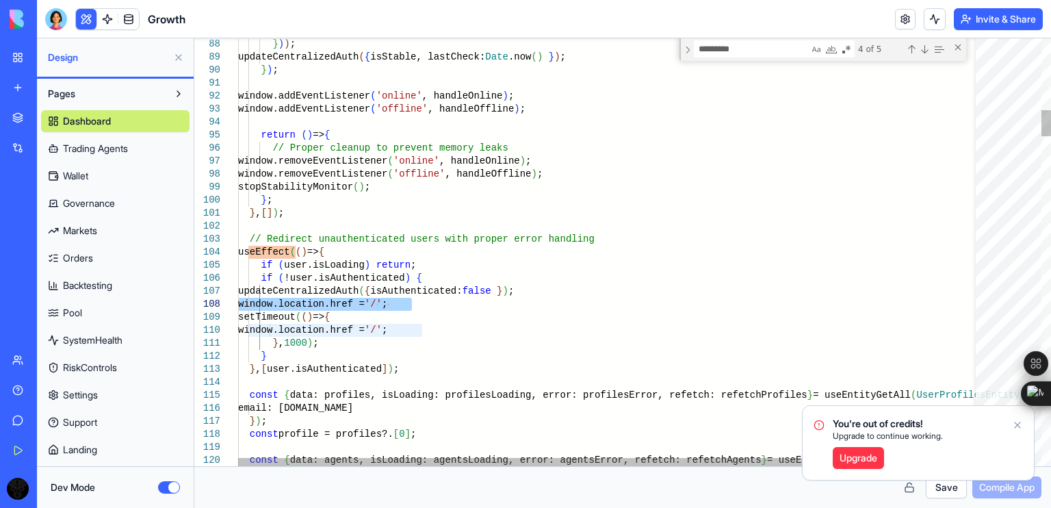
drag, startPoint x: 417, startPoint y: 305, endPoint x: 230, endPoint y: 307, distance: 186.8
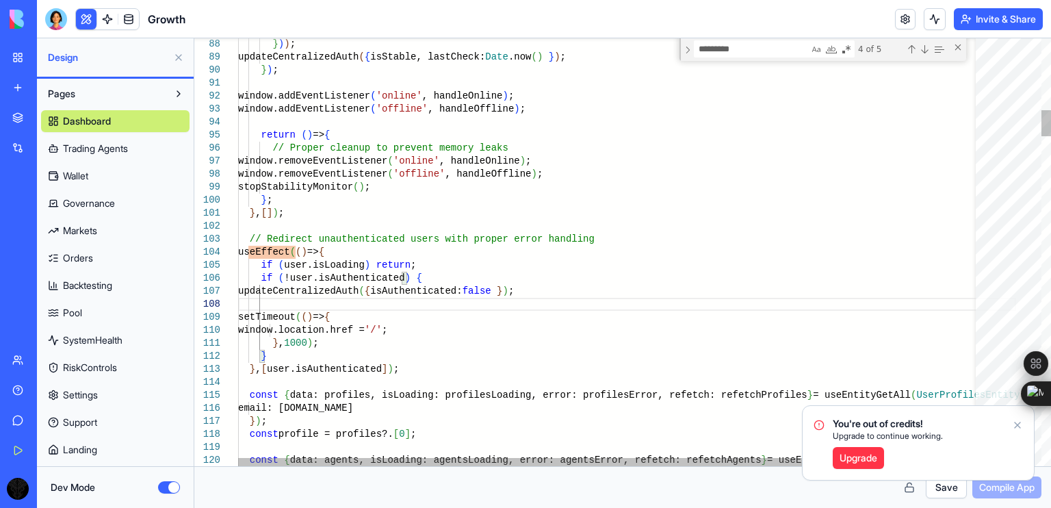
type textarea "**********"
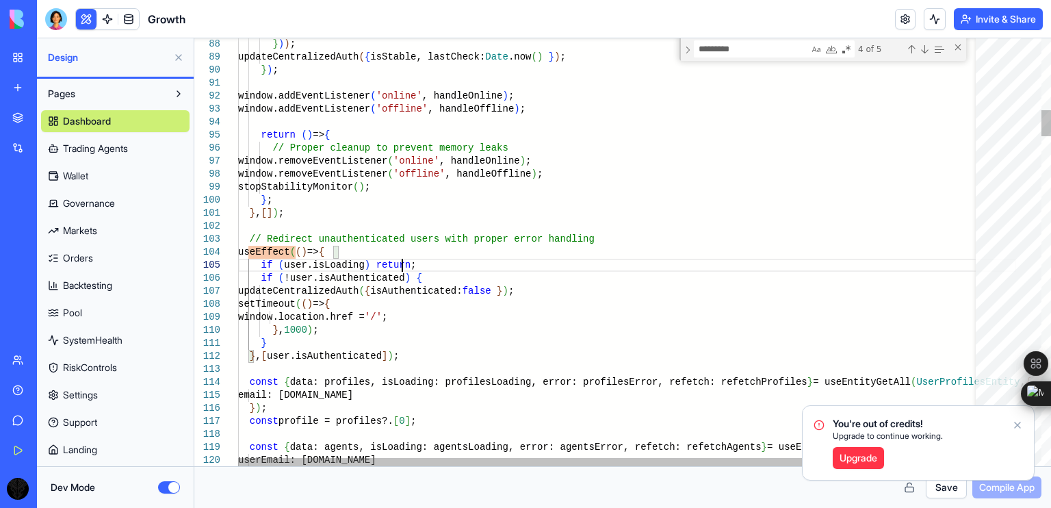
drag, startPoint x: 401, startPoint y: 262, endPoint x: 257, endPoint y: 263, distance: 144.4
click at [744, 52] on textarea "*********" at bounding box center [752, 49] width 114 height 16
drag, startPoint x: 744, startPoint y: 52, endPoint x: 693, endPoint y: 48, distance: 50.8
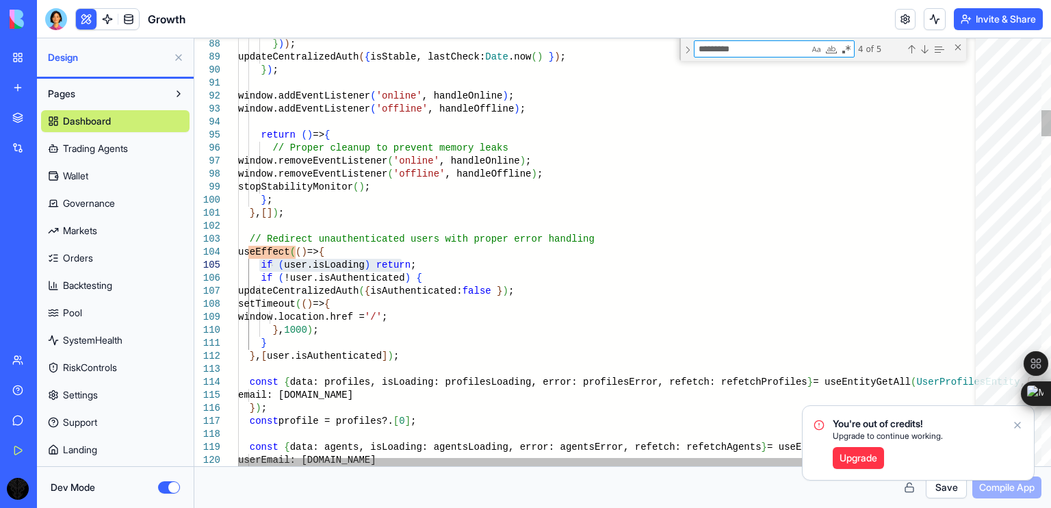
click at [694, 48] on div "********* useEffect" at bounding box center [774, 48] width 161 height 17
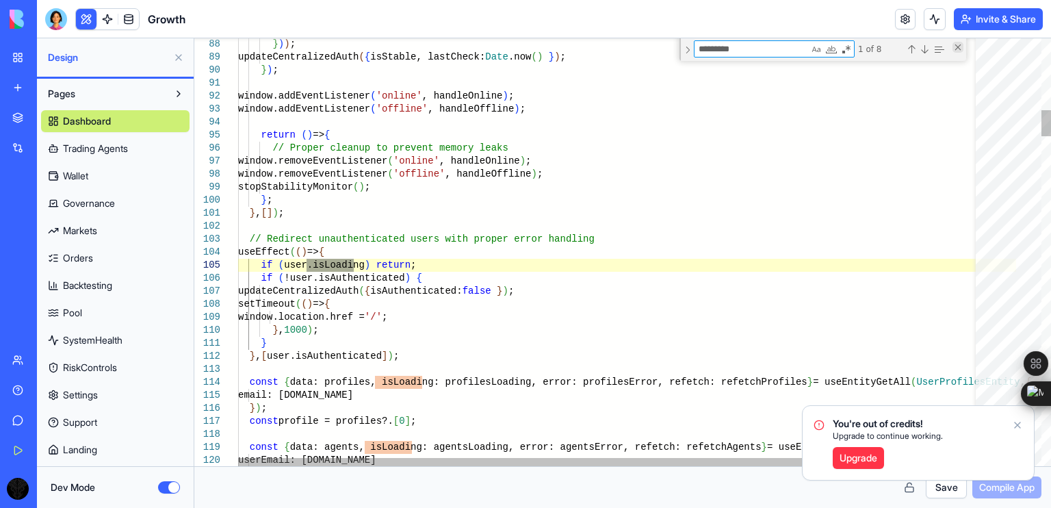
type textarea "*********"
click at [959, 50] on div "Close (Escape)" at bounding box center [958, 47] width 11 height 11
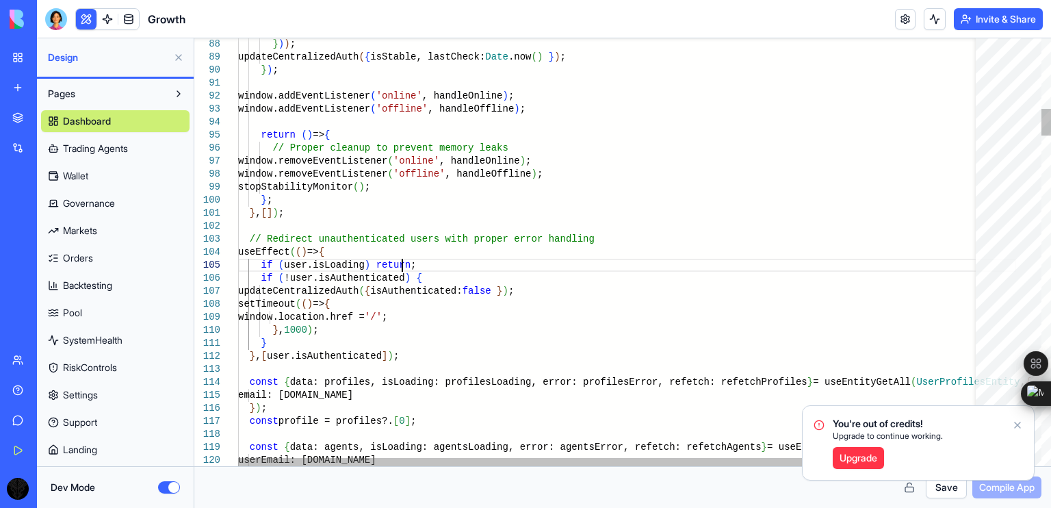
drag, startPoint x: 259, startPoint y: 265, endPoint x: 426, endPoint y: 266, distance: 167.7
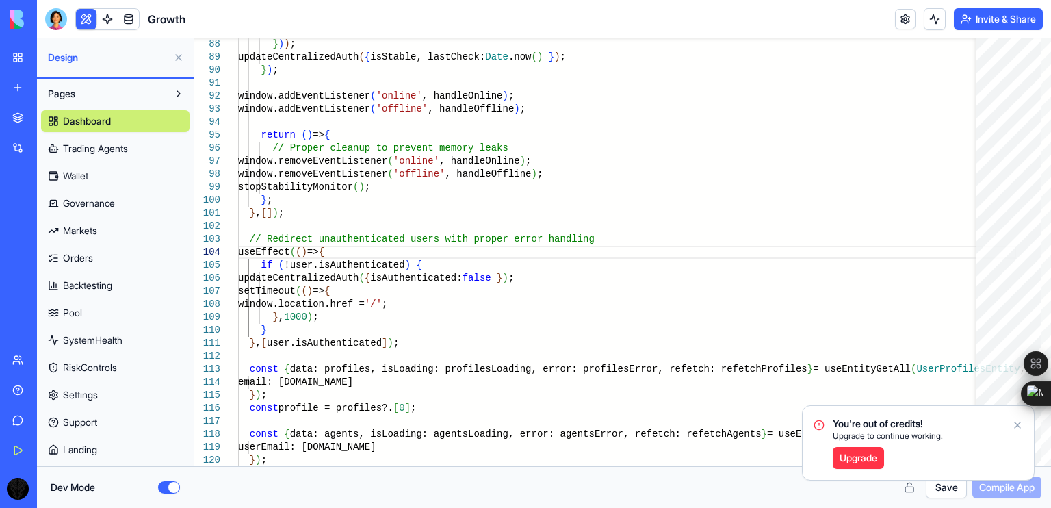
click at [935, 489] on button "Save" at bounding box center [946, 487] width 41 height 22
click at [1017, 423] on icon "Notifications alt+T" at bounding box center [1017, 424] width 11 height 11
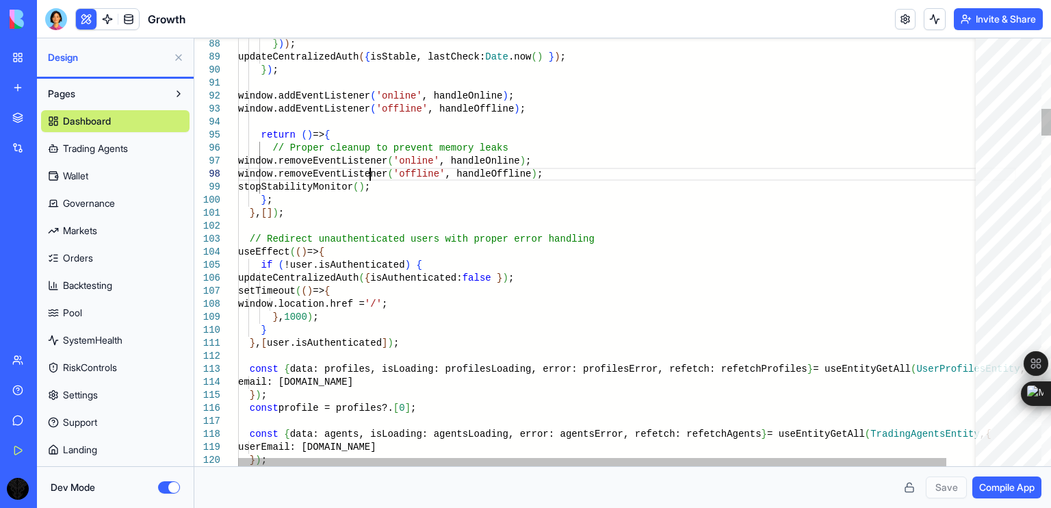
scroll to position [0, 99]
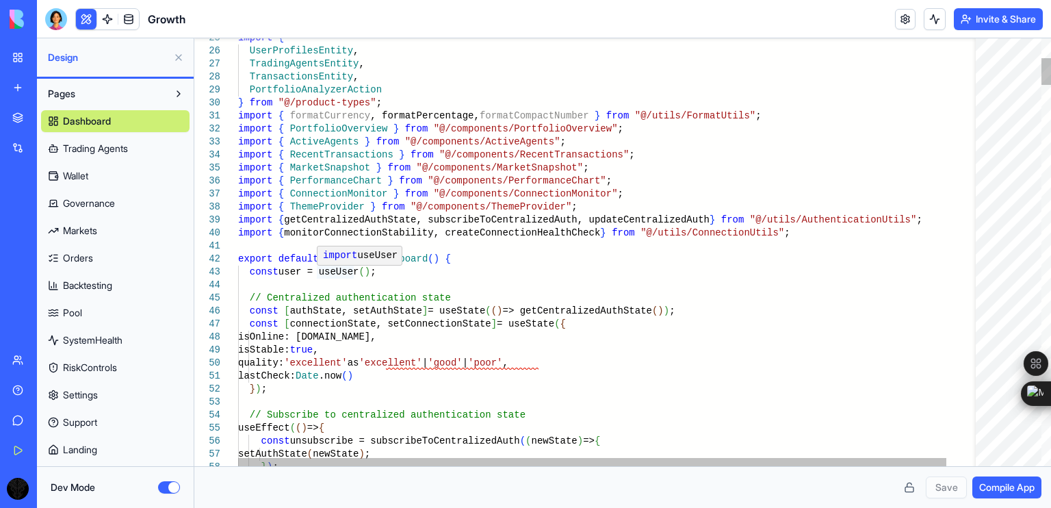
type textarea "**********"
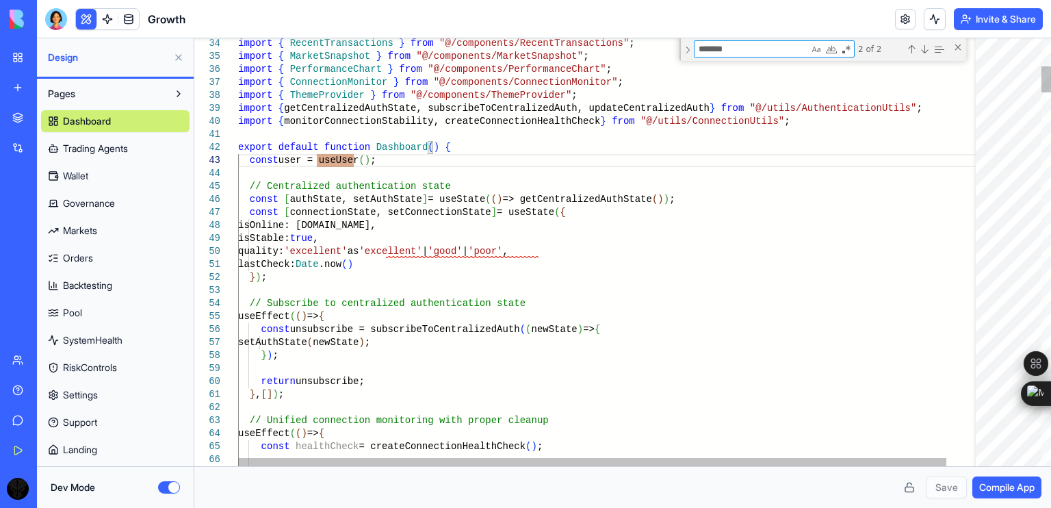
type textarea "*"
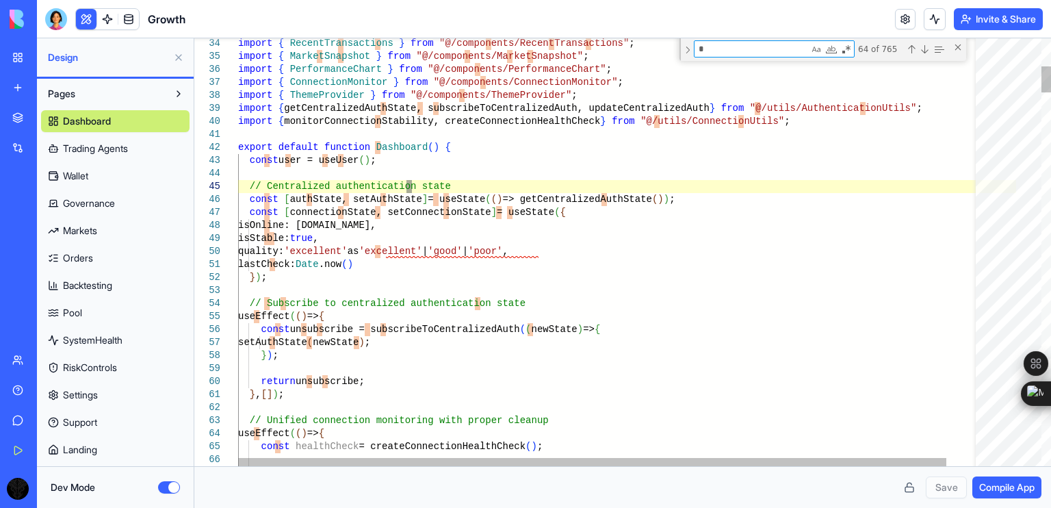
type textarea "**********"
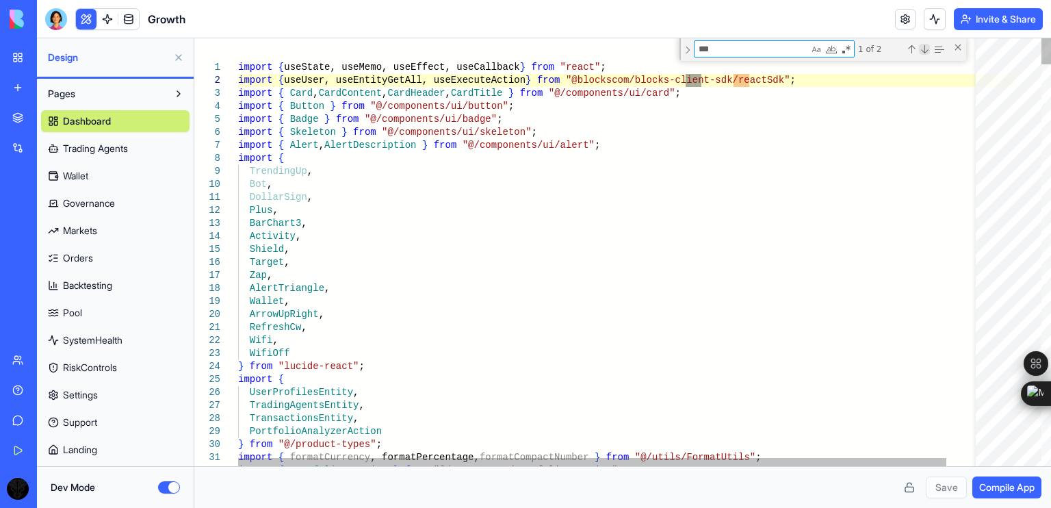
type textarea "***"
click at [923, 49] on div "Next Match (Enter)" at bounding box center [924, 49] width 11 height 11
click at [957, 42] on div "Close (Escape)" at bounding box center [958, 47] width 11 height 11
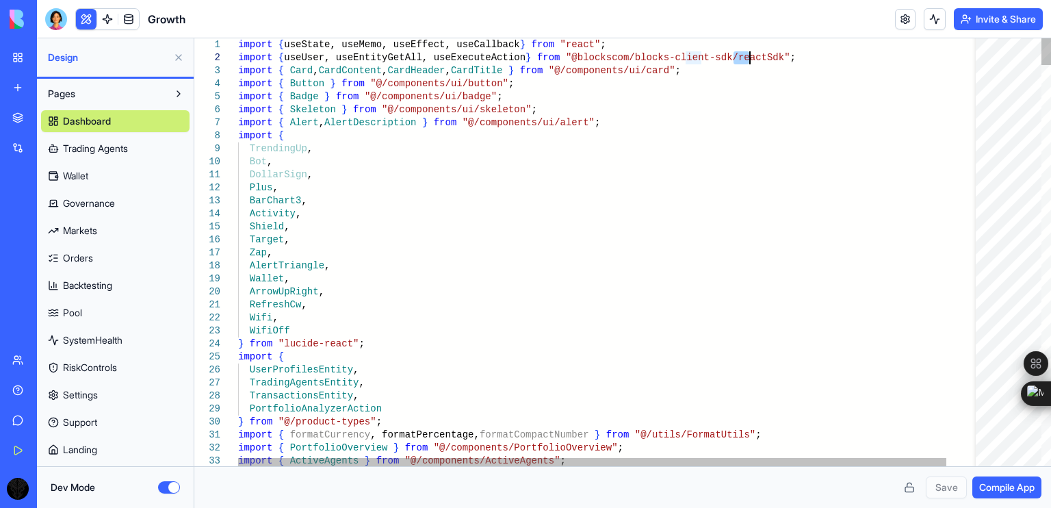
scroll to position [0, 0]
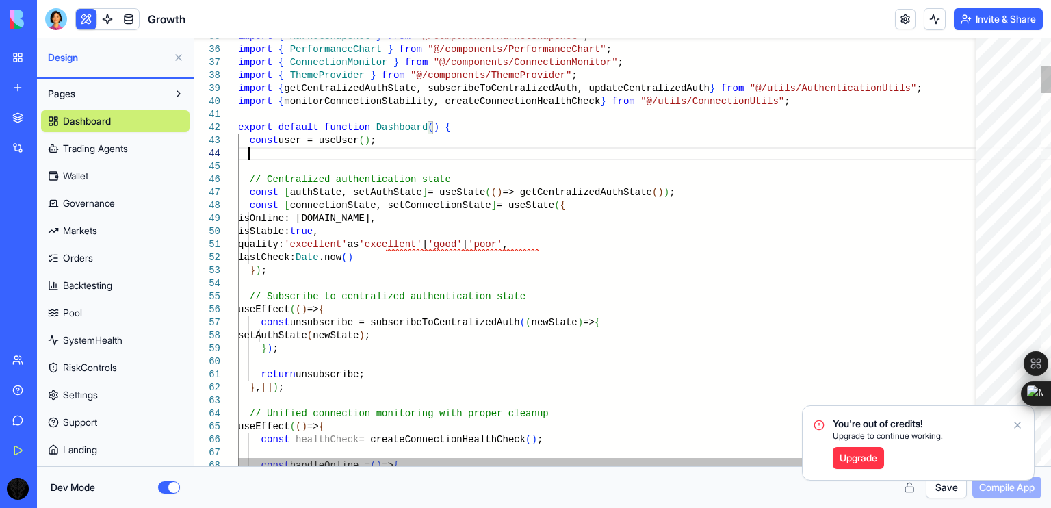
scroll to position [52, 10]
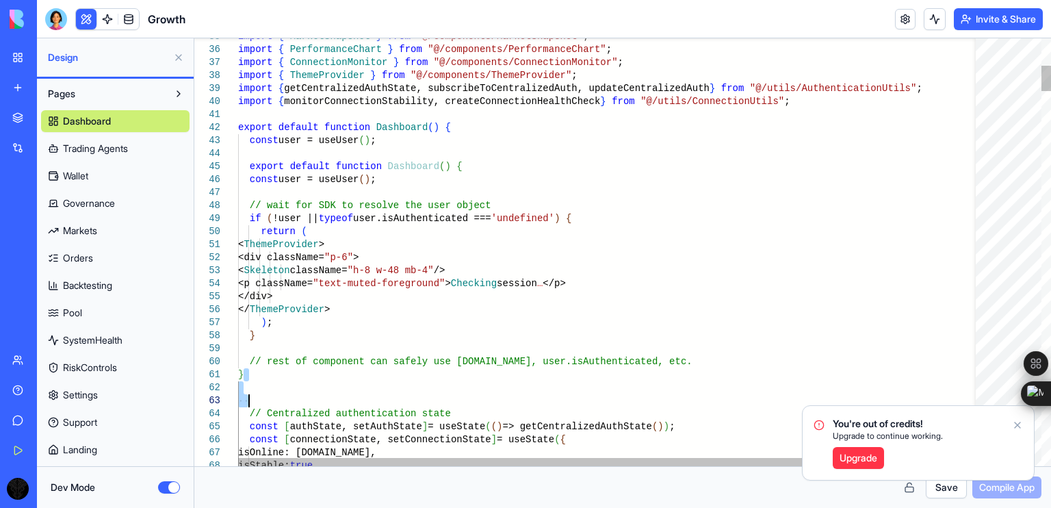
drag, startPoint x: 255, startPoint y: 378, endPoint x: 250, endPoint y: 394, distance: 16.5
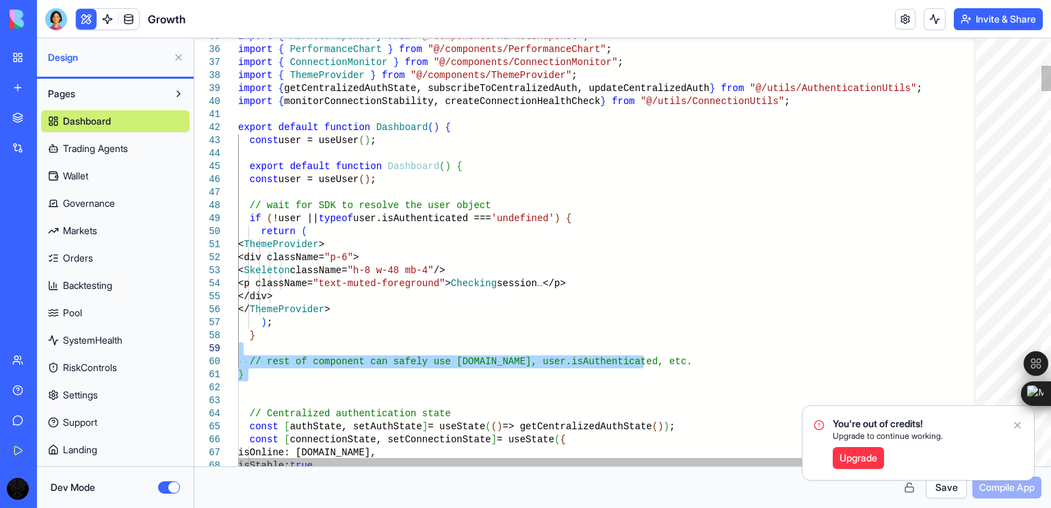
drag, startPoint x: 242, startPoint y: 387, endPoint x: 230, endPoint y: 348, distance: 40.3
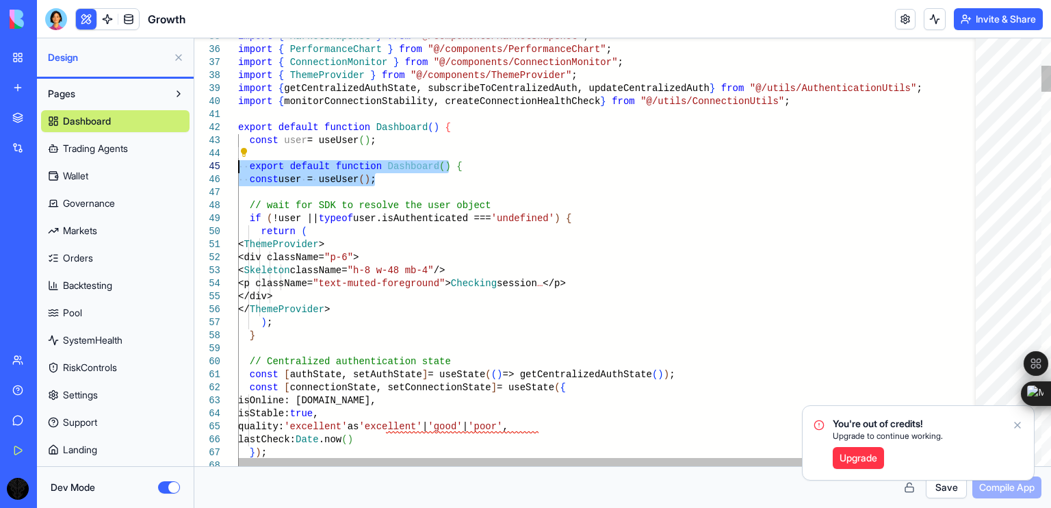
drag, startPoint x: 345, startPoint y: 194, endPoint x: 231, endPoint y: 169, distance: 116.2
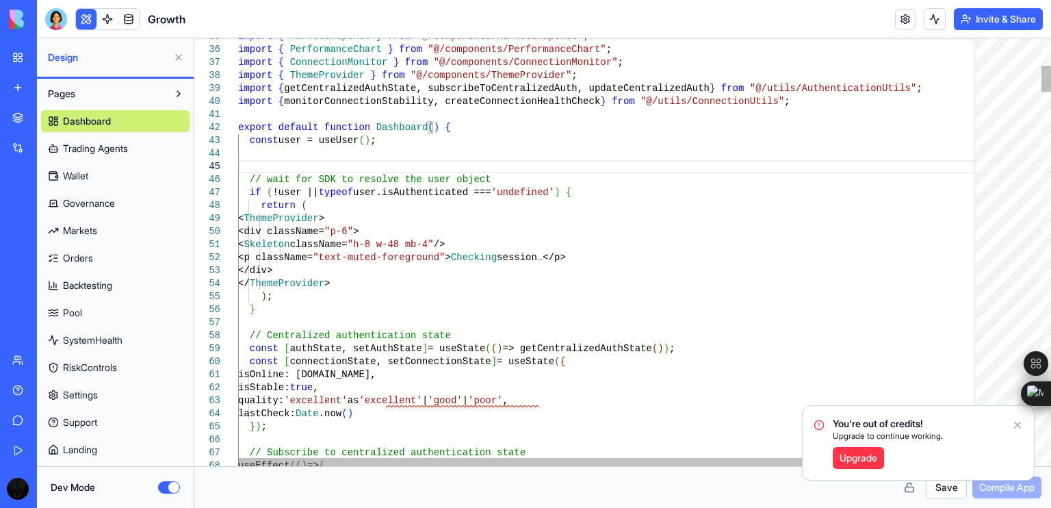
type textarea "**********"
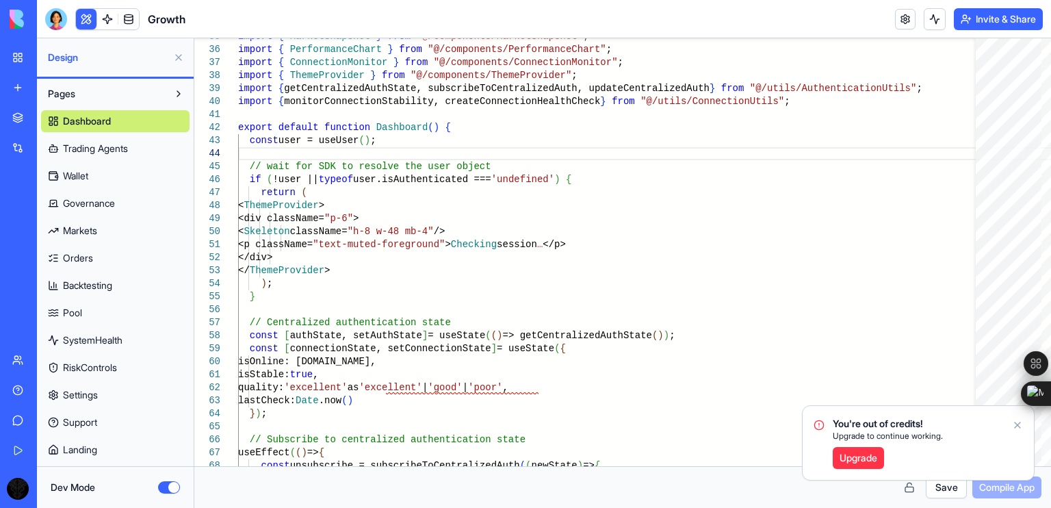
click at [1018, 426] on icon "Notifications alt+T" at bounding box center [1017, 424] width 5 height 5
click at [944, 486] on button "Save" at bounding box center [946, 487] width 41 height 22
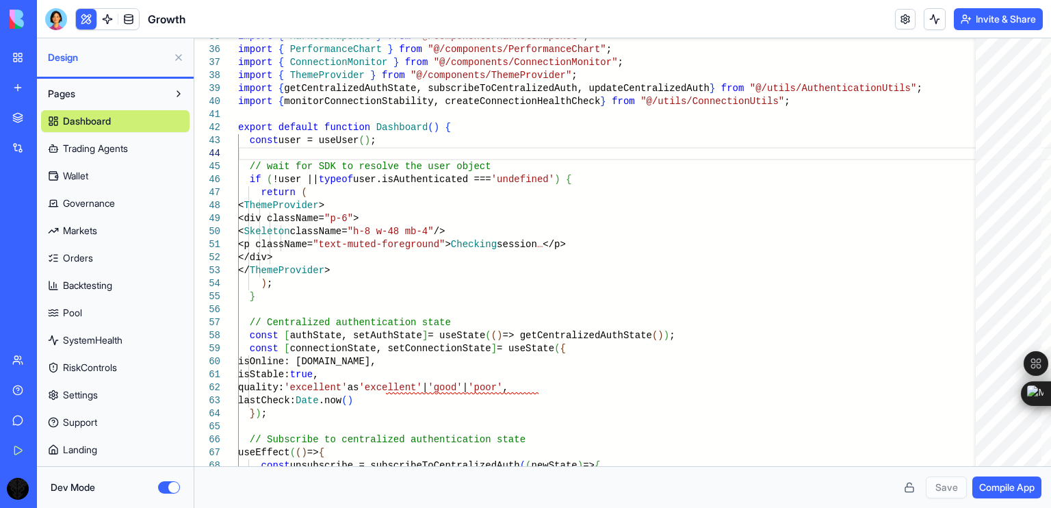
click at [994, 483] on span "Compile App" at bounding box center [1006, 487] width 55 height 14
click at [167, 489] on button "Dev Mode" at bounding box center [169, 487] width 22 height 12
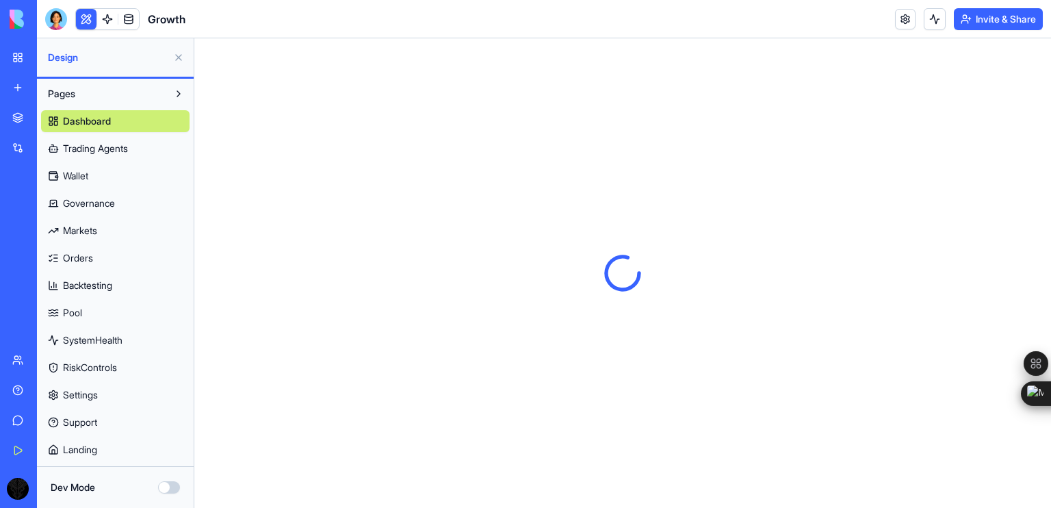
scroll to position [0, 0]
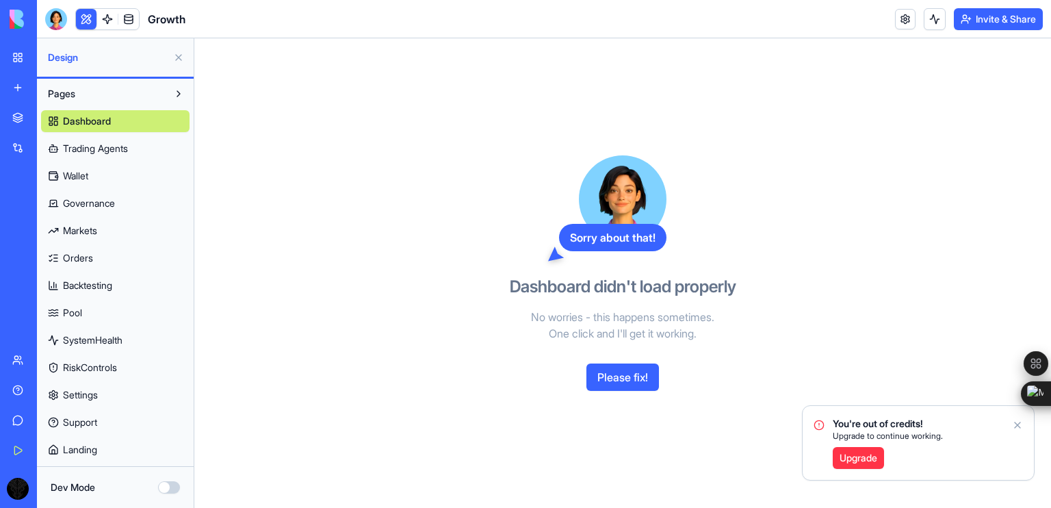
click at [167, 489] on button "Dev Mode" at bounding box center [169, 487] width 22 height 12
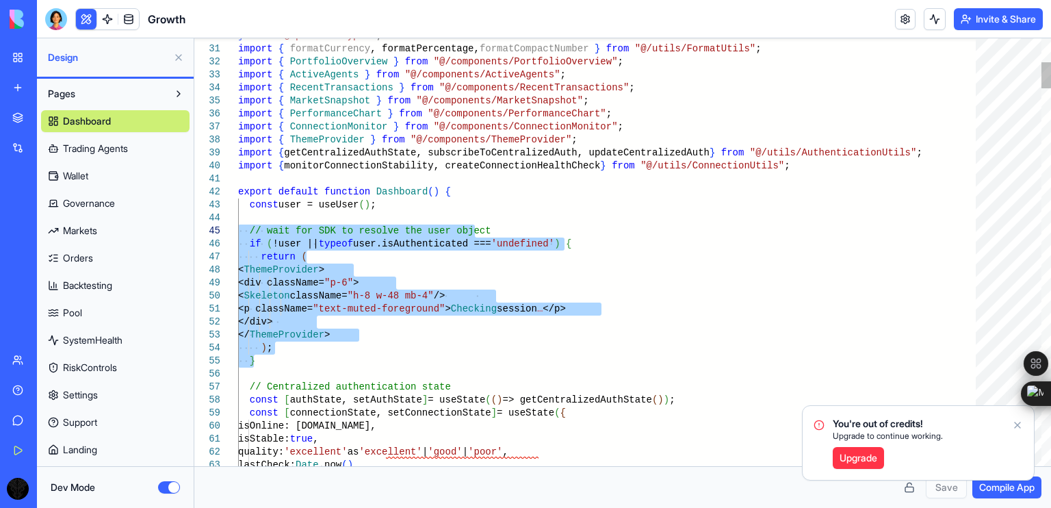
drag, startPoint x: 265, startPoint y: 361, endPoint x: 227, endPoint y: 226, distance: 140.2
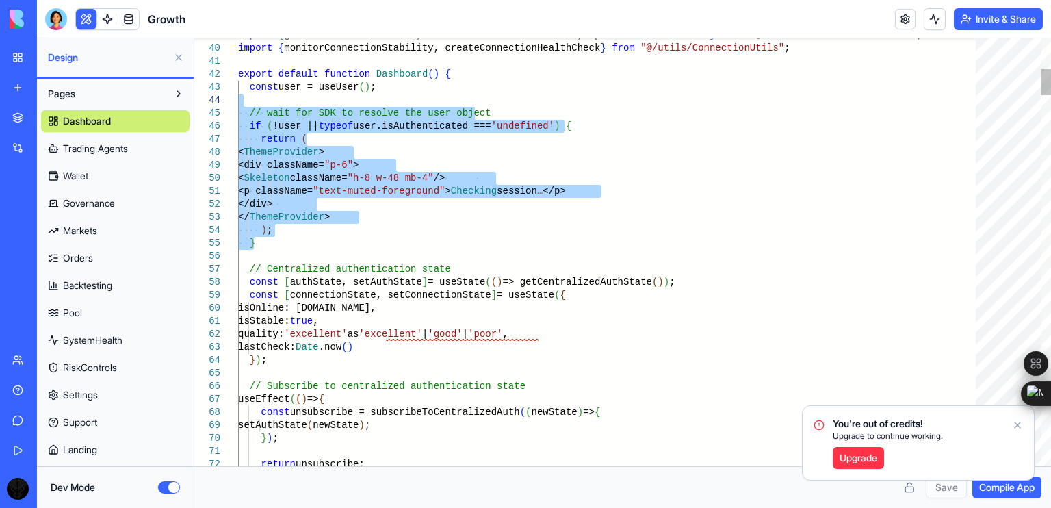
drag, startPoint x: 271, startPoint y: 248, endPoint x: 193, endPoint y: 106, distance: 161.7
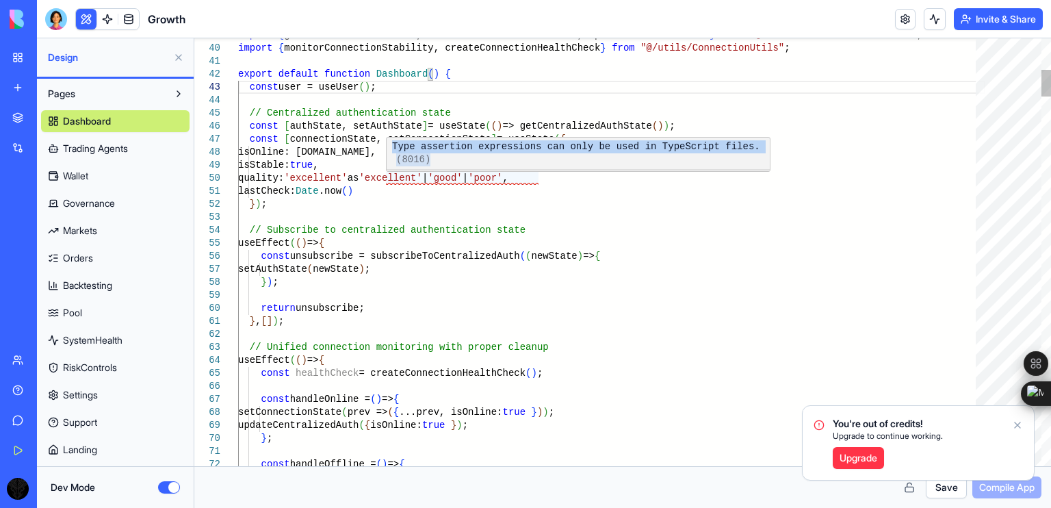
drag, startPoint x: 390, startPoint y: 147, endPoint x: 766, endPoint y: 147, distance: 376.4
click at [766, 147] on div "Type assertion expressions can only be used in TypeScript files. (8016)" at bounding box center [579, 153] width 385 height 31
click at [678, 150] on span "Type assertion expressions can only be used in TypeScript files." at bounding box center [576, 146] width 368 height 11
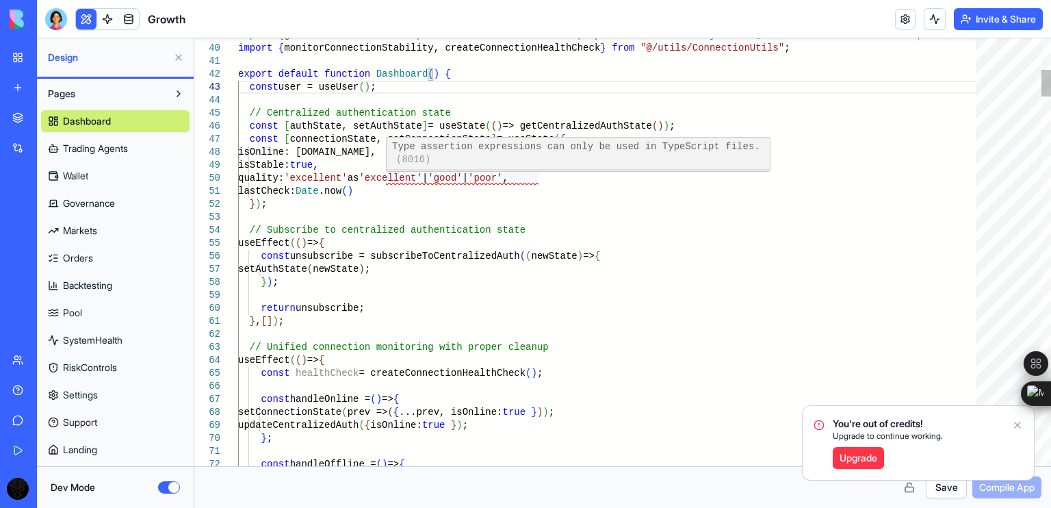
scroll to position [0, 131]
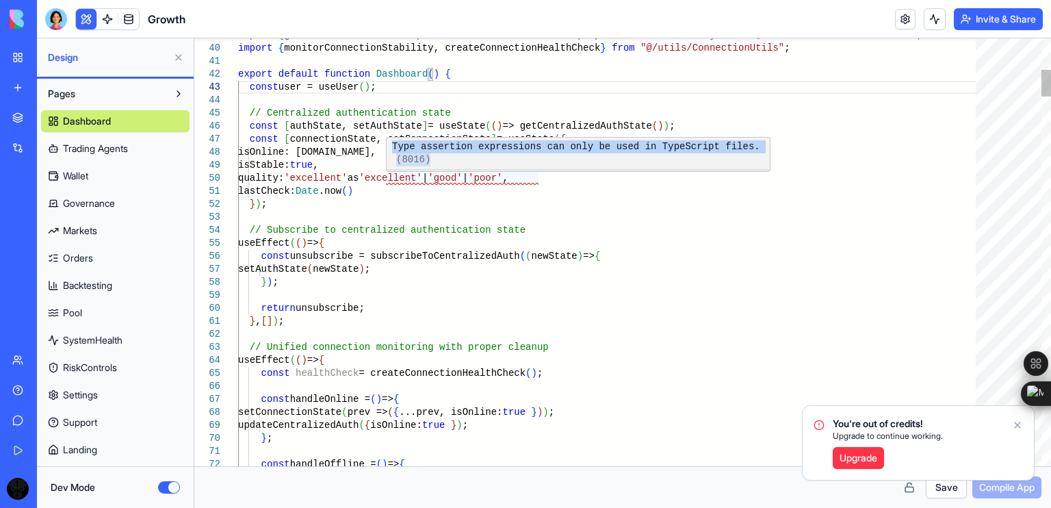
drag, startPoint x: 389, startPoint y: 145, endPoint x: 762, endPoint y: 148, distance: 373.0
click at [762, 148] on div "Type assertion expressions can only be used in TypeScript files. (8016)" at bounding box center [579, 153] width 385 height 31
click at [430, 154] on span "(8016)" at bounding box center [411, 159] width 38 height 11
drag, startPoint x: 762, startPoint y: 148, endPoint x: 390, endPoint y: 144, distance: 372.3
click at [390, 144] on div "Type assertion expressions can only be used in TypeScript files. (8016)" at bounding box center [579, 153] width 385 height 31
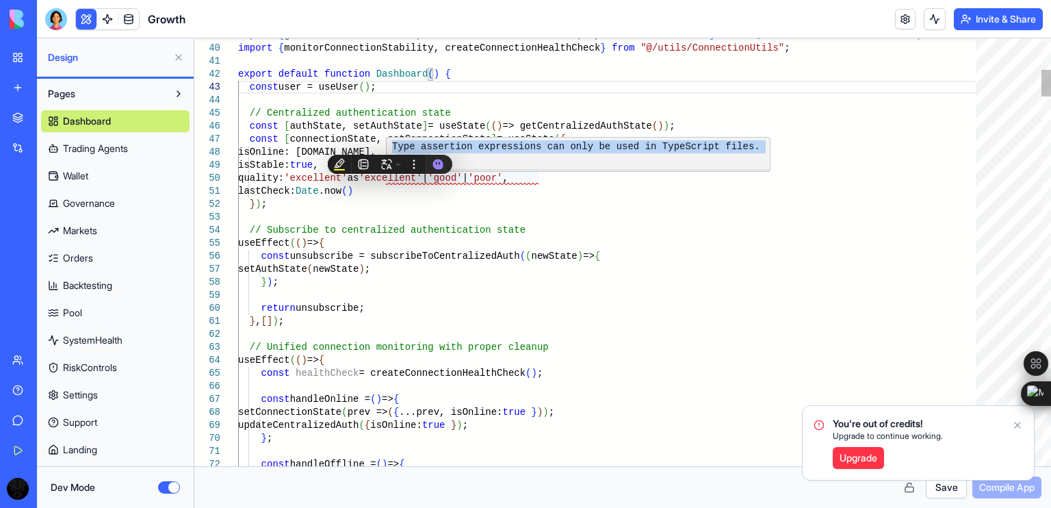
copy div "Type assertion expressions can only be used in TypeScript files. (8016)"
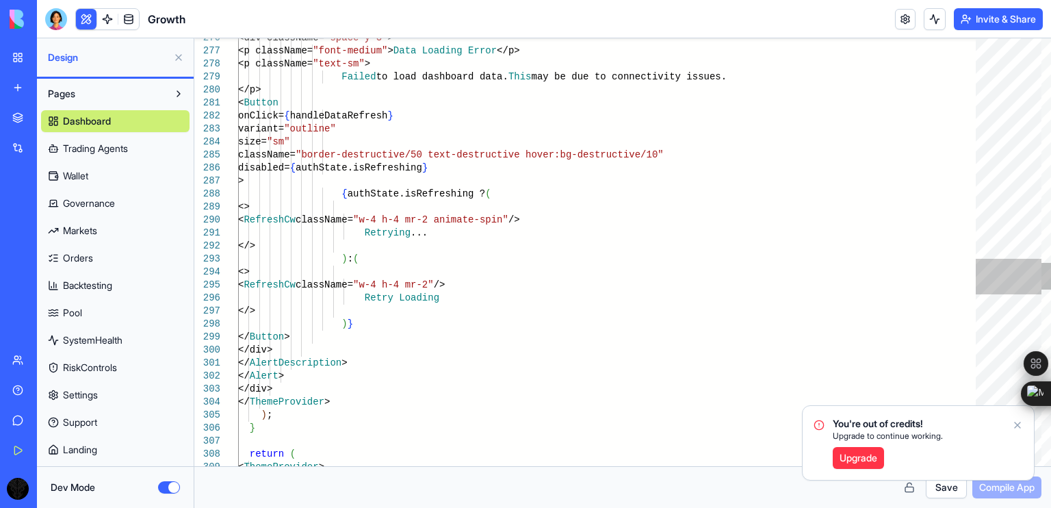
click at [1009, 294] on div at bounding box center [1009, 252] width 66 height 428
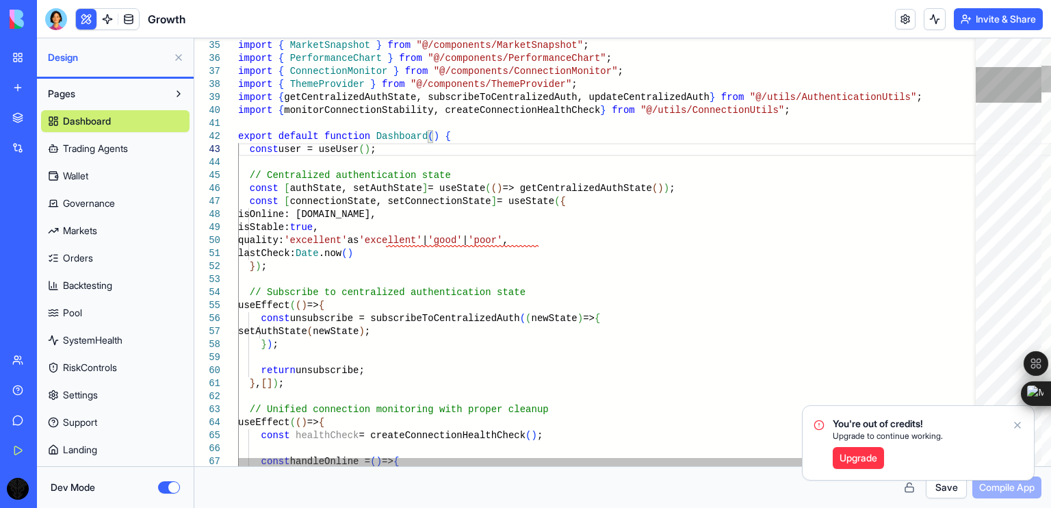
click at [987, 101] on div at bounding box center [1009, 85] width 66 height 36
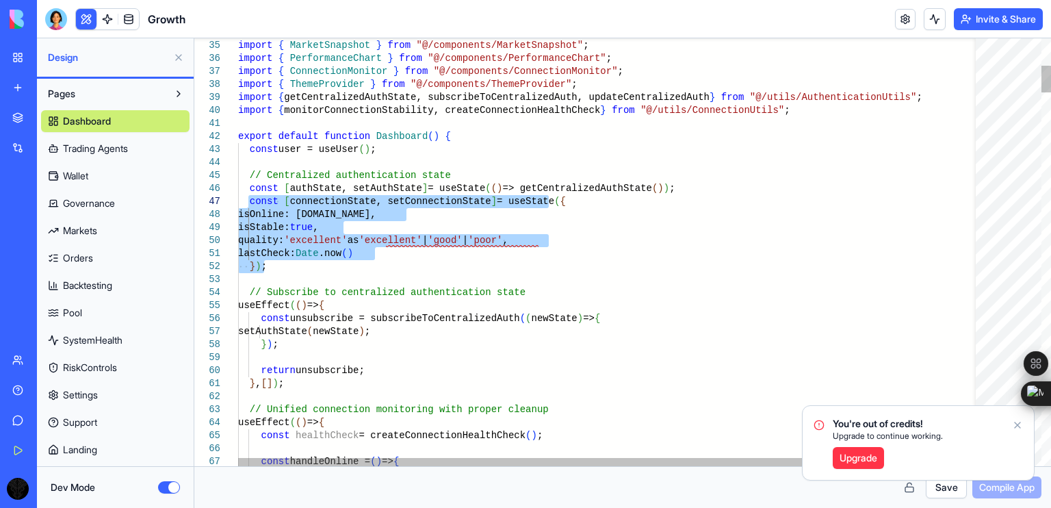
drag, startPoint x: 278, startPoint y: 266, endPoint x: 250, endPoint y: 207, distance: 65.5
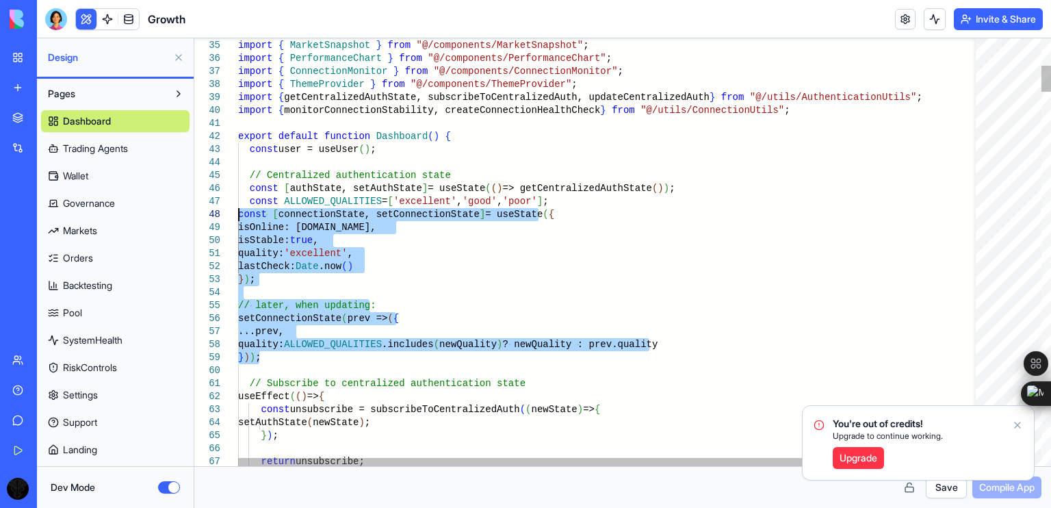
drag, startPoint x: 261, startPoint y: 358, endPoint x: 222, endPoint y: 214, distance: 149.7
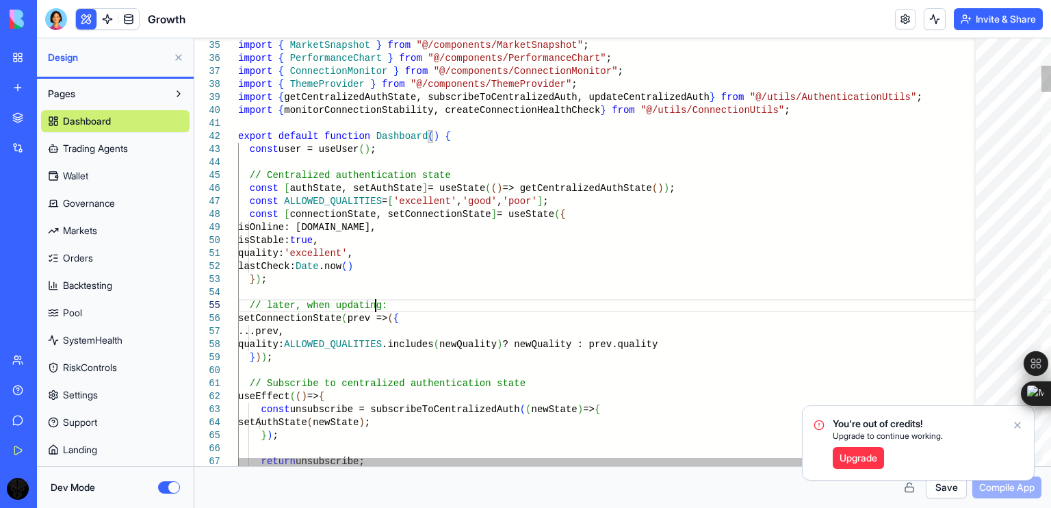
drag, startPoint x: 378, startPoint y: 300, endPoint x: 75, endPoint y: 305, distance: 303.2
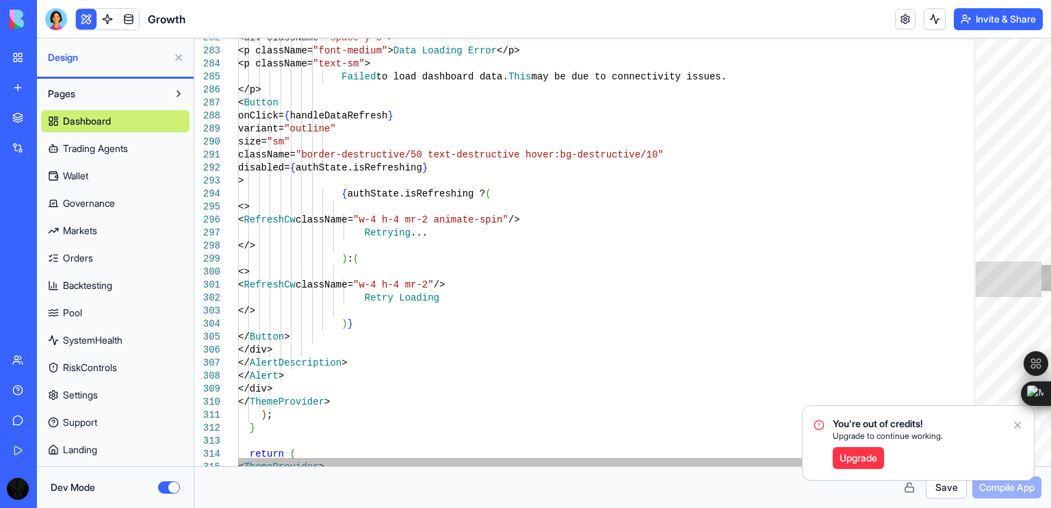
click at [1002, 320] on div at bounding box center [1009, 252] width 66 height 428
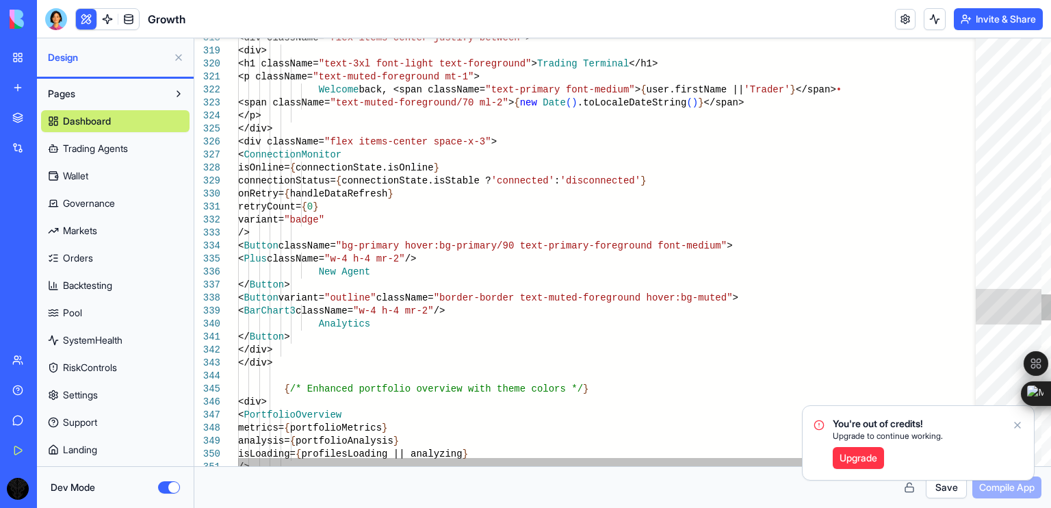
click at [1002, 320] on div at bounding box center [1009, 307] width 66 height 36
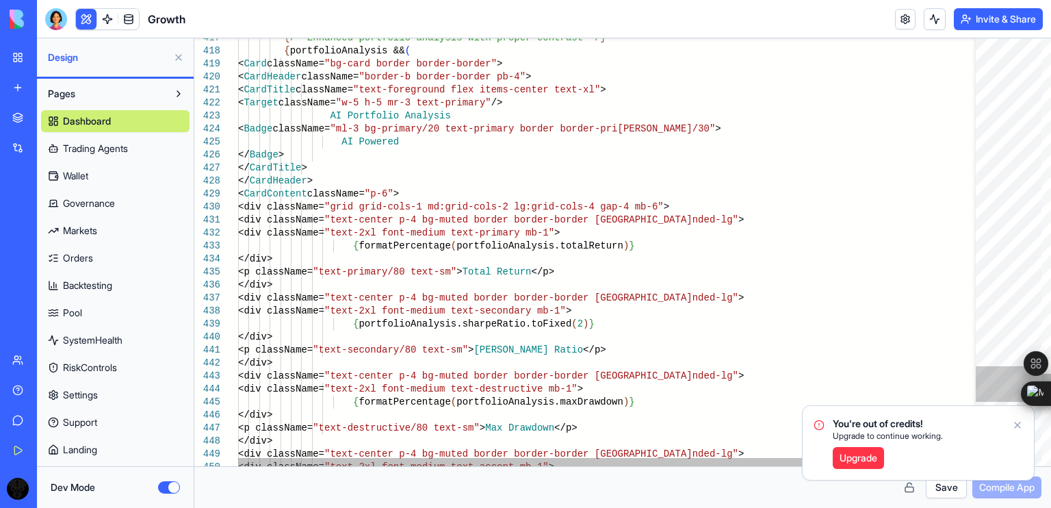
click at [999, 391] on div at bounding box center [1009, 252] width 66 height 428
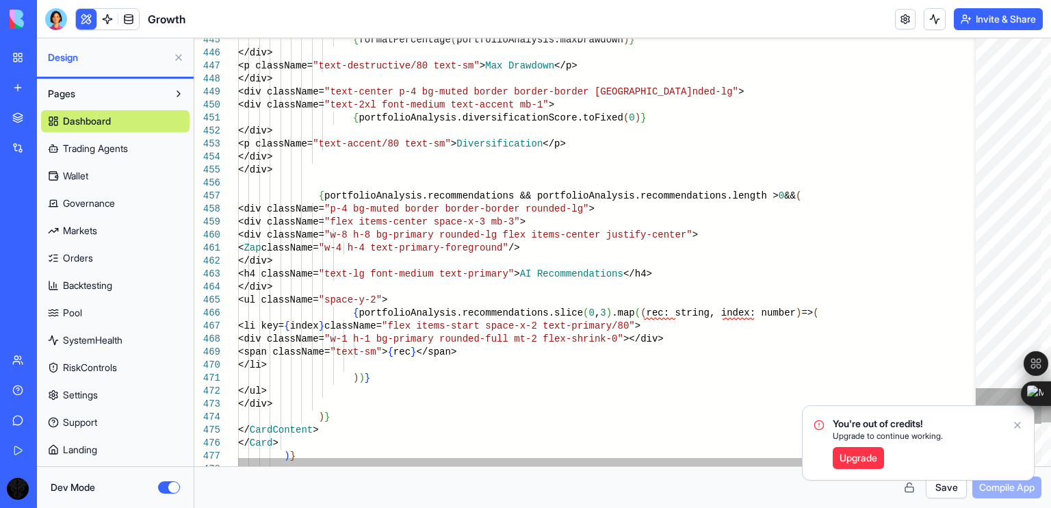
click at [1007, 413] on div at bounding box center [1009, 406] width 66 height 36
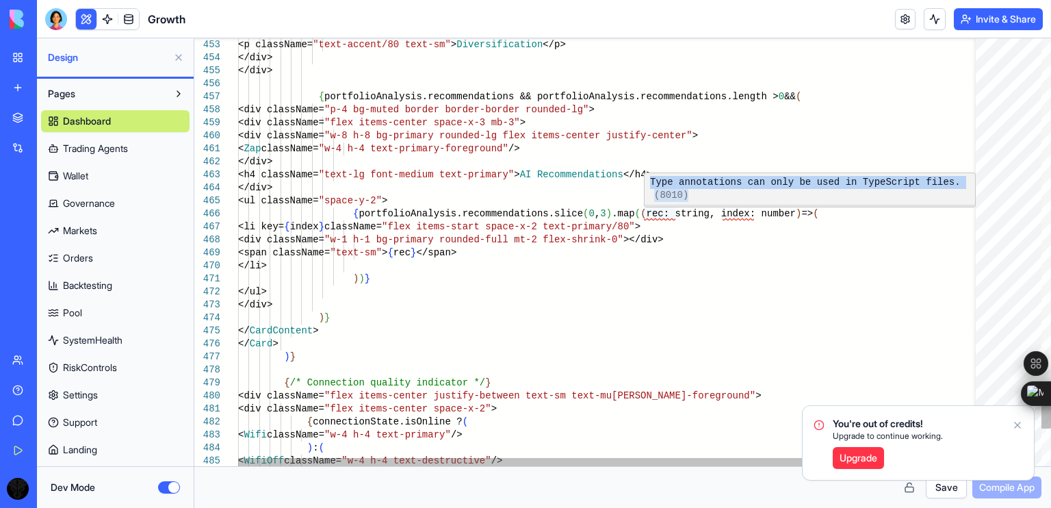
drag, startPoint x: 650, startPoint y: 182, endPoint x: 968, endPoint y: 180, distance: 318.2
click at [968, 180] on div "Type annotations can only be used in TypeScript files. (8010)" at bounding box center [811, 188] width 332 height 31
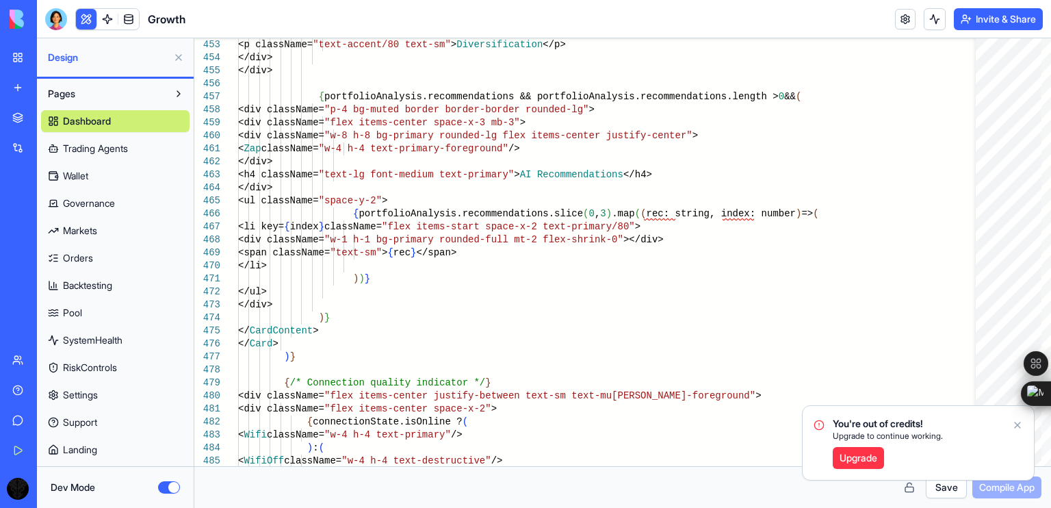
scroll to position [0, 99]
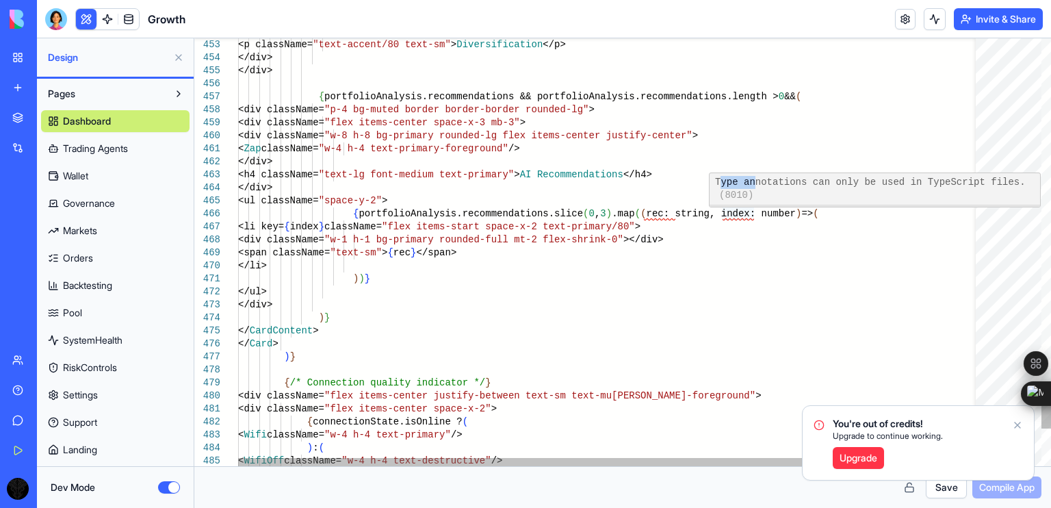
drag, startPoint x: 717, startPoint y: 185, endPoint x: 747, endPoint y: 183, distance: 29.6
click at [747, 183] on span "Type annotations can only be used in TypeScript files." at bounding box center [870, 182] width 311 height 11
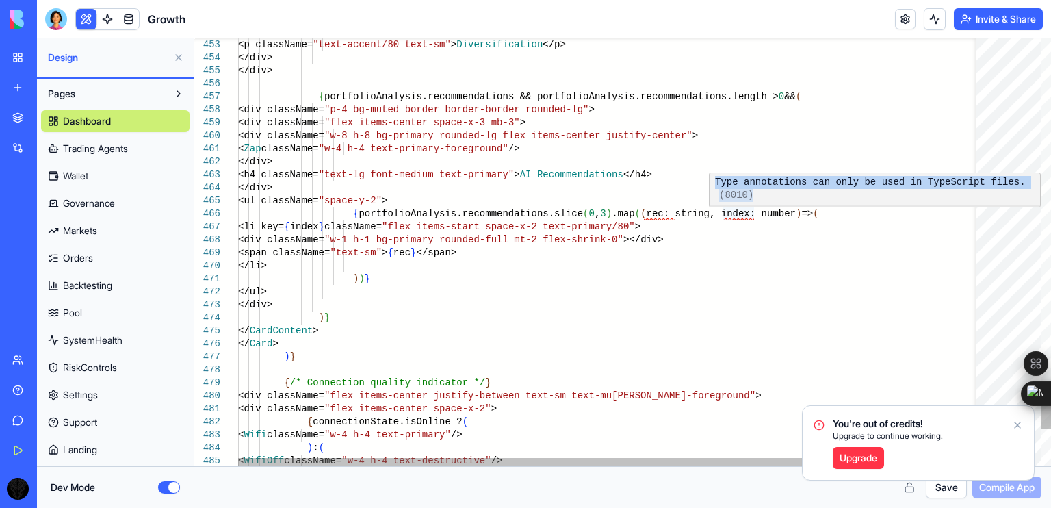
drag, startPoint x: 714, startPoint y: 184, endPoint x: 1035, endPoint y: 184, distance: 321.6
click at [1035, 184] on div "Type annotations can only be used in TypeScript files. (8010)" at bounding box center [876, 188] width 332 height 31
copy div "Type annotations can only be used in TypeScript files. (8010)"
click at [1035, 184] on div "Type annotations can only be used in TypeScript files. (8010)" at bounding box center [876, 188] width 332 height 31
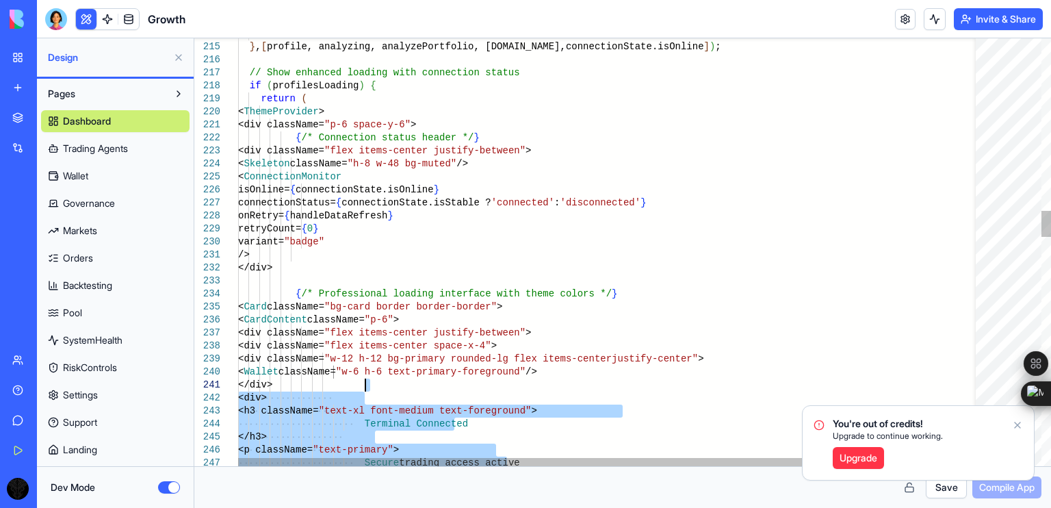
drag, startPoint x: 622, startPoint y: 227, endPoint x: 658, endPoint y: 508, distance: 283.6
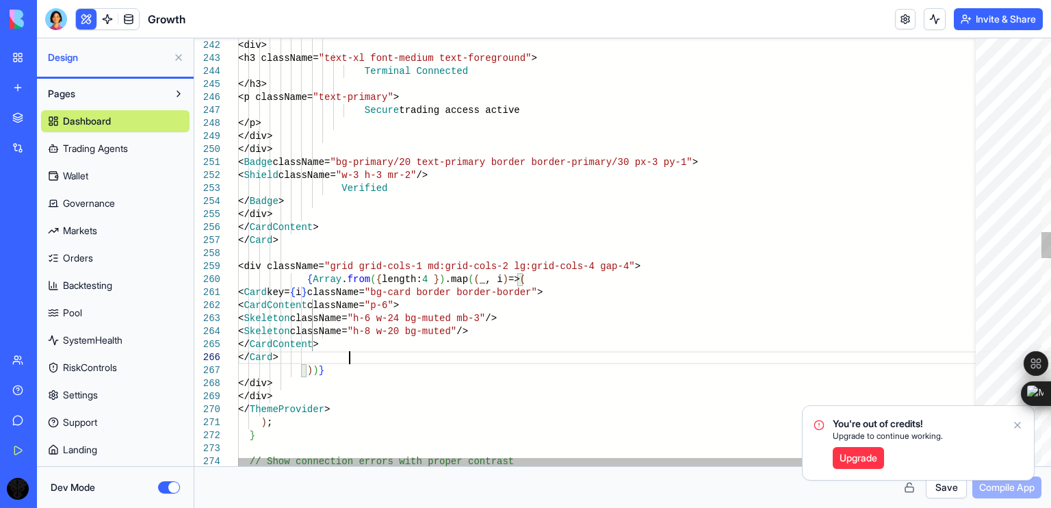
click at [646, 362] on div "<h3 className= "text-xl font-medium text-foreground" > Terminal Connected </h3>…" at bounding box center [677, 364] width 879 height 6916
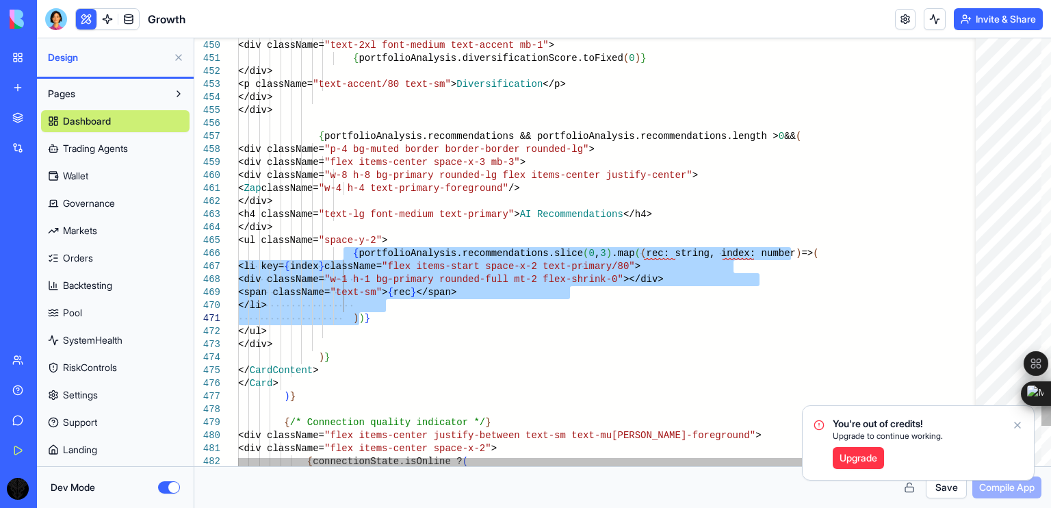
drag, startPoint x: 342, startPoint y: 254, endPoint x: 363, endPoint y: 324, distance: 72.8
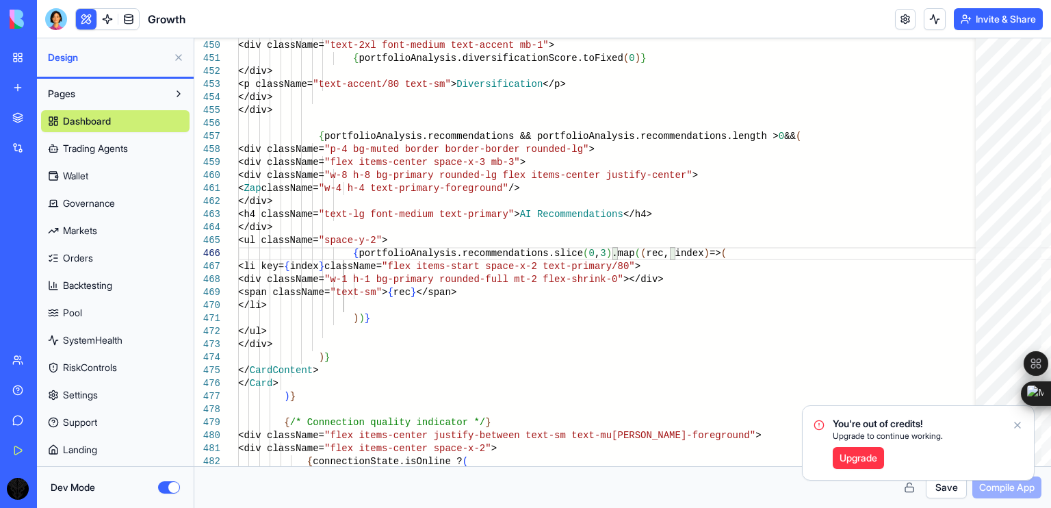
click at [1020, 428] on icon "Notifications alt+T" at bounding box center [1017, 424] width 11 height 11
click at [933, 490] on button "Save" at bounding box center [946, 487] width 41 height 22
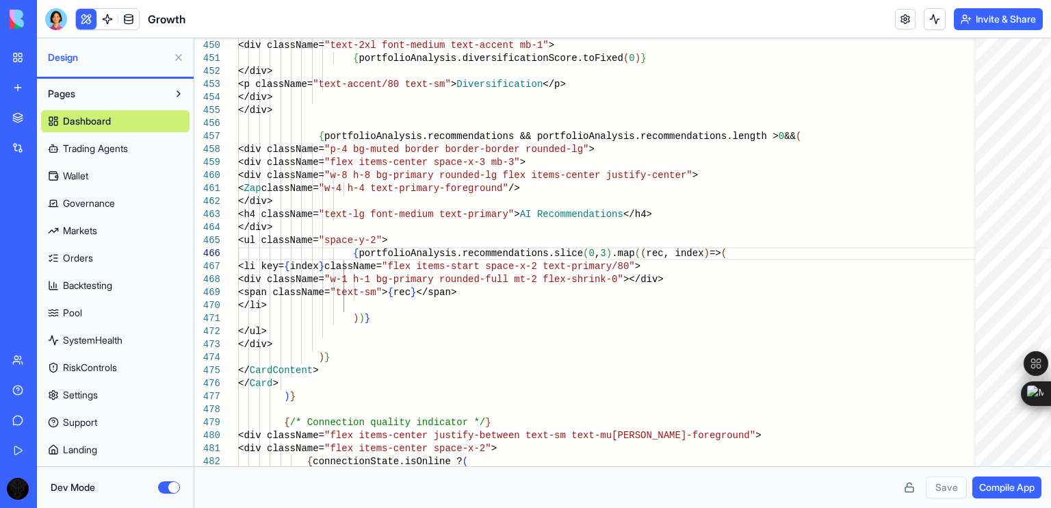
click at [983, 493] on span "Compile App" at bounding box center [1006, 487] width 55 height 14
click at [459, 489] on span "Compiler failed on: lint for appId: 68c891b89d07aadd2039bc9b" at bounding box center [548, 487] width 689 height 14
click at [1000, 493] on span "Compile App" at bounding box center [1006, 487] width 55 height 14
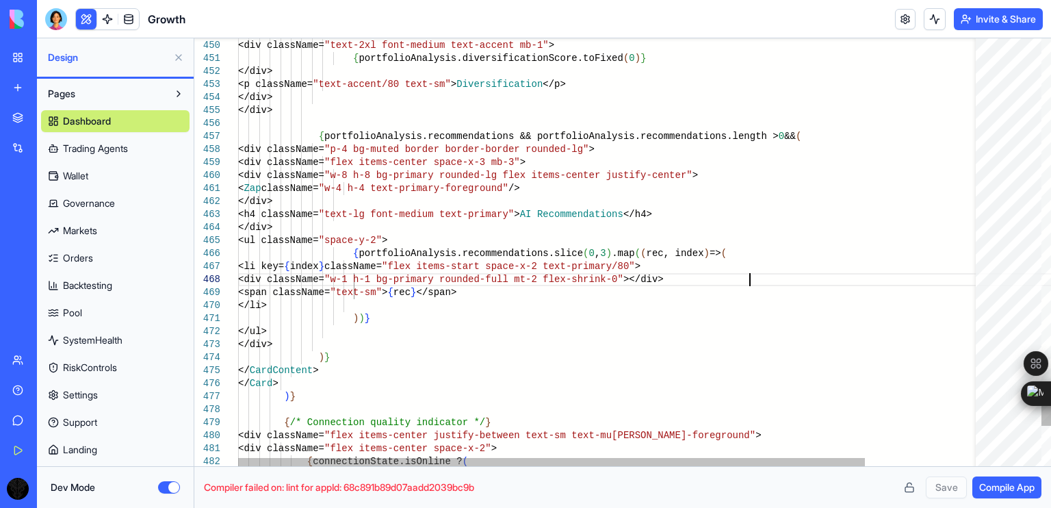
scroll to position [0, 431]
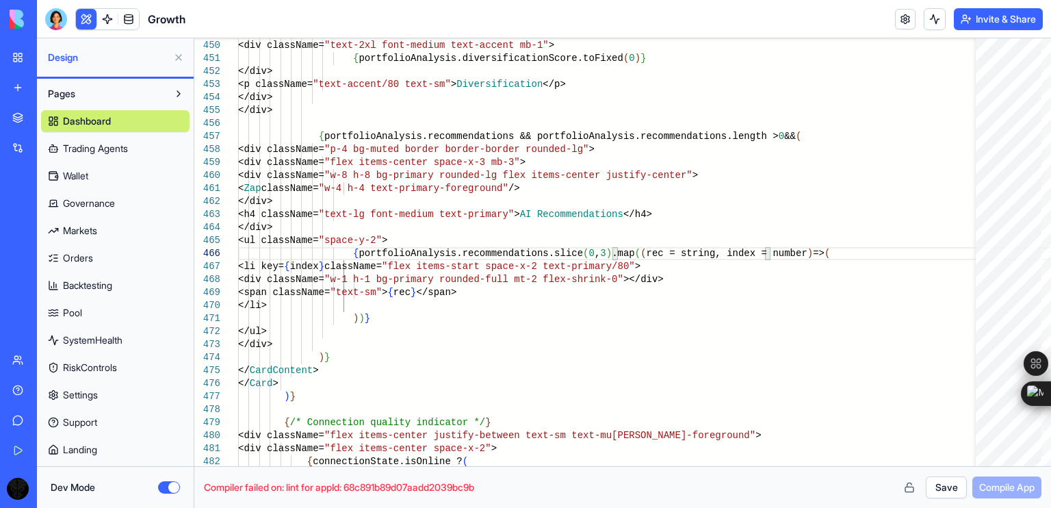
type textarea "**********"
click at [946, 492] on button "Save" at bounding box center [946, 487] width 41 height 22
click at [986, 483] on span "Compile App" at bounding box center [1006, 487] width 55 height 14
click at [912, 487] on button at bounding box center [910, 487] width 22 height 22
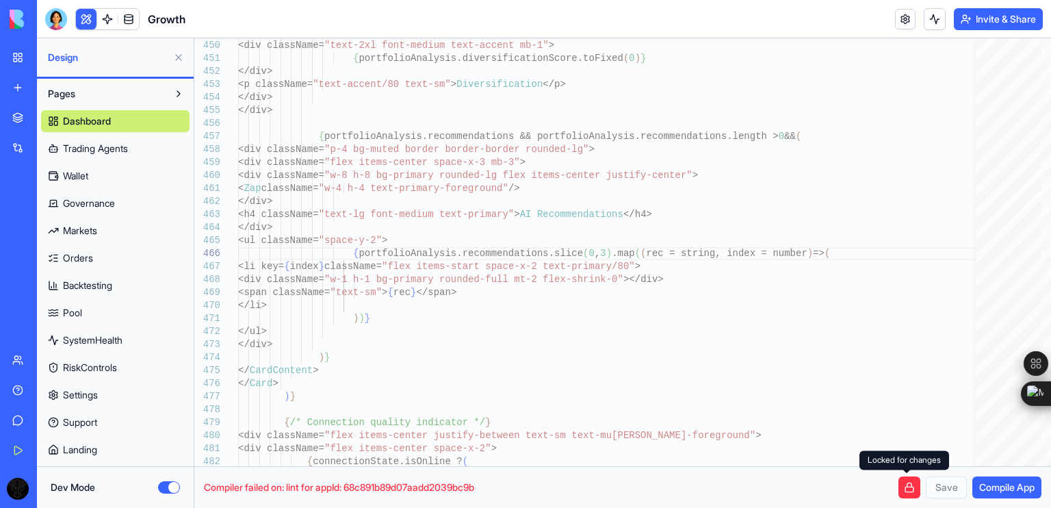
click at [912, 487] on button at bounding box center [910, 487] width 22 height 22
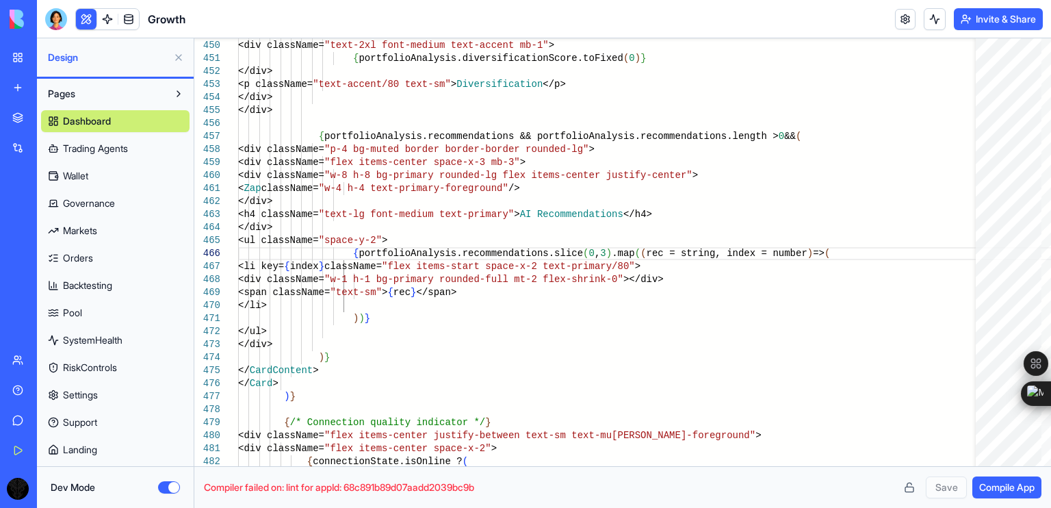
click at [1013, 492] on span "Compile App" at bounding box center [1006, 487] width 55 height 14
click at [994, 495] on button "Compile App" at bounding box center [1006, 487] width 69 height 22
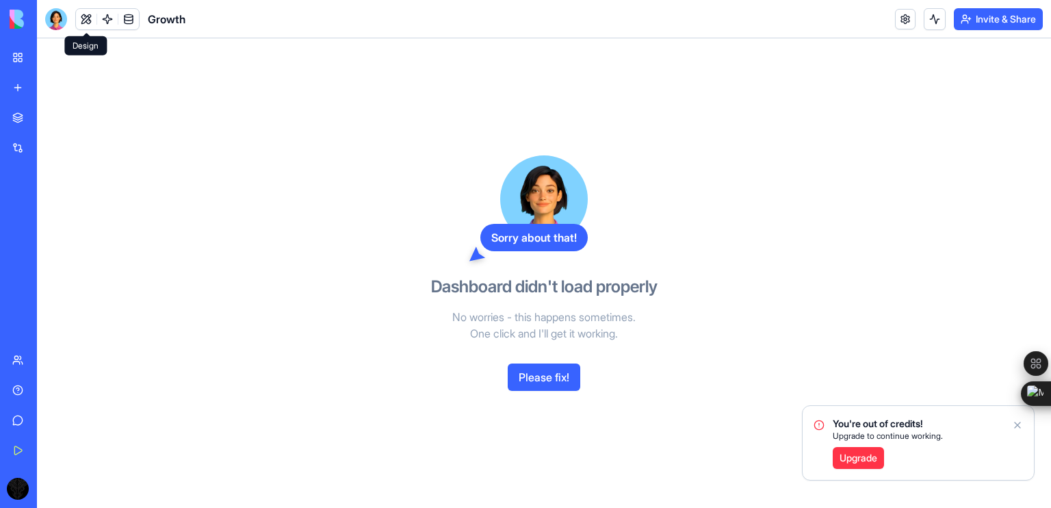
click at [79, 18] on button at bounding box center [86, 19] width 21 height 21
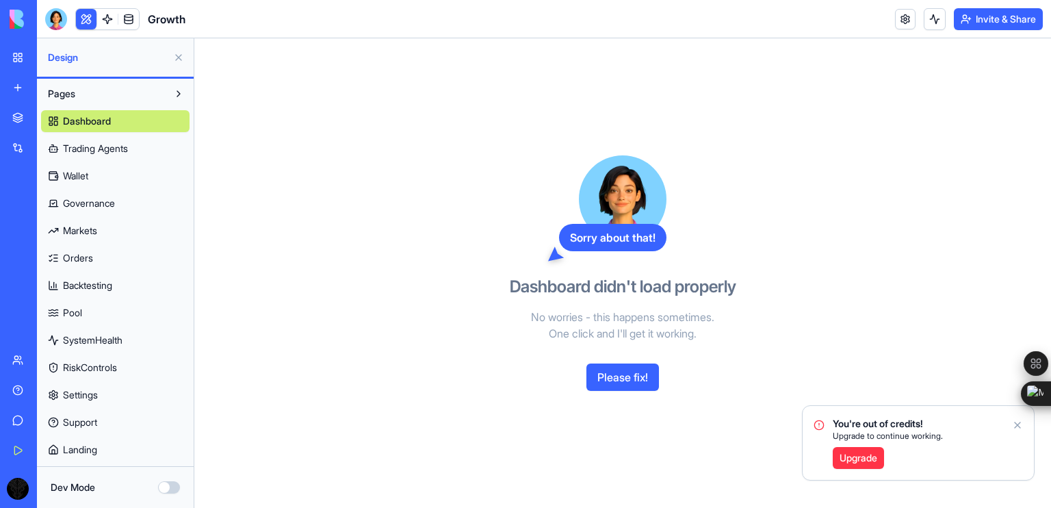
click at [165, 487] on button "Dev Mode" at bounding box center [169, 487] width 22 height 12
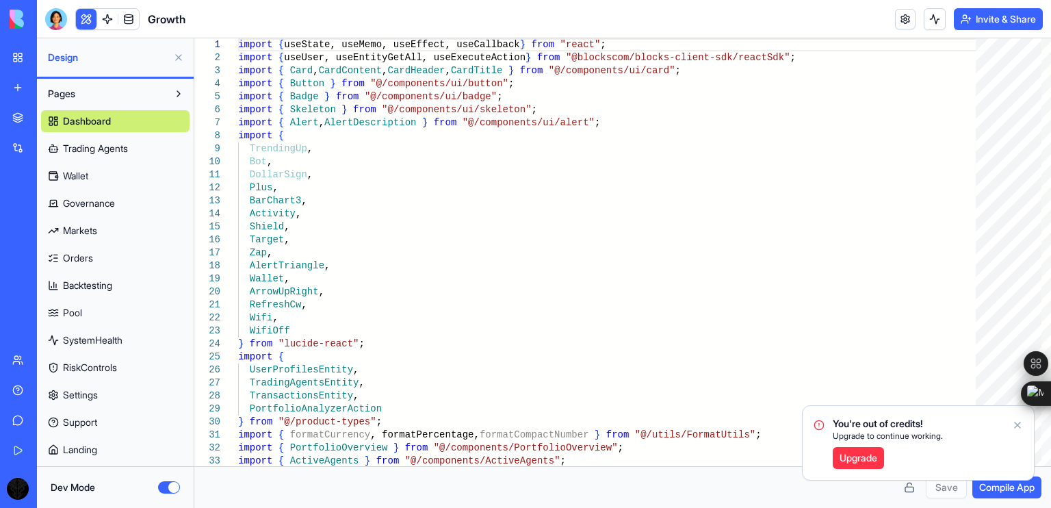
click at [1014, 426] on icon "Notifications alt+T" at bounding box center [1017, 424] width 11 height 11
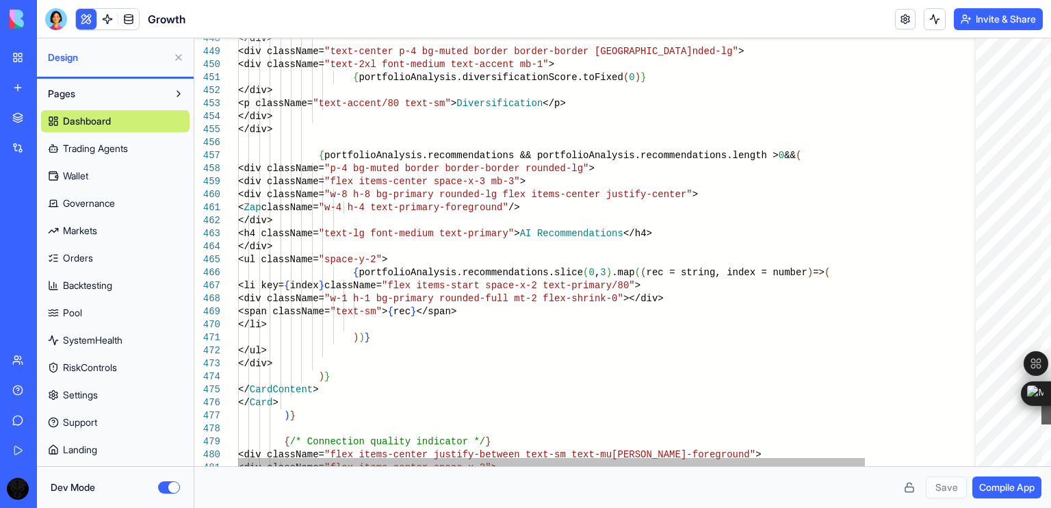
click at [1042, 415] on div at bounding box center [1047, 411] width 10 height 26
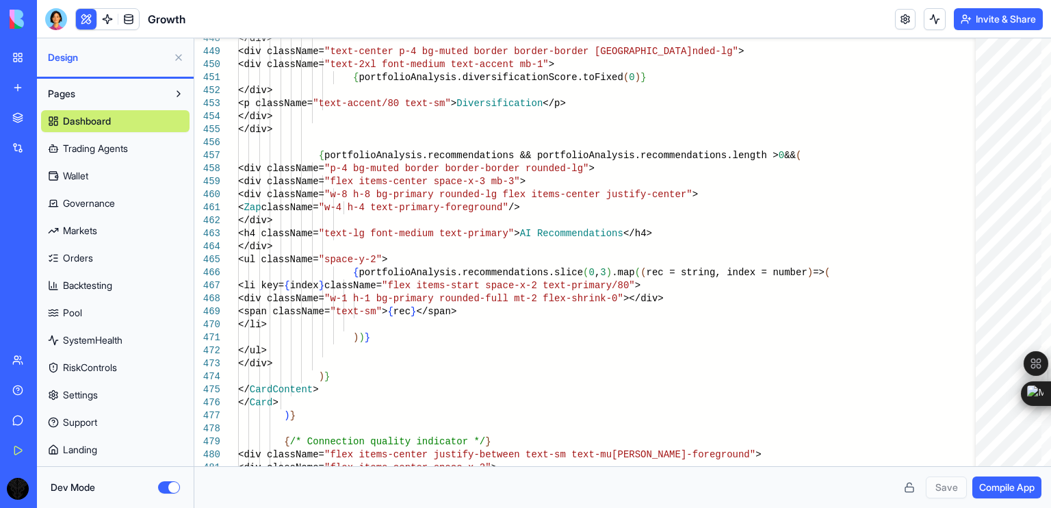
click at [1020, 492] on span "Compile App" at bounding box center [1006, 487] width 55 height 14
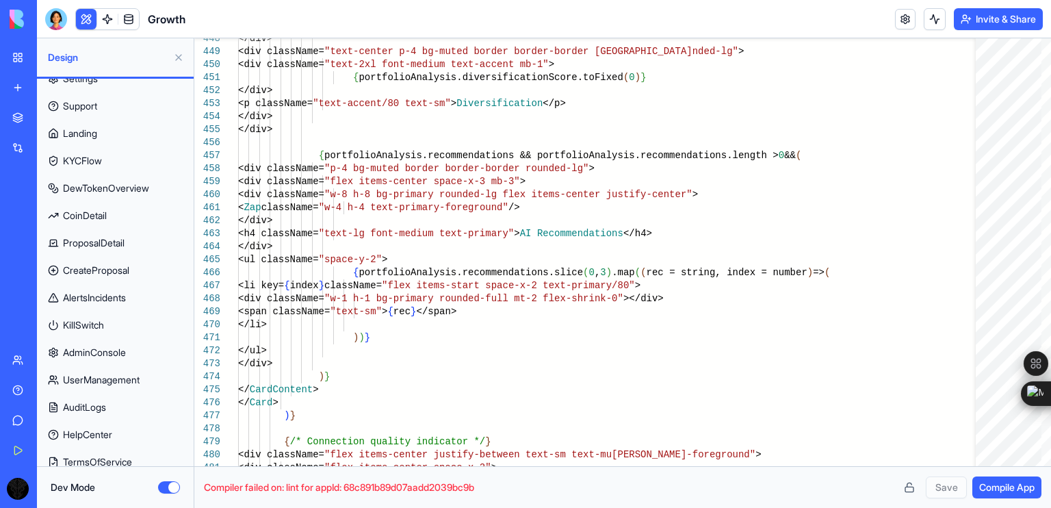
scroll to position [470, 0]
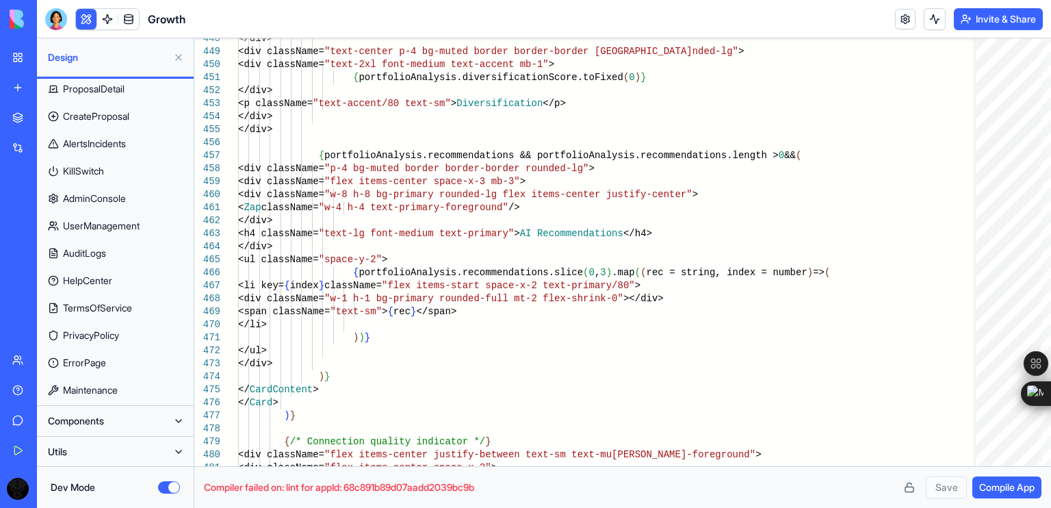
click at [158, 415] on button "Components" at bounding box center [104, 421] width 127 height 22
click at [109, 448] on span "AppLayout" at bounding box center [86, 448] width 46 height 14
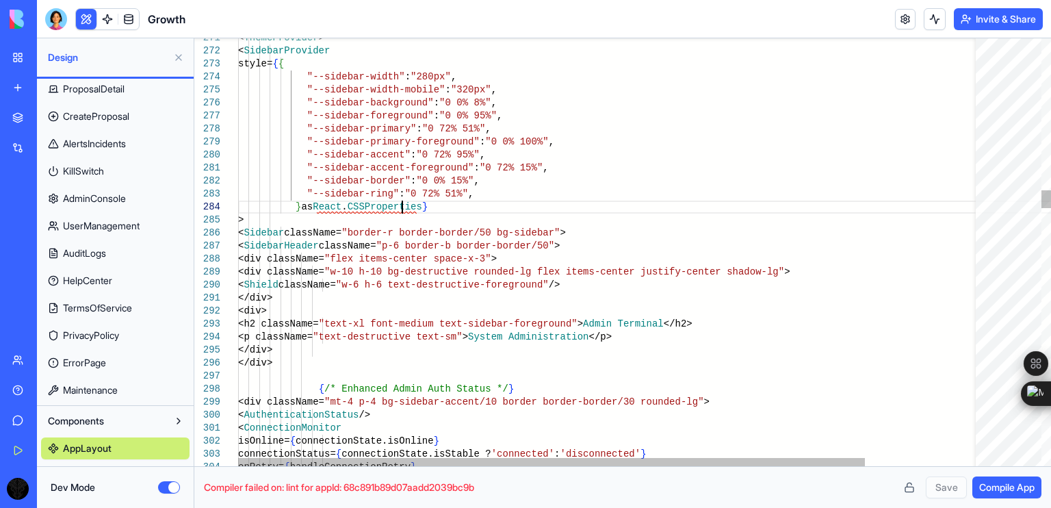
scroll to position [0, 4]
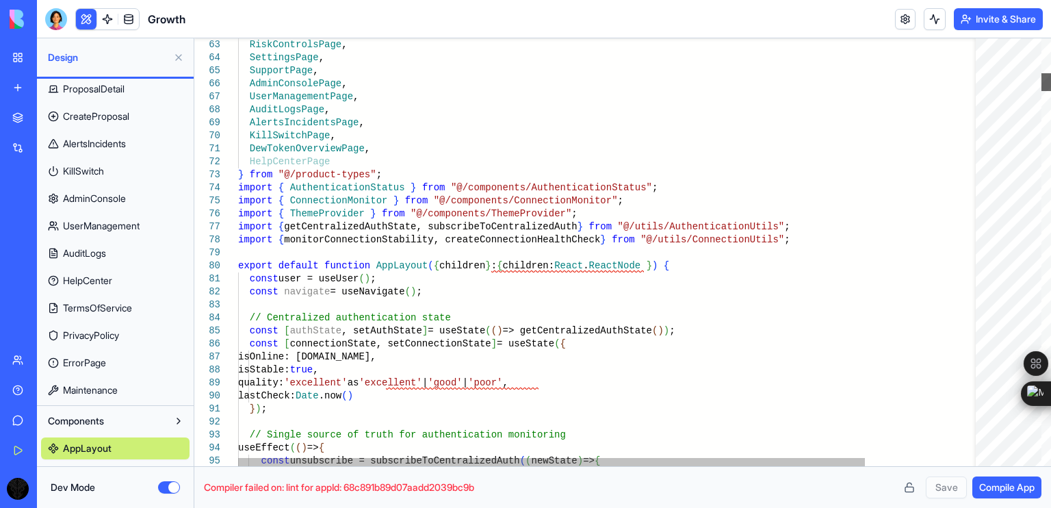
click at [1046, 81] on div at bounding box center [1047, 252] width 10 height 428
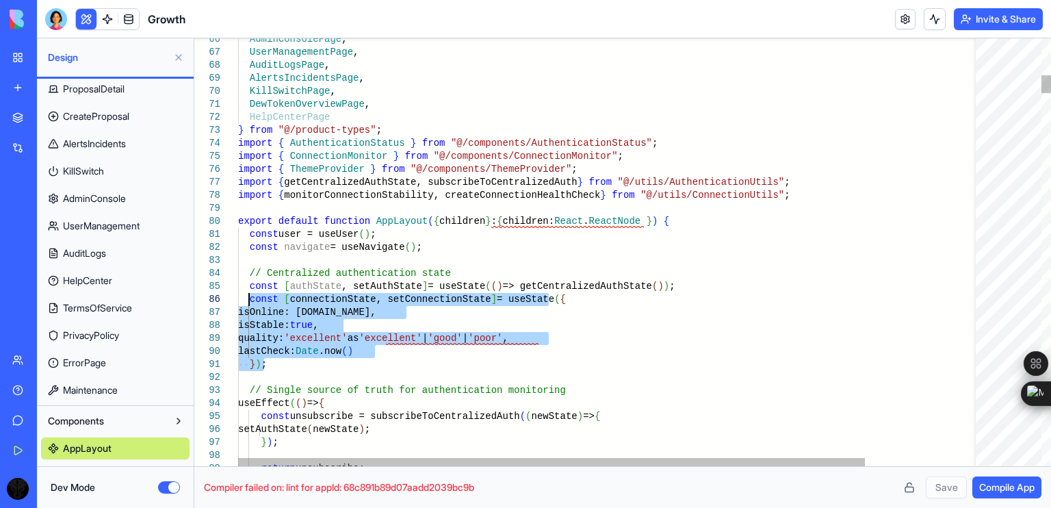
drag, startPoint x: 282, startPoint y: 363, endPoint x: 246, endPoint y: 296, distance: 76.5
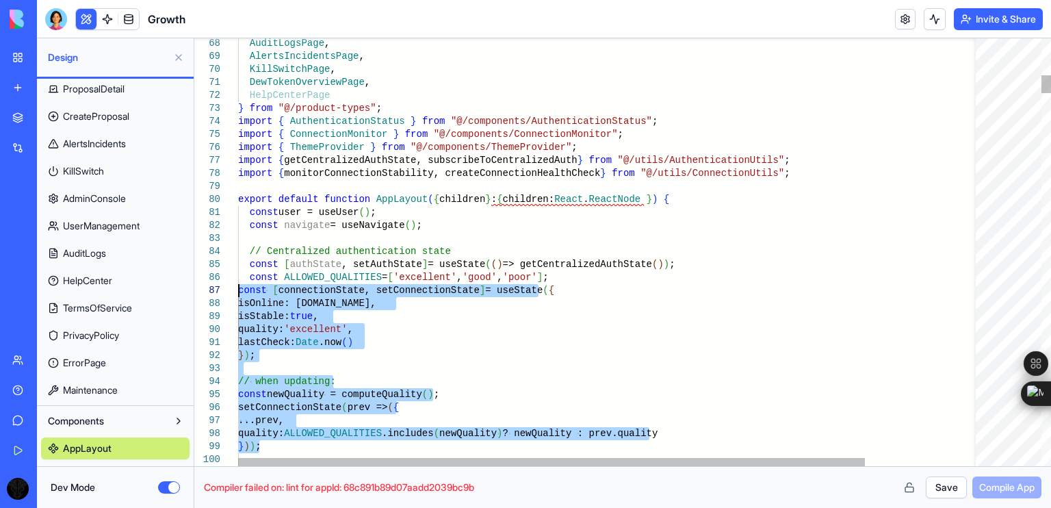
drag, startPoint x: 274, startPoint y: 448, endPoint x: 232, endPoint y: 293, distance: 161.0
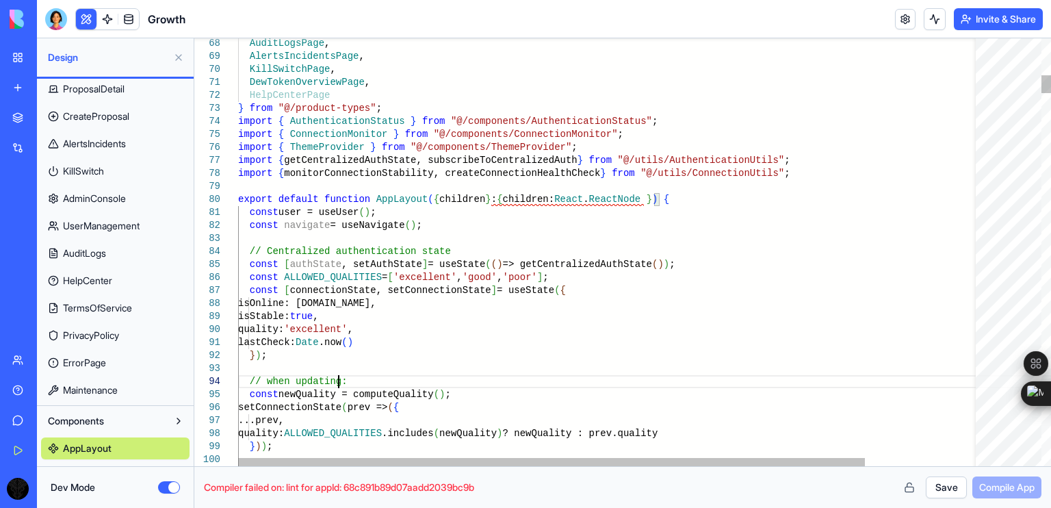
drag, startPoint x: 356, startPoint y: 385, endPoint x: 209, endPoint y: 366, distance: 147.6
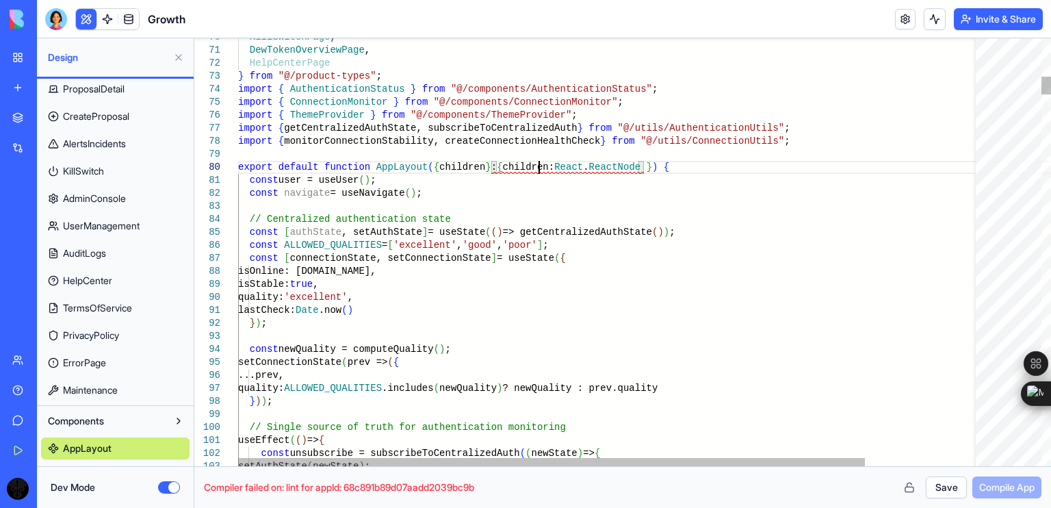
drag, startPoint x: 492, startPoint y: 167, endPoint x: 645, endPoint y: 170, distance: 152.6
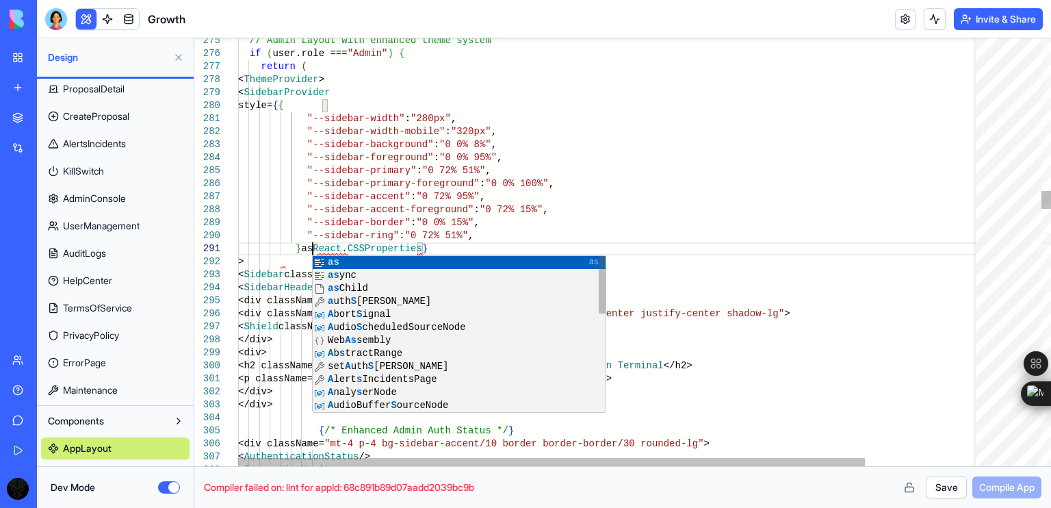
scroll to position [0, 73]
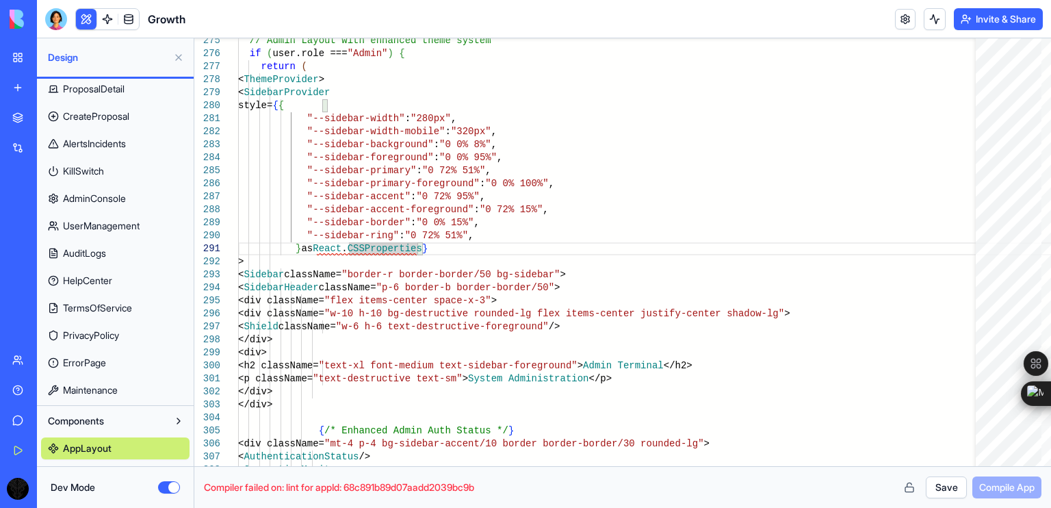
type textarea "**********"
click at [941, 489] on button "Save" at bounding box center [946, 487] width 41 height 22
